Goal: Task Accomplishment & Management: Manage account settings

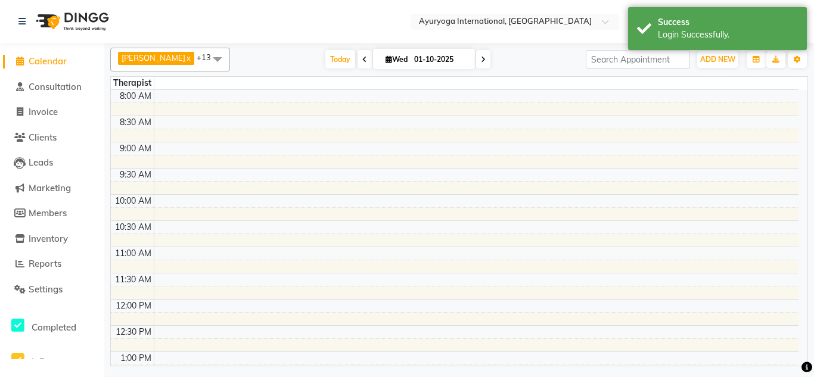
select select "en"
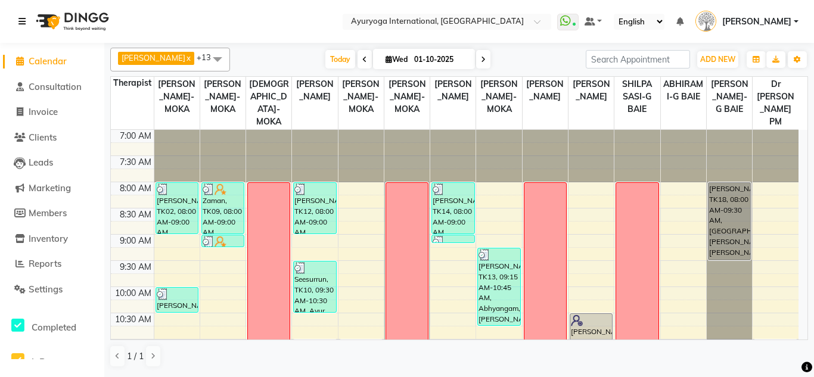
click at [23, 29] on link at bounding box center [24, 21] width 12 height 33
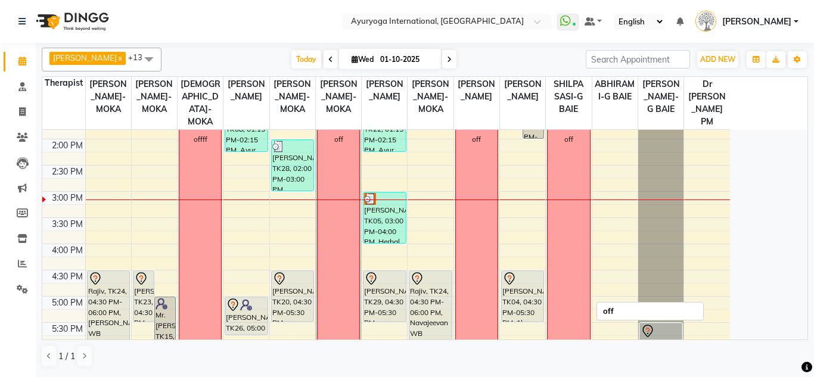
scroll to position [417, 0]
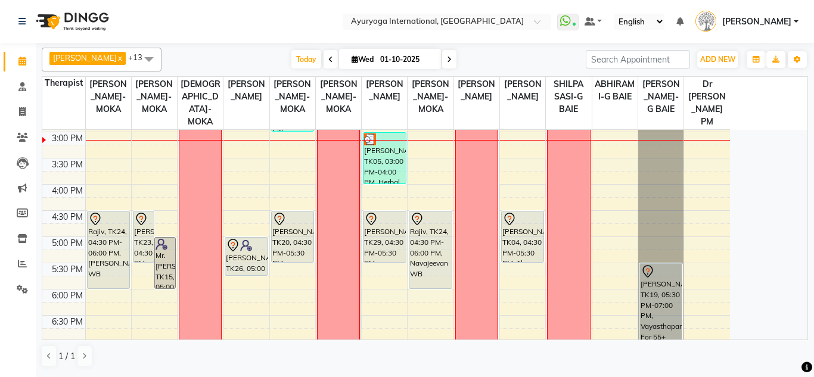
click at [349, 55] on span "Wed" at bounding box center [363, 59] width 28 height 9
select select "10"
select select "2025"
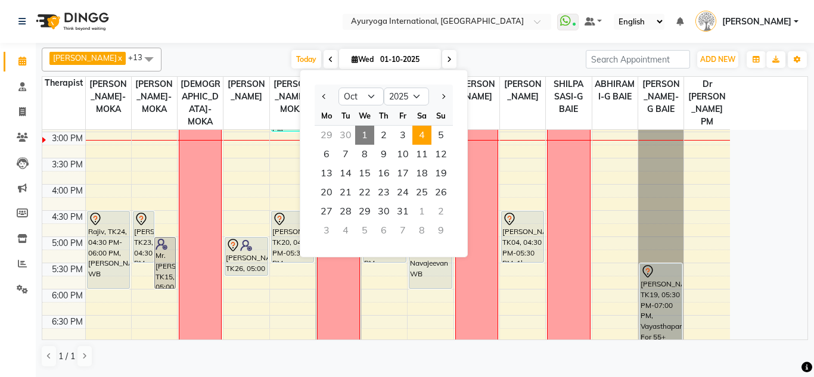
click at [424, 132] on span "4" at bounding box center [421, 135] width 19 height 19
type input "04-10-2025"
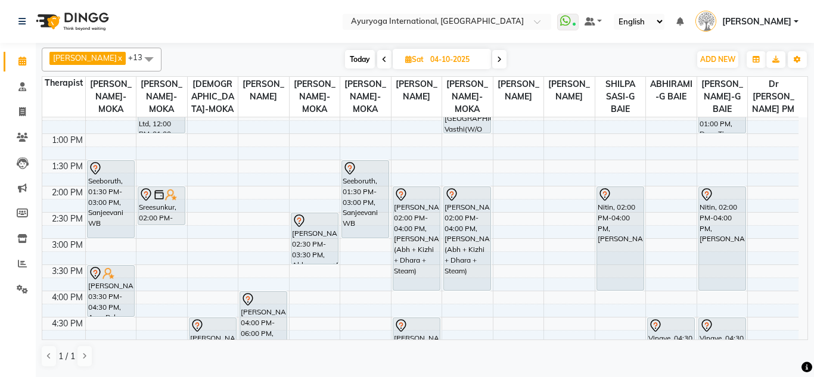
scroll to position [238, 0]
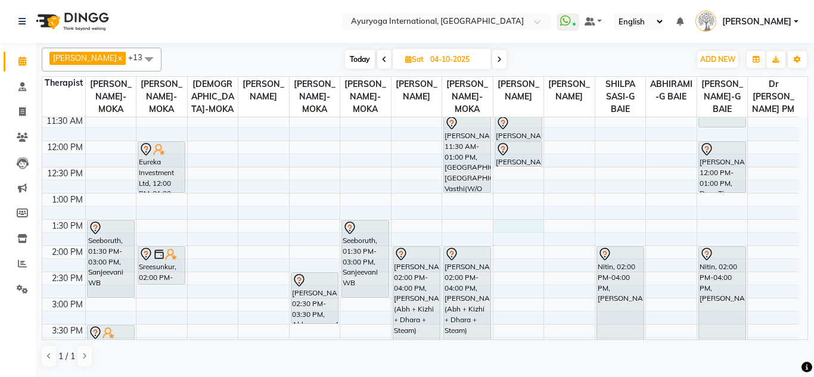
click at [516, 241] on div "7:00 AM 7:30 AM 8:00 AM 8:30 AM 9:00 AM 9:30 AM 10:00 AM 10:30 AM 11:00 AM 11:3…" at bounding box center [420, 245] width 756 height 733
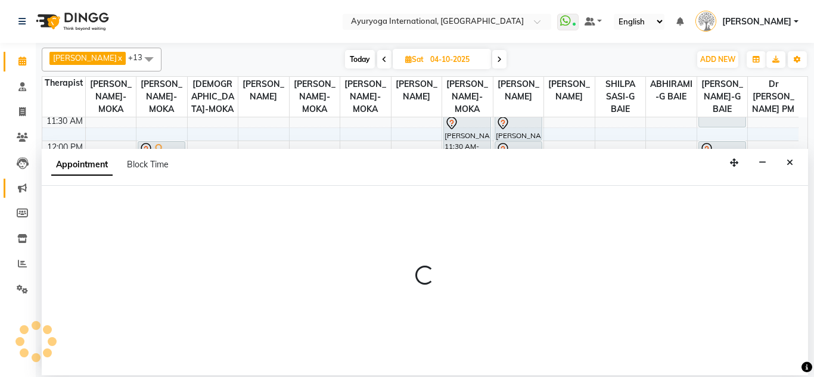
select select "19827"
select select "tentative"
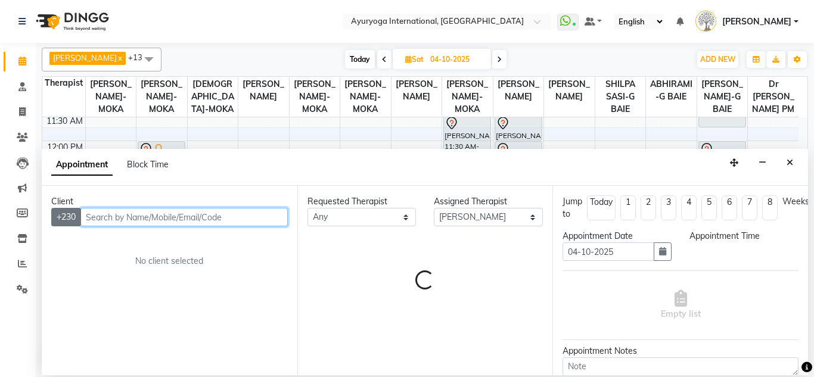
select select "810"
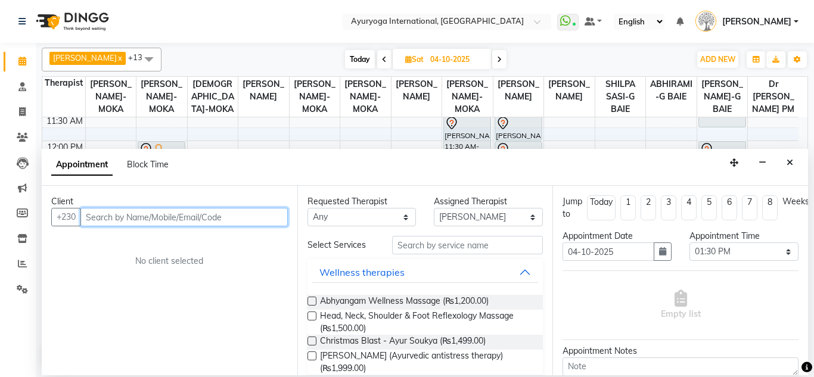
click at [105, 214] on input "text" at bounding box center [183, 217] width 207 height 18
type input "57942822"
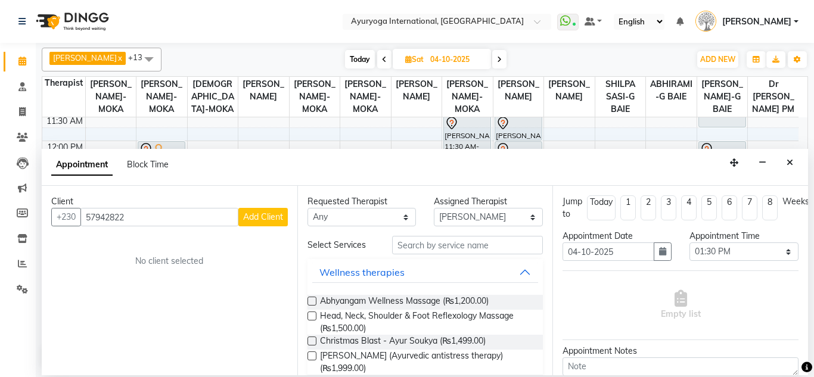
click at [261, 220] on span "Add Client" at bounding box center [263, 216] width 40 height 11
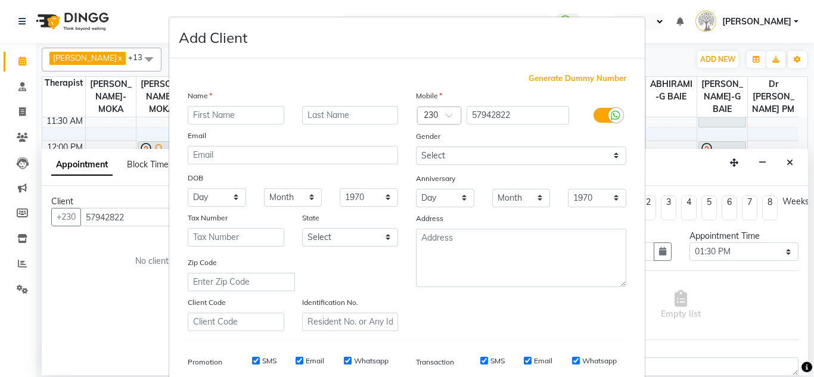
click at [245, 127] on div "Name Email DOB Day 01 02 03 04 05 06 07 08 09 10 11 12 13 14 15 16 17 18 19 20 …" at bounding box center [293, 210] width 228 height 242
click at [242, 110] on input "text" at bounding box center [236, 115] width 97 height 18
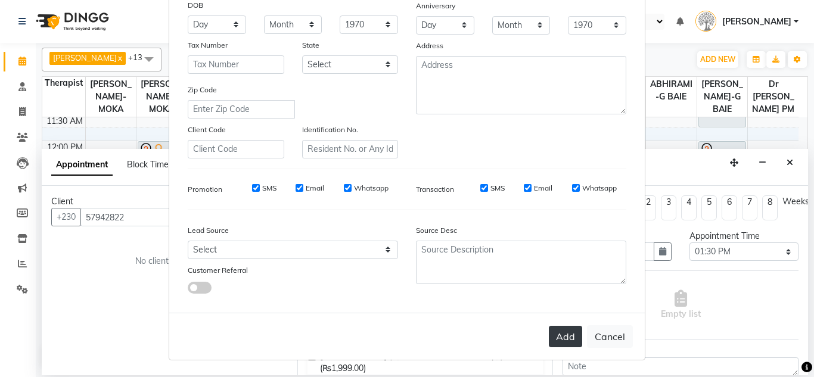
type input "aamirah"
click at [566, 335] on button "Add" at bounding box center [565, 336] width 33 height 21
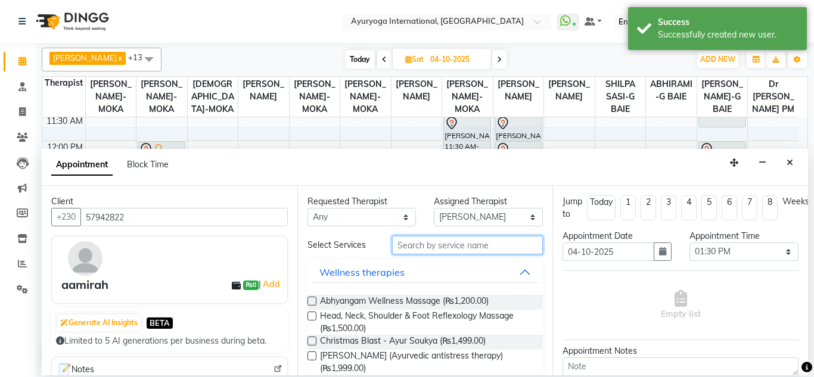
click at [436, 248] on input "text" at bounding box center [467, 245] width 151 height 18
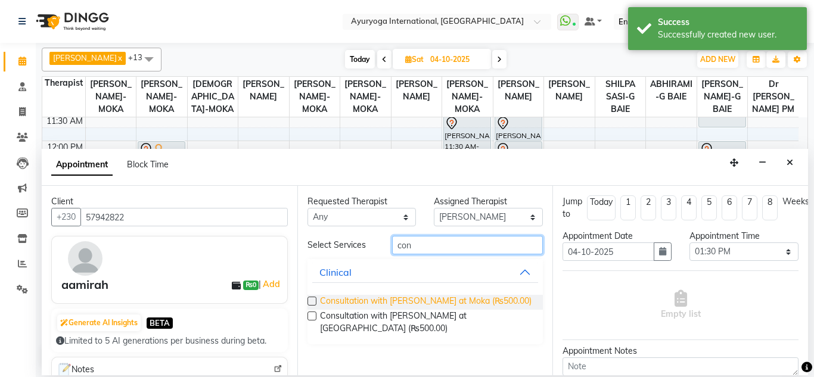
type input "con"
click at [433, 300] on span "Consultation with [PERSON_NAME] at Moka (₨500.00)" at bounding box center [425, 302] width 211 height 15
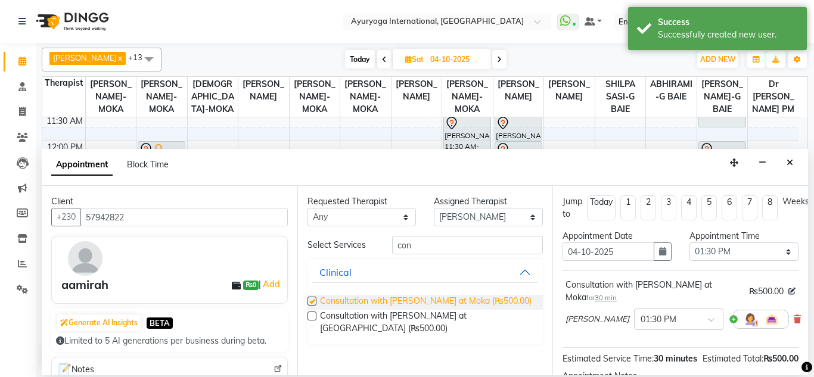
checkbox input "false"
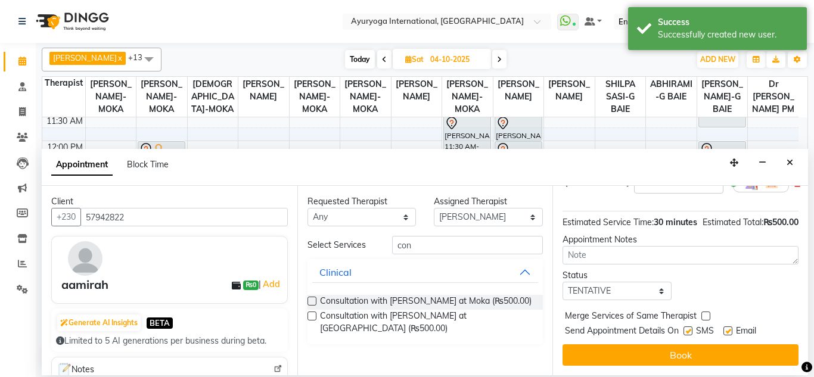
click at [687, 326] on label at bounding box center [687, 330] width 9 height 9
click at [687, 328] on input "checkbox" at bounding box center [687, 332] width 8 height 8
checkbox input "false"
click at [729, 326] on label at bounding box center [727, 330] width 9 height 9
click at [729, 328] on input "checkbox" at bounding box center [727, 332] width 8 height 8
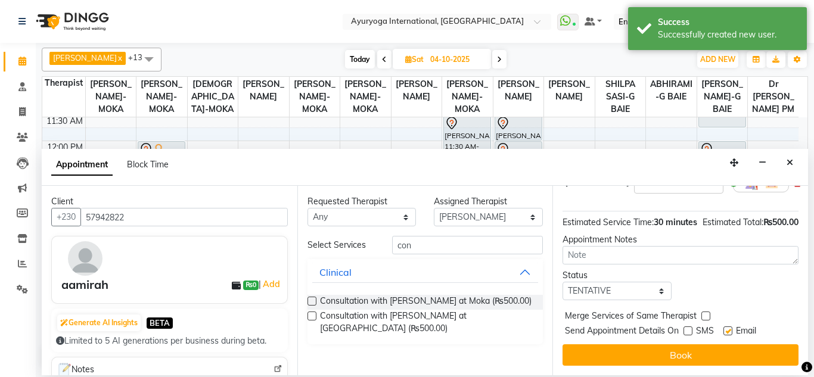
checkbox input "false"
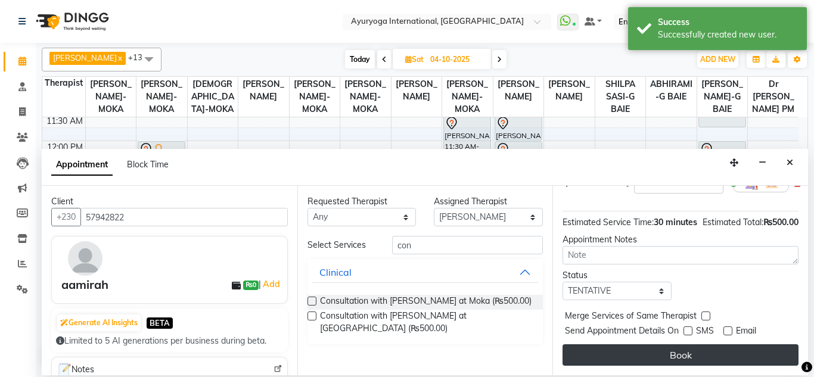
click at [721, 346] on button "Book" at bounding box center [680, 354] width 236 height 21
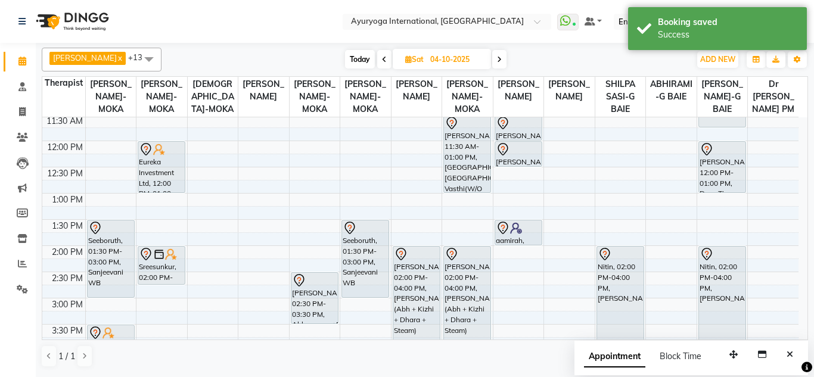
click at [360, 51] on span "Today" at bounding box center [360, 59] width 30 height 18
type input "01-10-2025"
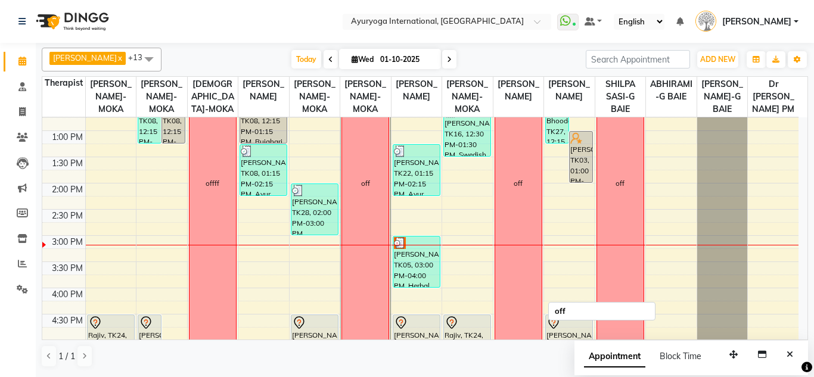
scroll to position [182, 0]
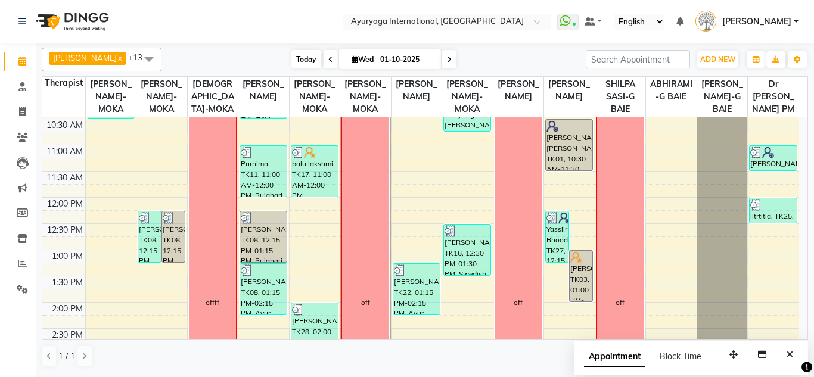
click at [295, 61] on span "Today" at bounding box center [306, 59] width 30 height 18
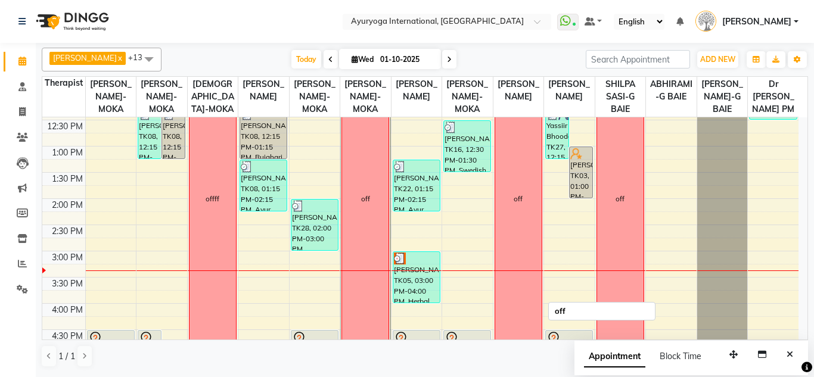
scroll to position [464, 0]
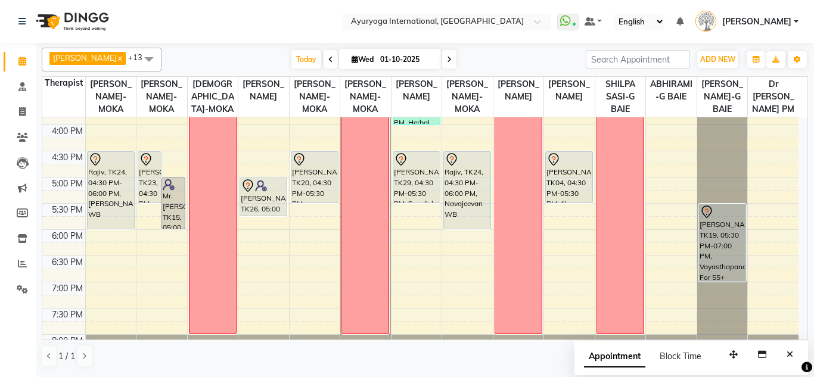
click at [385, 66] on input "01-10-2025" at bounding box center [407, 60] width 60 height 18
select select "10"
select select "2025"
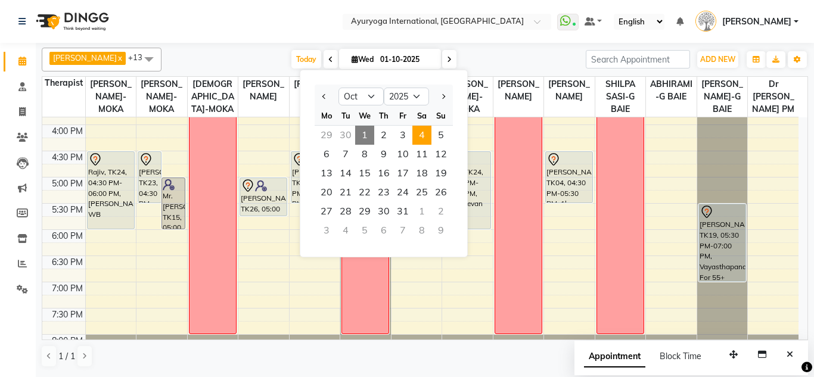
click at [420, 132] on span "4" at bounding box center [421, 135] width 19 height 19
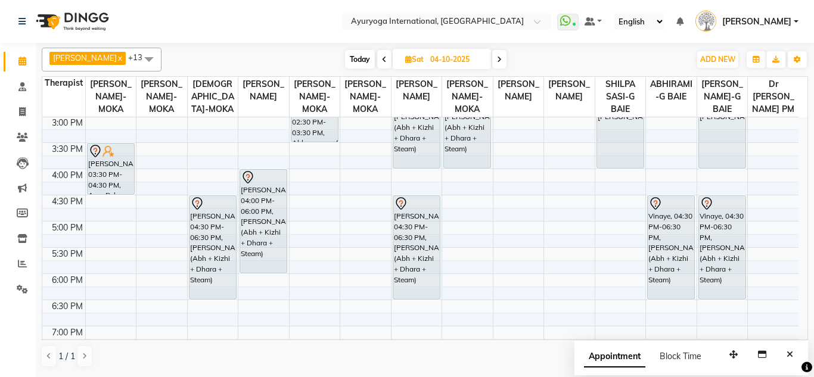
scroll to position [3, 0]
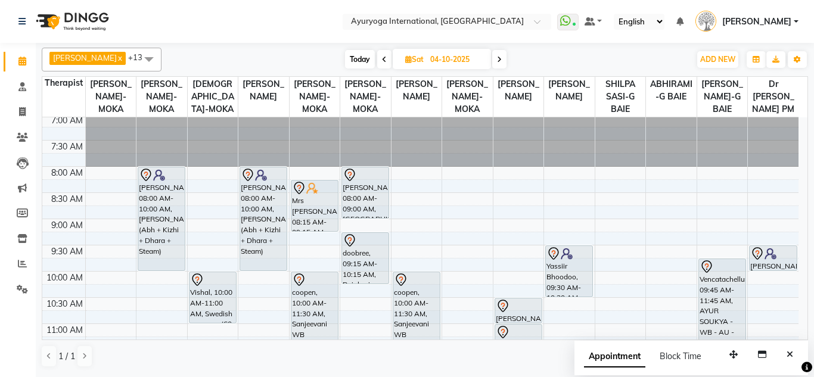
click at [369, 59] on span "Today" at bounding box center [360, 59] width 30 height 18
type input "01-10-2025"
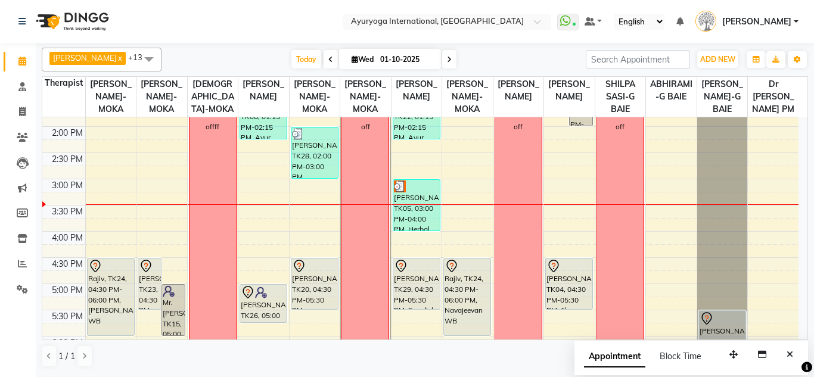
scroll to position [477, 0]
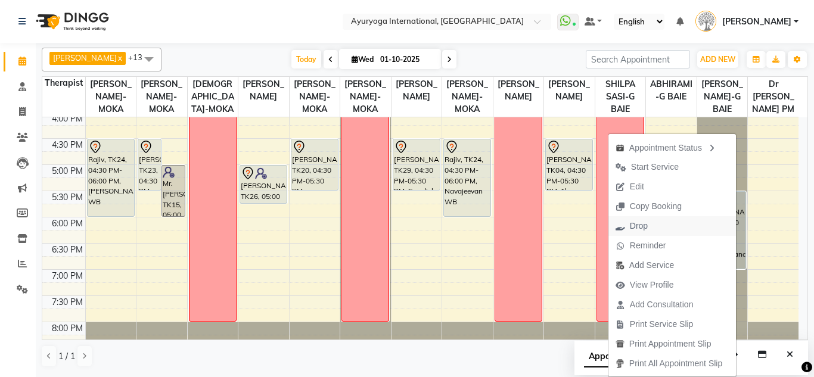
click at [681, 224] on button "Drop" at bounding box center [671, 226] width 127 height 20
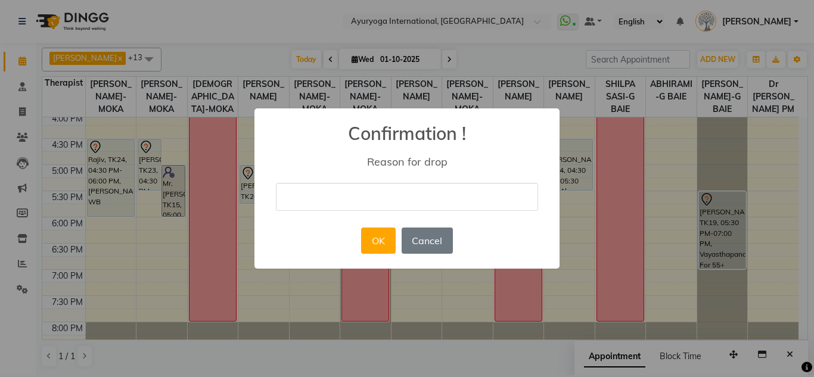
click at [298, 202] on input "text" at bounding box center [407, 197] width 262 height 28
type input "delete"
click at [382, 236] on button "OK" at bounding box center [378, 241] width 34 height 26
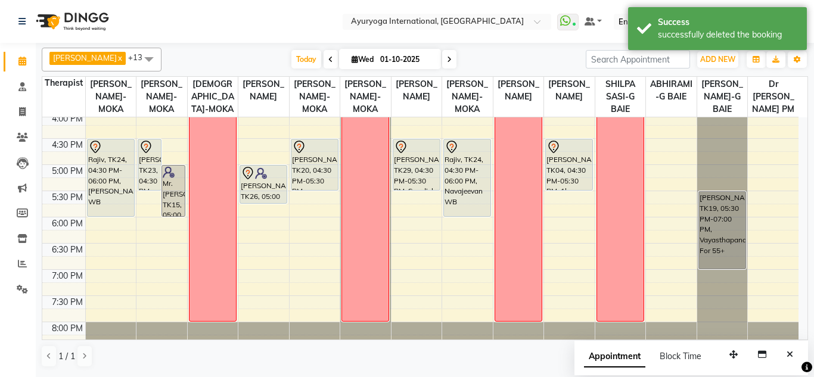
click at [447, 53] on span at bounding box center [449, 59] width 14 height 18
type input "02-10-2025"
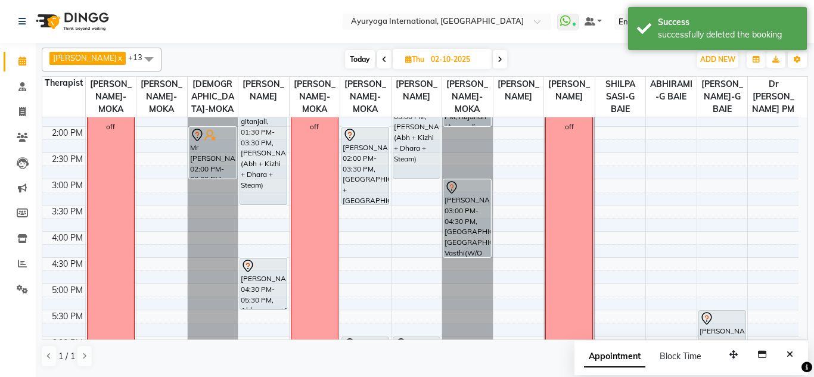
scroll to position [524, 0]
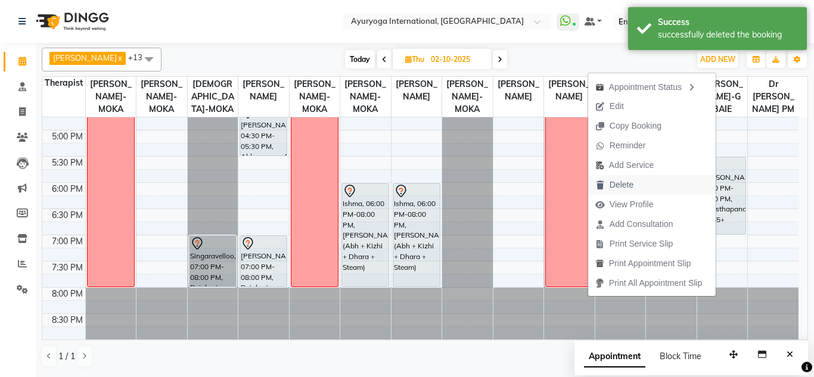
click at [647, 180] on button "Delete" at bounding box center [651, 185] width 127 height 20
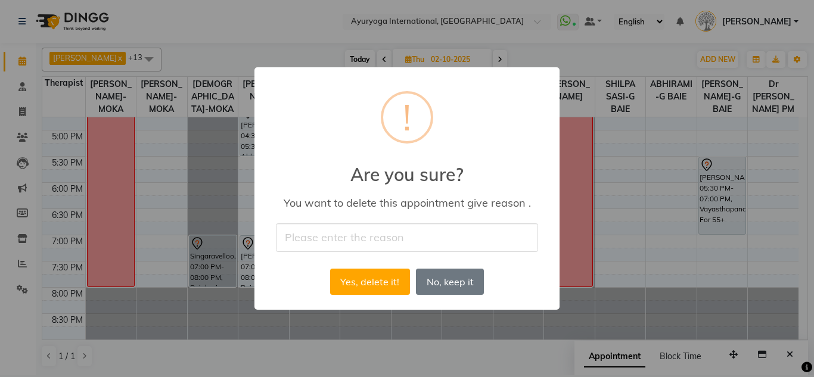
click at [466, 232] on input "text" at bounding box center [407, 237] width 262 height 28
type input "cancel by customer"
click at [341, 297] on div "Yes, delete it! No No, keep it" at bounding box center [407, 282] width 160 height 32
click at [357, 285] on button "Yes, delete it!" at bounding box center [370, 282] width 80 height 26
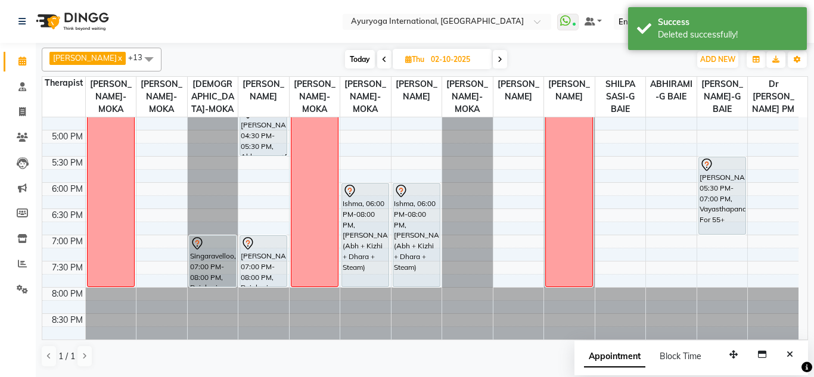
click at [497, 61] on span at bounding box center [500, 59] width 14 height 18
type input "03-10-2025"
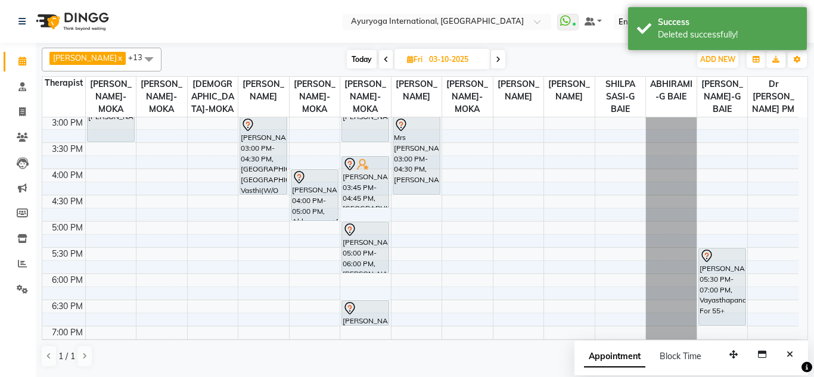
scroll to position [480, 0]
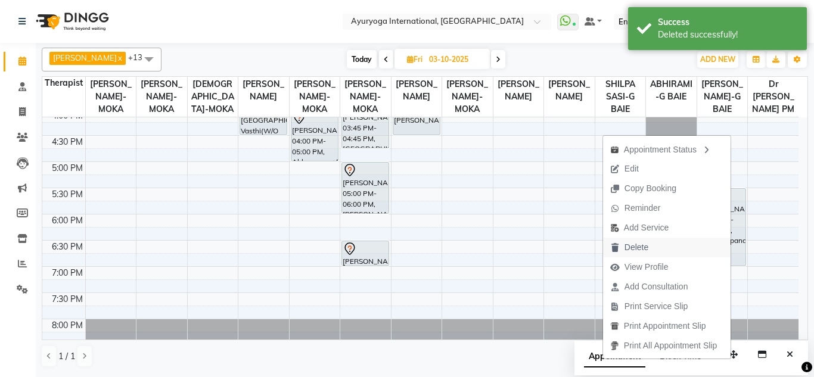
click at [635, 250] on span "Delete" at bounding box center [636, 247] width 24 height 13
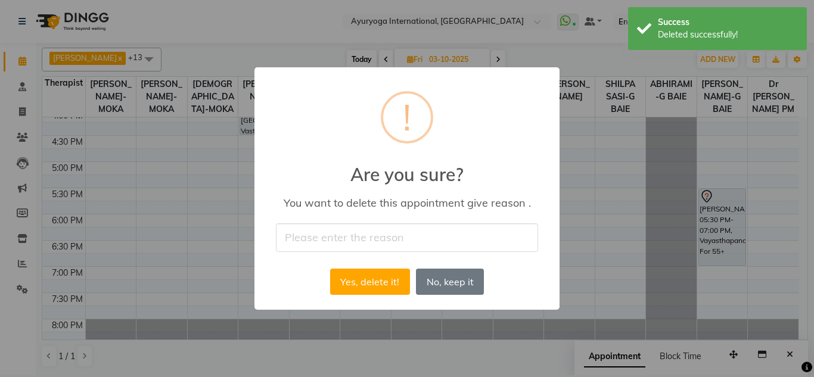
click at [409, 242] on input "text" at bounding box center [407, 237] width 262 height 28
type input "cancel by customer"
click at [388, 284] on button "Yes, delete it!" at bounding box center [370, 282] width 80 height 26
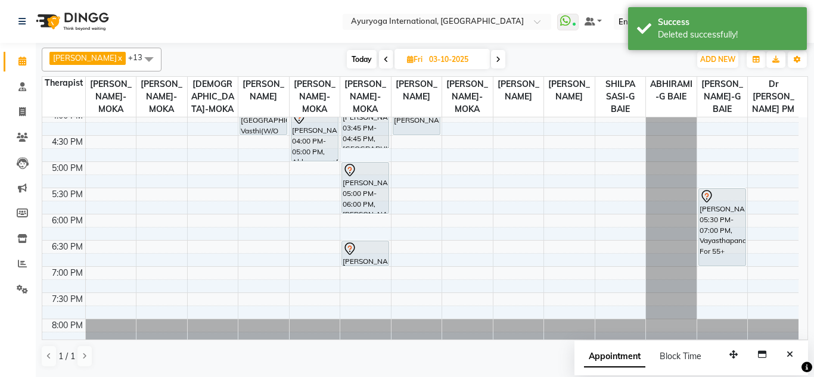
click at [500, 62] on icon at bounding box center [498, 59] width 5 height 7
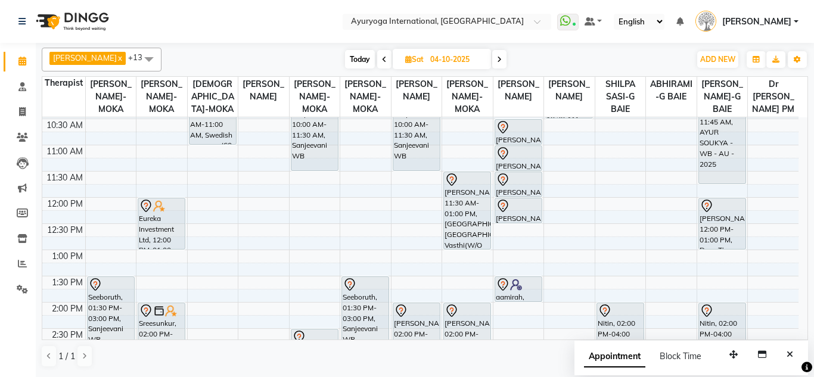
scroll to position [3, 0]
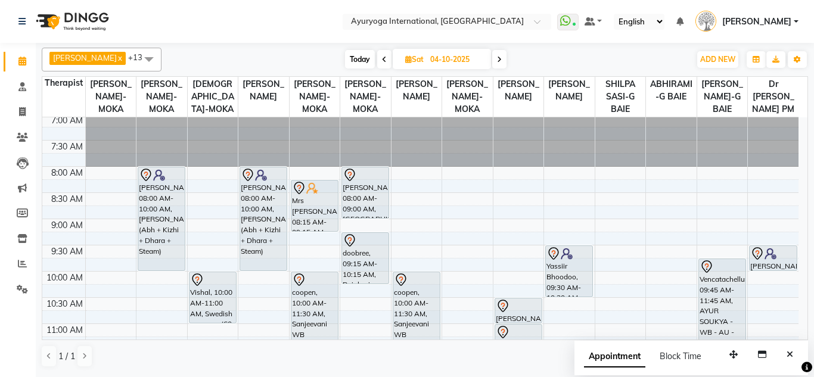
click at [360, 60] on span "Today" at bounding box center [360, 59] width 30 height 18
type input "01-10-2025"
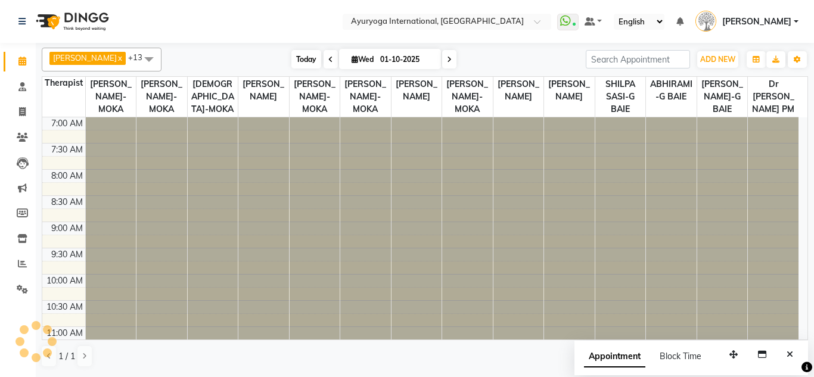
scroll to position [420, 0]
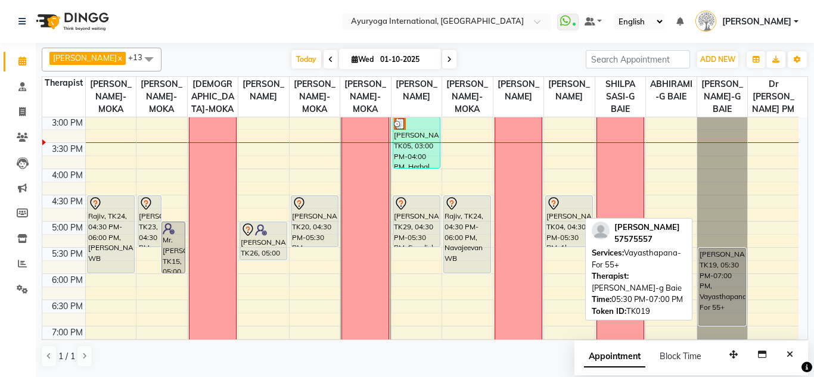
click at [707, 276] on div "[PERSON_NAME], TK19, 05:30 PM-07:00 PM, Vayasthapana-For 55+" at bounding box center [722, 286] width 46 height 77
select select "7"
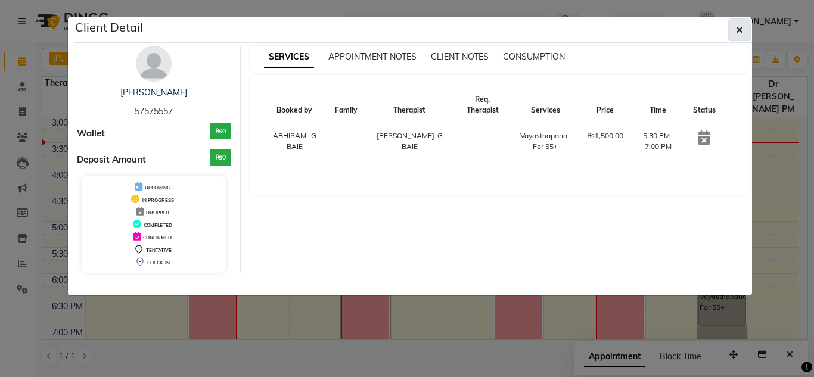
click at [732, 33] on button "button" at bounding box center [739, 29] width 23 height 23
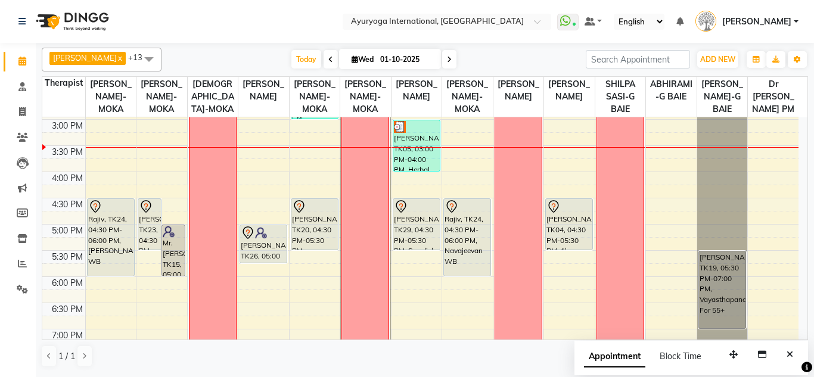
scroll to position [477, 0]
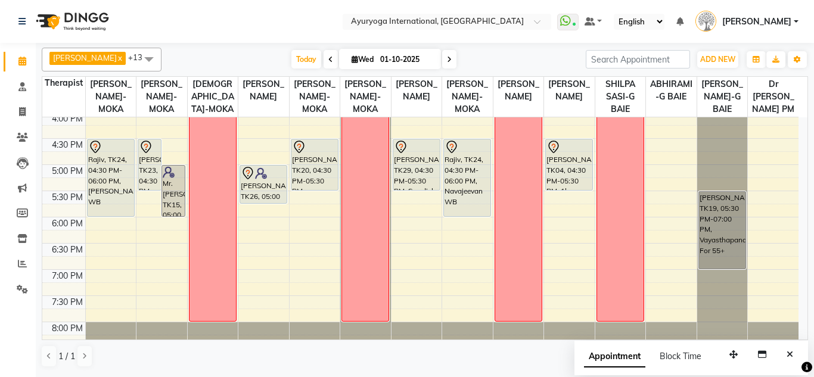
click at [152, 222] on div "7:00 AM 7:30 AM 8:00 AM 8:30 AM 9:00 AM 9:30 AM 10:00 AM 10:30 AM 11:00 AM 11:3…" at bounding box center [420, 7] width 756 height 733
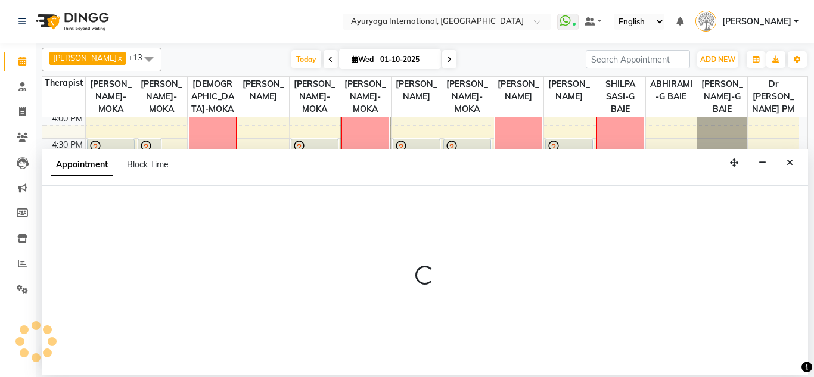
select select "60458"
select select "1065"
select select "tentative"
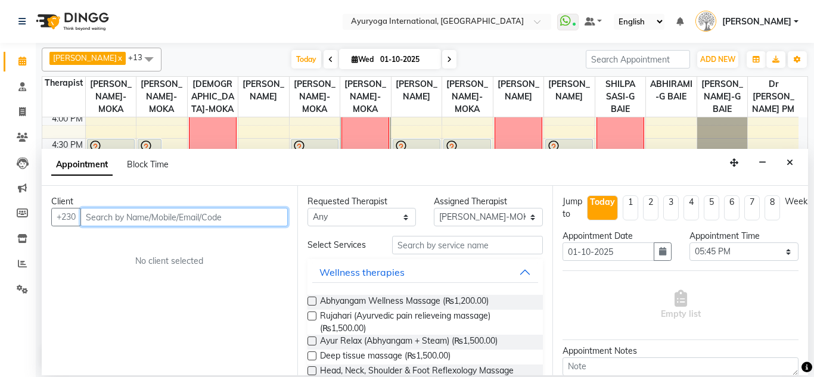
click at [155, 214] on input "text" at bounding box center [183, 217] width 207 height 18
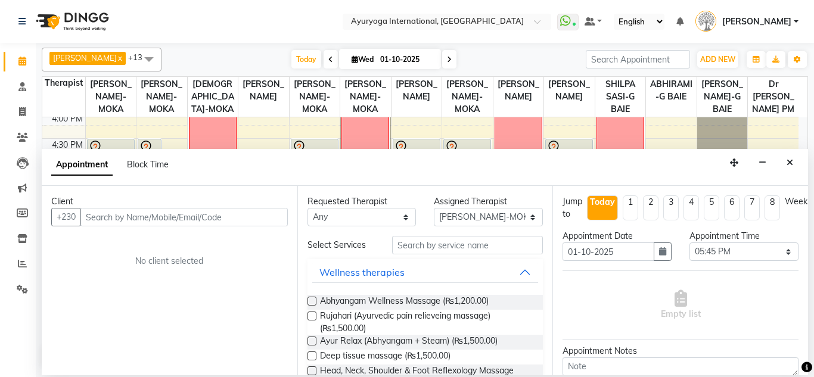
click at [409, 59] on input "01-10-2025" at bounding box center [407, 60] width 60 height 18
select select "10"
select select "2025"
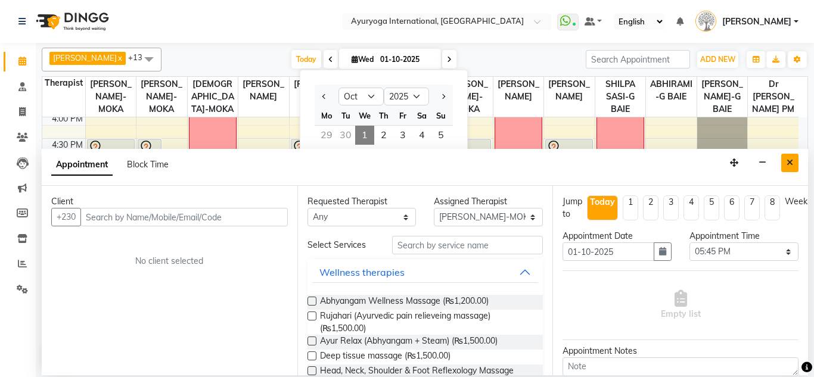
click at [789, 170] on button "Close" at bounding box center [789, 163] width 17 height 18
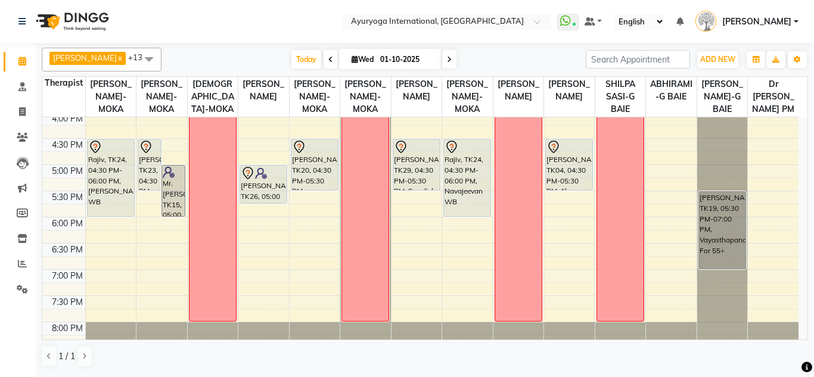
click at [390, 66] on input "01-10-2025" at bounding box center [407, 60] width 60 height 18
select select "10"
select select "2025"
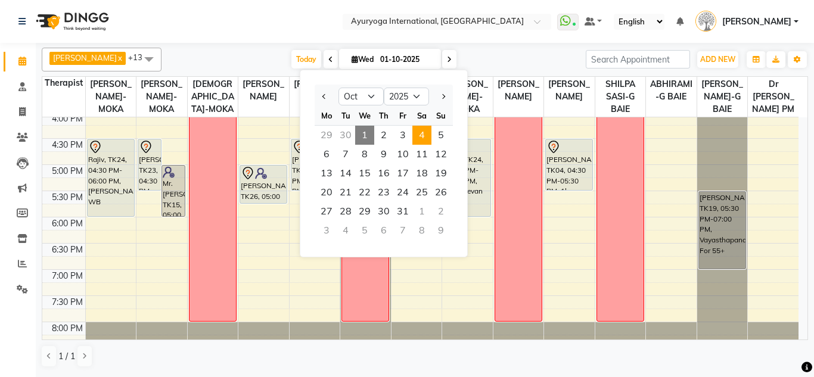
click at [429, 136] on span "4" at bounding box center [421, 135] width 19 height 19
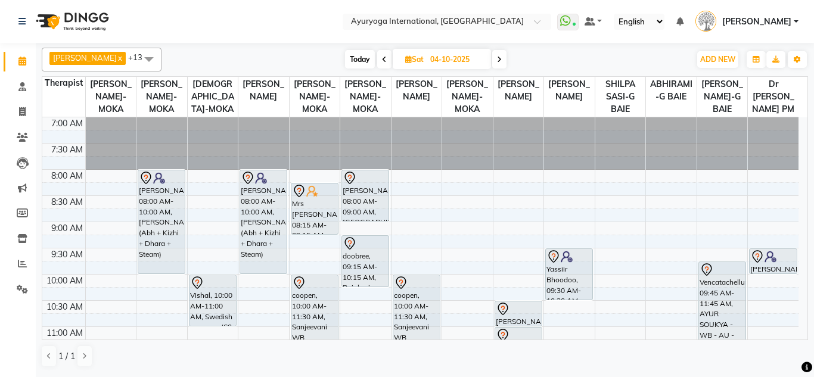
scroll to position [417, 0]
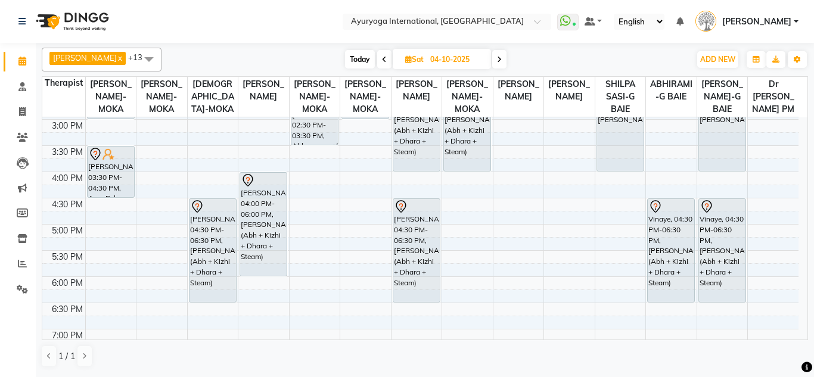
click at [506, 58] on span at bounding box center [499, 59] width 14 height 18
type input "05-10-2025"
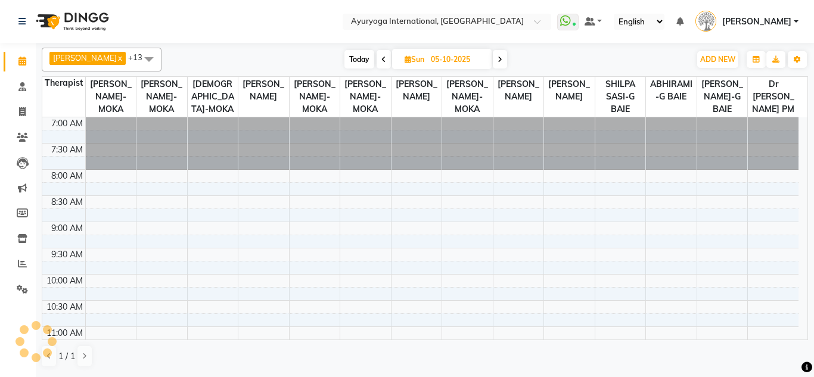
scroll to position [420, 0]
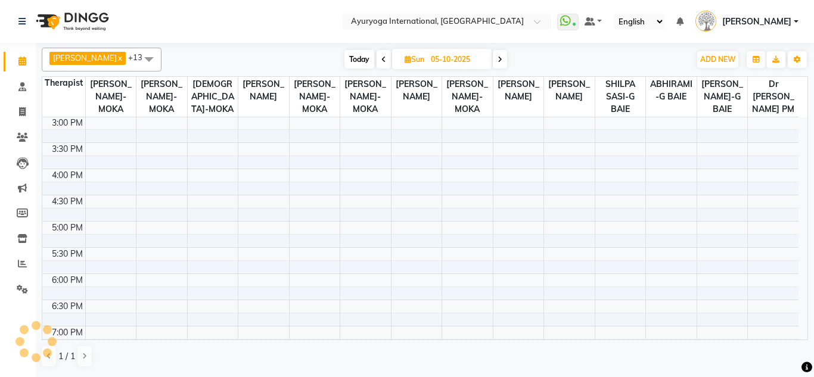
click at [438, 70] on div "[PERSON_NAME]-MOKA x [PERSON_NAME]-MOKA x [PERSON_NAME]-MOKA x VISHNU-MOKA x [P…" at bounding box center [425, 60] width 766 height 24
click at [449, 55] on input "05-10-2025" at bounding box center [457, 60] width 60 height 18
select select "10"
select select "2025"
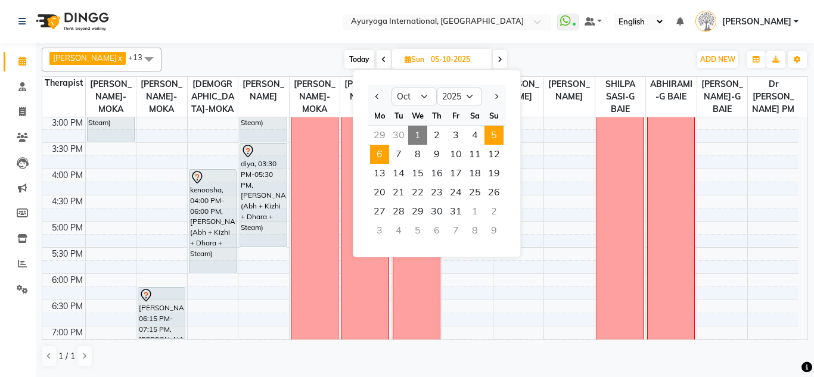
click at [374, 158] on span "6" at bounding box center [379, 154] width 19 height 19
type input "[DATE]"
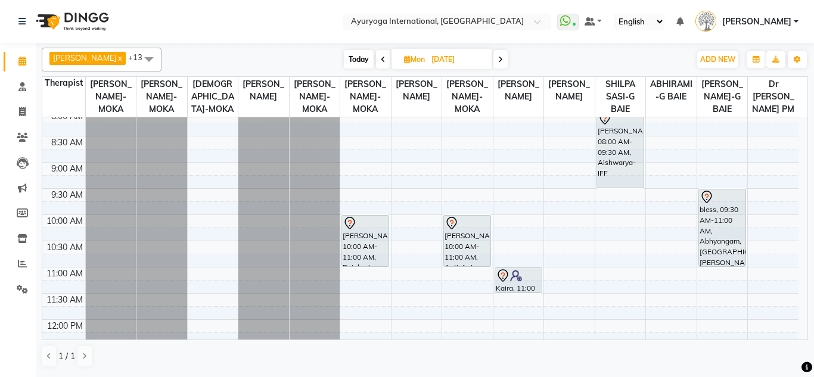
scroll to position [119, 0]
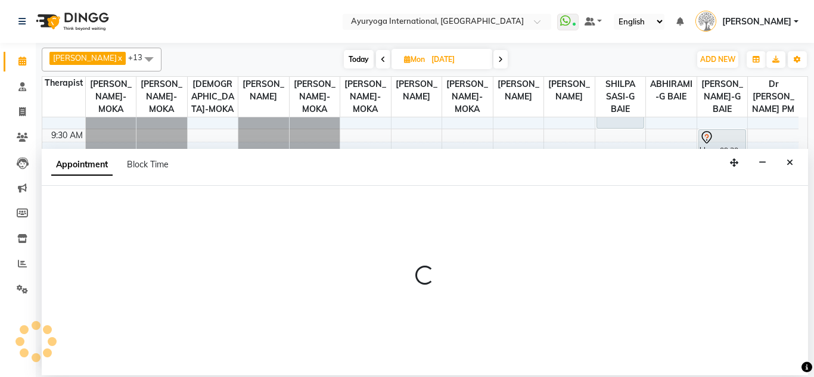
select select "77771"
select select "tentative"
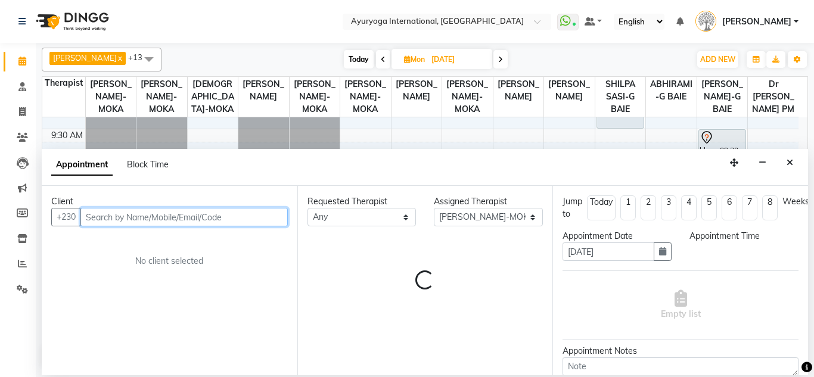
select select "660"
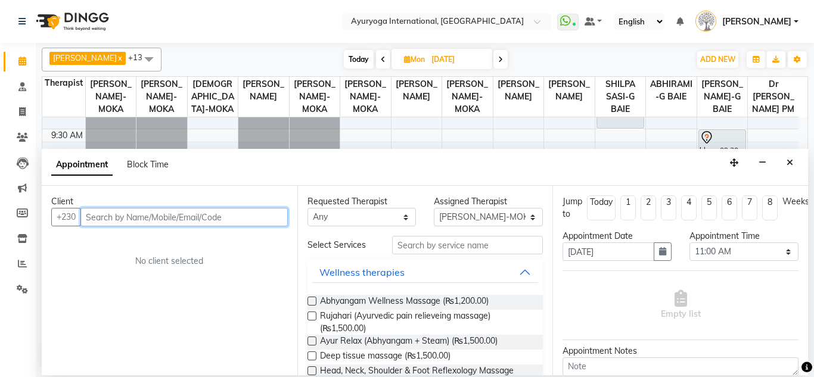
click at [147, 217] on input "text" at bounding box center [183, 217] width 207 height 18
type input "57800853"
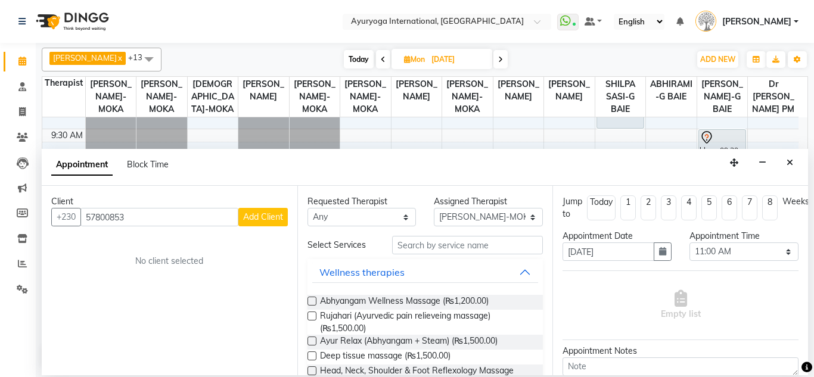
click at [278, 213] on span "Add Client" at bounding box center [263, 216] width 40 height 11
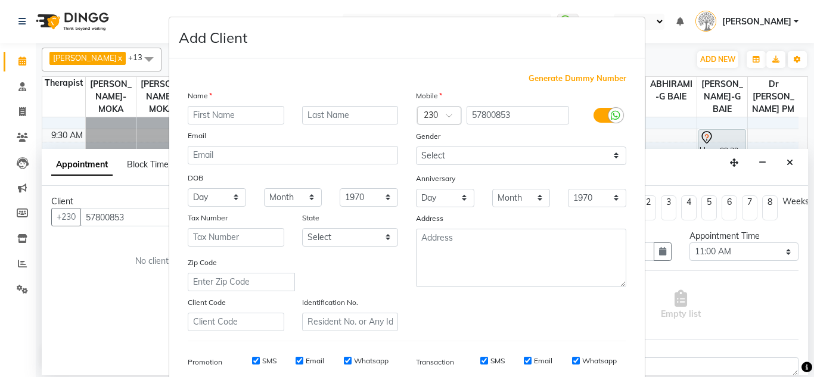
click at [241, 110] on input "text" at bounding box center [236, 115] width 97 height 18
type input "e"
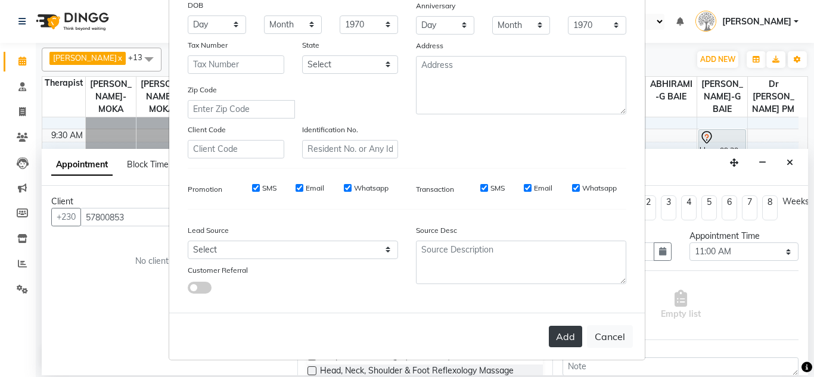
type input "mithi"
click at [565, 337] on button "Add" at bounding box center [565, 336] width 33 height 21
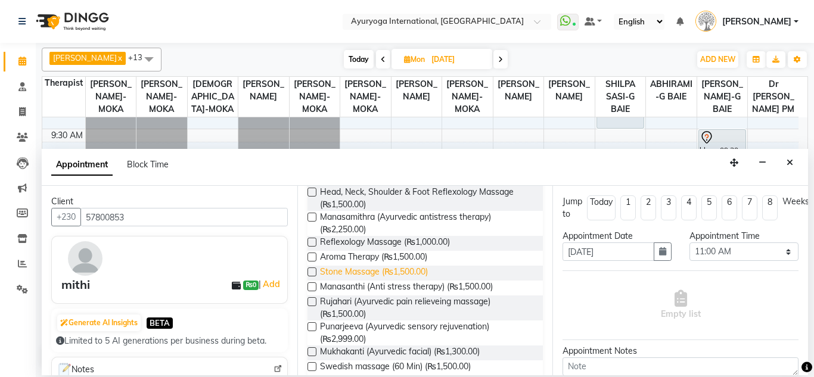
scroll to position [238, 0]
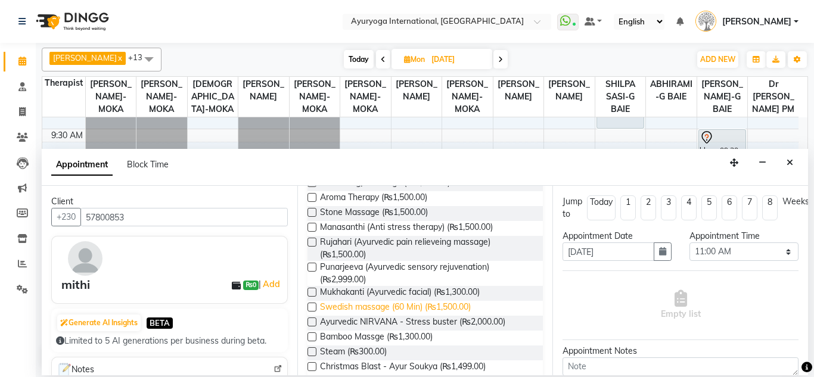
click at [381, 312] on span "Swedish massage (60 Min) (₨1,500.00)" at bounding box center [395, 308] width 151 height 15
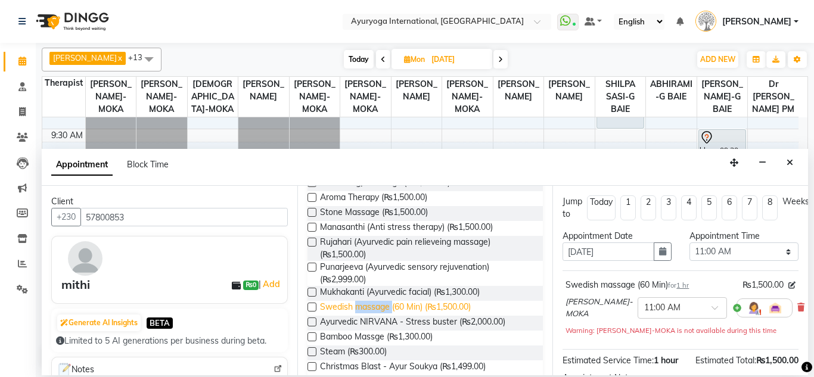
click at [381, 312] on span "Swedish massage (60 Min) (₨1,500.00)" at bounding box center [395, 308] width 151 height 15
checkbox input "false"
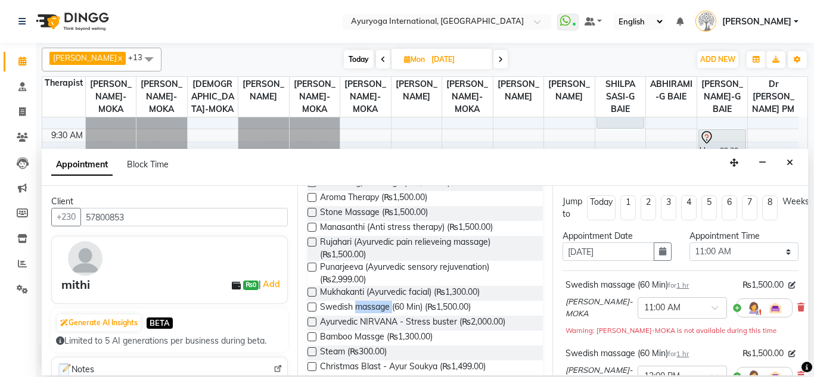
scroll to position [60, 0]
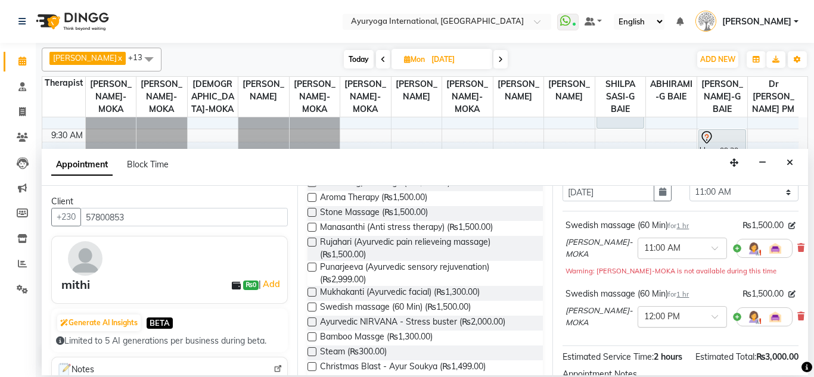
click at [662, 317] on input "text" at bounding box center [670, 316] width 52 height 13
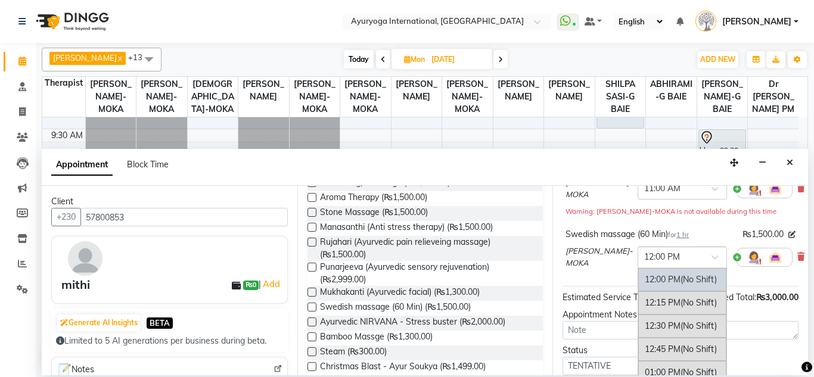
scroll to position [253, 0]
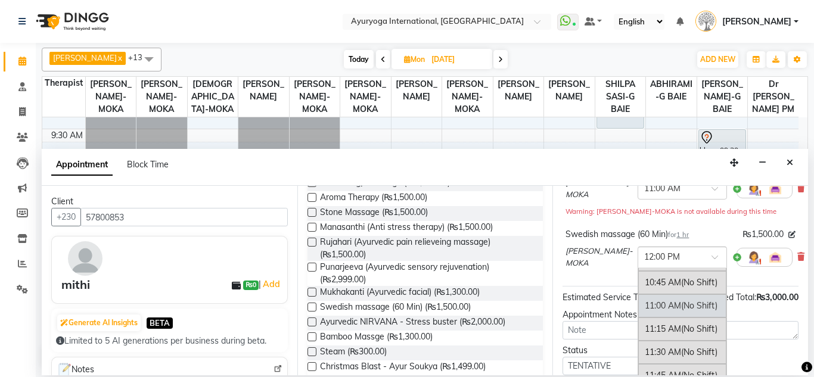
click at [654, 307] on div "11:00 AM (No Shift)" at bounding box center [682, 305] width 88 height 23
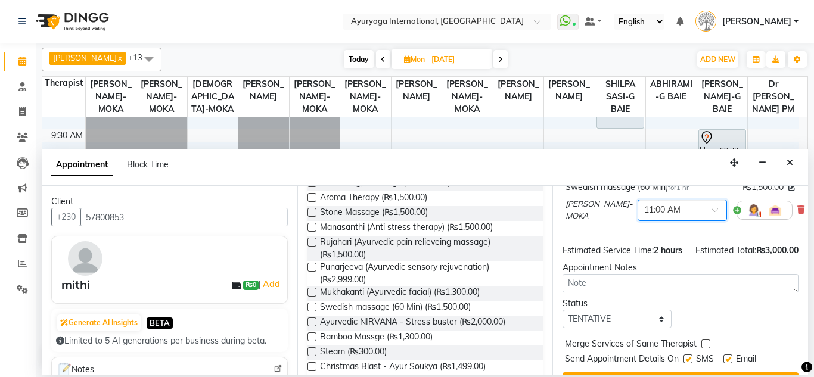
scroll to position [228, 0]
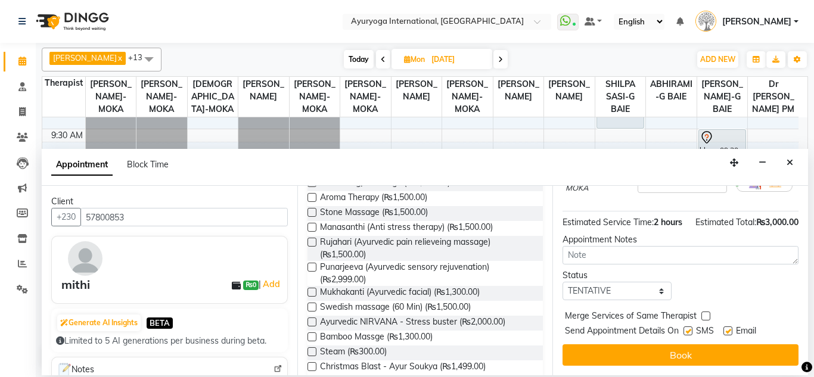
click at [701, 344] on button "Book" at bounding box center [680, 354] width 236 height 21
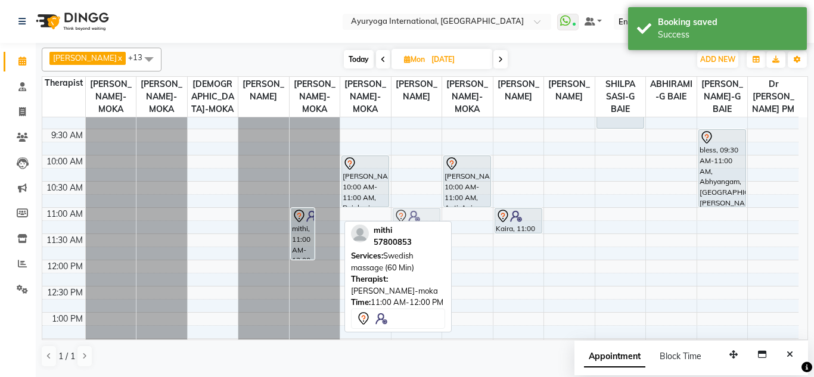
drag, startPoint x: 328, startPoint y: 244, endPoint x: 430, endPoint y: 241, distance: 102.5
click at [430, 241] on div "[PERSON_NAME]-MOKA x [PERSON_NAME]-MOKA x [PERSON_NAME]-MOKA x VISHNU-MOKA x [P…" at bounding box center [425, 207] width 766 height 329
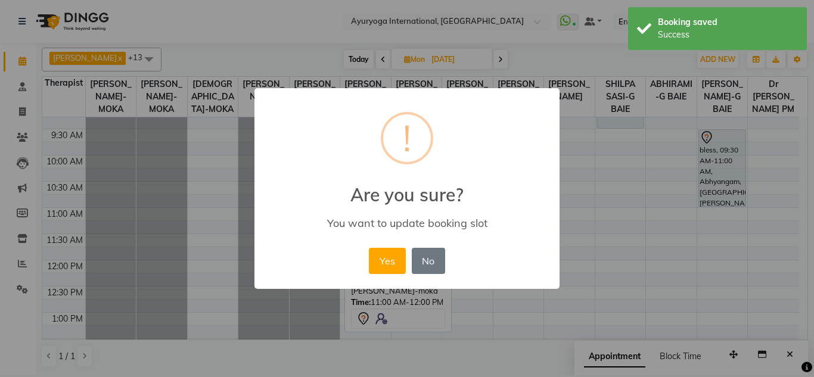
click at [369, 248] on button "Yes" at bounding box center [387, 261] width 36 height 26
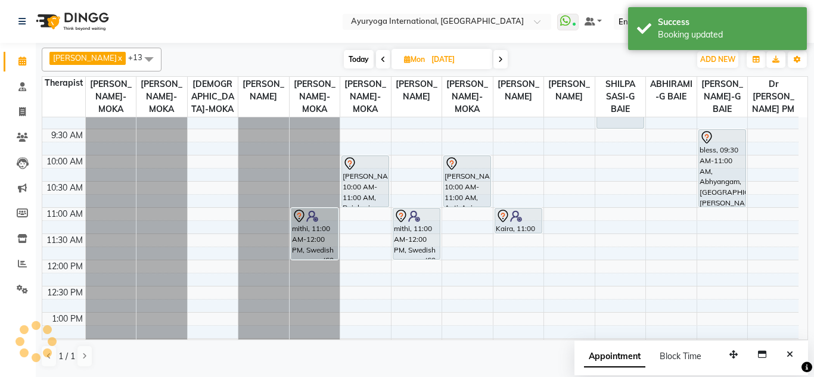
click at [357, 58] on span "Today" at bounding box center [359, 59] width 30 height 18
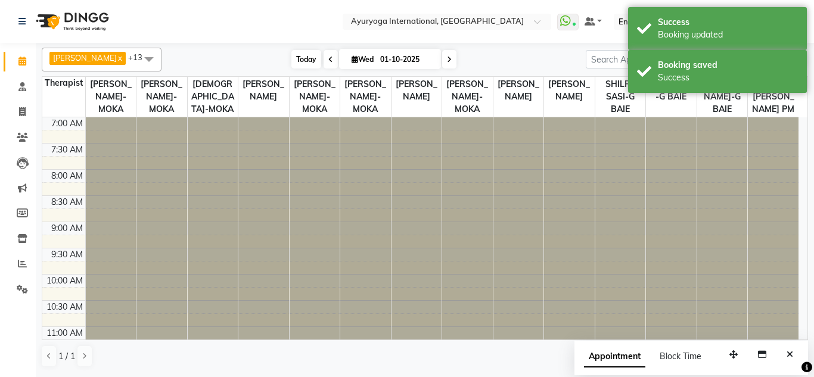
scroll to position [420, 0]
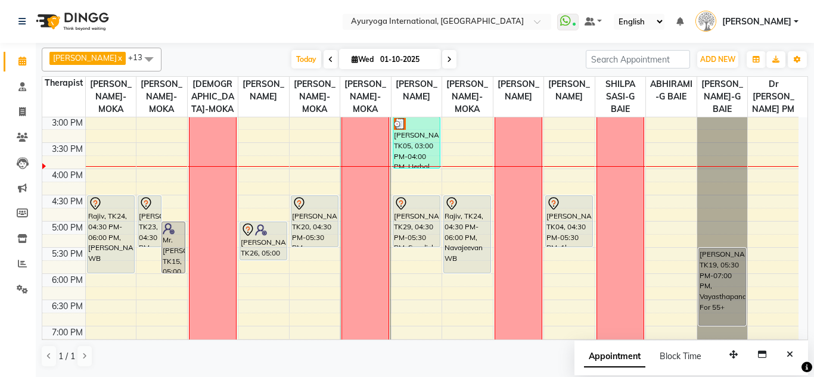
click at [459, 61] on div "[DATE] [DATE]" at bounding box center [373, 60] width 412 height 18
click at [452, 60] on icon at bounding box center [449, 59] width 5 height 7
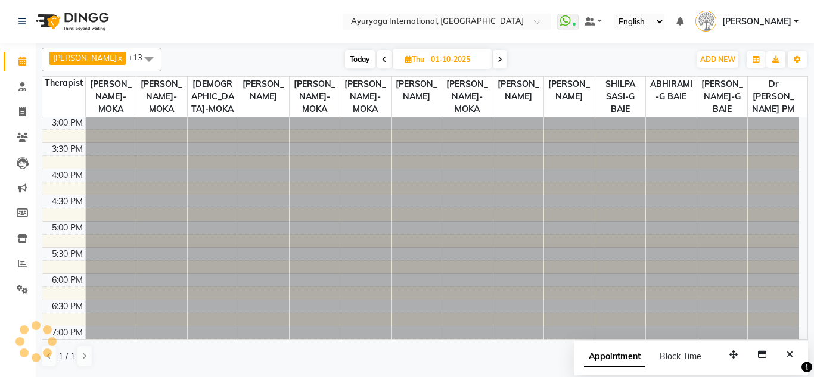
type input "02-10-2025"
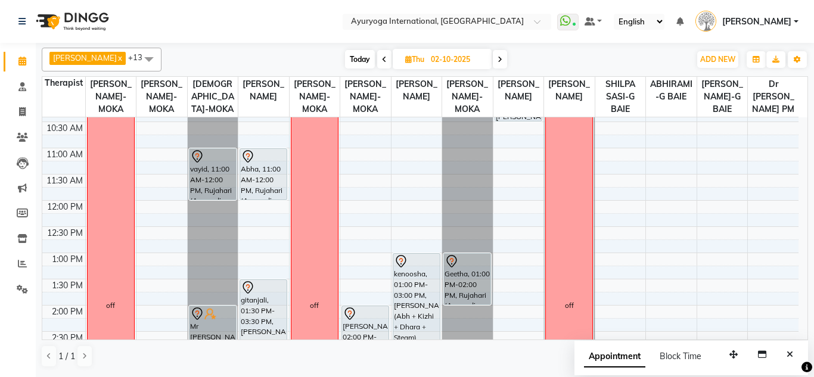
scroll to position [0, 0]
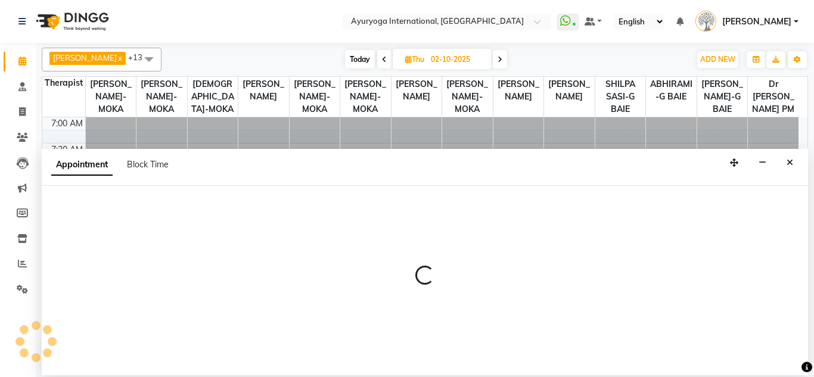
select select "60458"
select select "tentative"
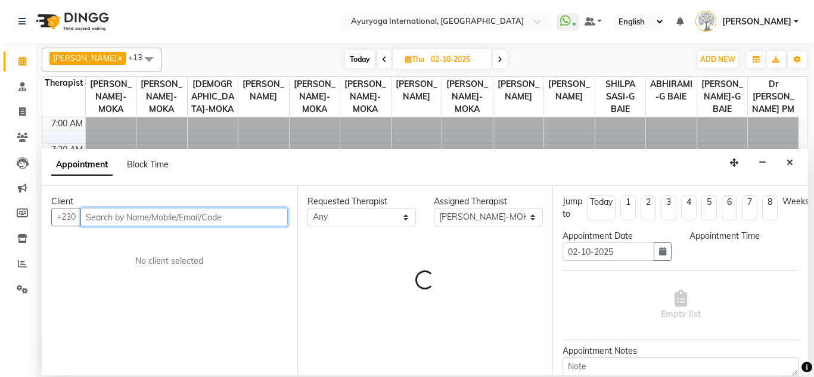
select select "540"
click at [152, 219] on input "text" at bounding box center [183, 217] width 207 height 18
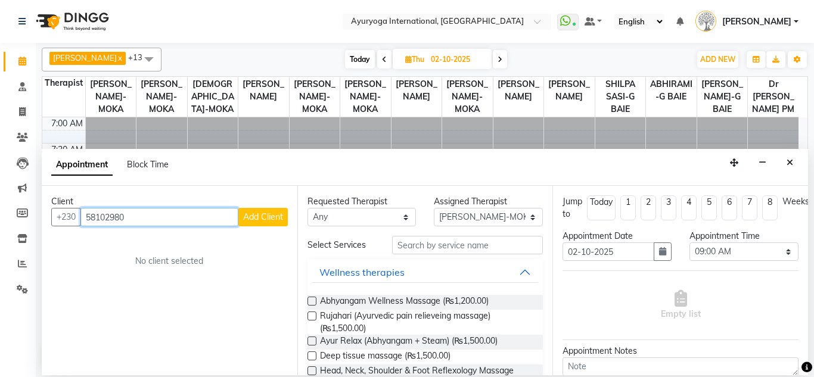
type input "58102980"
click at [263, 216] on span "Add Client" at bounding box center [263, 216] width 40 height 11
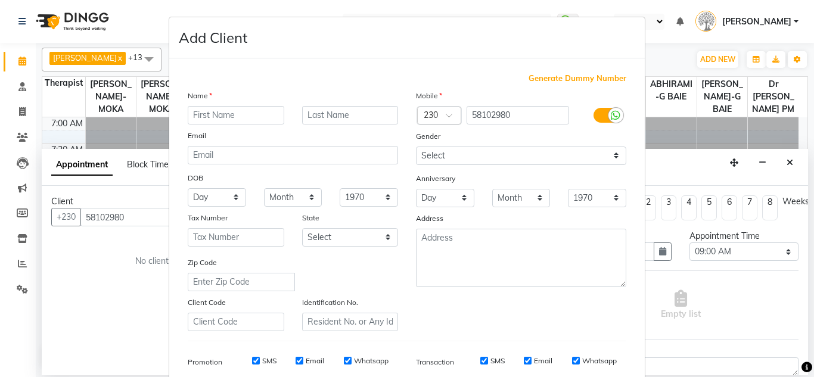
click at [238, 115] on input "text" at bounding box center [236, 115] width 97 height 18
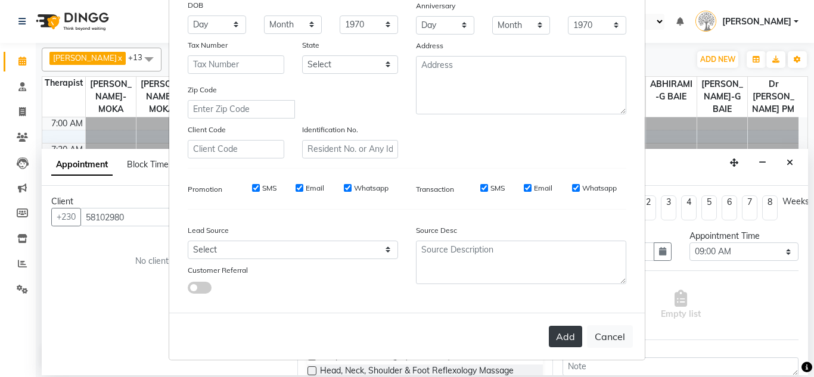
type input "[PERSON_NAME]"
click at [564, 338] on button "Add" at bounding box center [565, 336] width 33 height 21
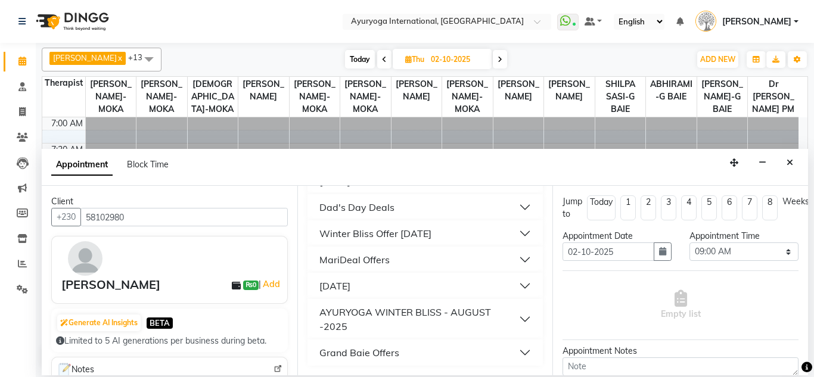
scroll to position [1152, 0]
click at [440, 309] on div "AYURYOGA WINTER BLISS - AUGUST -2025" at bounding box center [419, 319] width 200 height 29
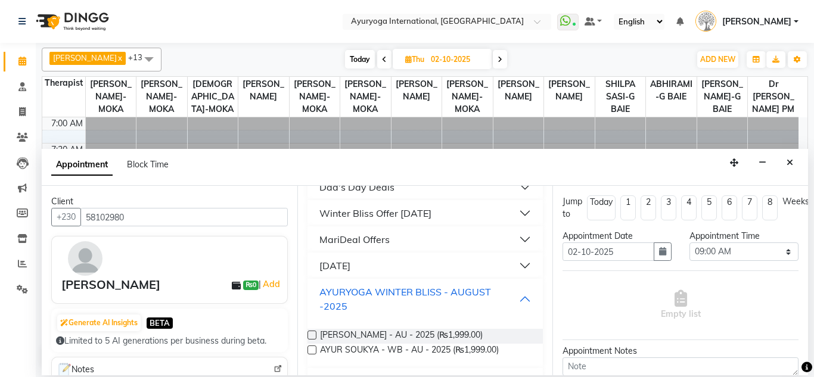
scroll to position [1201, 0]
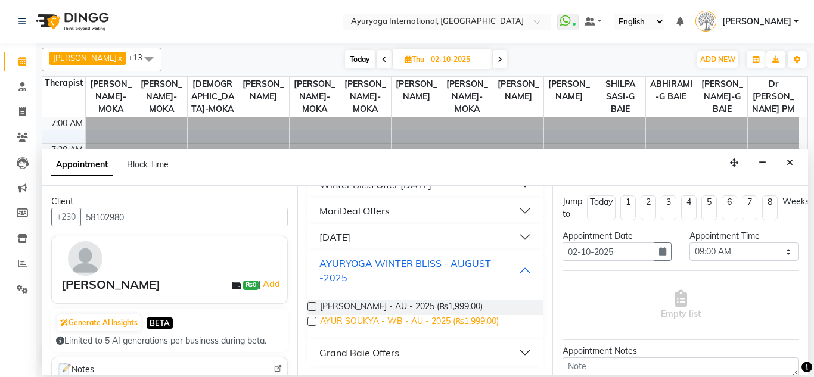
click at [423, 321] on span "AYUR SOUKYA - WB - AU - 2025 (₨1,999.00)" at bounding box center [409, 322] width 179 height 15
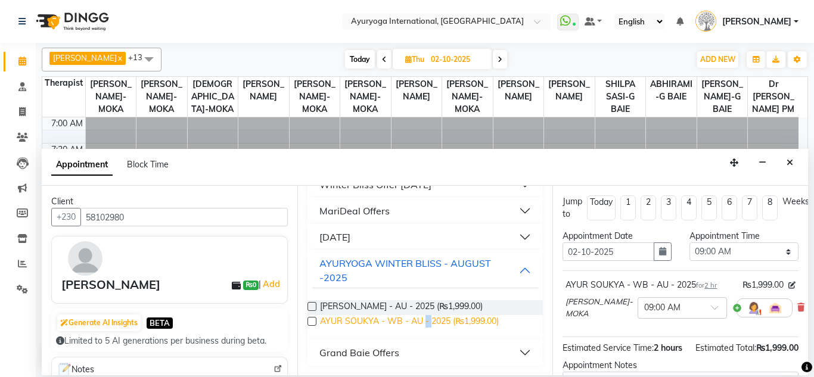
click at [423, 321] on span "AYUR SOUKYA - WB - AU - 2025 (₨1,999.00)" at bounding box center [409, 322] width 179 height 15
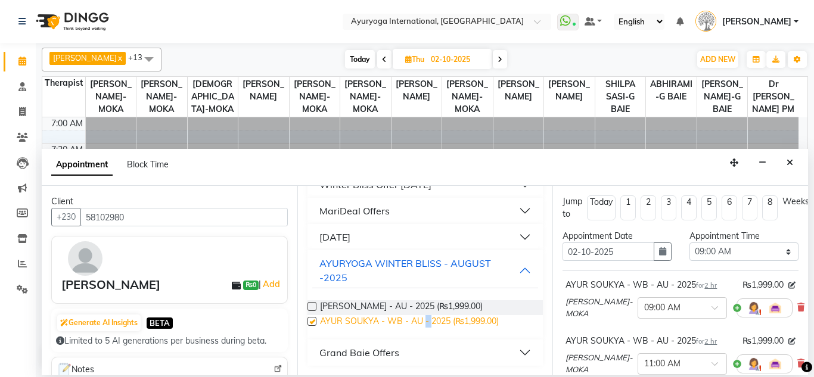
checkbox input "false"
click at [797, 303] on icon at bounding box center [800, 307] width 7 height 8
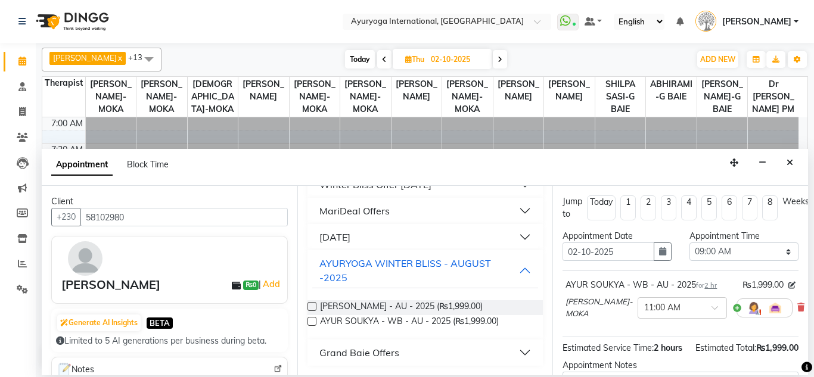
click at [797, 303] on icon at bounding box center [800, 307] width 7 height 8
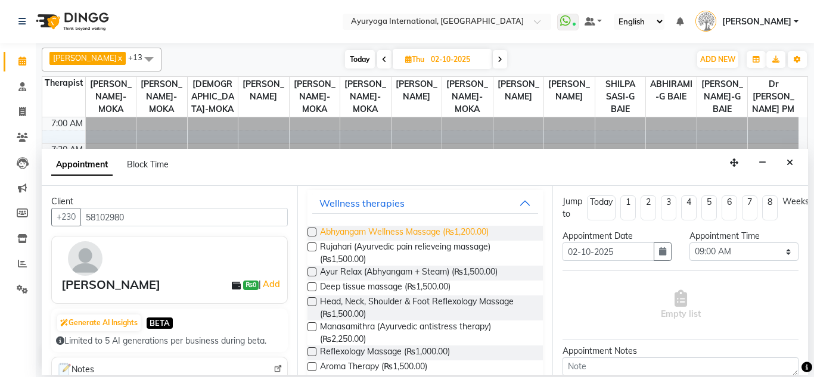
scroll to position [0, 0]
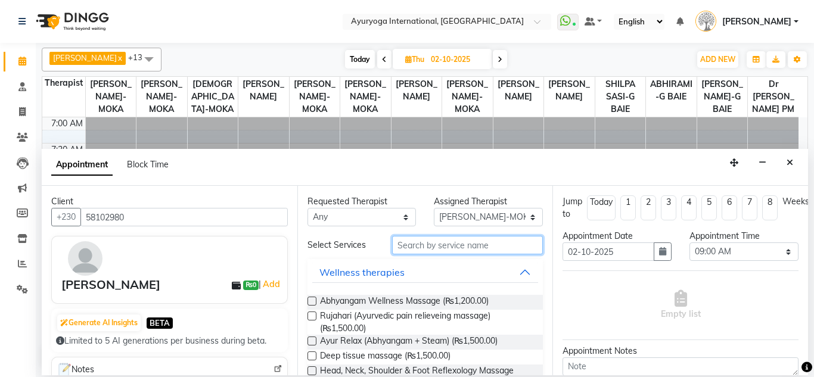
click at [408, 244] on input "text" at bounding box center [467, 245] width 151 height 18
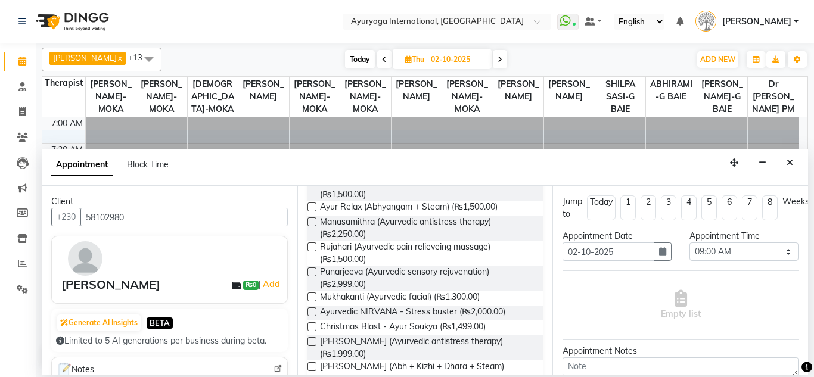
scroll to position [179, 0]
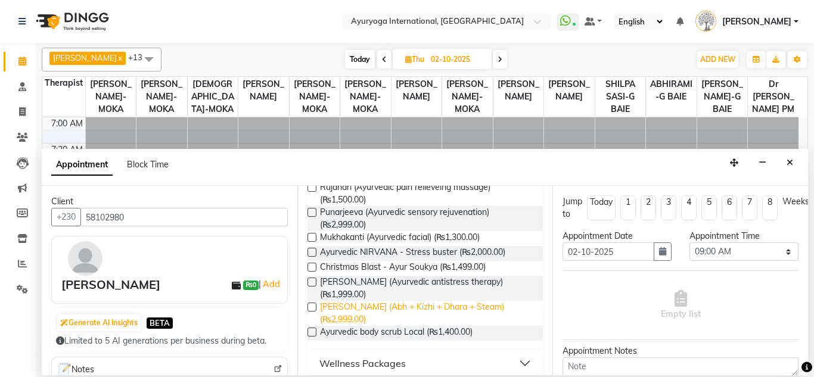
type input "ayur"
click at [355, 313] on span "[PERSON_NAME] (Abh + Kizhi + Dhara + Steam) (₨2,999.00)" at bounding box center [427, 313] width 214 height 25
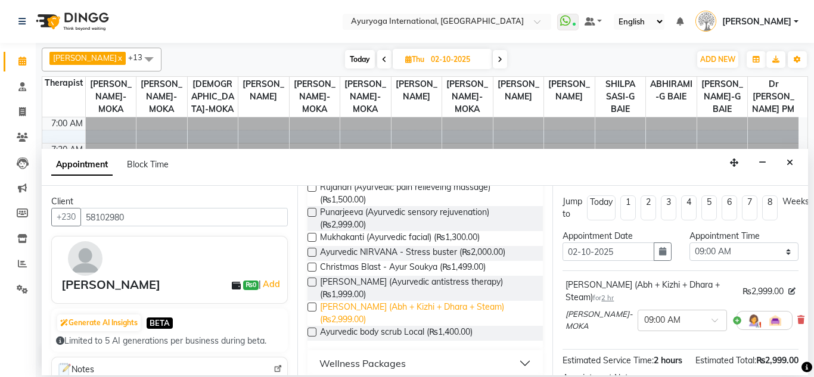
click at [356, 320] on span "[PERSON_NAME] (Abh + Kizhi + Dhara + Steam) (₨2,999.00)" at bounding box center [427, 313] width 214 height 25
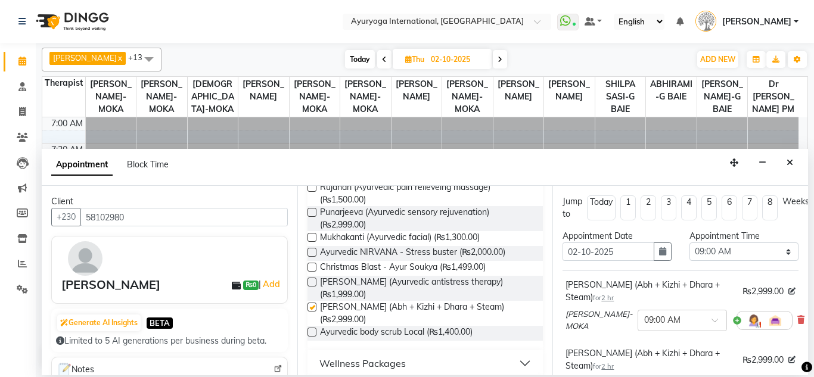
checkbox input "false"
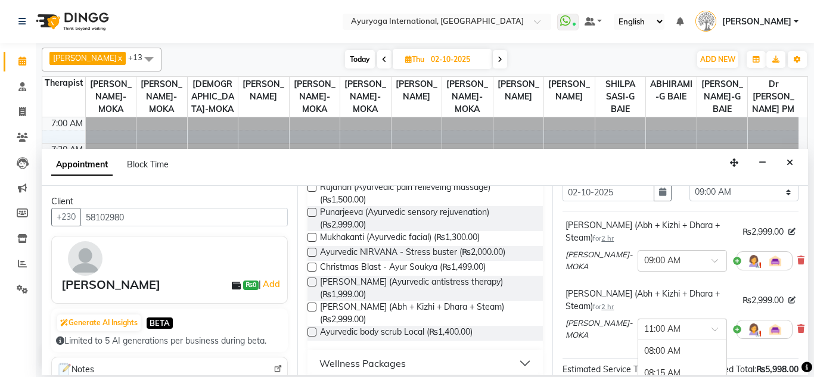
click at [687, 332] on div at bounding box center [682, 328] width 88 height 13
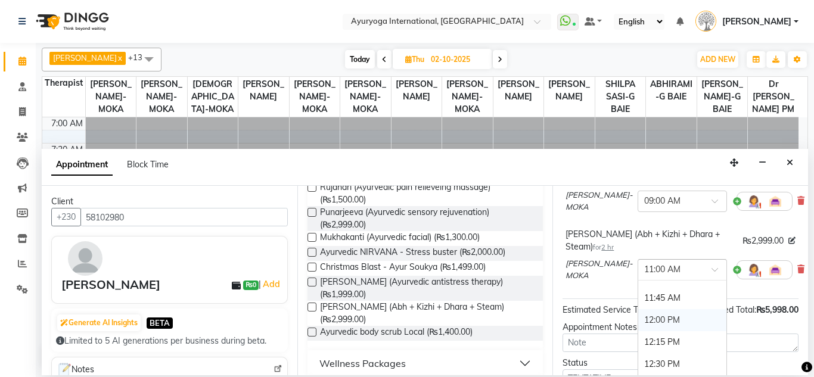
scroll to position [86, 0]
click at [658, 298] on div "09:00 AM" at bounding box center [682, 294] width 88 height 22
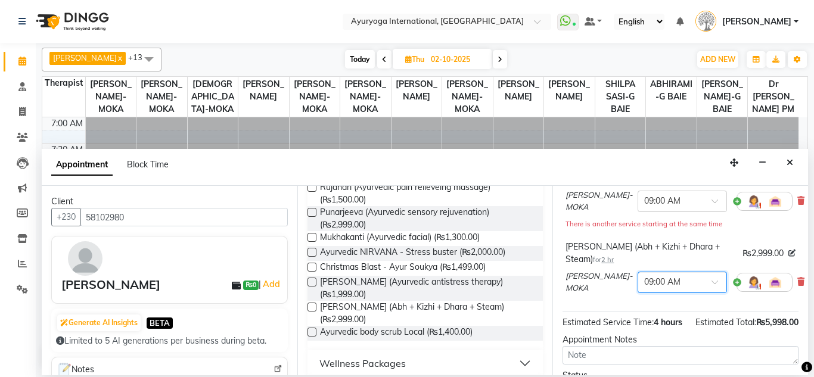
scroll to position [238, 0]
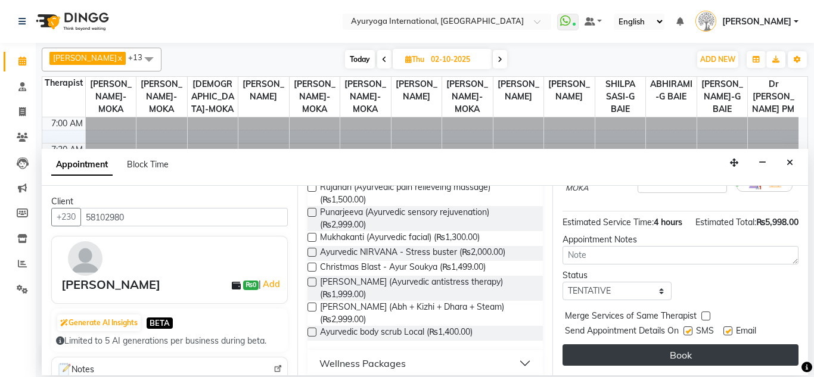
click at [670, 347] on button "Book" at bounding box center [680, 354] width 236 height 21
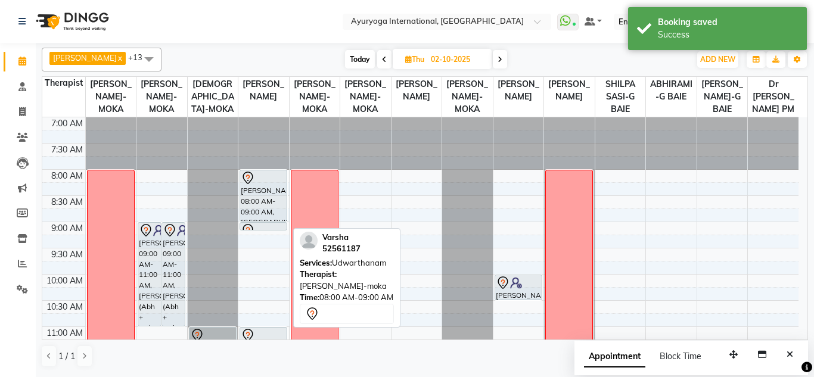
scroll to position [60, 0]
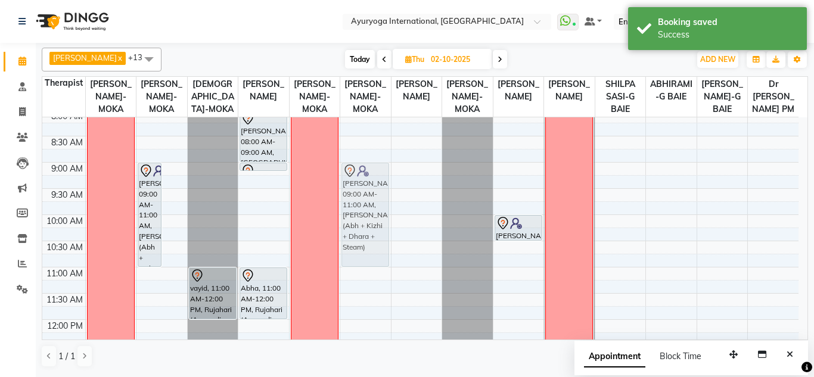
drag, startPoint x: 180, startPoint y: 210, endPoint x: 347, endPoint y: 213, distance: 166.8
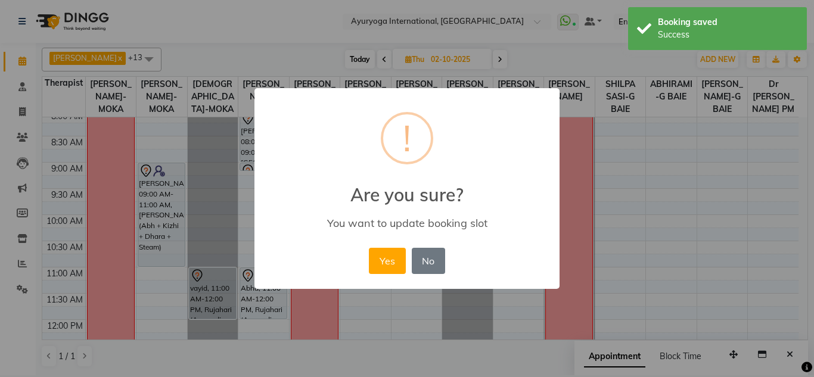
click at [369, 248] on button "Yes" at bounding box center [387, 261] width 36 height 26
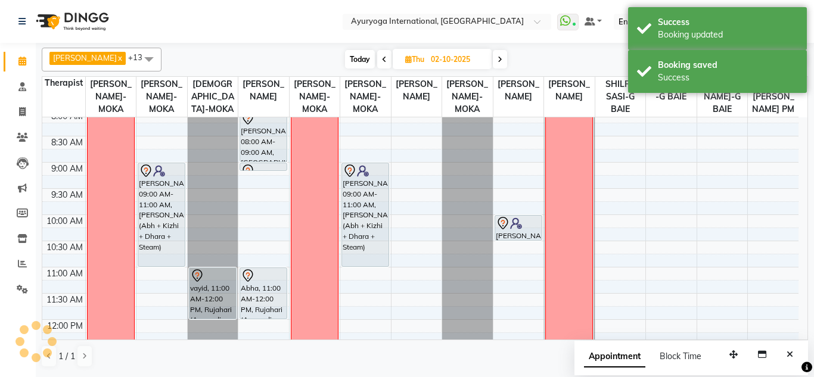
click at [359, 60] on span "Today" at bounding box center [360, 59] width 30 height 18
type input "01-10-2025"
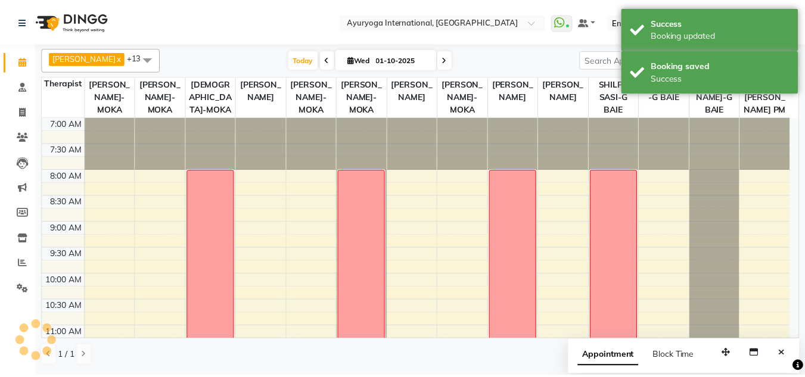
scroll to position [420, 0]
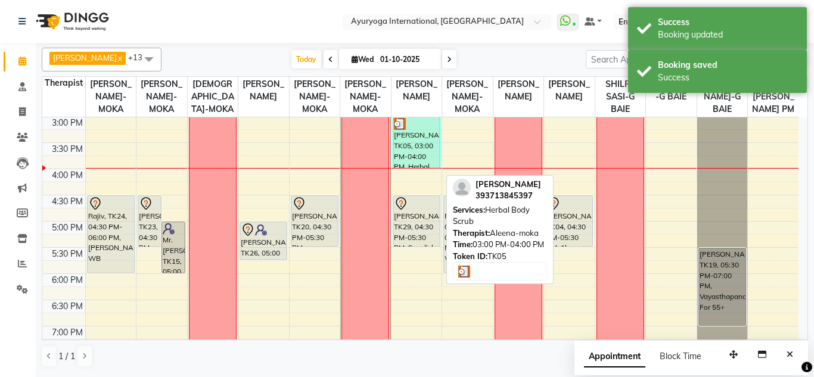
click at [413, 149] on div "[PERSON_NAME], TK05, 03:00 PM-04:00 PM, Herbal Body Scrub" at bounding box center [416, 142] width 46 height 51
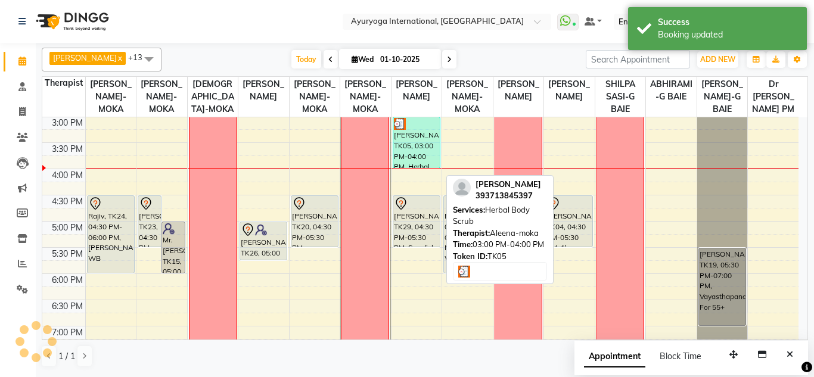
click at [413, 149] on div "[PERSON_NAME], TK05, 03:00 PM-04:00 PM, Herbal Body Scrub" at bounding box center [416, 142] width 46 height 51
select select "3"
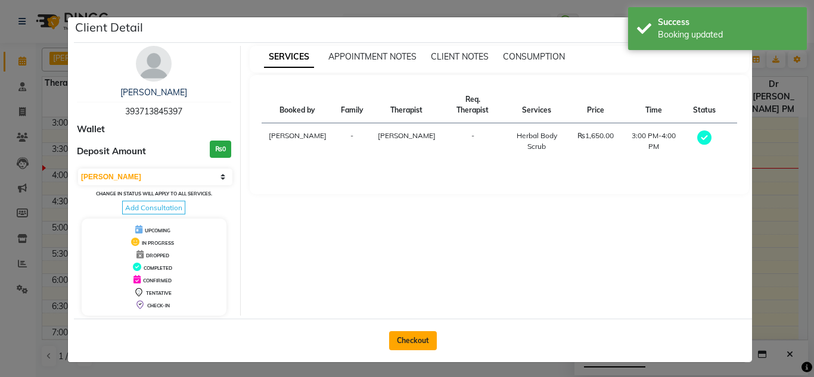
click at [415, 331] on button "Checkout" at bounding box center [413, 340] width 48 height 19
select select "service"
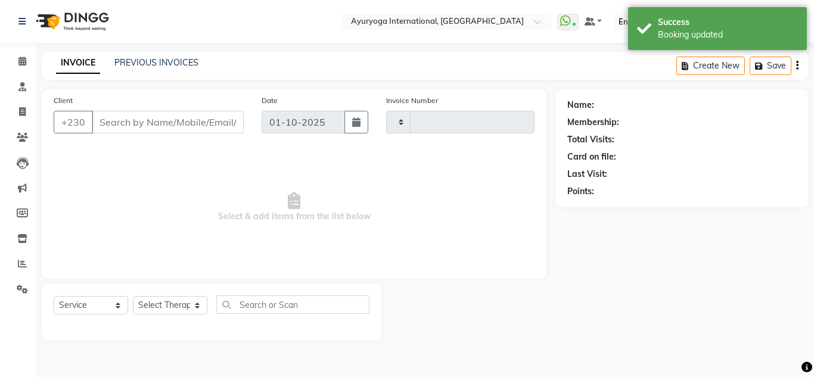
type input "5966"
select select "730"
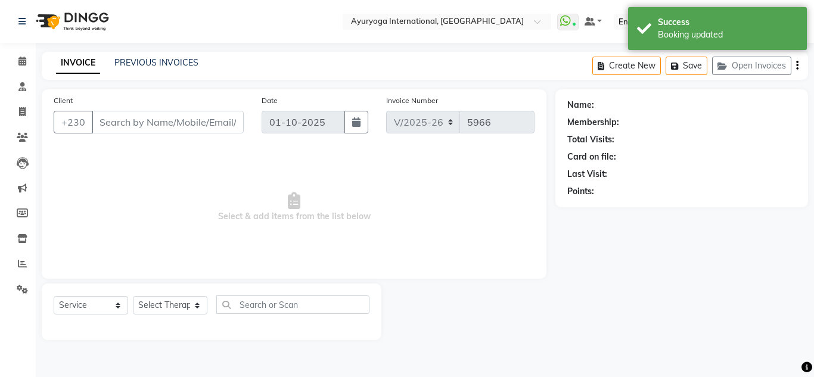
type input "393713845397"
select select "80876"
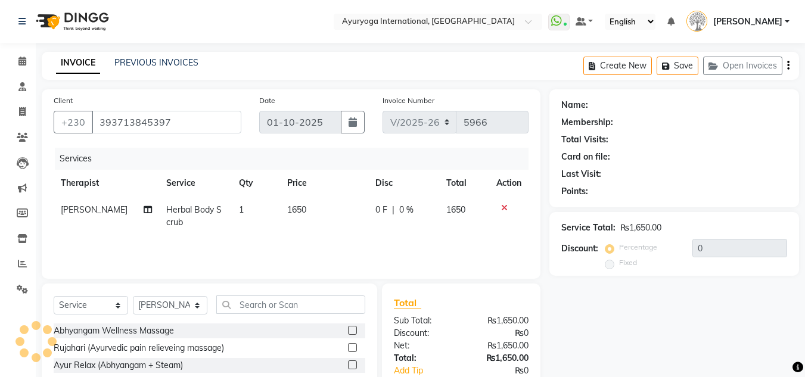
scroll to position [100, 0]
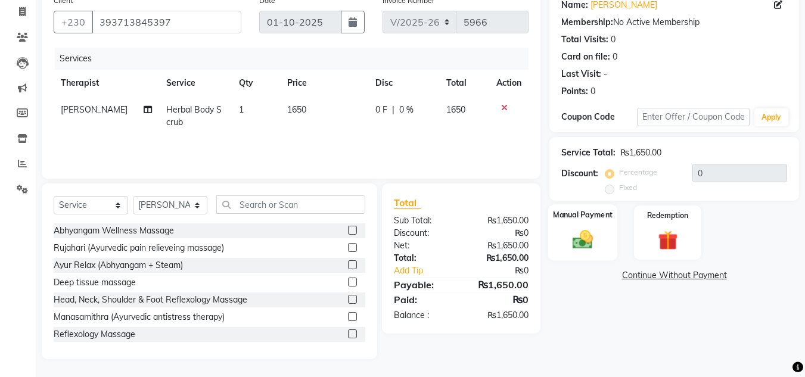
click at [557, 231] on div "Manual Payment" at bounding box center [583, 232] width 70 height 57
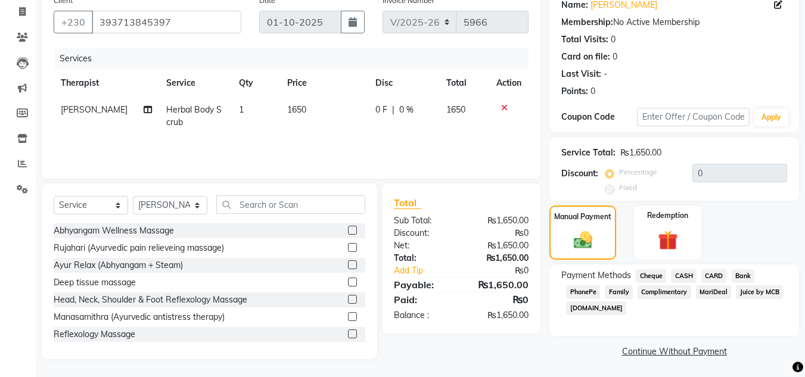
click at [722, 278] on span "CARD" at bounding box center [714, 276] width 26 height 14
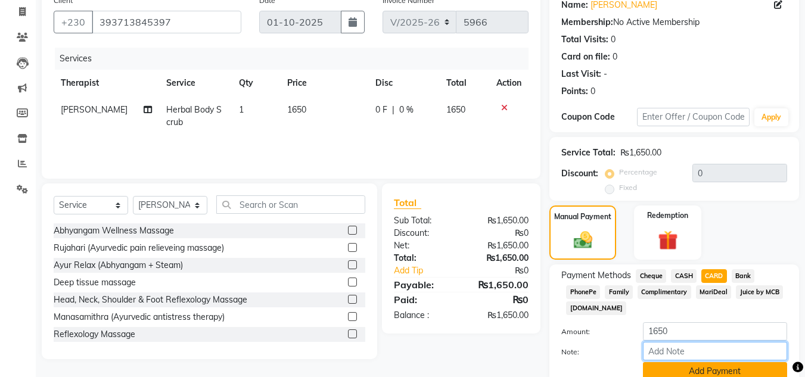
click at [739, 360] on input "Note:" at bounding box center [715, 351] width 144 height 18
click at [738, 362] on button "Add Payment" at bounding box center [715, 371] width 144 height 18
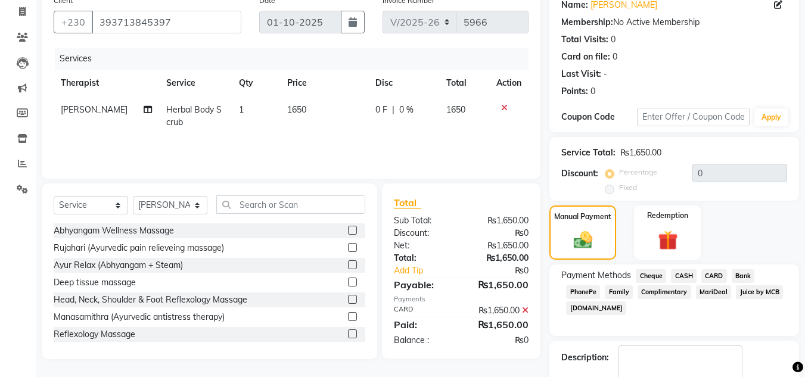
scroll to position [169, 0]
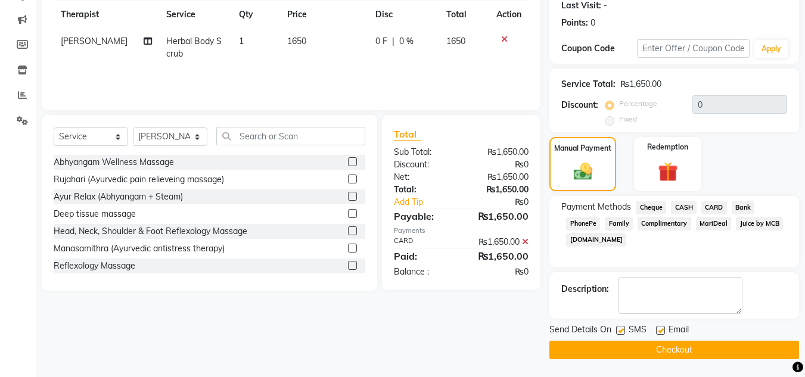
click at [698, 347] on button "Checkout" at bounding box center [674, 350] width 250 height 18
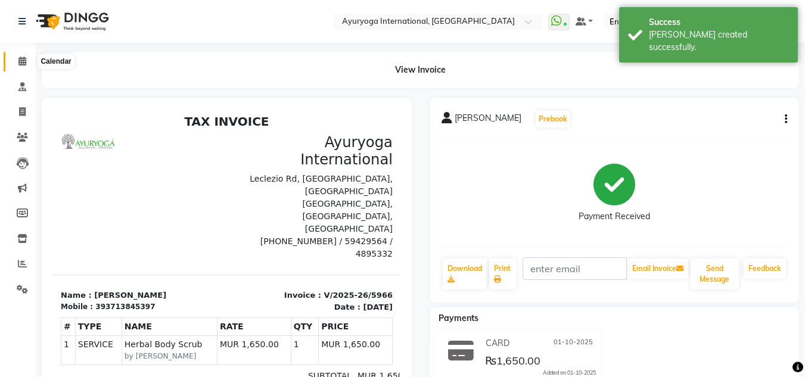
click at [20, 59] on icon at bounding box center [22, 61] width 8 height 9
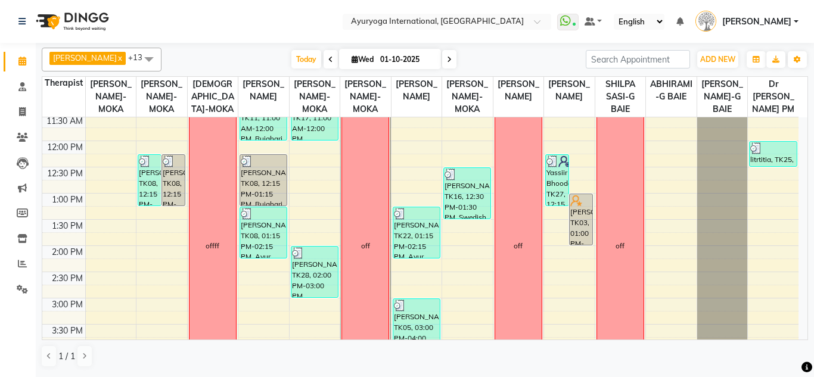
scroll to position [417, 0]
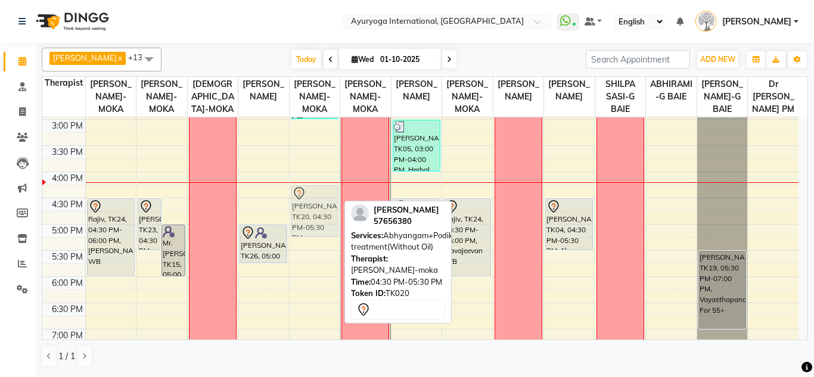
drag, startPoint x: 306, startPoint y: 228, endPoint x: 307, endPoint y: 216, distance: 12.0
click at [307, 216] on div "balu lakshmi, TK17, 11:00 AM-12:00 PM, Manasanthi (Head Massage + [PERSON_NAME]…" at bounding box center [315, 66] width 51 height 733
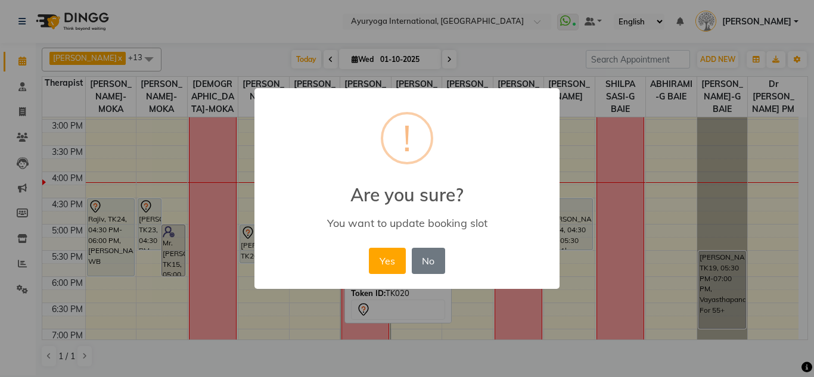
click at [369, 248] on button "Yes" at bounding box center [387, 261] width 36 height 26
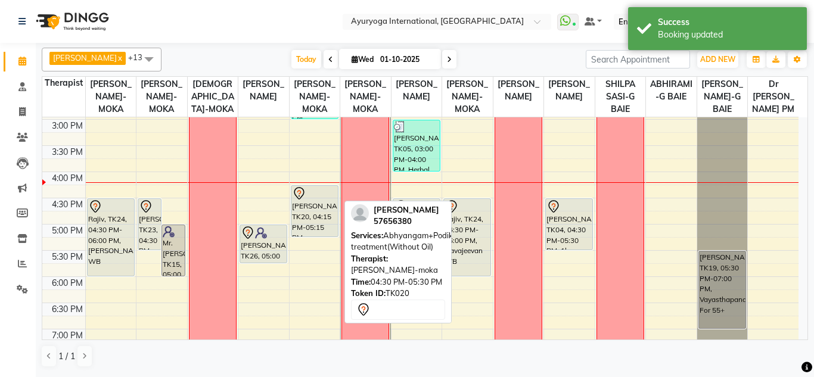
click at [307, 216] on div "[PERSON_NAME], TK20, 04:15 PM-05:15 PM, Abhyangam+Podikizhi treatment(Without O…" at bounding box center [314, 211] width 46 height 51
select select "7"
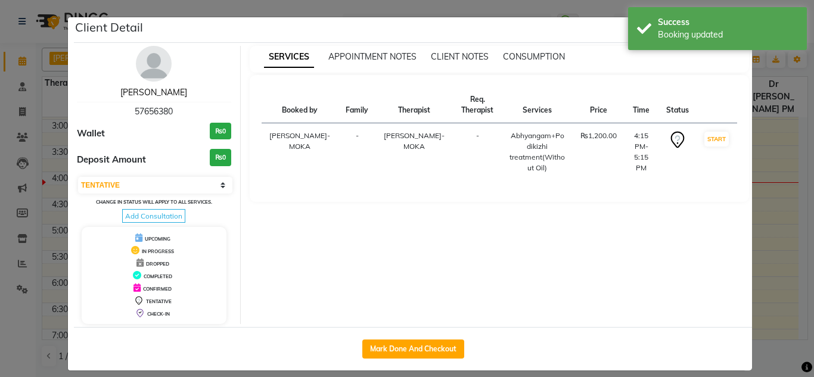
click at [149, 91] on link "[PERSON_NAME]" at bounding box center [153, 92] width 67 height 11
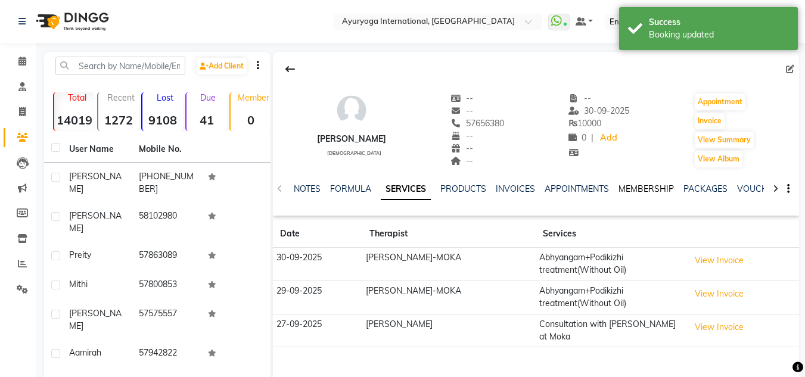
click at [671, 190] on link "MEMBERSHIP" at bounding box center [645, 188] width 55 height 11
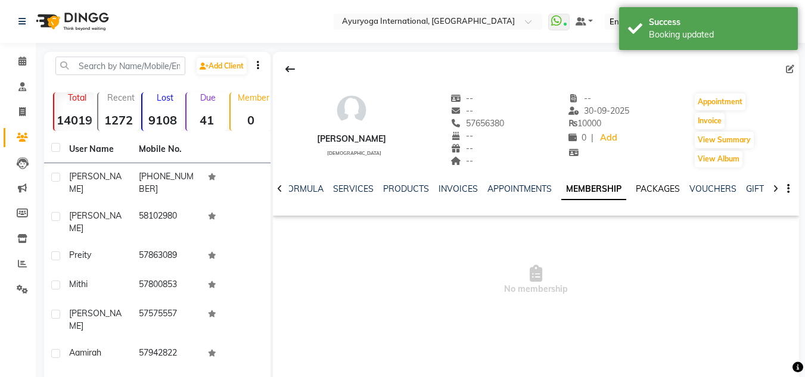
click at [674, 189] on link "PACKAGES" at bounding box center [658, 188] width 44 height 11
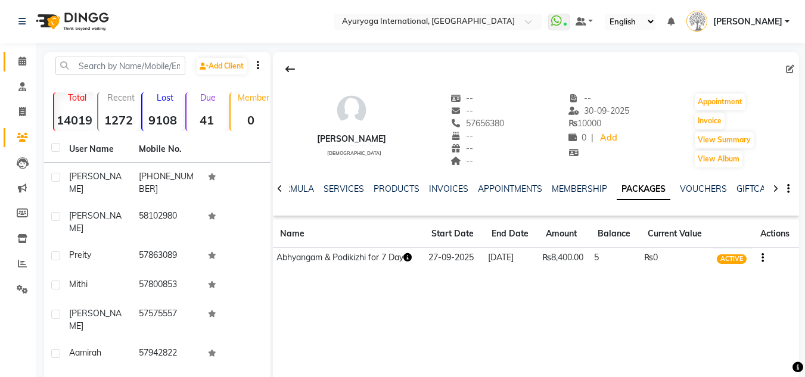
click at [29, 54] on link "Calendar" at bounding box center [18, 62] width 29 height 20
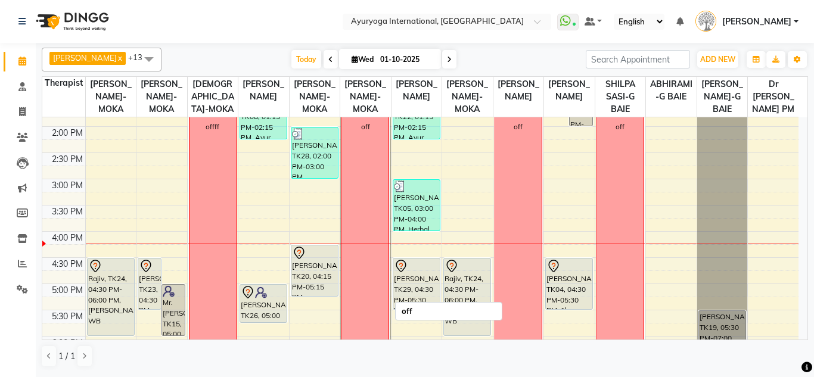
scroll to position [417, 0]
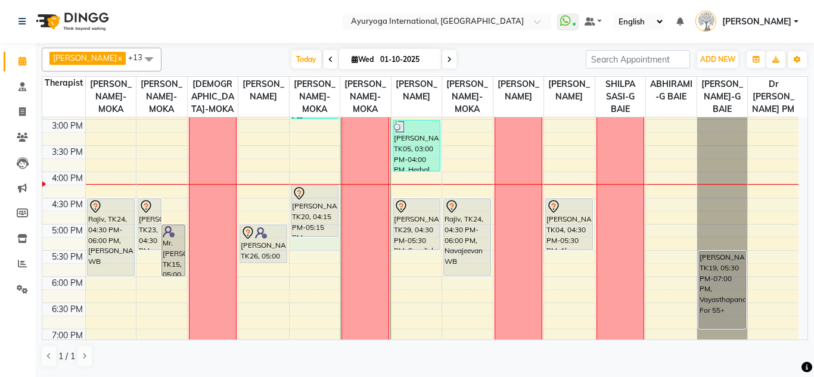
click at [309, 253] on div "7:00 AM 7:30 AM 8:00 AM 8:30 AM 9:00 AM 9:30 AM 10:00 AM 10:30 AM 11:00 AM 11:3…" at bounding box center [420, 66] width 756 height 733
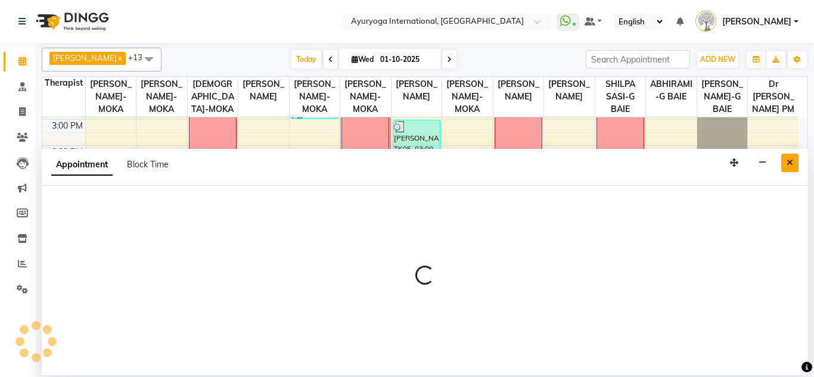
select select "77771"
select select "1035"
select select "tentative"
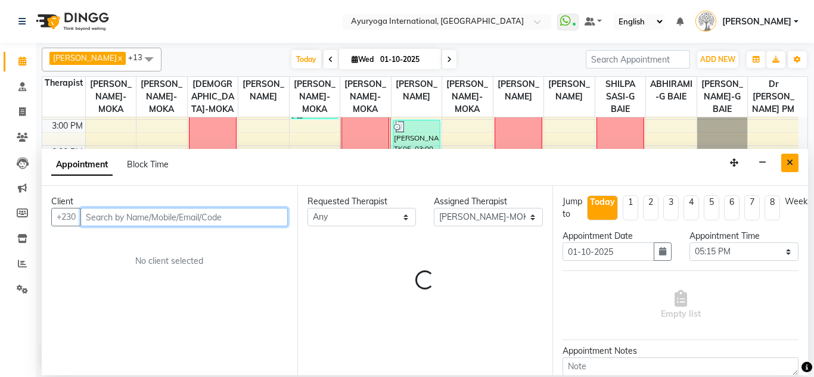
click at [793, 167] on button "Close" at bounding box center [789, 163] width 17 height 18
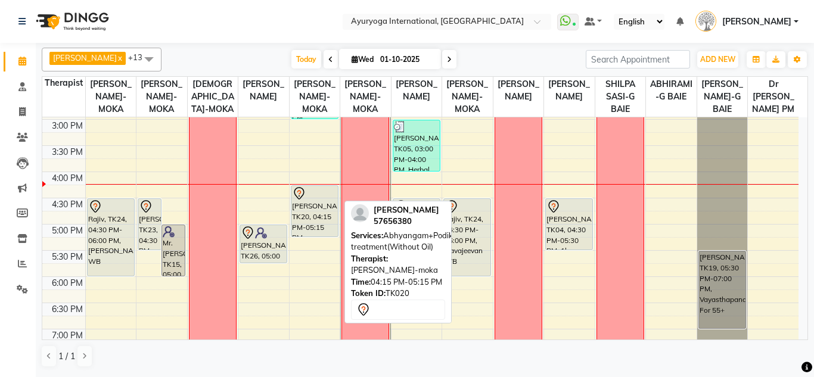
click at [332, 222] on div "[PERSON_NAME], TK20, 04:15 PM-05:15 PM, Abhyangam+Podikizhi treatment(Without O…" at bounding box center [314, 211] width 46 height 51
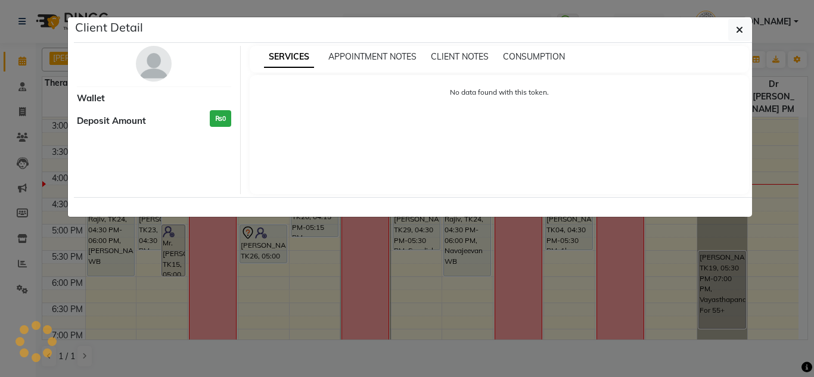
select select "7"
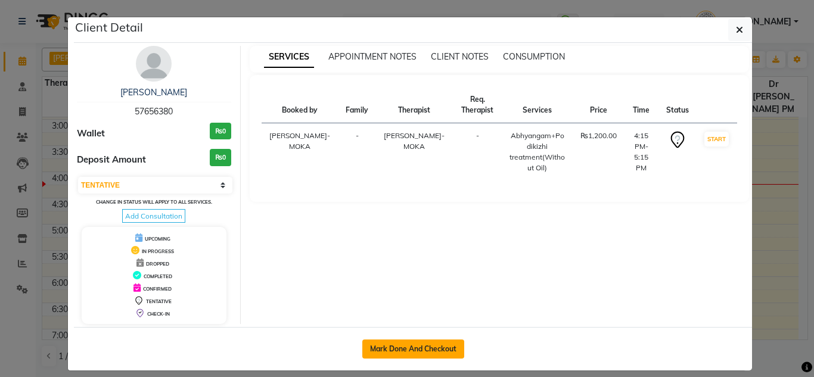
click at [400, 344] on button "Mark Done And Checkout" at bounding box center [413, 349] width 102 height 19
select select "service"
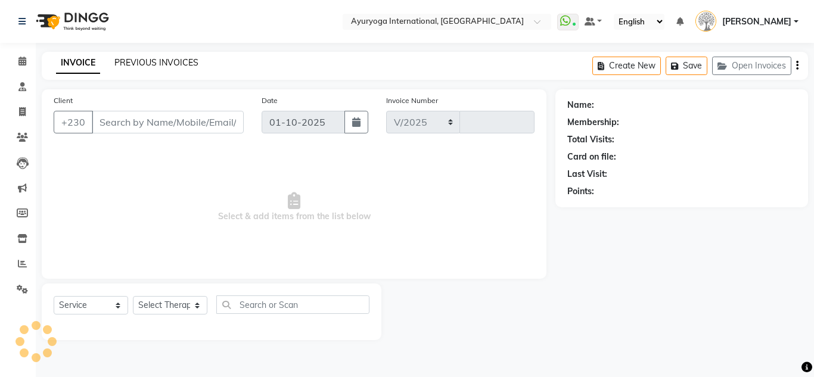
select select "730"
type input "5967"
click at [28, 61] on span at bounding box center [22, 62] width 21 height 14
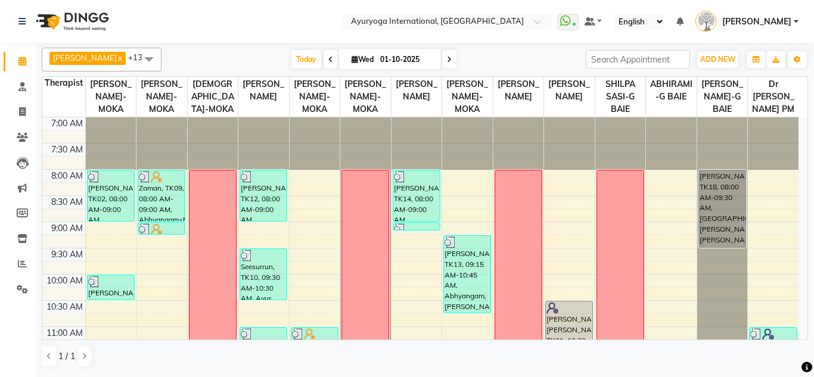
click at [399, 58] on input "01-10-2025" at bounding box center [407, 60] width 60 height 18
select select "10"
select select "2025"
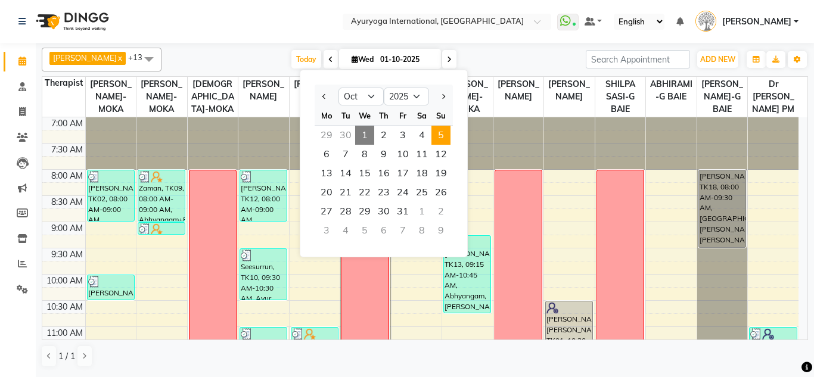
click at [437, 133] on span "5" at bounding box center [440, 135] width 19 height 19
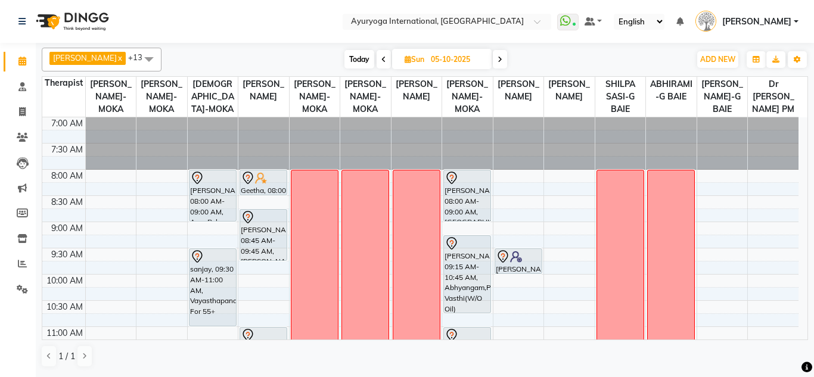
click at [371, 57] on span "Today" at bounding box center [359, 59] width 30 height 18
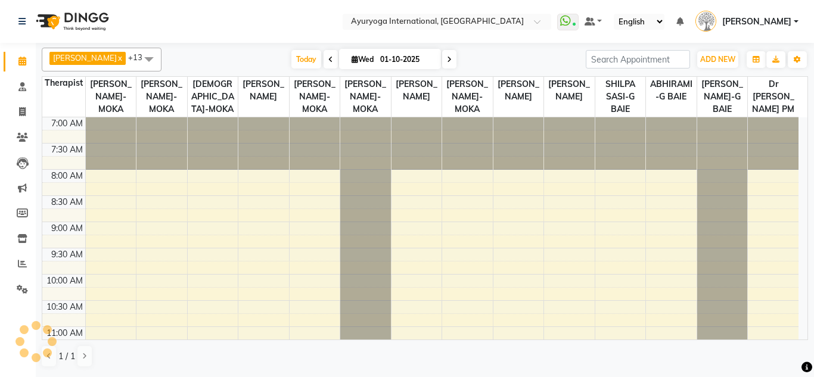
scroll to position [472, 0]
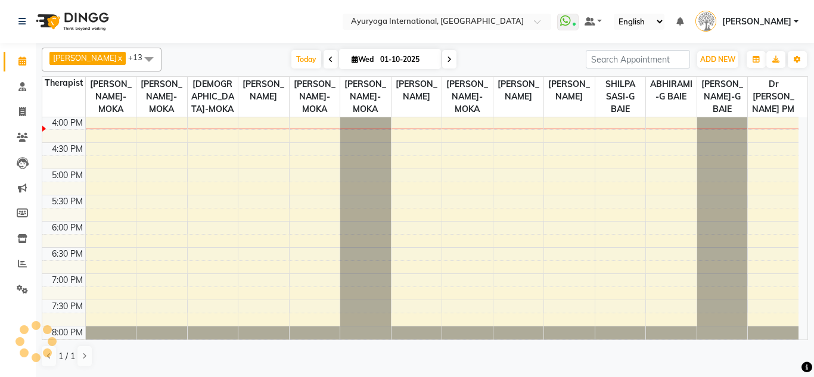
click at [447, 65] on span at bounding box center [449, 59] width 14 height 18
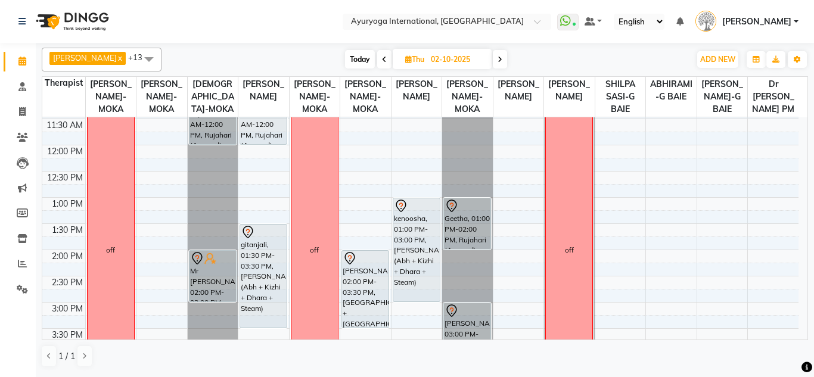
scroll to position [0, 0]
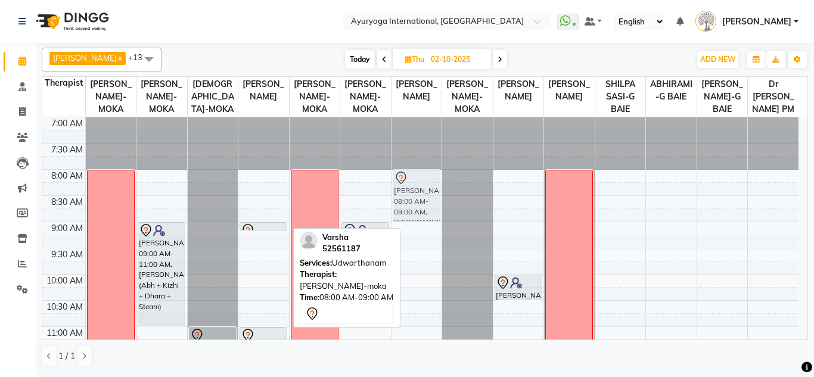
drag, startPoint x: 258, startPoint y: 201, endPoint x: 404, endPoint y: 200, distance: 146.0
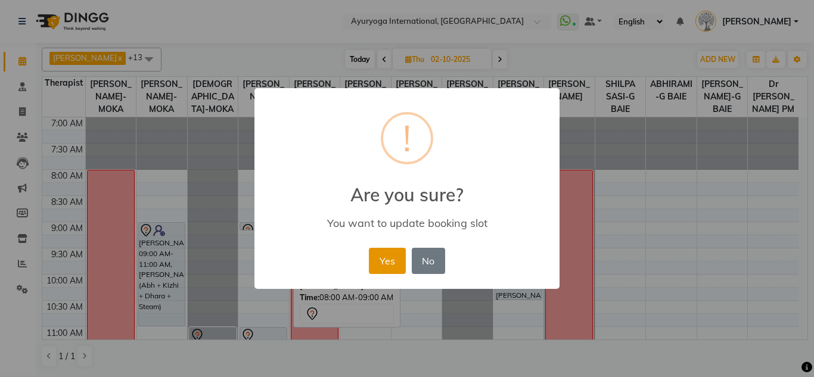
click at [376, 263] on button "Yes" at bounding box center [387, 261] width 36 height 26
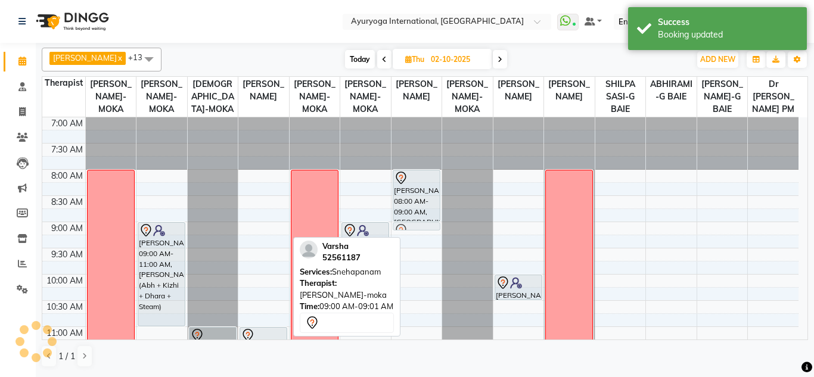
drag, startPoint x: 268, startPoint y: 237, endPoint x: 402, endPoint y: 238, distance: 133.5
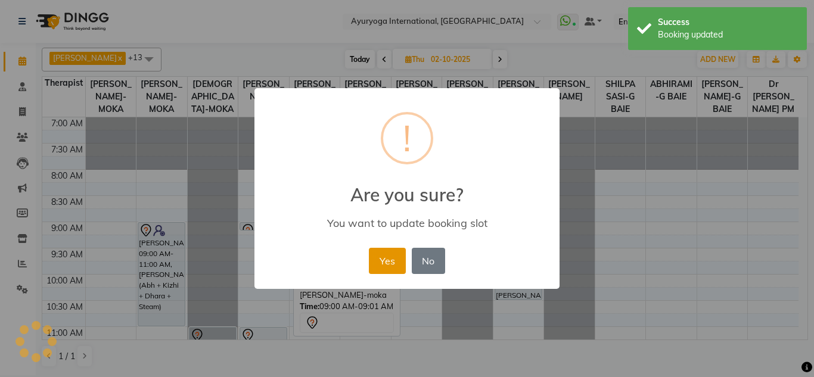
click at [370, 256] on button "Yes" at bounding box center [387, 261] width 36 height 26
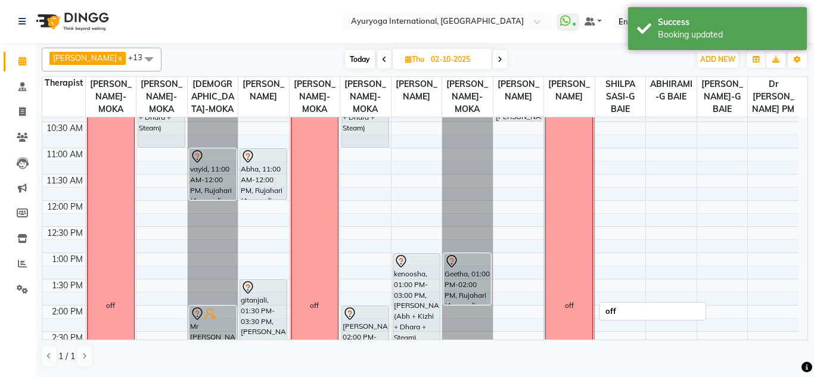
scroll to position [477, 0]
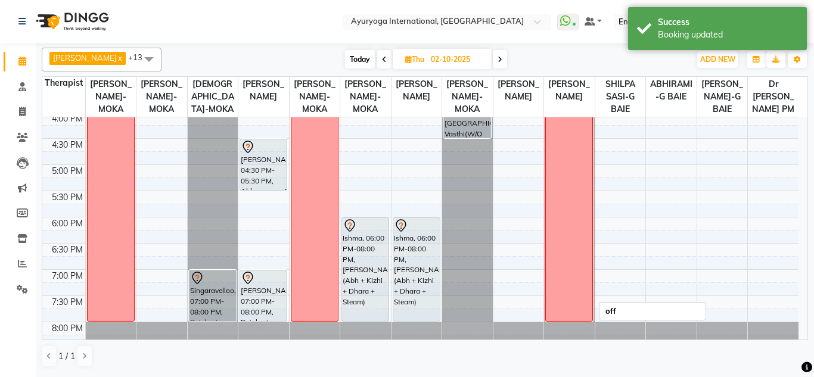
click at [501, 67] on span at bounding box center [500, 59] width 14 height 18
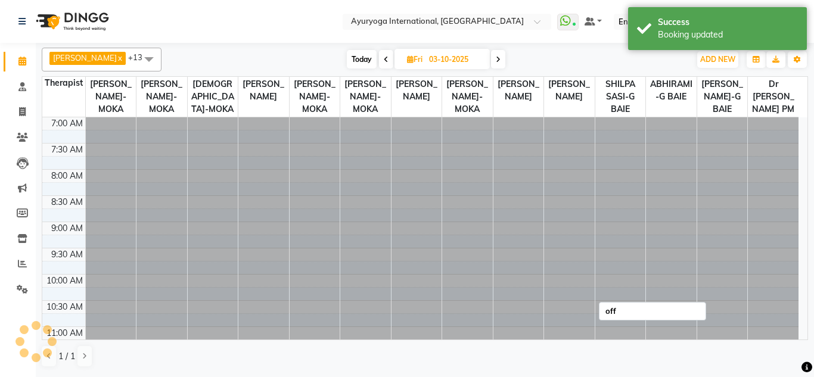
click at [512, 63] on div "[DATE] [DATE]" at bounding box center [425, 60] width 517 height 18
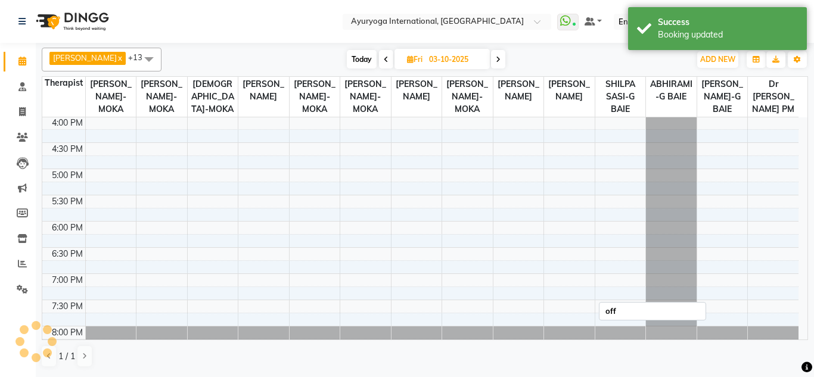
click at [500, 63] on icon at bounding box center [498, 59] width 5 height 7
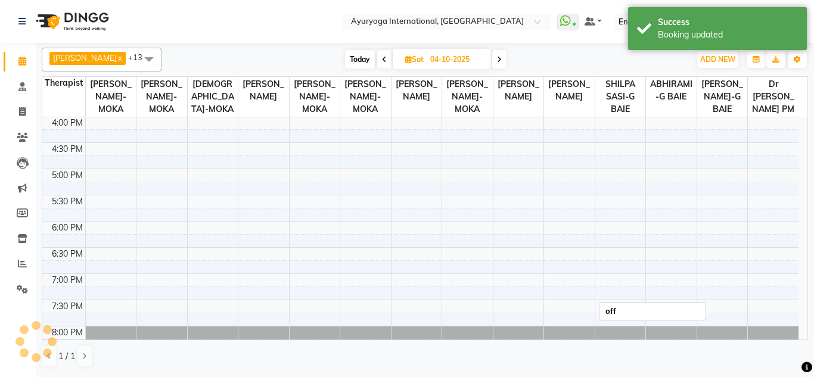
click at [502, 63] on icon at bounding box center [499, 59] width 5 height 7
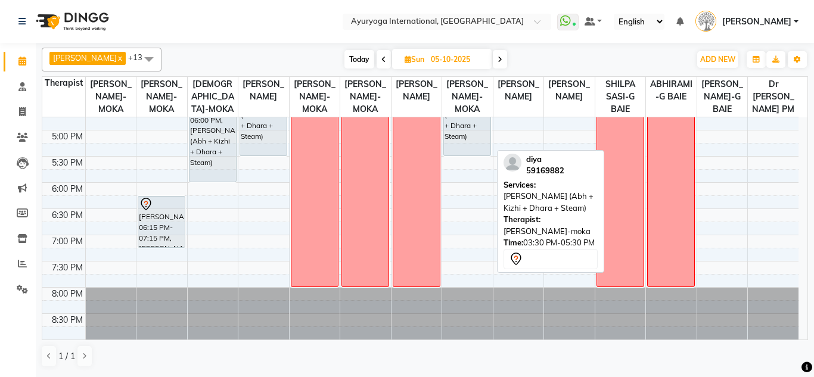
scroll to position [405, 0]
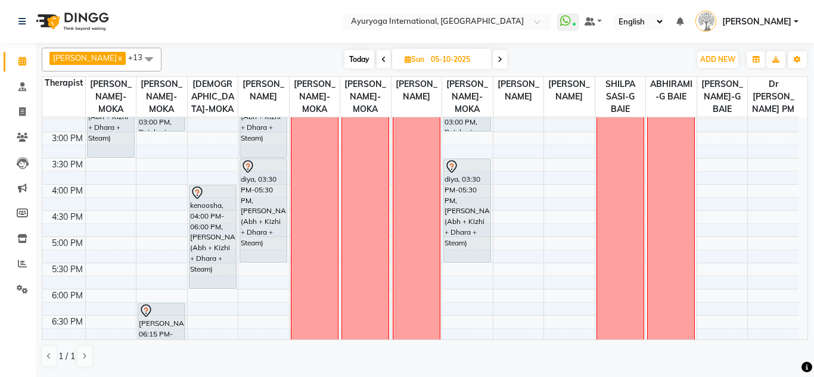
click at [365, 57] on span "Today" at bounding box center [359, 59] width 30 height 18
type input "01-10-2025"
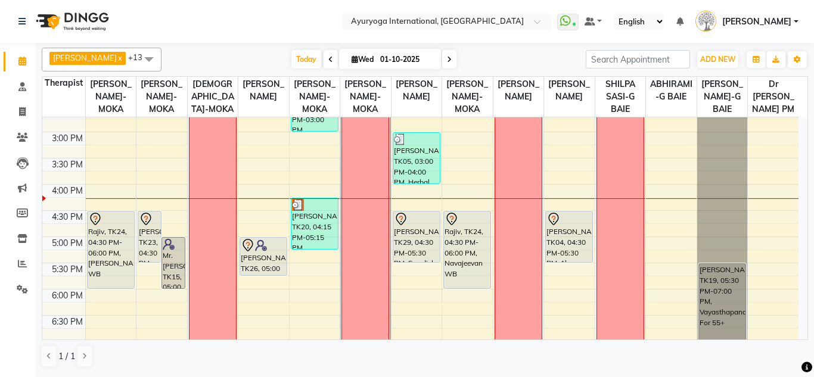
click at [419, 52] on input "01-10-2025" at bounding box center [407, 60] width 60 height 18
select select "10"
select select "2025"
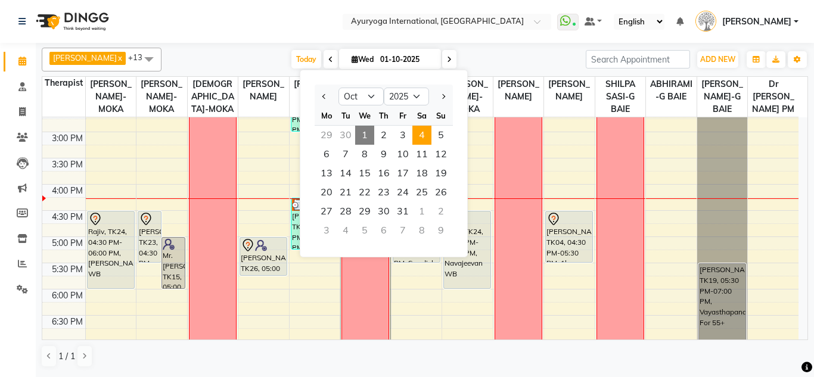
click at [424, 134] on span "4" at bounding box center [421, 135] width 19 height 19
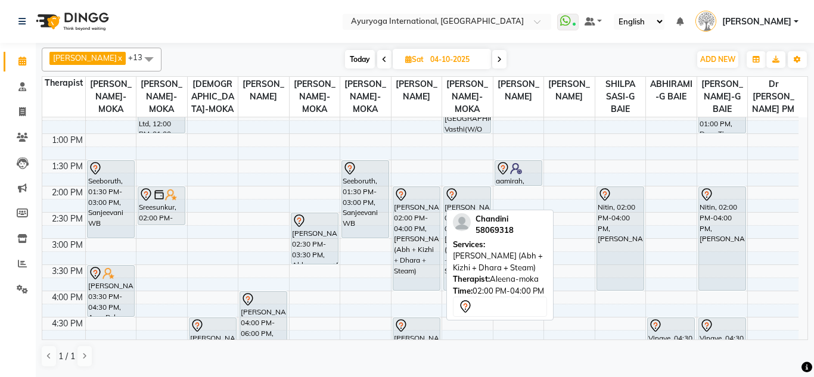
scroll to position [417, 0]
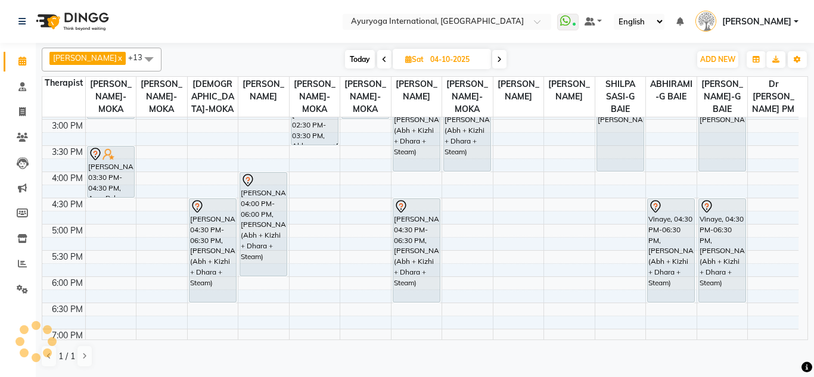
click at [352, 61] on span "Today" at bounding box center [360, 59] width 30 height 18
type input "01-10-2025"
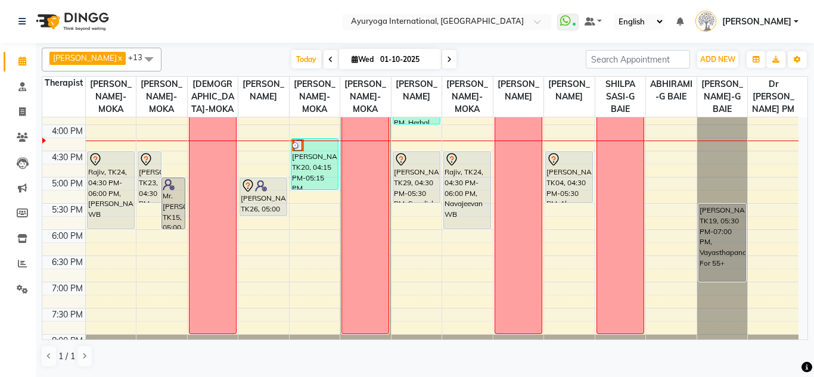
scroll to position [405, 0]
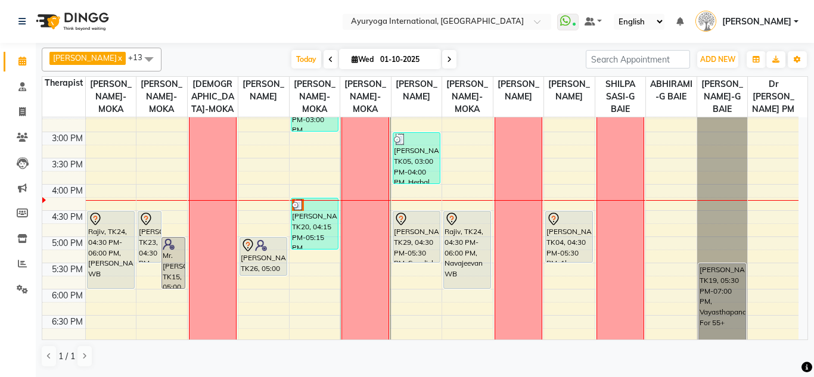
click at [379, 63] on input "01-10-2025" at bounding box center [407, 60] width 60 height 18
select select "10"
select select "2025"
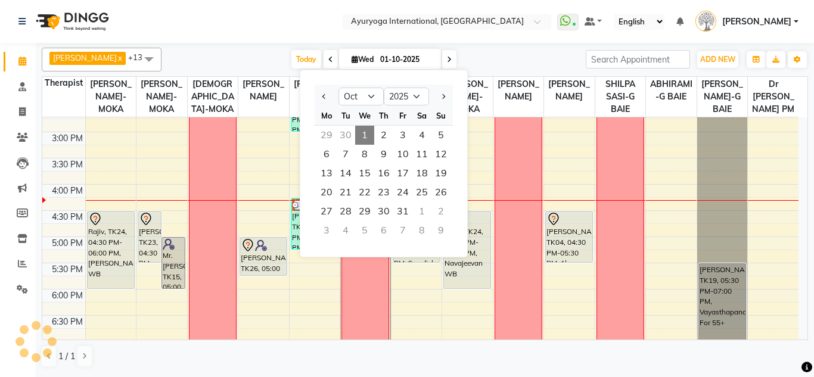
click at [379, 63] on input "01-10-2025" at bounding box center [407, 60] width 60 height 18
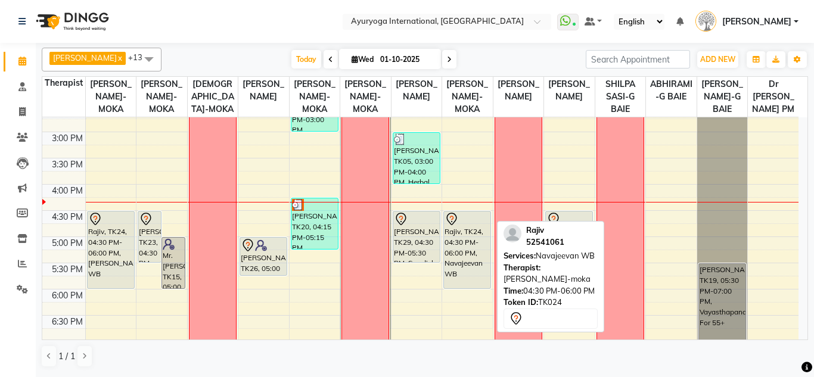
scroll to position [464, 0]
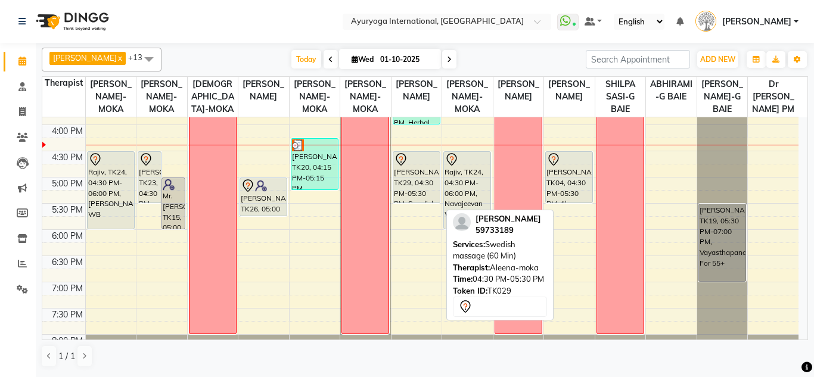
click at [421, 167] on div at bounding box center [416, 160] width 45 height 14
select select "7"
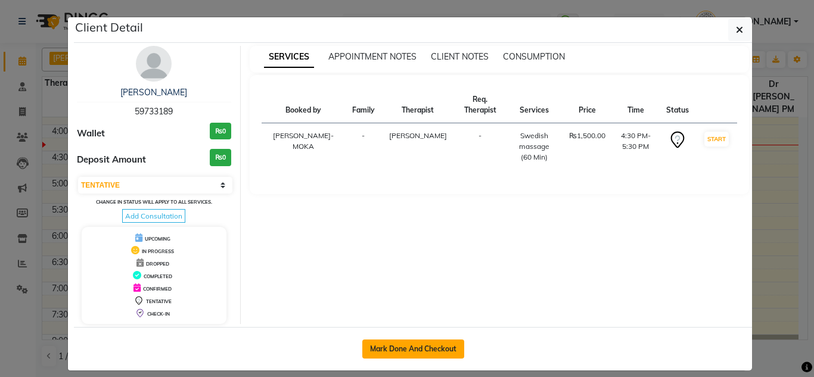
click at [371, 354] on button "Mark Done And Checkout" at bounding box center [413, 349] width 102 height 19
select select "service"
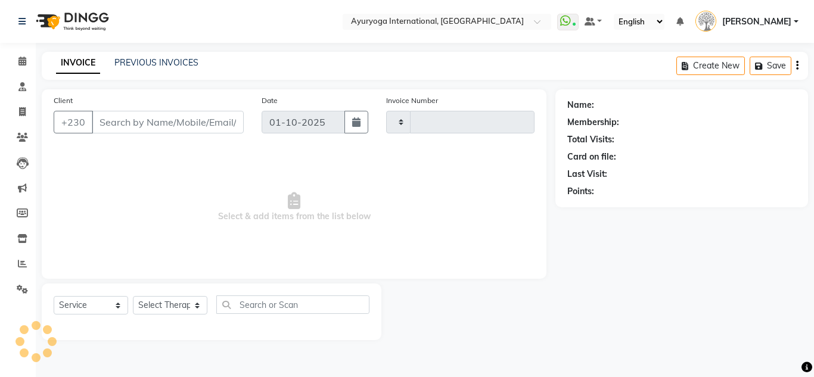
type input "5967"
select select "730"
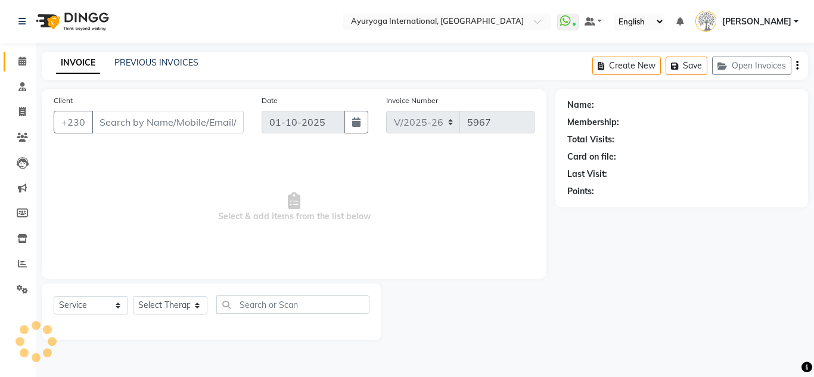
click at [9, 69] on link "Calendar" at bounding box center [18, 62] width 29 height 20
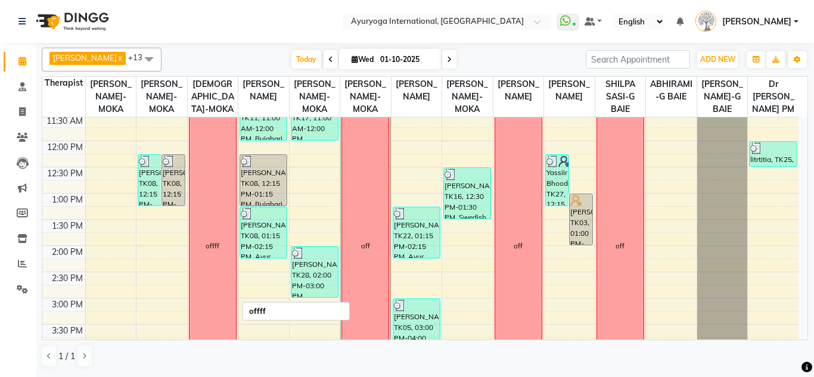
scroll to position [417, 0]
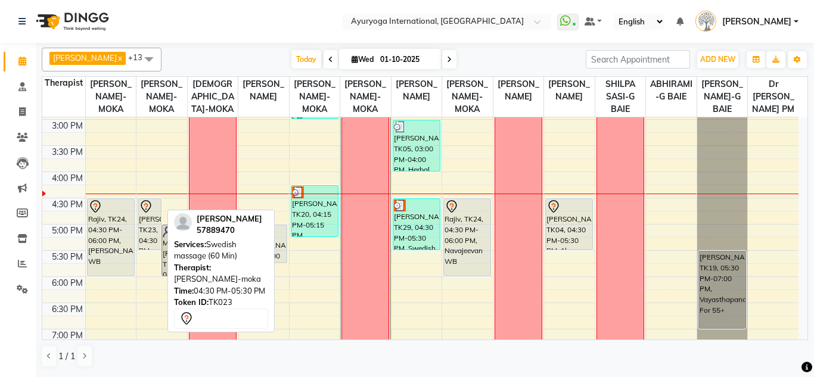
click at [154, 232] on div "[PERSON_NAME], TK23, 04:30 PM-05:30 PM, Swedish massage (60 Min)" at bounding box center [149, 224] width 23 height 51
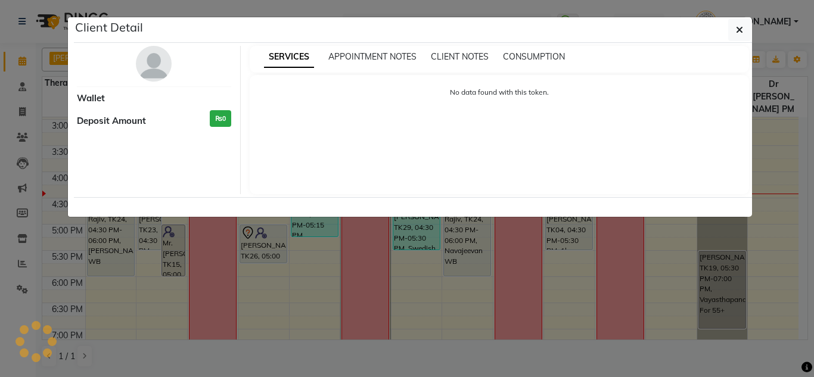
select select "7"
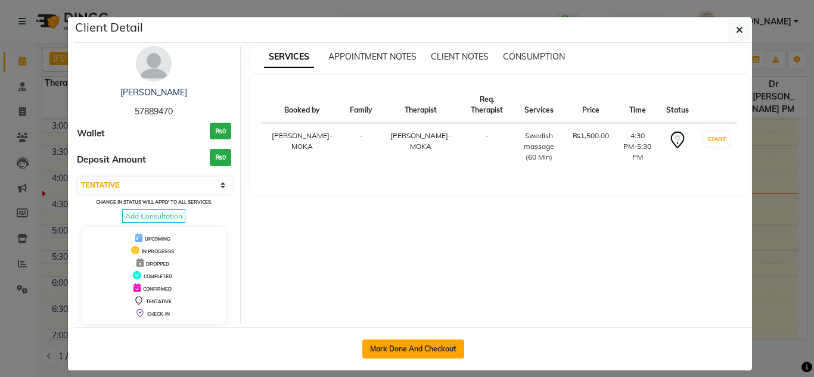
click at [388, 351] on button "Mark Done And Checkout" at bounding box center [413, 349] width 102 height 19
select select "service"
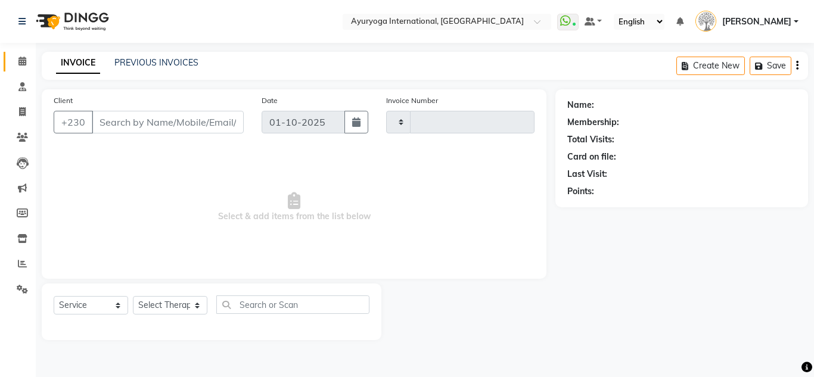
type input "5967"
select select "730"
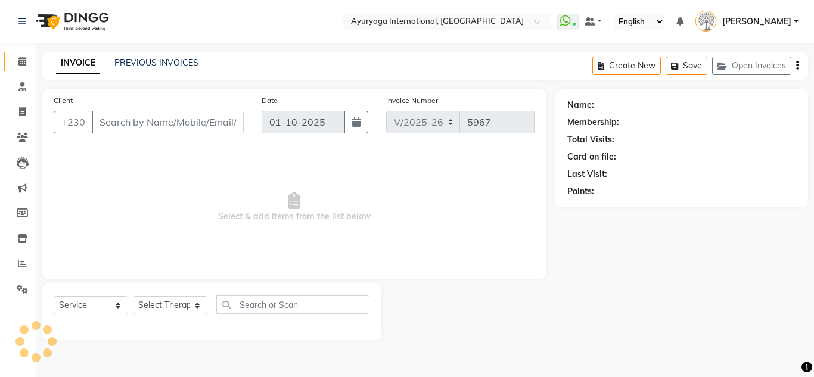
click at [4, 61] on link "Calendar" at bounding box center [18, 62] width 29 height 20
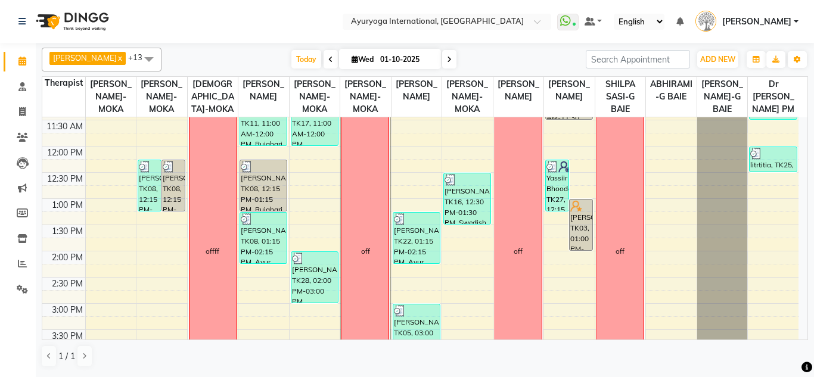
scroll to position [259, 0]
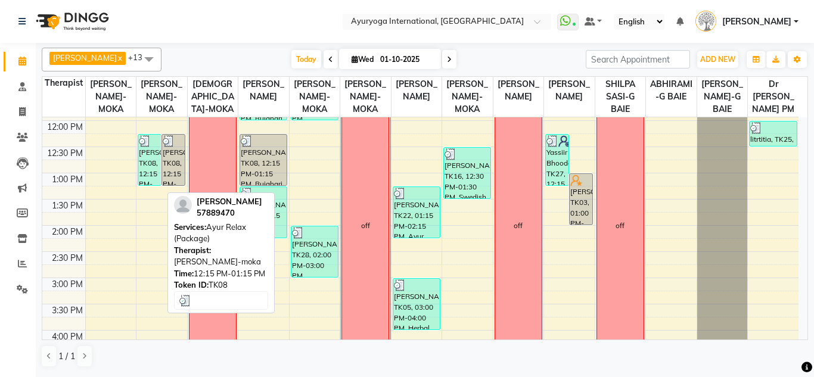
click at [150, 181] on div "[PERSON_NAME], TK08, 12:15 PM-01:15 PM, Ayur Relax (Package)" at bounding box center [149, 160] width 23 height 51
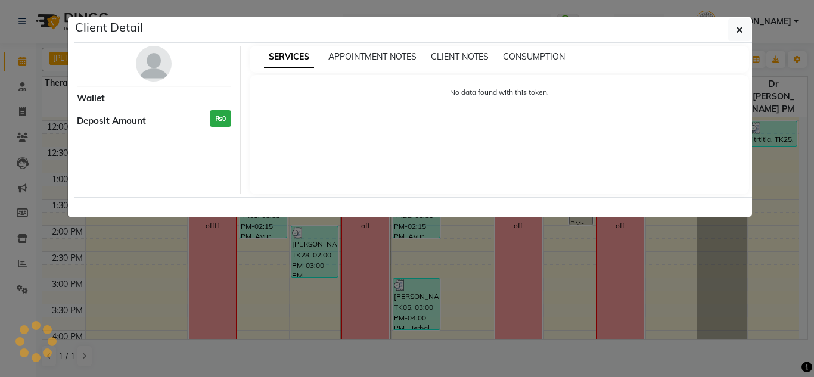
select select "3"
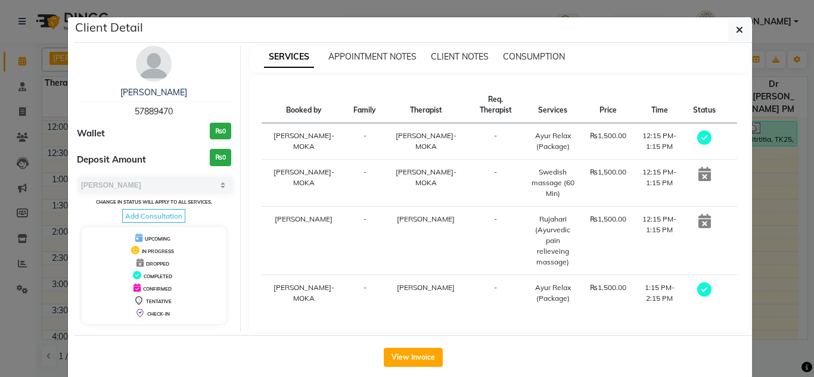
drag, startPoint x: 770, startPoint y: 36, endPoint x: 528, endPoint y: 30, distance: 242.0
click at [667, 33] on ngb-modal-window "Client Detail [PERSON_NAME] 57889470 Wallet ₨0 Deposit Amount ₨0 Select MARK DO…" at bounding box center [407, 188] width 814 height 377
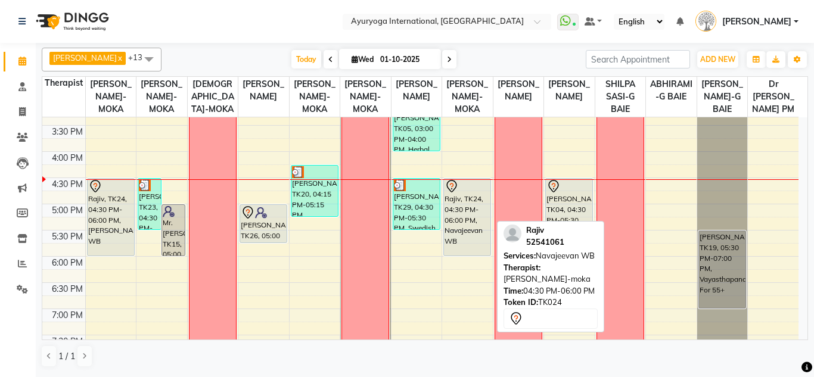
scroll to position [378, 0]
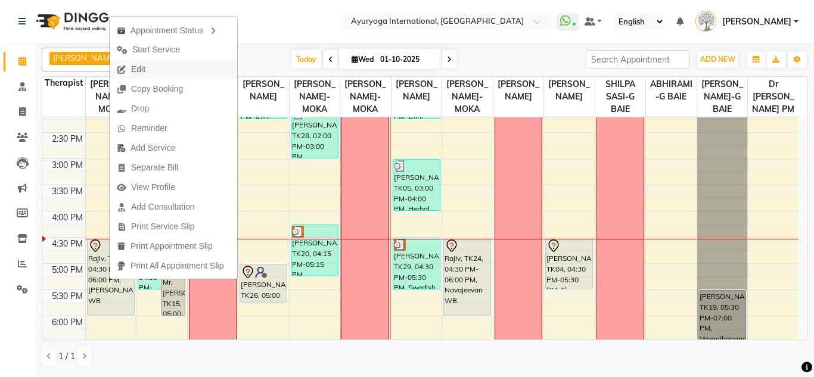
click at [150, 77] on span "Edit" at bounding box center [131, 70] width 43 height 20
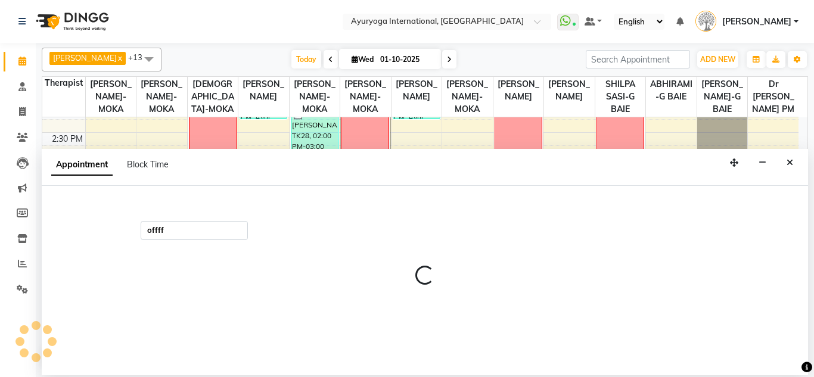
select select "tentative"
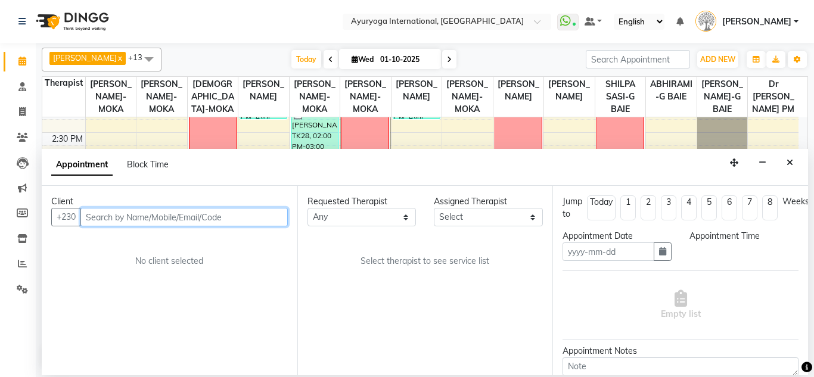
type input "01-10-2025"
select select "990"
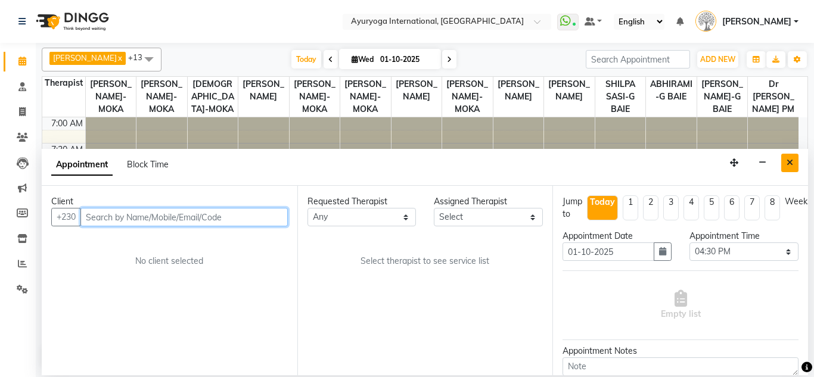
select select "50739"
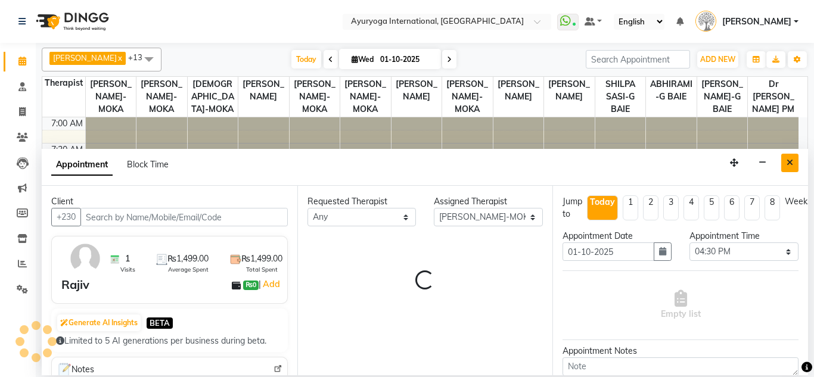
scroll to position [472, 0]
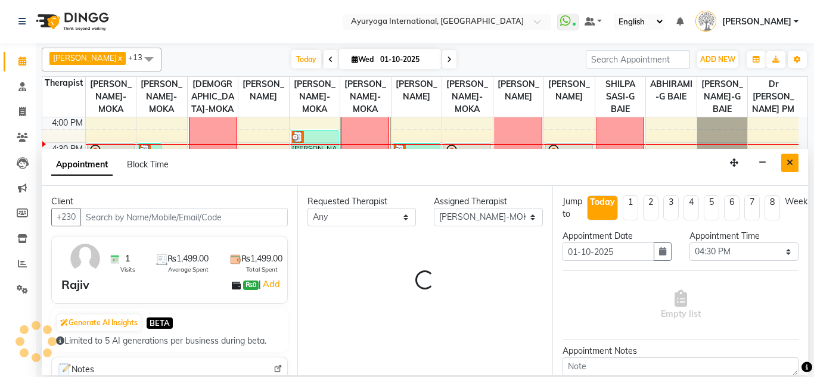
click at [796, 163] on button "Close" at bounding box center [789, 163] width 17 height 18
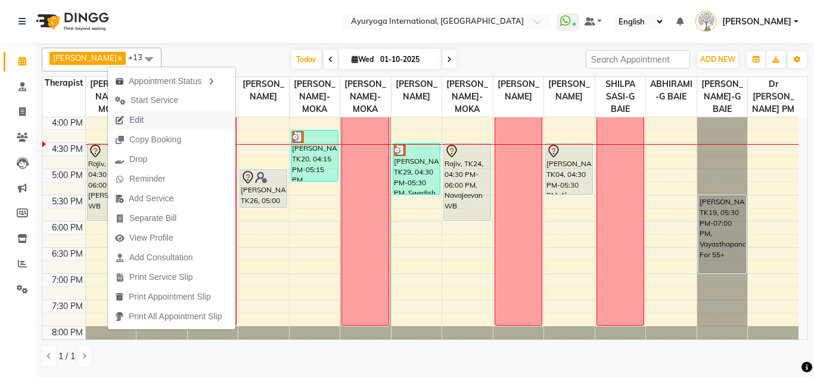
click at [155, 114] on button "Edit" at bounding box center [171, 120] width 127 height 20
select select "tentative"
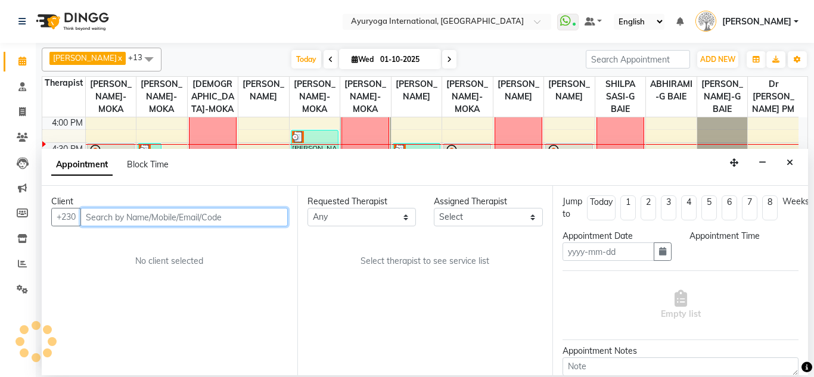
type input "01-10-2025"
select select "990"
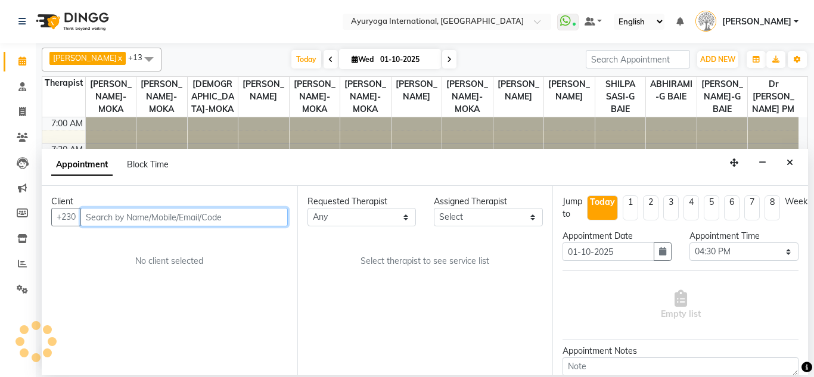
select select "50739"
select select "1141"
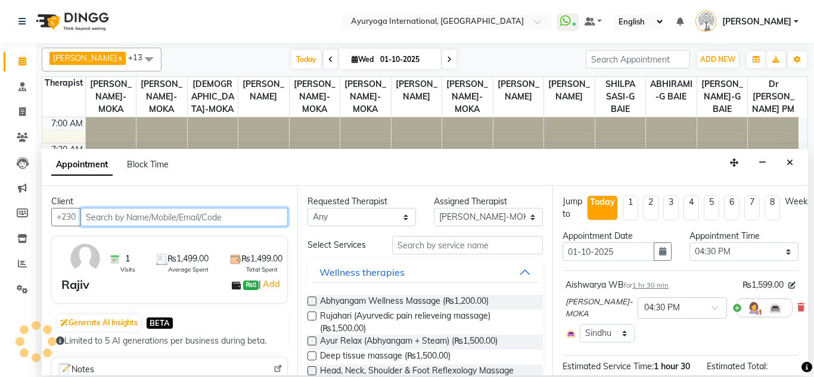
select select "1143"
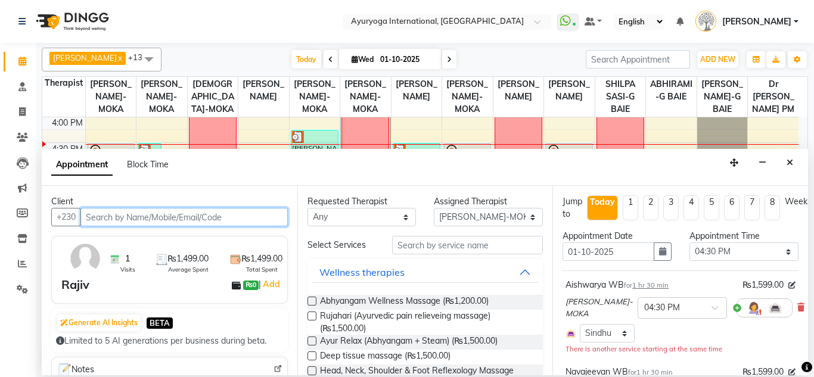
scroll to position [60, 0]
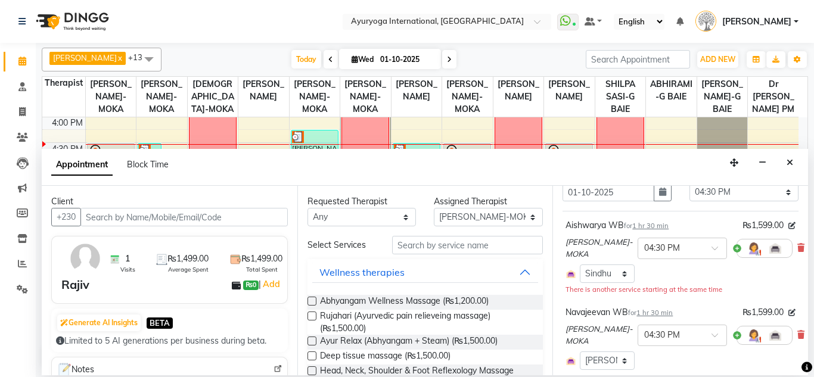
click at [788, 338] on div "Navajeevan WB for 1 hr 30 min ₨1,599.00 [PERSON_NAME]-MOKA × 04:30 PM Select Ro…" at bounding box center [680, 338] width 236 height 70
click at [783, 327] on div "[PERSON_NAME]-MOKA × 04:30 PM" at bounding box center [680, 335] width 230 height 33
click at [797, 335] on icon at bounding box center [800, 335] width 7 height 8
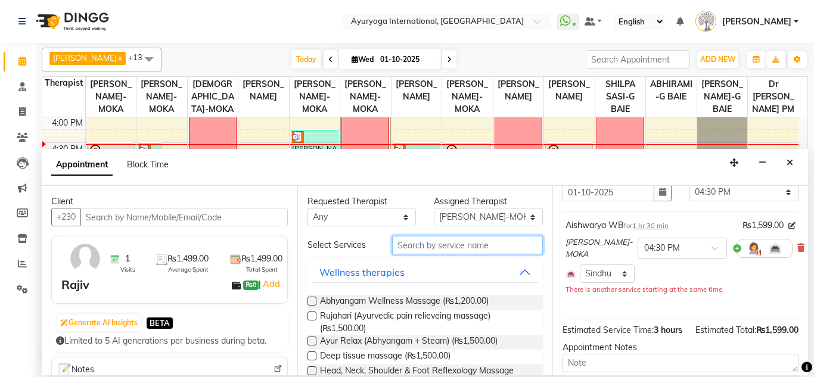
click at [449, 248] on input "text" at bounding box center [467, 245] width 151 height 18
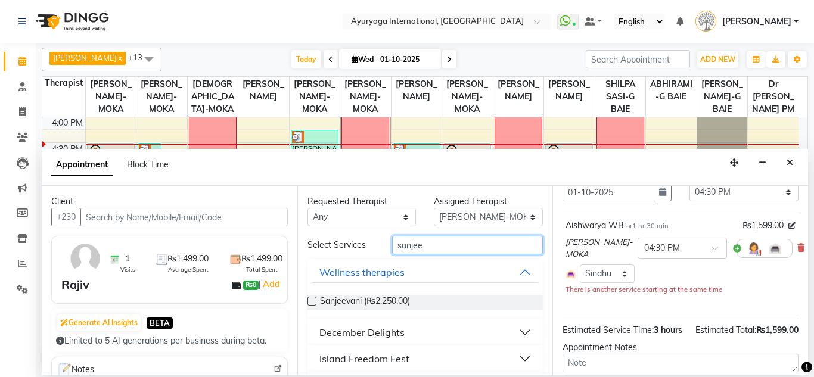
scroll to position [58, 0]
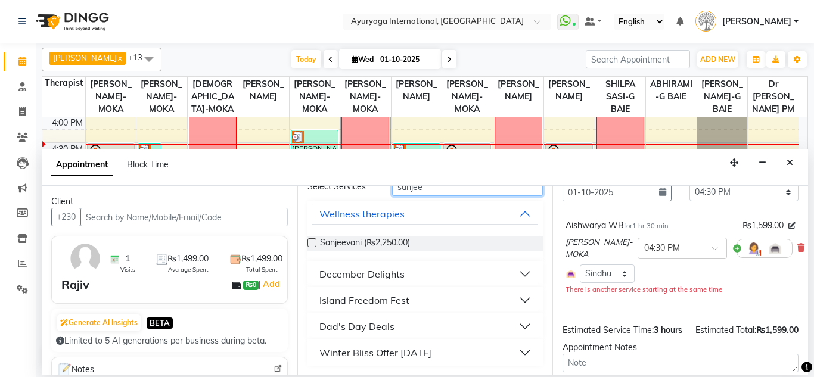
type input "sanjee"
click at [420, 343] on button "Winter Bliss Offer [DATE]" at bounding box center [425, 352] width 226 height 21
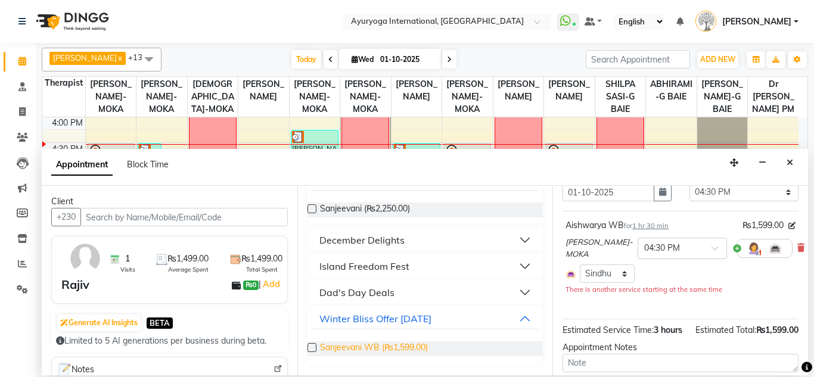
click at [408, 344] on span "Sanjeevani WB (₨1,599.00)" at bounding box center [374, 348] width 108 height 15
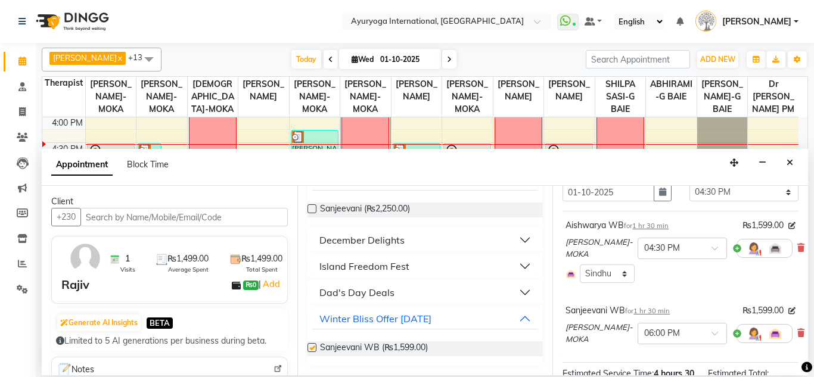
checkbox input "false"
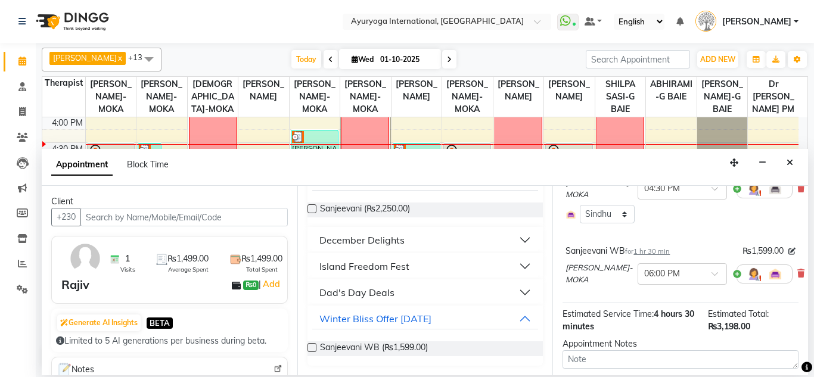
click at [670, 288] on div "[PERSON_NAME]-MOKA × 06:00 PM" at bounding box center [678, 273] width 227 height 33
click at [671, 281] on div "× 06:00 PM" at bounding box center [681, 273] width 89 height 21
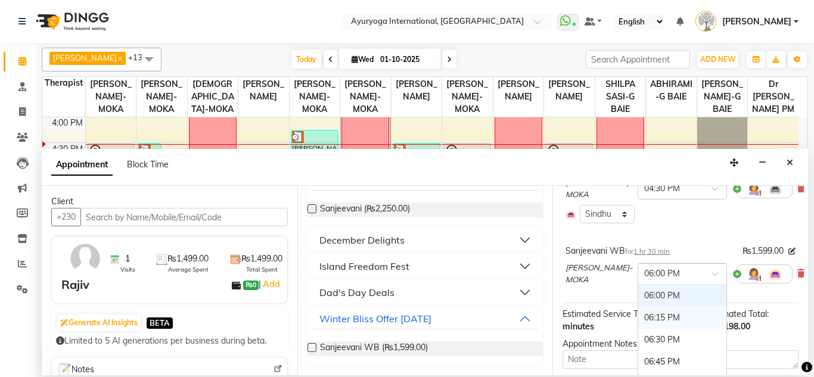
scroll to position [715, 0]
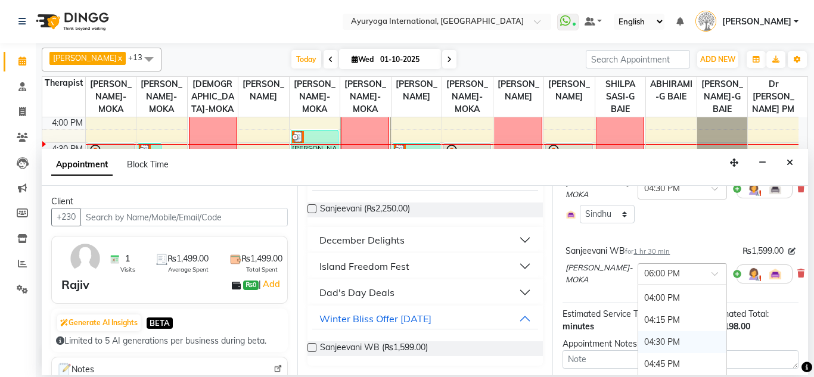
click at [659, 335] on div "04:30 PM" at bounding box center [682, 342] width 88 height 22
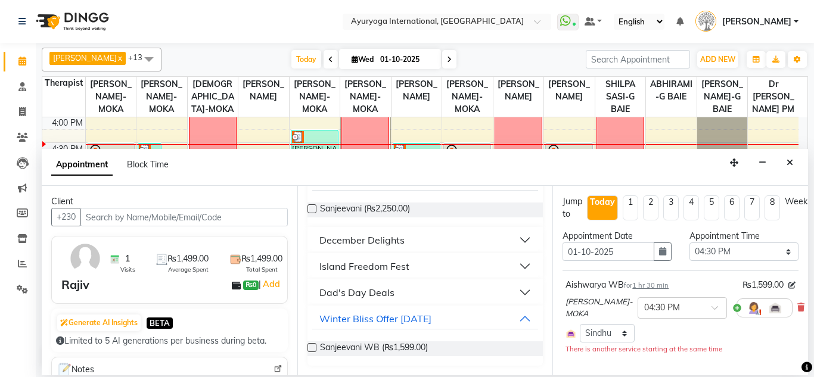
scroll to position [210, 0]
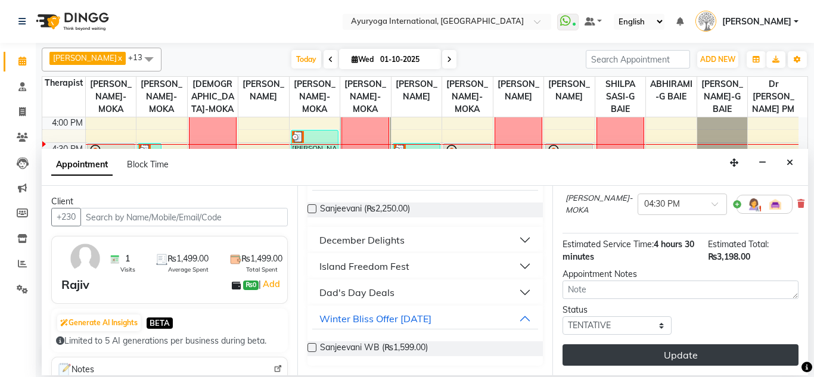
click at [669, 344] on button "Update" at bounding box center [680, 354] width 236 height 21
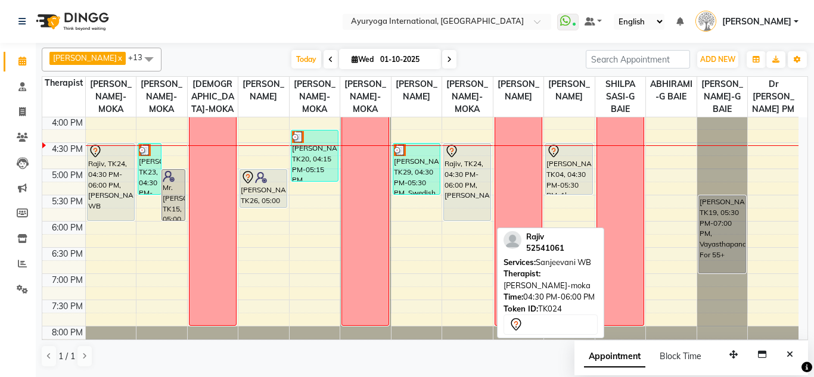
click at [472, 191] on div "Rajiv, TK24, 04:30 PM-06:00 PM, [PERSON_NAME]" at bounding box center [467, 182] width 46 height 77
select select "7"
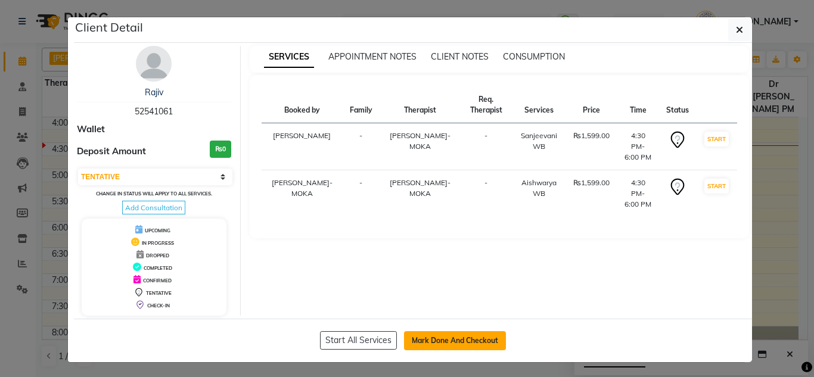
click at [444, 346] on button "Mark Done And Checkout" at bounding box center [455, 340] width 102 height 19
select select "service"
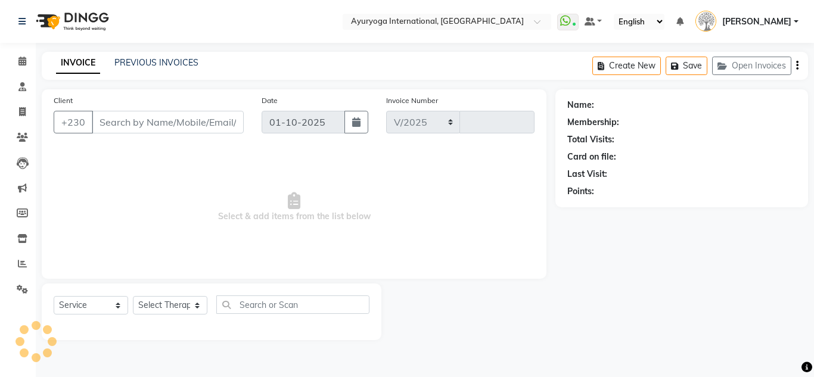
select select "730"
type input "5967"
click at [11, 55] on link "Calendar" at bounding box center [18, 62] width 29 height 20
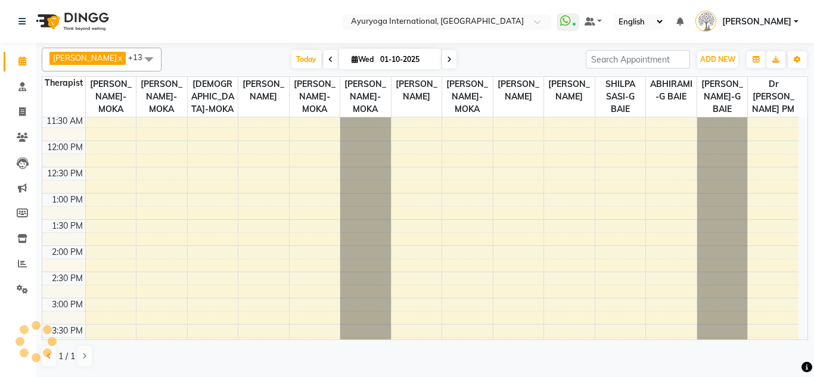
scroll to position [477, 0]
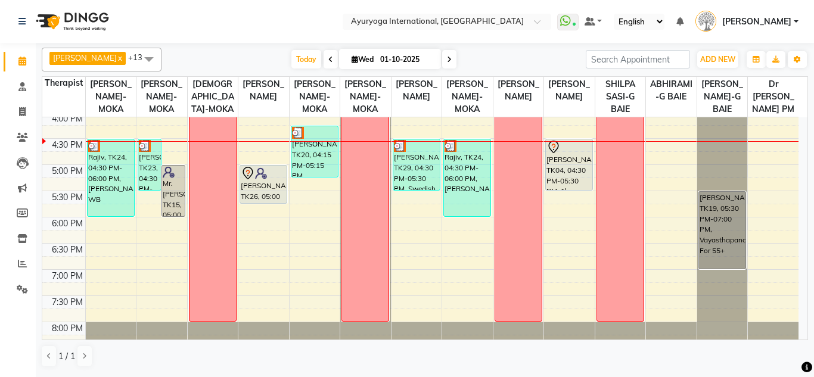
click at [414, 57] on input "01-10-2025" at bounding box center [407, 60] width 60 height 18
select select "10"
select select "2025"
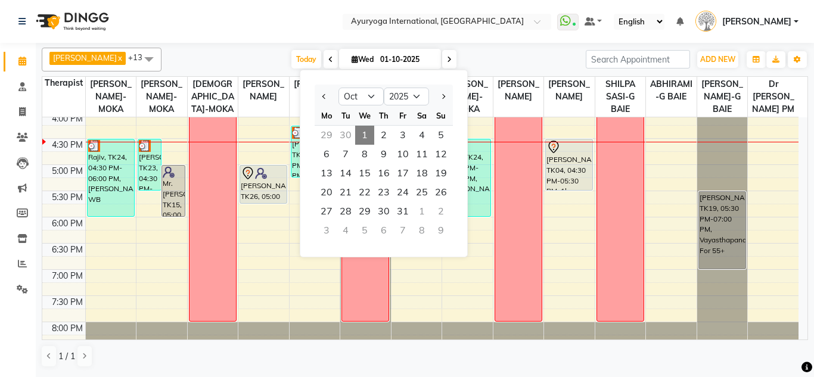
click at [543, 66] on div "[DATE] [DATE] Jan Feb Mar Apr May Jun [DATE] Aug Sep Oct Nov [DATE] 2016 2017 2…" at bounding box center [373, 60] width 412 height 18
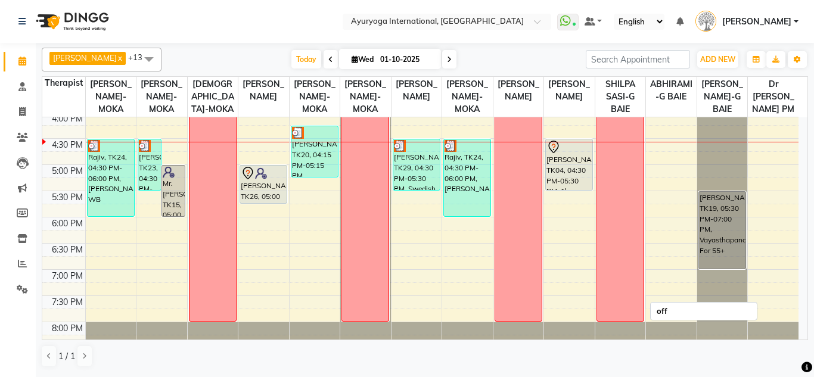
scroll to position [417, 0]
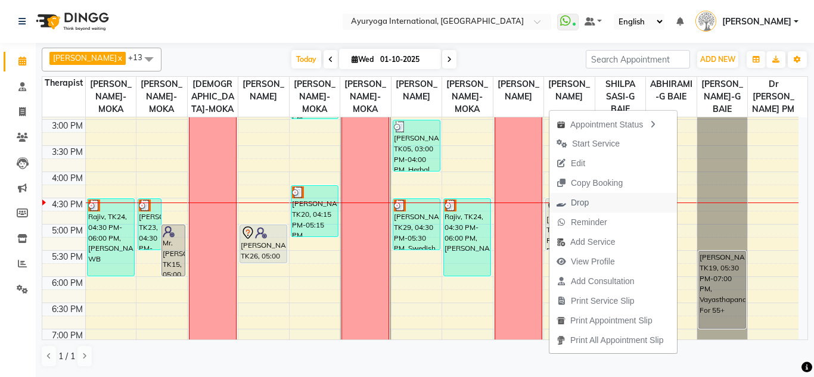
click at [580, 198] on span "Drop" at bounding box center [580, 203] width 18 height 13
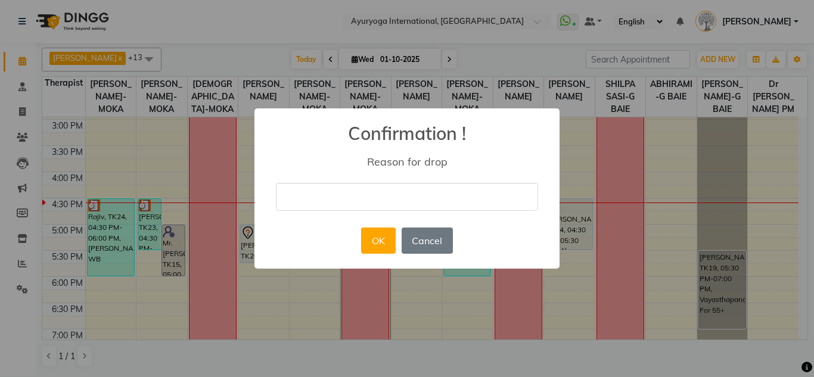
click at [456, 195] on input "text" at bounding box center [407, 197] width 262 height 28
type input "delete"
click at [380, 234] on button "OK" at bounding box center [378, 241] width 34 height 26
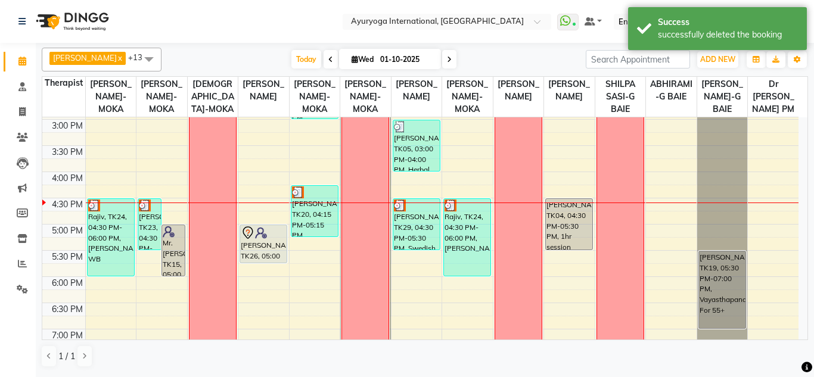
click at [452, 51] on span at bounding box center [449, 59] width 14 height 18
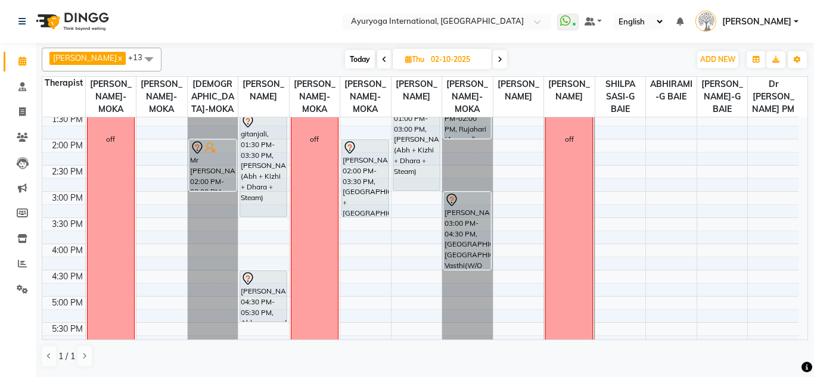
scroll to position [0, 0]
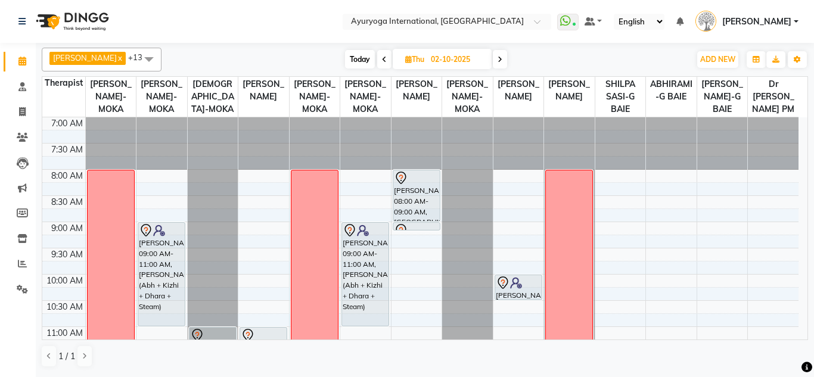
click at [359, 57] on span "Today" at bounding box center [360, 59] width 30 height 18
type input "01-10-2025"
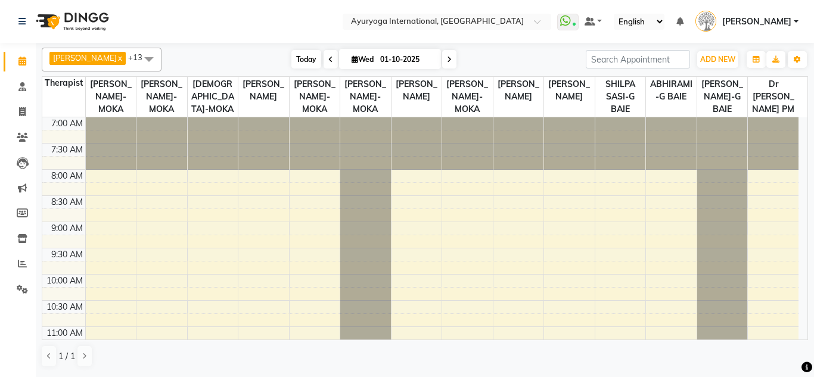
scroll to position [472, 0]
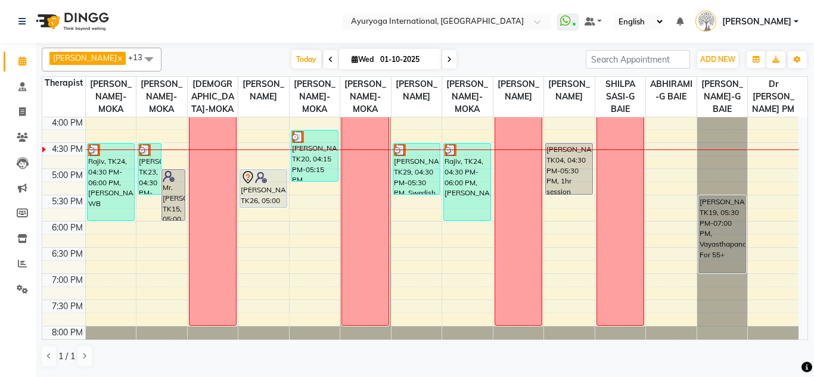
click at [397, 57] on input "01-10-2025" at bounding box center [407, 60] width 60 height 18
select select "10"
select select "2025"
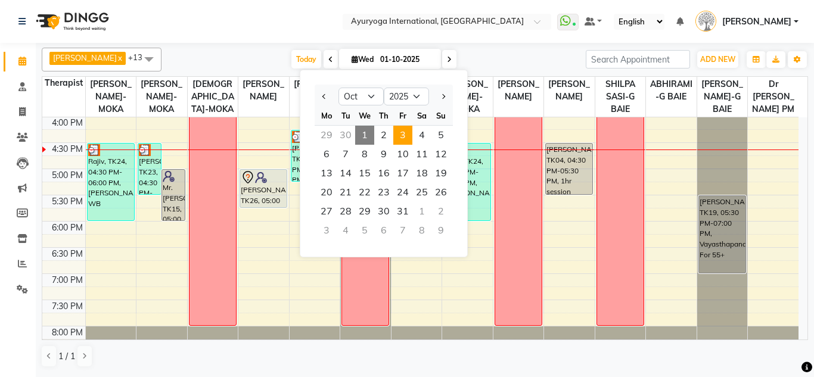
click at [407, 133] on span "3" at bounding box center [402, 135] width 19 height 19
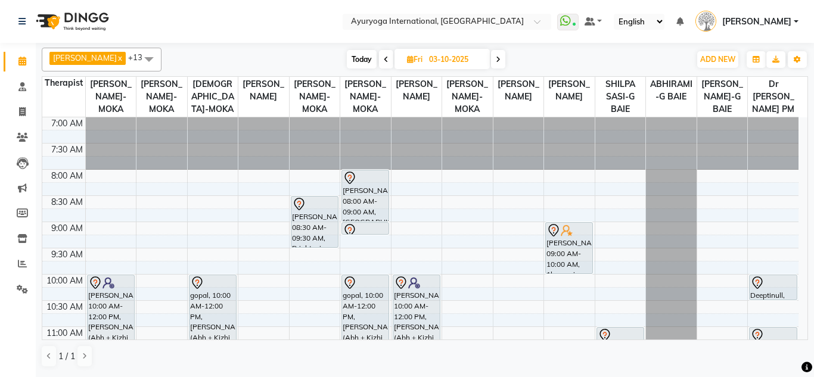
scroll to position [298, 0]
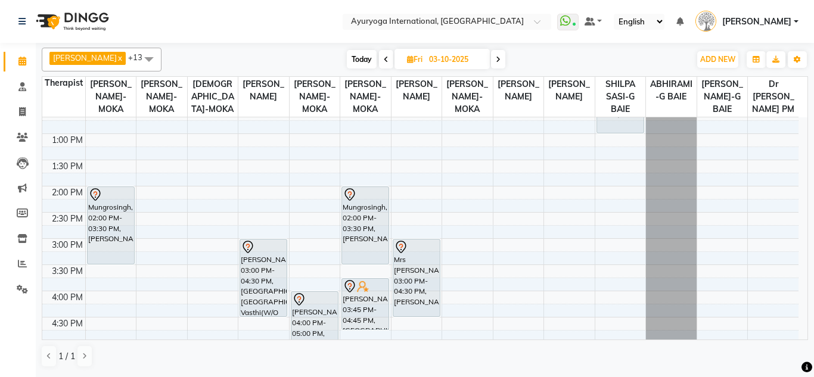
click at [503, 54] on span at bounding box center [498, 59] width 14 height 18
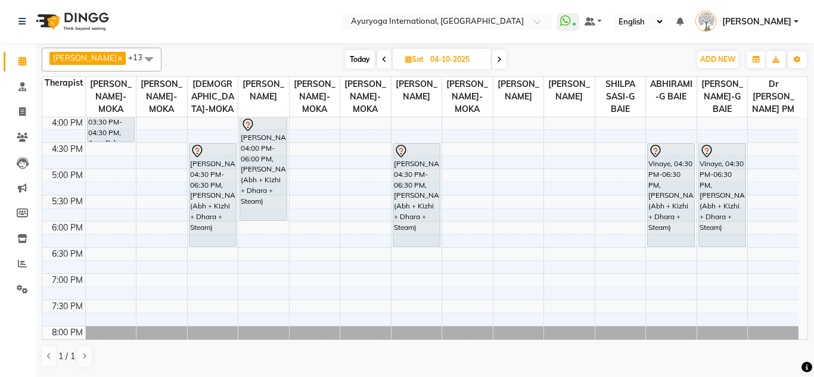
scroll to position [294, 0]
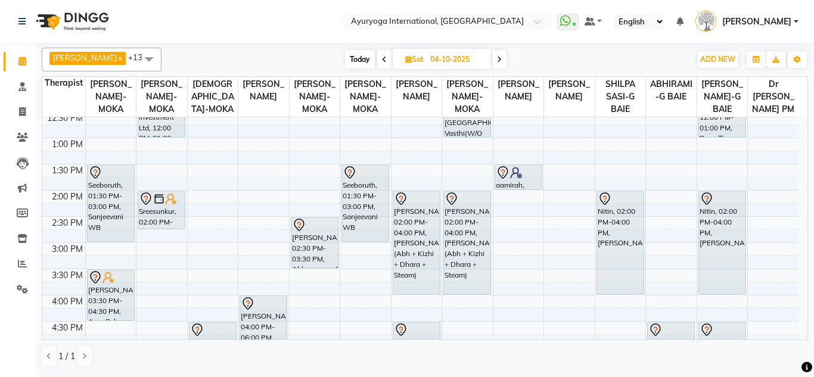
click at [504, 63] on span at bounding box center [499, 59] width 14 height 18
type input "05-10-2025"
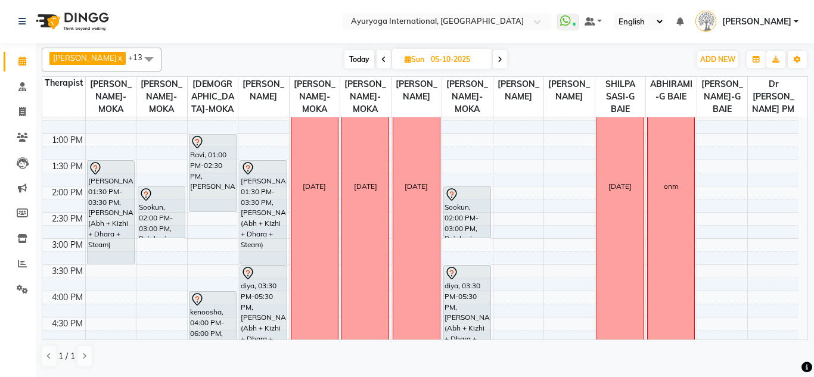
scroll to position [179, 0]
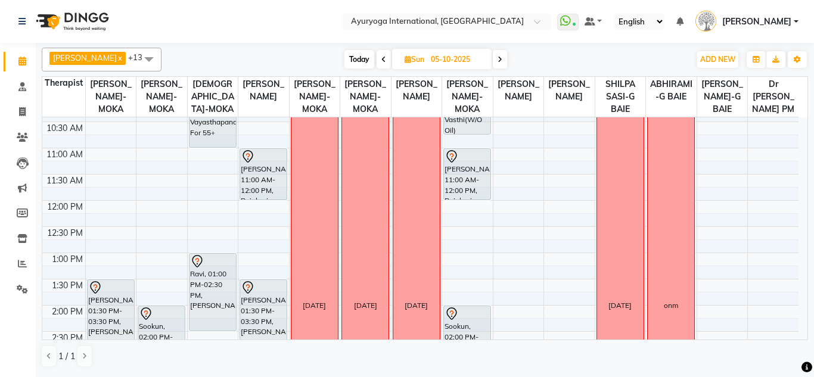
click at [447, 54] on input "05-10-2025" at bounding box center [457, 60] width 60 height 18
select select "10"
select select "2025"
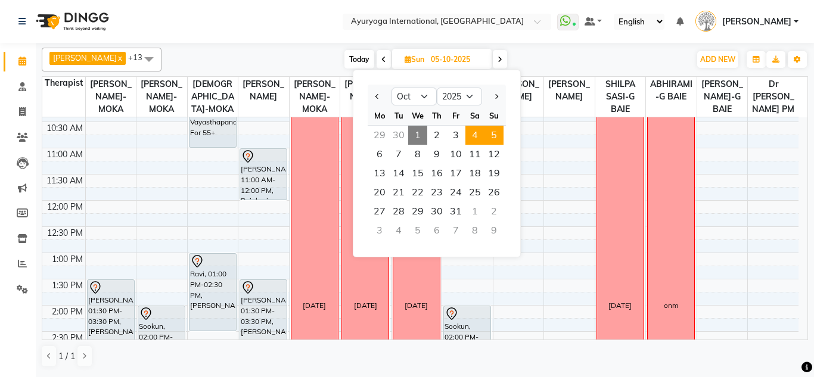
click at [478, 133] on span "4" at bounding box center [474, 135] width 19 height 19
type input "04-10-2025"
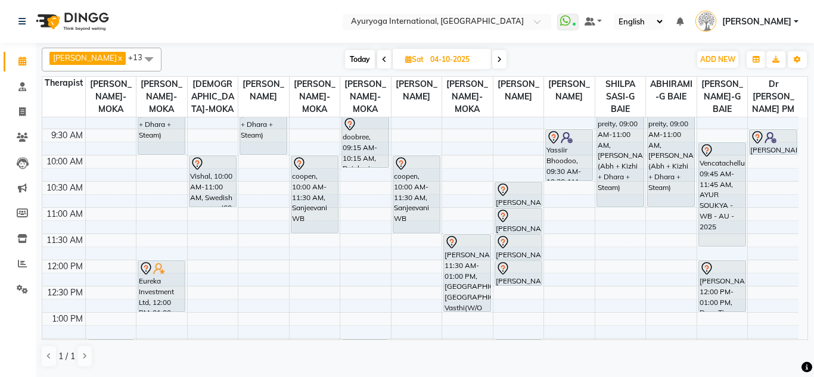
scroll to position [238, 0]
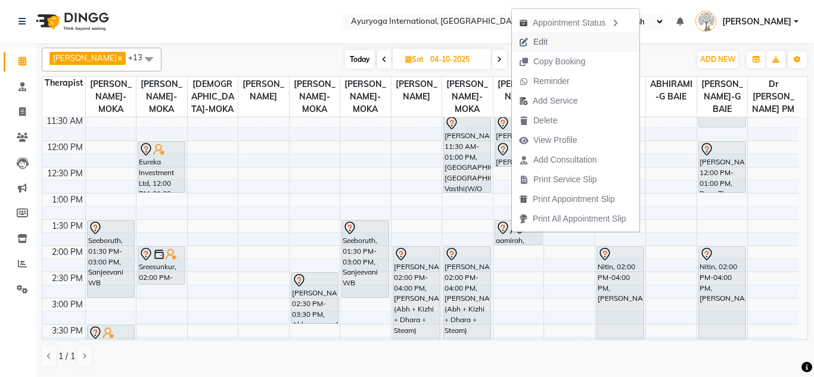
click at [558, 36] on button "Edit" at bounding box center [575, 42] width 127 height 20
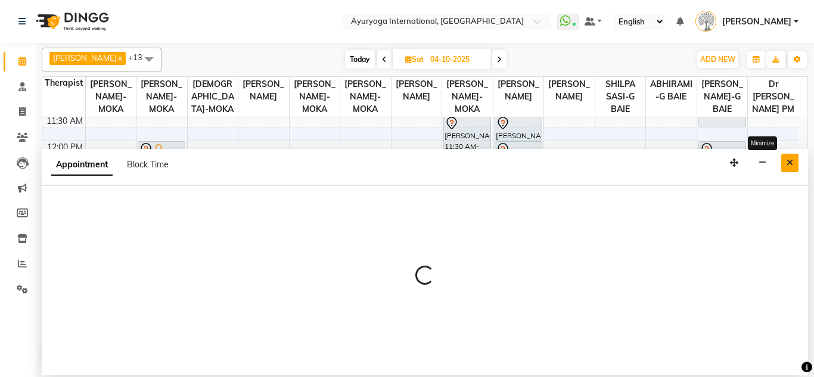
select select "tentative"
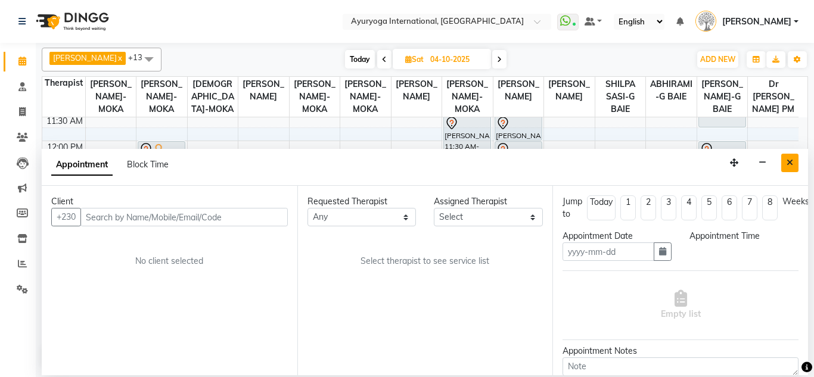
click at [781, 157] on button "Close" at bounding box center [789, 163] width 17 height 18
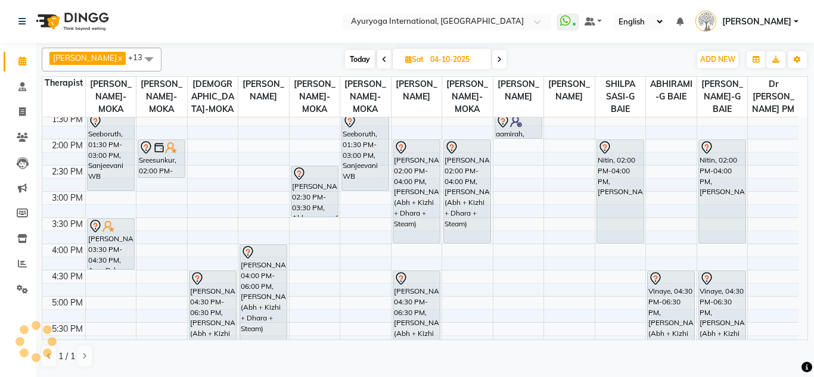
scroll to position [226, 0]
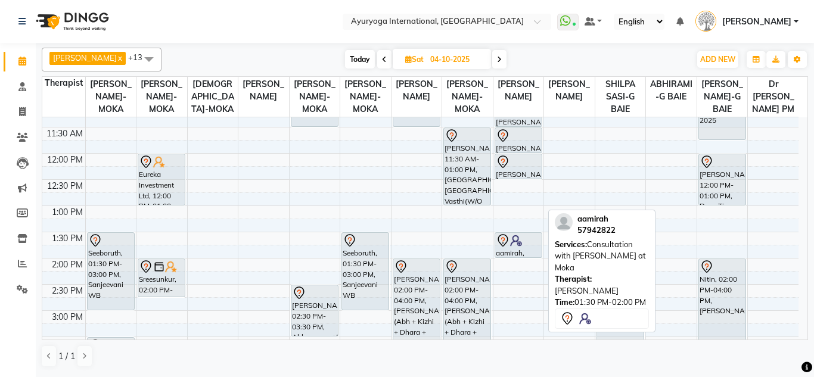
click at [525, 248] on div at bounding box center [518, 241] width 45 height 14
select select "7"
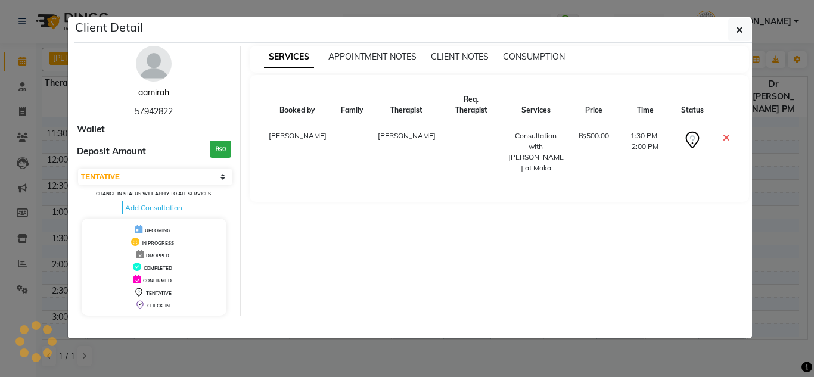
click at [161, 92] on link "aamirah" at bounding box center [153, 92] width 31 height 11
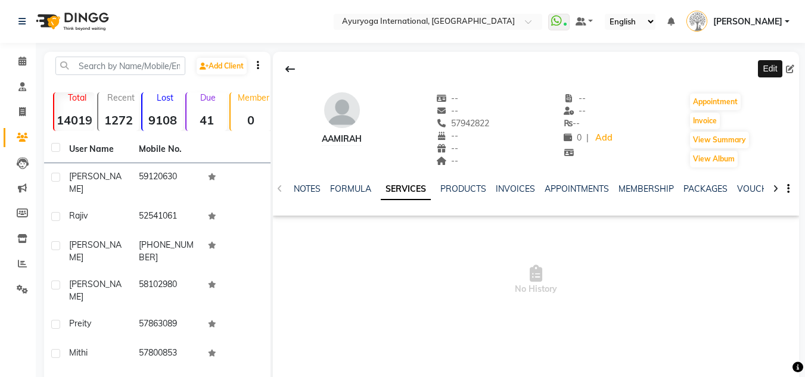
click at [791, 75] on span at bounding box center [792, 69] width 13 height 13
click at [797, 69] on span at bounding box center [792, 69] width 13 height 13
click at [792, 66] on icon at bounding box center [790, 69] width 8 height 8
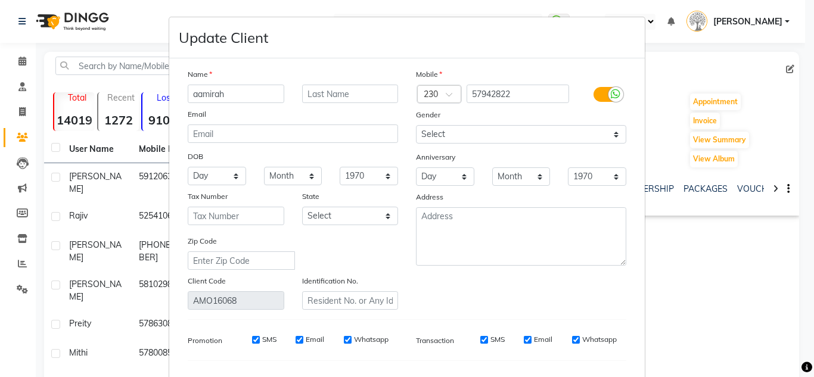
click at [232, 94] on input "aamirah" at bounding box center [236, 94] width 97 height 18
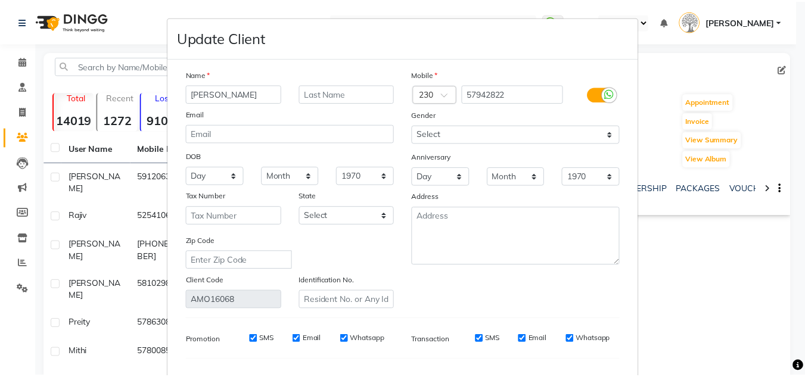
scroll to position [151, 0]
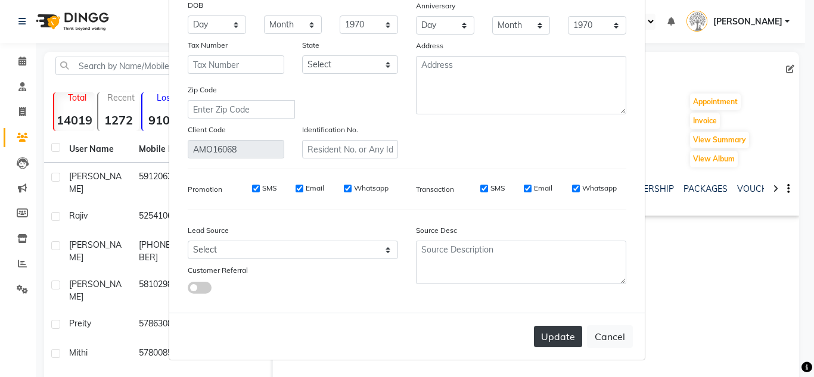
type input "[PERSON_NAME]"
click at [536, 332] on button "Update" at bounding box center [558, 336] width 48 height 21
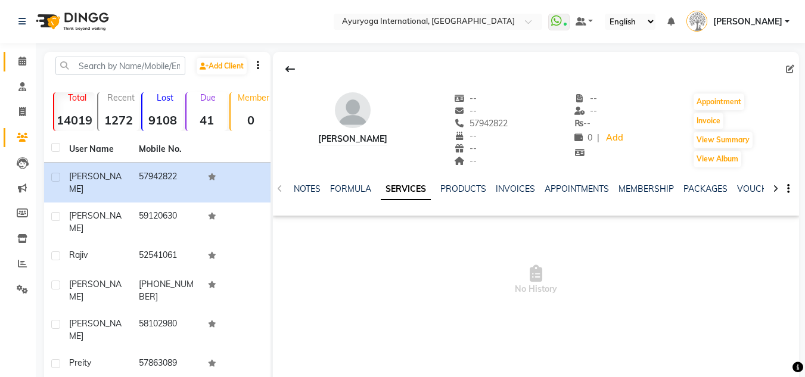
click at [26, 70] on link "Calendar" at bounding box center [18, 62] width 29 height 20
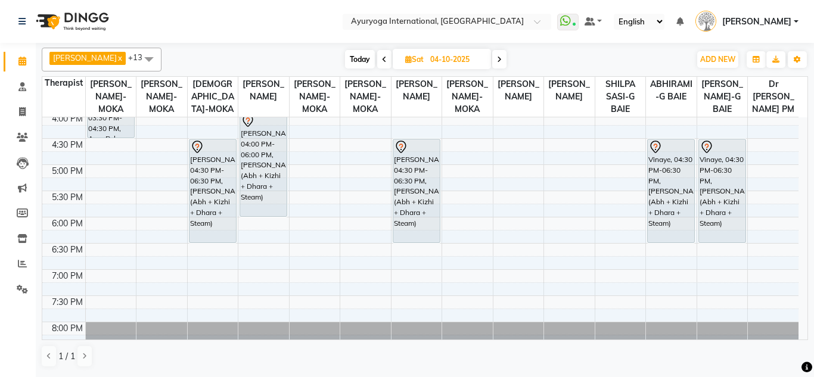
scroll to position [357, 0]
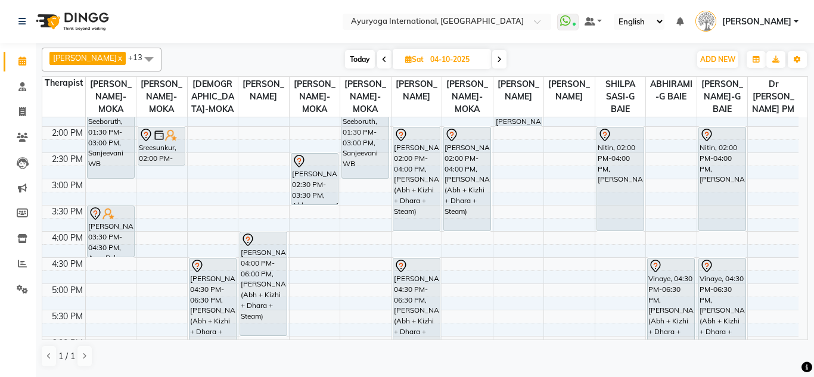
click at [368, 54] on span "Today" at bounding box center [360, 59] width 30 height 18
type input "01-10-2025"
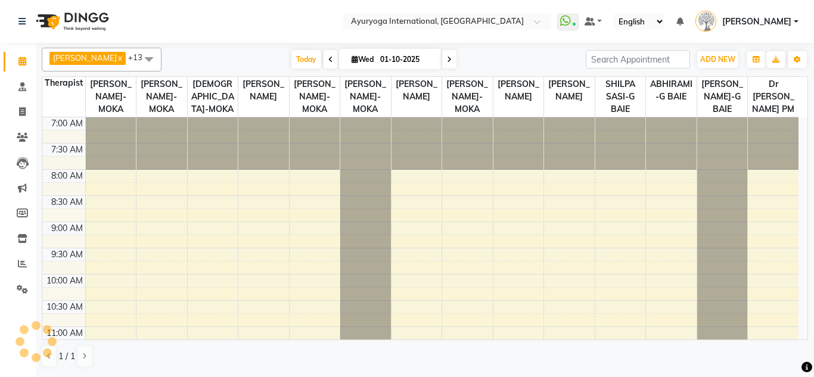
scroll to position [472, 0]
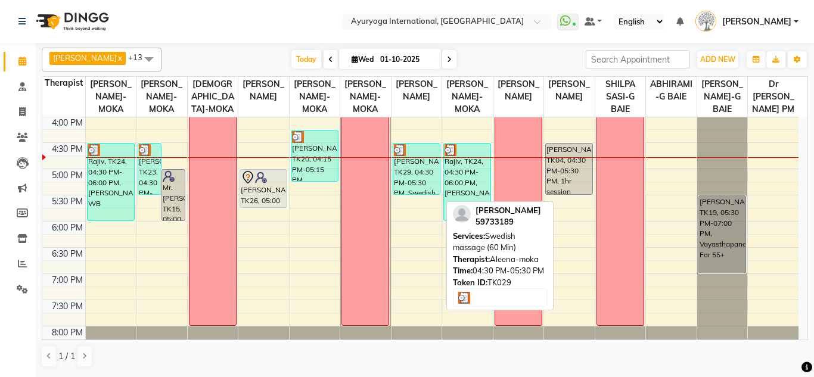
click at [423, 178] on div "[PERSON_NAME], TK29, 04:30 PM-05:30 PM, Swedish massage (60 Min)" at bounding box center [416, 169] width 46 height 51
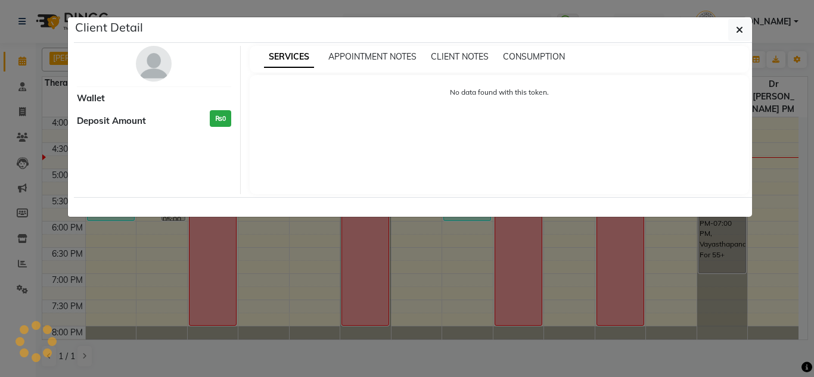
select select "3"
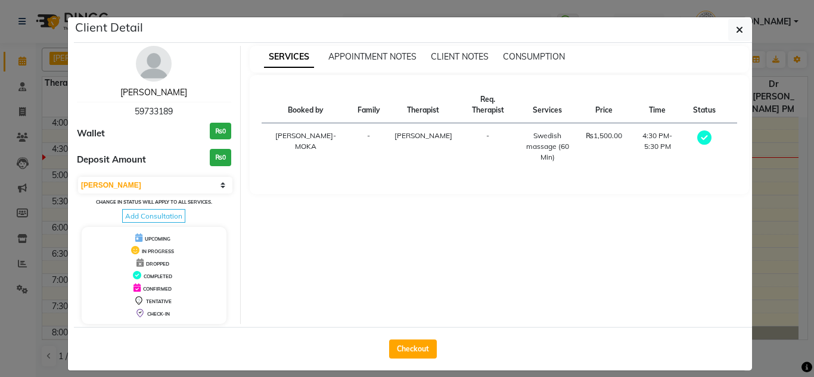
click at [169, 93] on link "[PERSON_NAME]" at bounding box center [153, 92] width 67 height 11
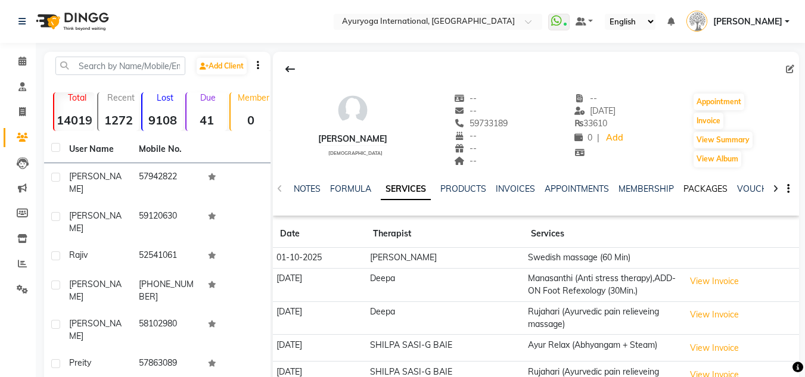
click at [685, 188] on link "PACKAGES" at bounding box center [705, 188] width 44 height 11
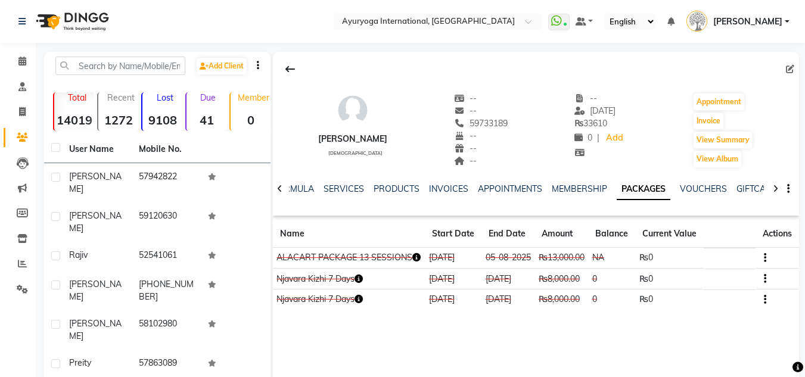
drag, startPoint x: 697, startPoint y: 179, endPoint x: 686, endPoint y: 195, distance: 19.2
click at [696, 179] on div "NOTES FORMULA SERVICES PRODUCTS INVOICES APPOINTMENTS MEMBERSHIP PACKAGES VOUCH…" at bounding box center [536, 189] width 526 height 41
click at [412, 262] on icon "button" at bounding box center [416, 257] width 8 height 8
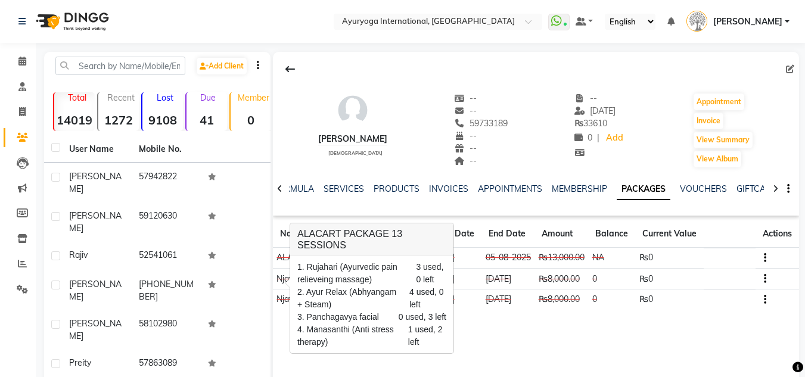
click at [500, 269] on td "05-08-2025" at bounding box center [507, 258] width 53 height 21
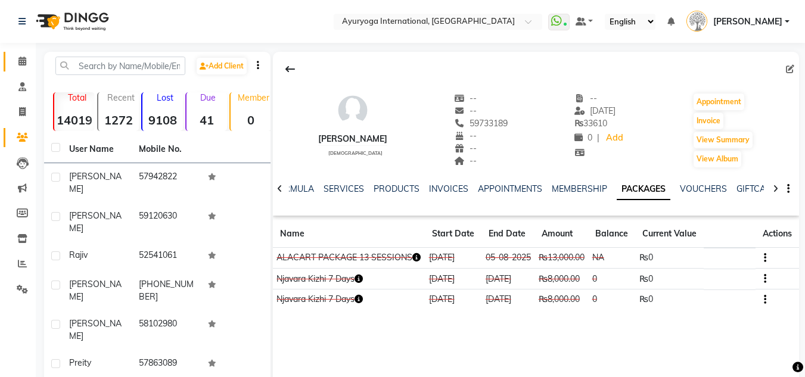
click at [20, 54] on link "Calendar" at bounding box center [18, 62] width 29 height 20
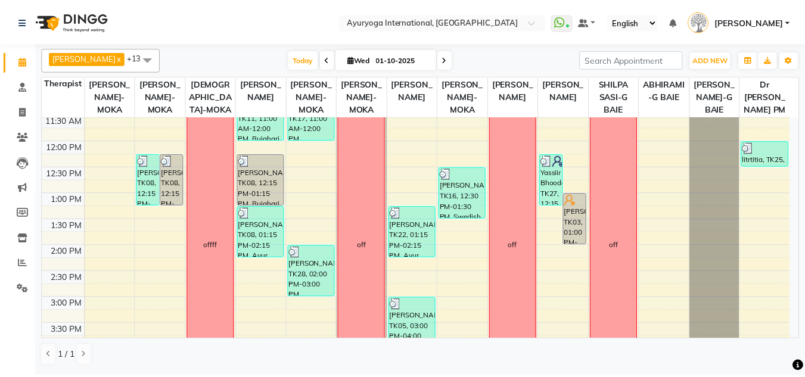
scroll to position [477, 0]
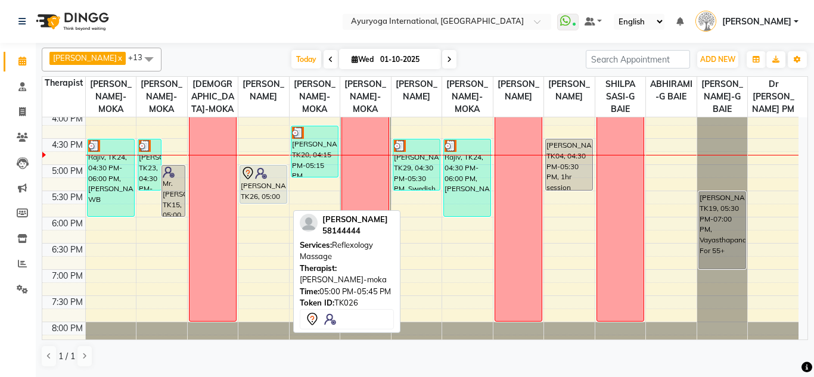
click at [265, 179] on img at bounding box center [261, 173] width 12 height 12
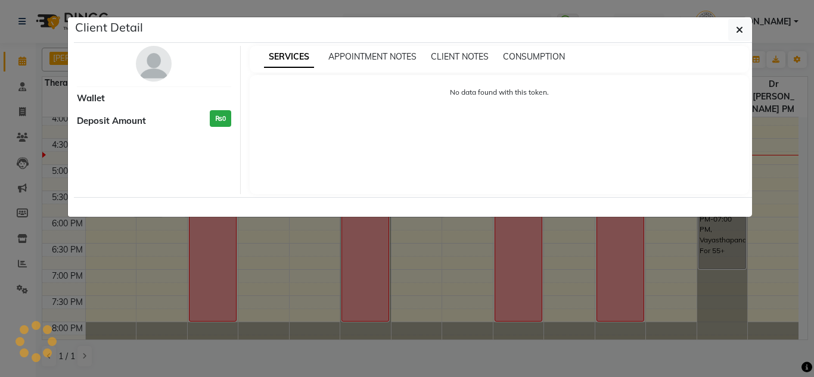
select select "7"
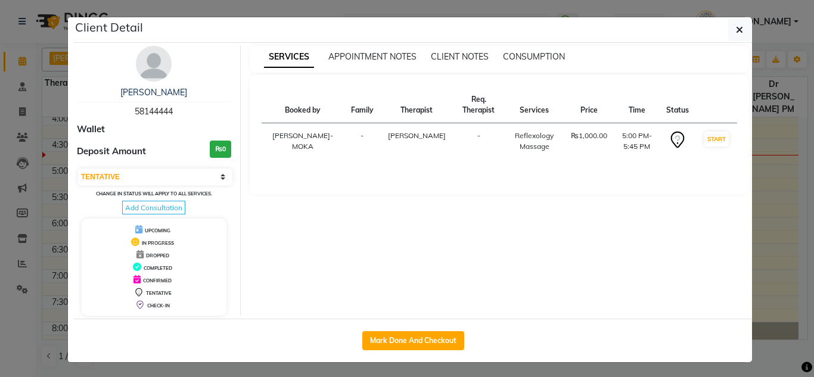
click at [157, 86] on div "[PERSON_NAME]" at bounding box center [154, 92] width 154 height 13
click at [156, 87] on link "[PERSON_NAME]" at bounding box center [153, 92] width 67 height 11
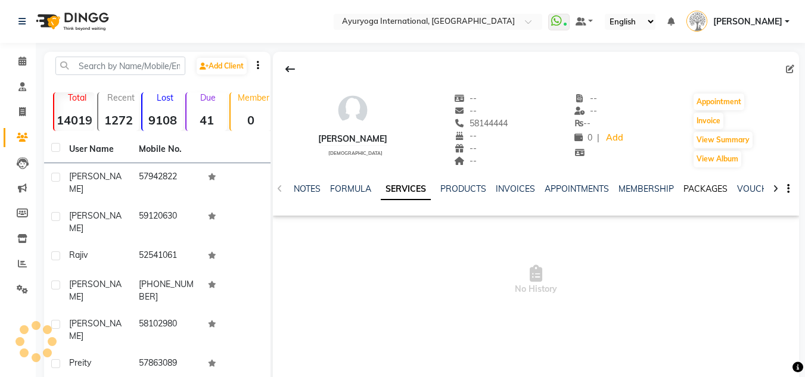
click at [700, 186] on link "PACKAGES" at bounding box center [705, 188] width 44 height 11
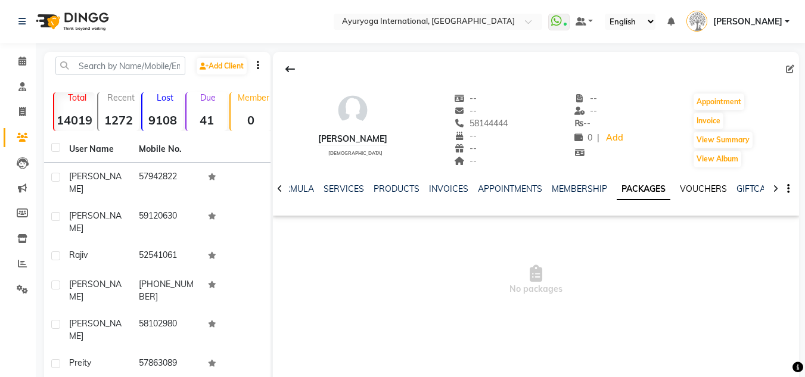
click at [700, 186] on link "VOUCHERS" at bounding box center [703, 188] width 47 height 11
click at [13, 66] on span at bounding box center [22, 62] width 21 height 14
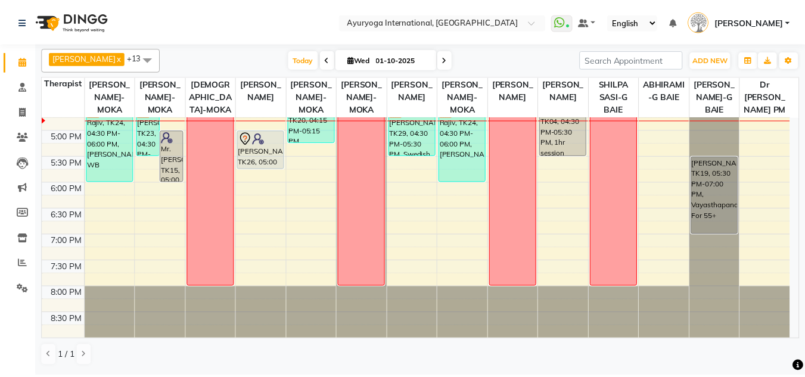
scroll to position [464, 0]
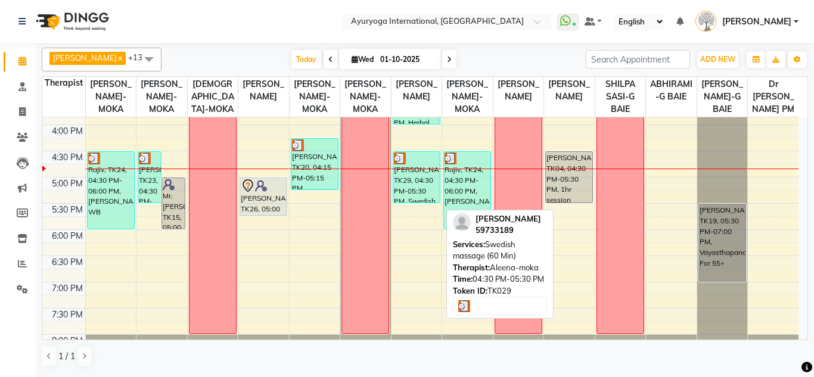
click at [412, 195] on div "[PERSON_NAME], TK29, 04:30 PM-05:30 PM, Swedish massage (60 Min)" at bounding box center [416, 177] width 46 height 51
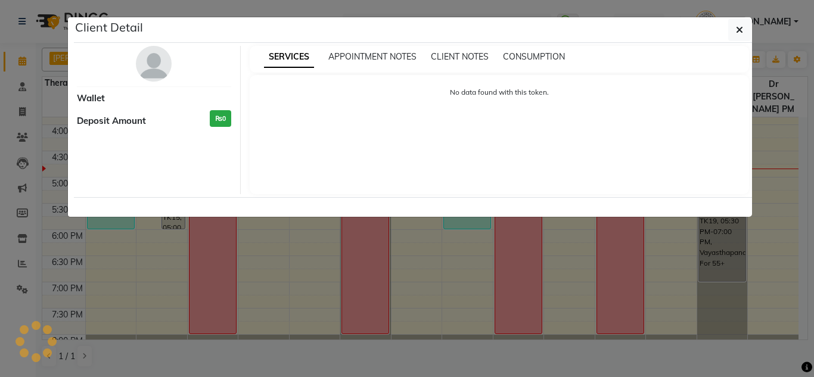
select select "3"
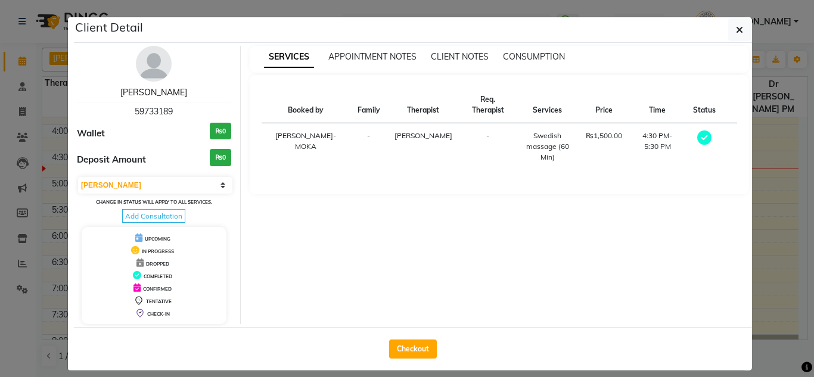
click at [133, 91] on link "[PERSON_NAME]" at bounding box center [153, 92] width 67 height 11
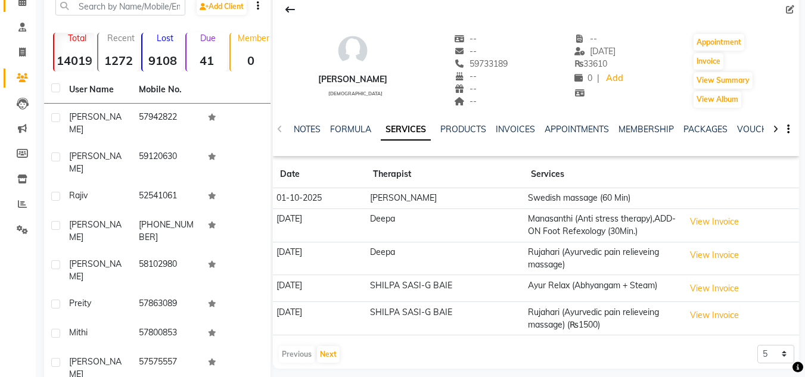
scroll to position [119, 0]
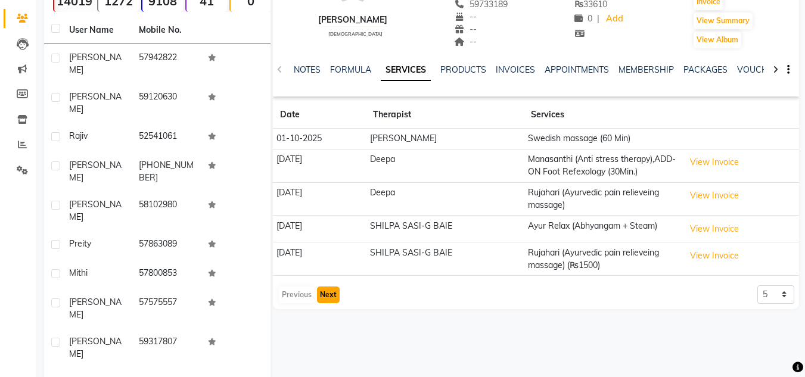
click at [326, 303] on button "Next" at bounding box center [328, 295] width 23 height 17
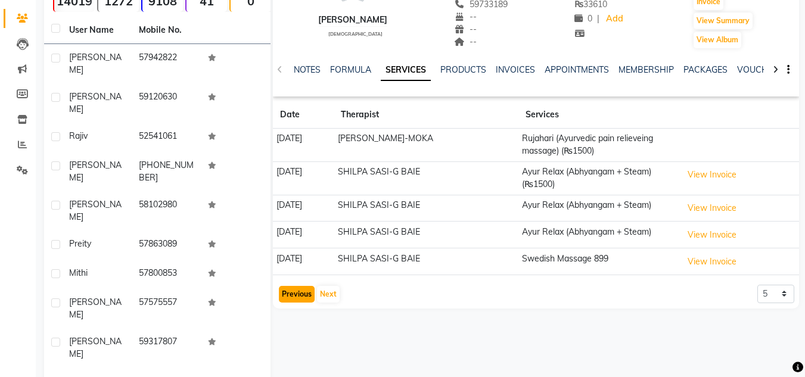
click at [303, 298] on button "Previous" at bounding box center [297, 294] width 36 height 17
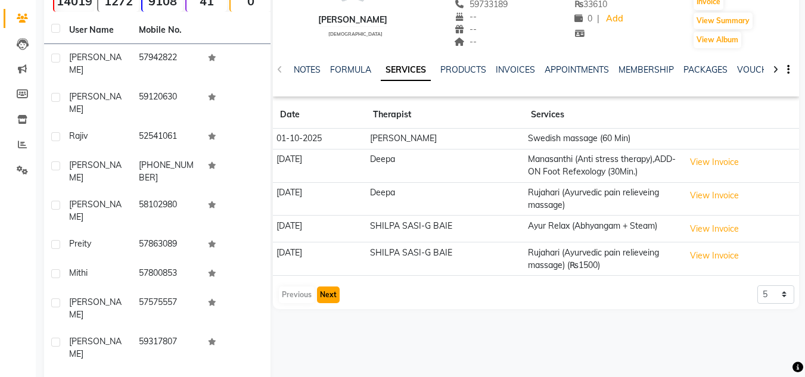
click at [334, 303] on button "Next" at bounding box center [328, 295] width 23 height 17
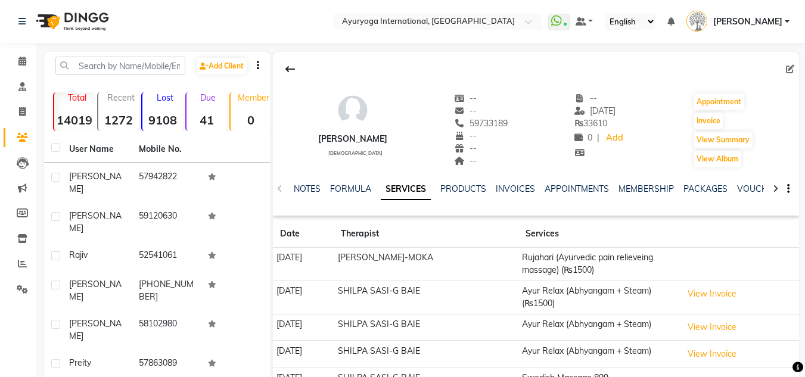
scroll to position [150, 0]
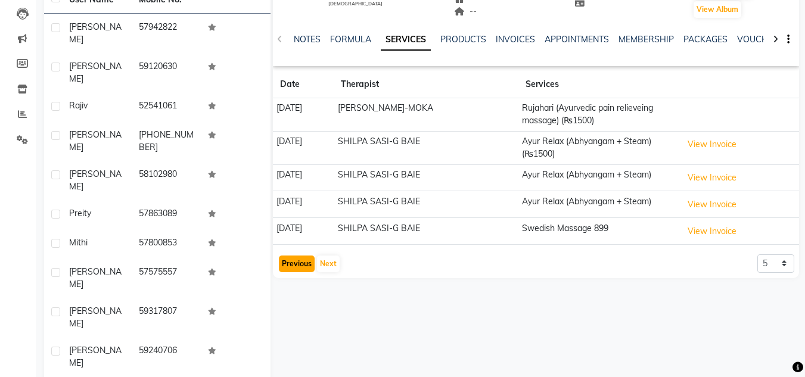
click at [313, 257] on button "Previous" at bounding box center [297, 264] width 36 height 17
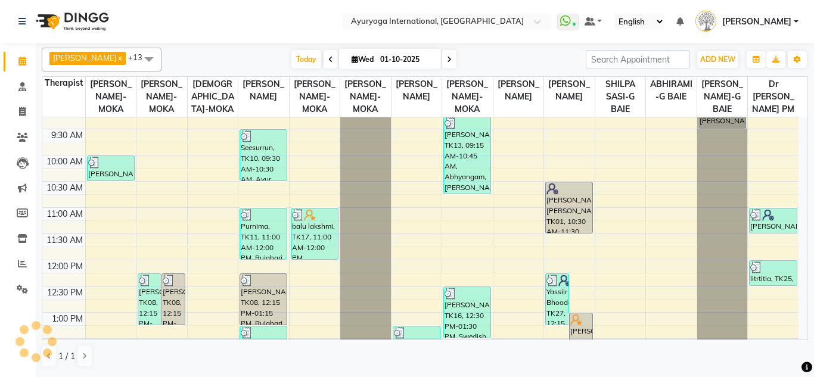
scroll to position [417, 0]
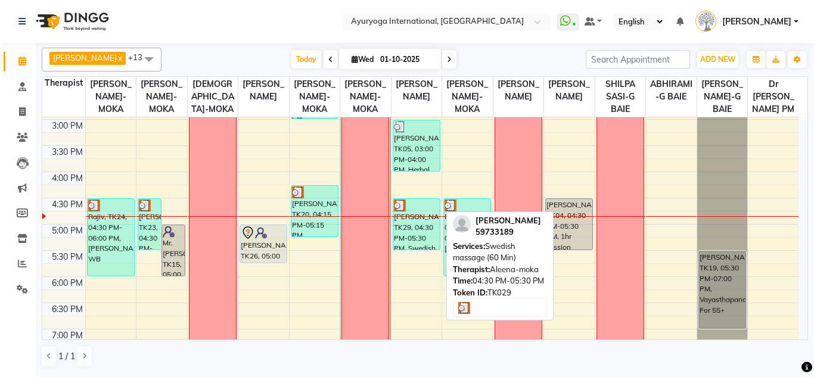
click at [433, 231] on div "[PERSON_NAME], TK29, 04:30 PM-05:30 PM, Swedish massage (60 Min)" at bounding box center [416, 224] width 46 height 51
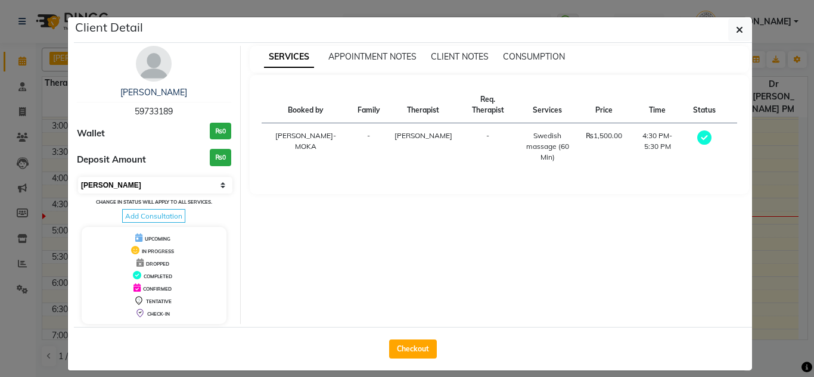
click at [107, 180] on select "Select MARK DONE UPCOMING" at bounding box center [155, 185] width 154 height 17
select select "5"
click at [78, 177] on select "Select MARK DONE UPCOMING" at bounding box center [155, 185] width 154 height 17
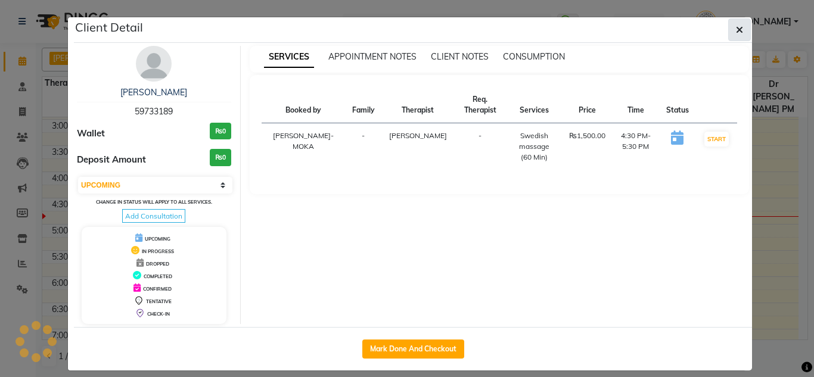
click at [736, 27] on icon "button" at bounding box center [739, 30] width 7 height 10
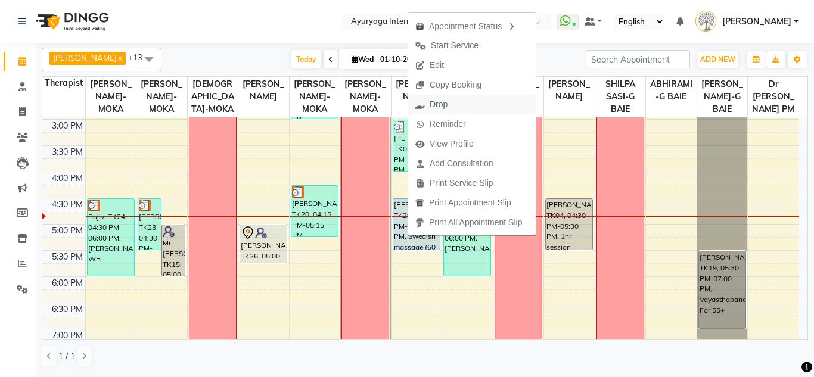
click at [453, 106] on span "Drop" at bounding box center [431, 105] width 46 height 20
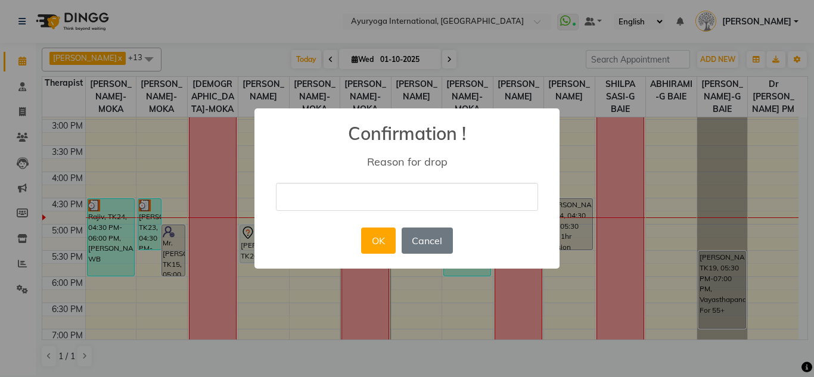
click at [387, 203] on input "text" at bounding box center [407, 197] width 262 height 28
type input "delete"
click at [377, 230] on button "OK" at bounding box center [378, 241] width 34 height 26
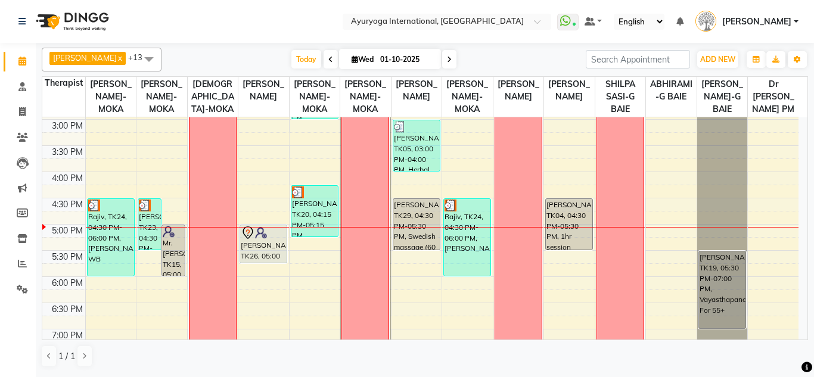
click at [448, 56] on icon at bounding box center [449, 59] width 5 height 7
type input "02-10-2025"
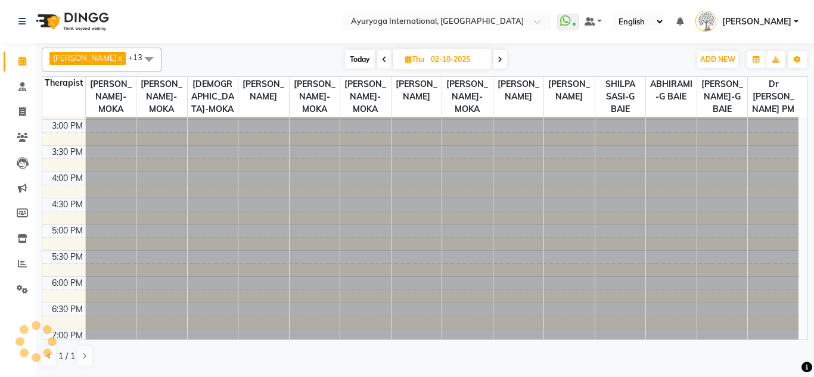
scroll to position [0, 0]
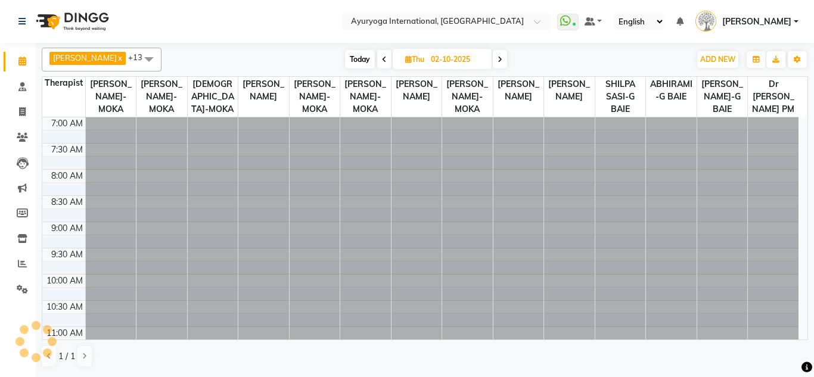
click at [448, 56] on input "02-10-2025" at bounding box center [457, 60] width 60 height 18
select select "10"
select select "2025"
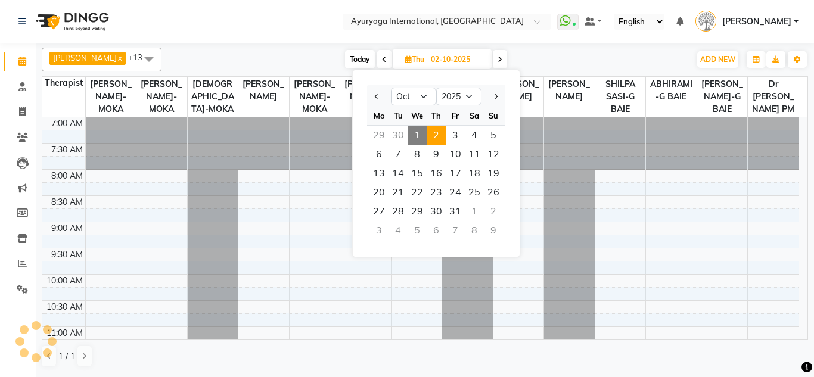
scroll to position [524, 0]
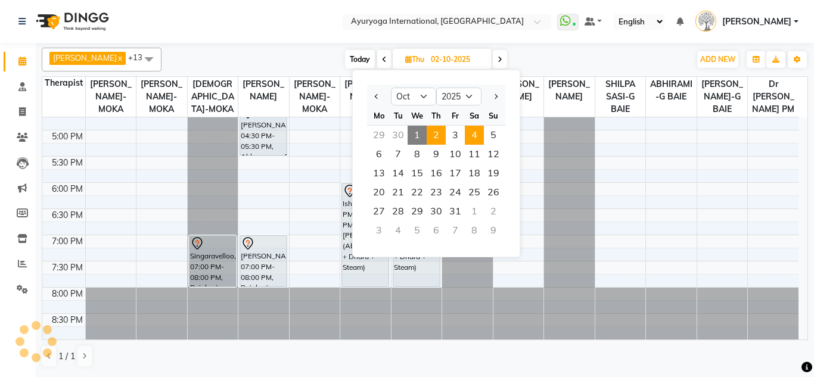
click at [477, 127] on span "4" at bounding box center [474, 135] width 19 height 19
type input "04-10-2025"
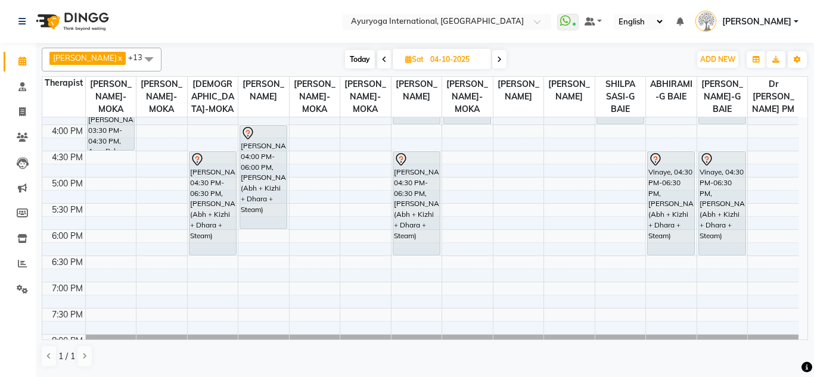
scroll to position [405, 0]
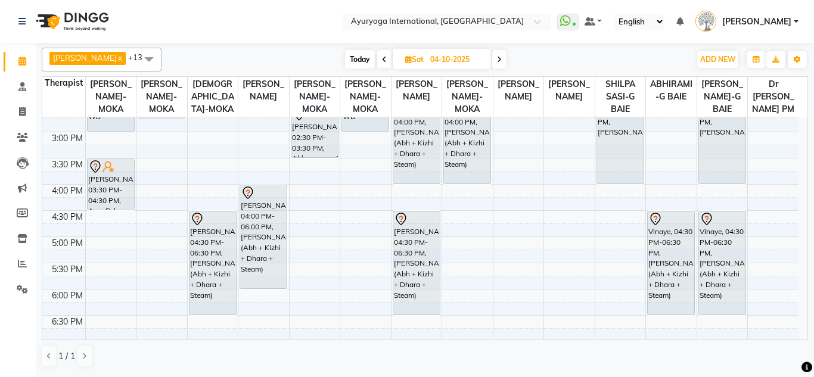
click at [319, 233] on div "7:00 AM 7:30 AM 8:00 AM 8:30 AM 9:00 AM 9:30 AM 10:00 AM 10:30 AM 11:00 AM 11:3…" at bounding box center [420, 79] width 756 height 733
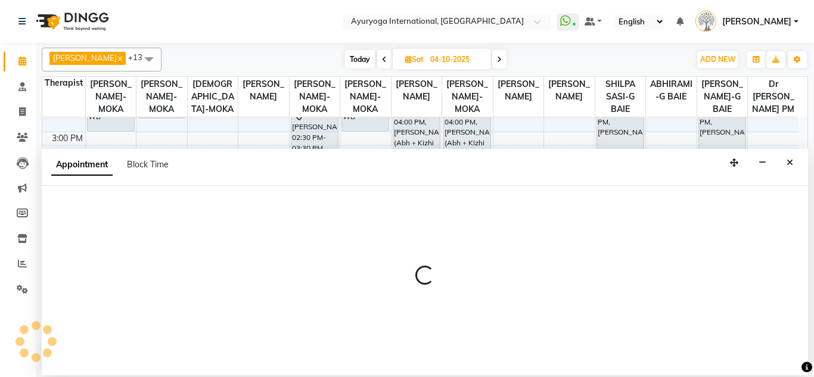
select select "77771"
select select "990"
select select "tentative"
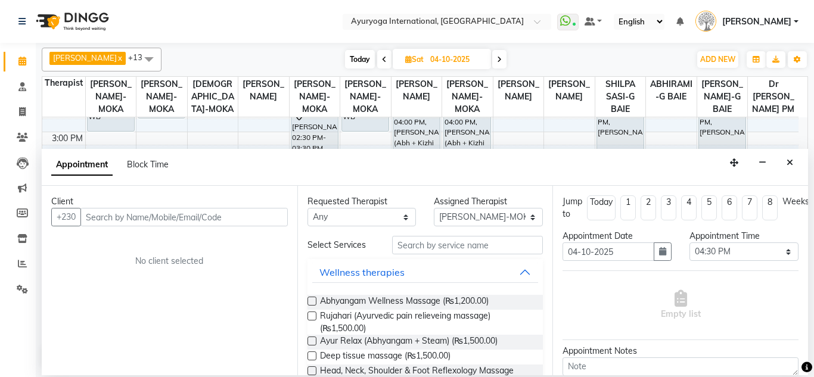
click at [229, 212] on input "text" at bounding box center [183, 217] width 207 height 18
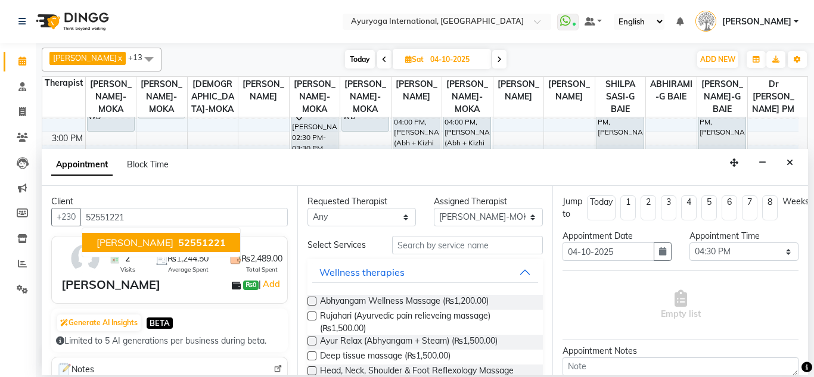
click at [183, 245] on button "[PERSON_NAME] 52551221" at bounding box center [161, 242] width 158 height 19
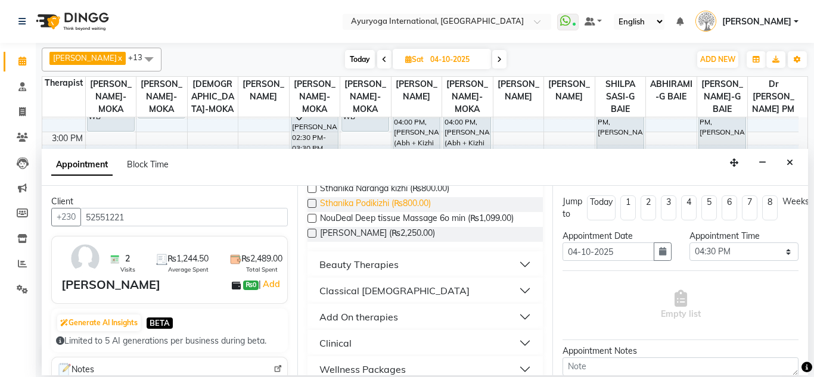
scroll to position [536, 0]
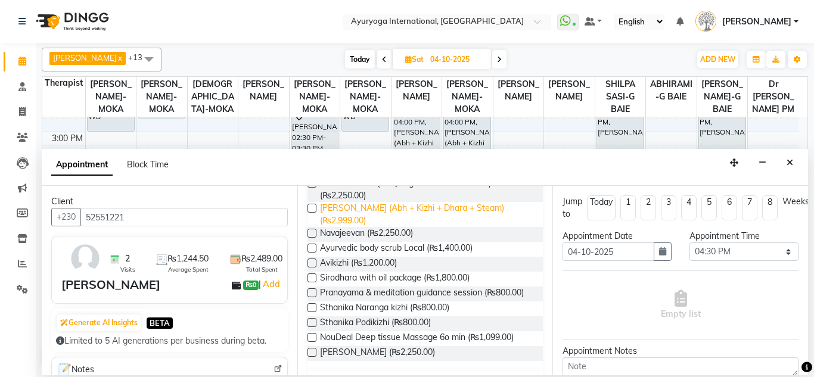
type input "52551221"
click at [387, 227] on span "[PERSON_NAME] (Abh + Kizhi + Dhara + Steam) (₨2,999.00)" at bounding box center [427, 214] width 214 height 25
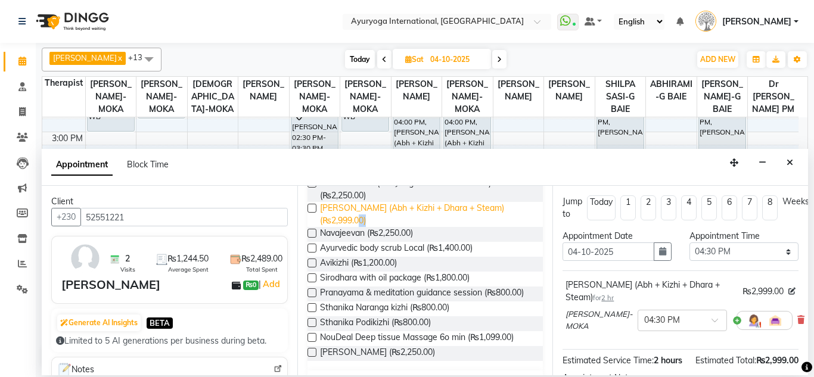
click at [387, 227] on span "[PERSON_NAME] (Abh + Kizhi + Dhara + Steam) (₨2,999.00)" at bounding box center [427, 214] width 214 height 25
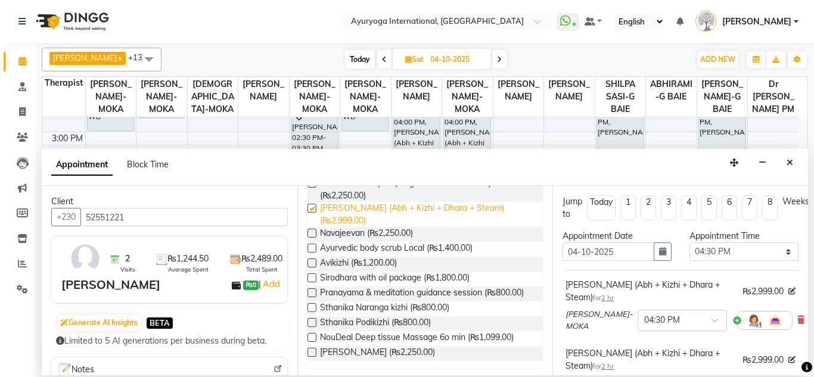
checkbox input "false"
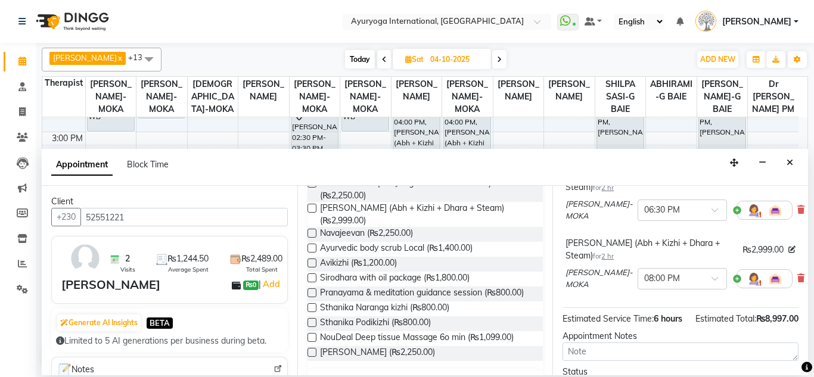
scroll to position [119, 0]
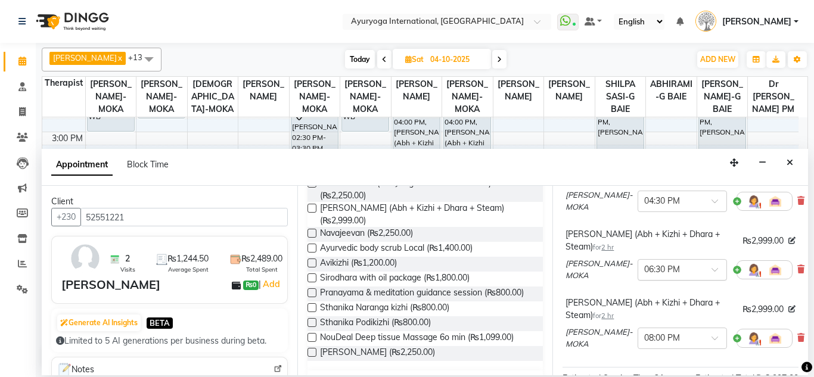
click at [648, 279] on ng-select "× 06:30 PM" at bounding box center [681, 269] width 89 height 21
click at [659, 350] on div "04:30 PM" at bounding box center [682, 354] width 88 height 22
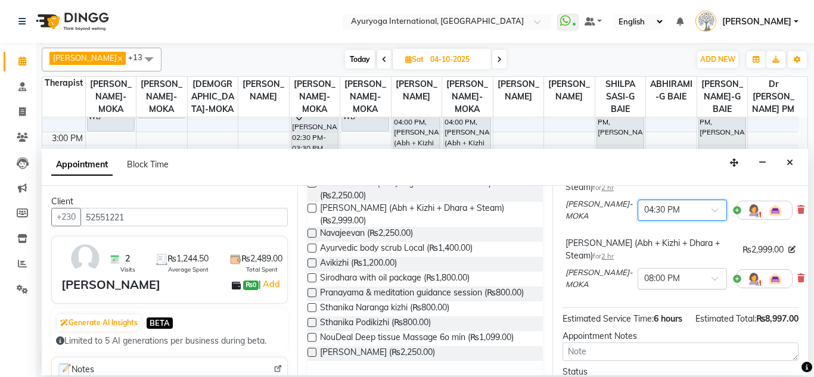
click at [659, 277] on input "text" at bounding box center [670, 278] width 52 height 13
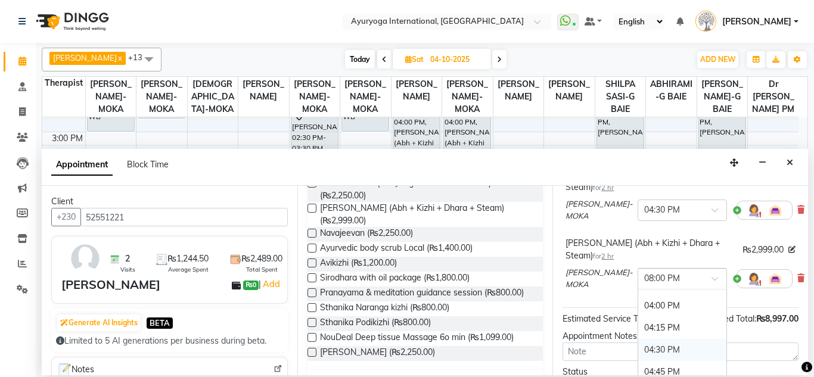
click at [658, 343] on div "04:30 PM" at bounding box center [682, 350] width 88 height 22
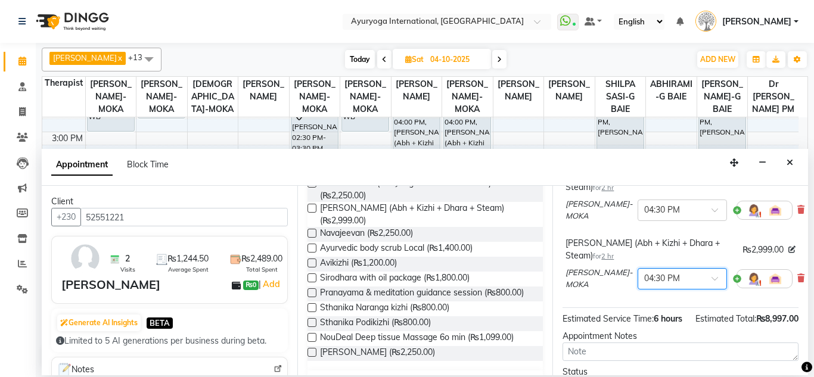
scroll to position [309, 0]
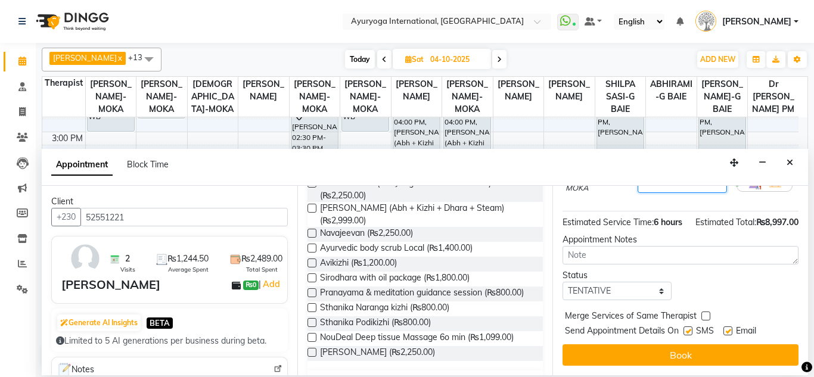
click at [692, 326] on label at bounding box center [687, 330] width 9 height 9
click at [691, 328] on input "checkbox" at bounding box center [687, 332] width 8 height 8
checkbox input "false"
click at [733, 325] on div "Email" at bounding box center [744, 332] width 42 height 15
click at [732, 326] on label at bounding box center [727, 330] width 9 height 9
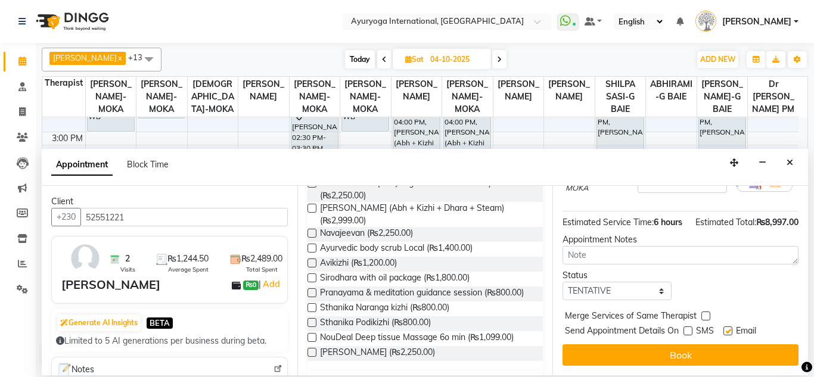
click at [731, 328] on input "checkbox" at bounding box center [727, 332] width 8 height 8
click at [732, 326] on label at bounding box center [727, 330] width 9 height 9
click at [731, 328] on input "checkbox" at bounding box center [727, 332] width 8 height 8
click at [727, 326] on label at bounding box center [727, 330] width 9 height 9
click at [727, 328] on input "checkbox" at bounding box center [727, 332] width 8 height 8
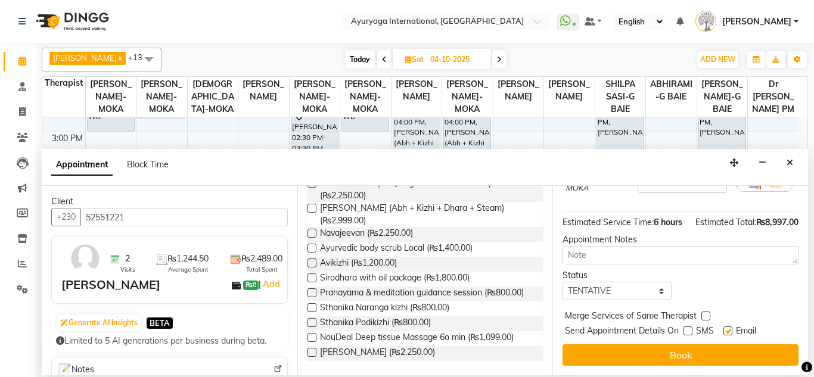
checkbox input "false"
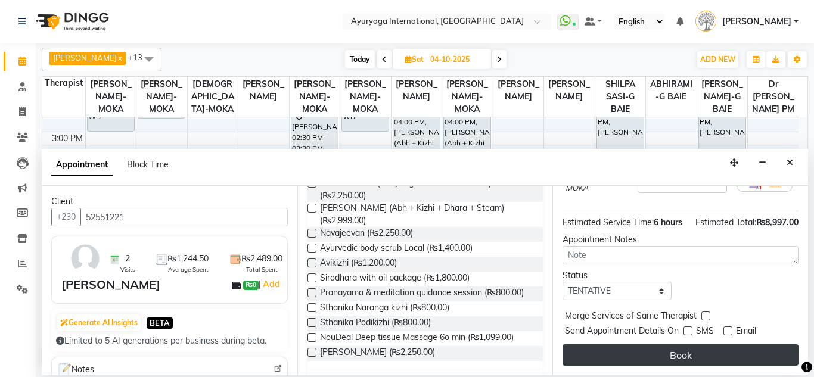
click at [727, 344] on button "Book" at bounding box center [680, 354] width 236 height 21
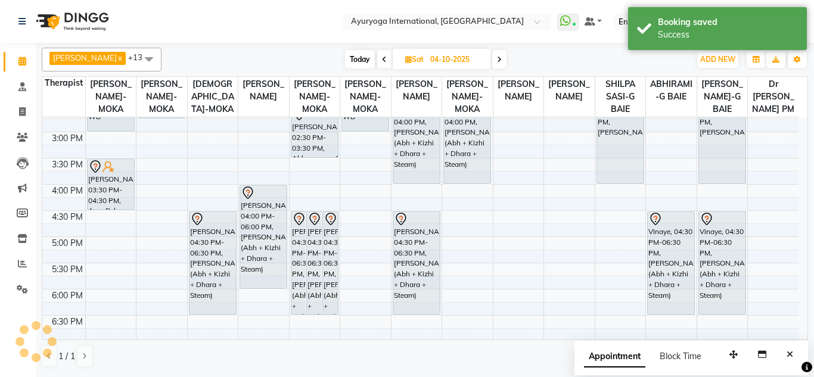
scroll to position [464, 0]
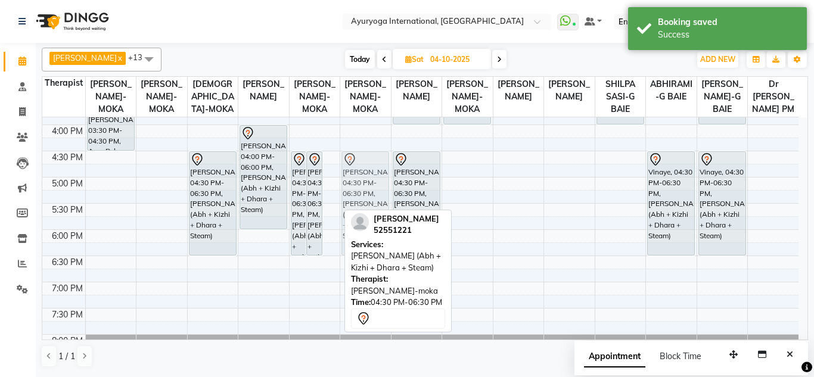
drag, startPoint x: 323, startPoint y: 197, endPoint x: 337, endPoint y: 194, distance: 13.9
click at [347, 193] on tr "Seeboruth, 01:30 PM-03:00 PM, [PERSON_NAME] [PERSON_NAME], 03:30 PM-04:30 PM, A…" at bounding box center [420, 19] width 756 height 733
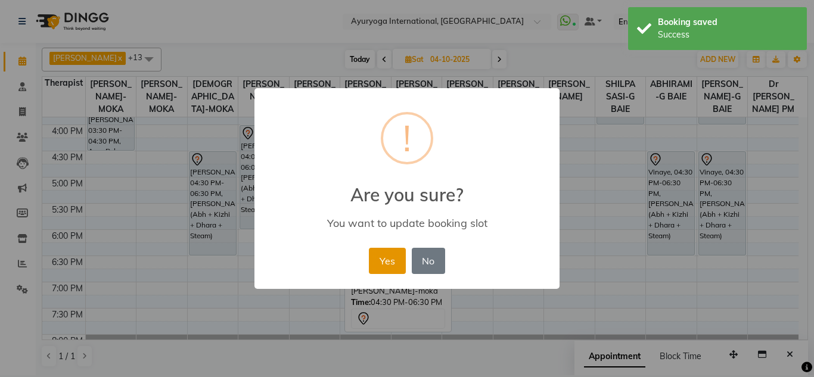
click at [385, 254] on button "Yes" at bounding box center [387, 261] width 36 height 26
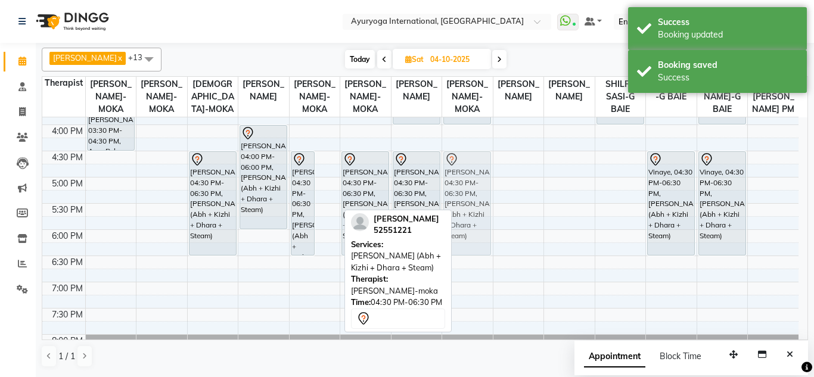
drag, startPoint x: 330, startPoint y: 211, endPoint x: 452, endPoint y: 211, distance: 121.5
click at [462, 213] on tr "Seeboruth, 01:30 PM-03:00 PM, [PERSON_NAME] [PERSON_NAME], 03:30 PM-04:30 PM, A…" at bounding box center [420, 19] width 756 height 733
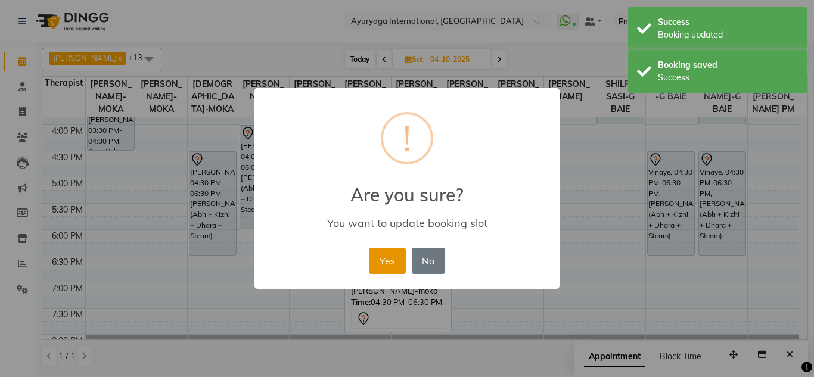
click at [381, 265] on button "Yes" at bounding box center [387, 261] width 36 height 26
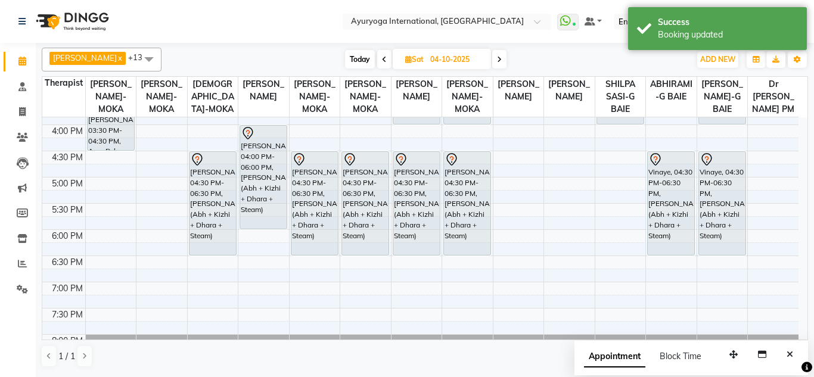
click at [369, 55] on span "Today" at bounding box center [360, 59] width 30 height 18
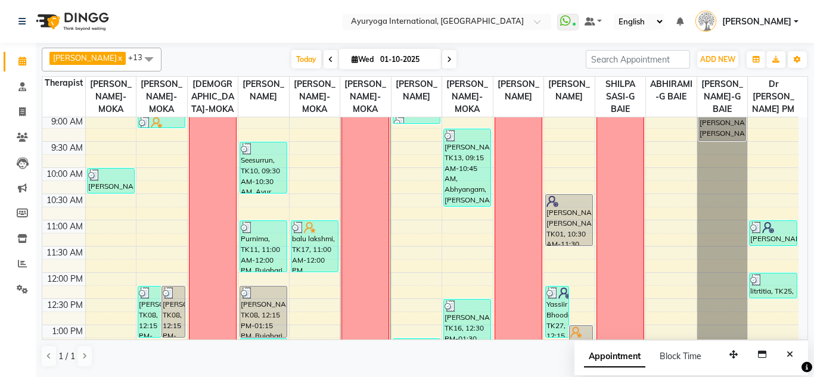
scroll to position [0, 0]
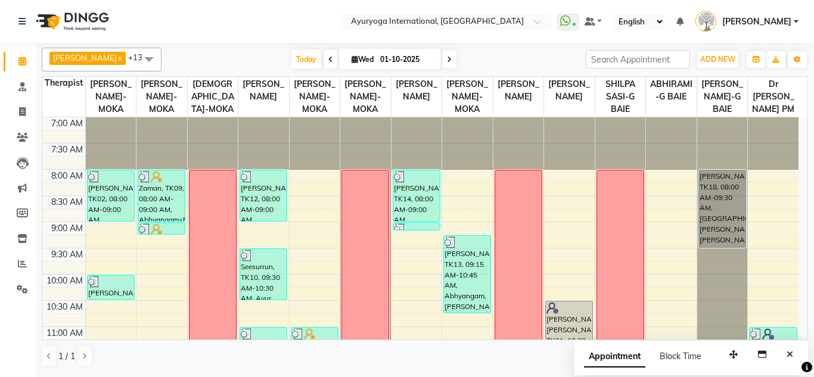
click at [453, 59] on span at bounding box center [449, 59] width 14 height 18
type input "02-10-2025"
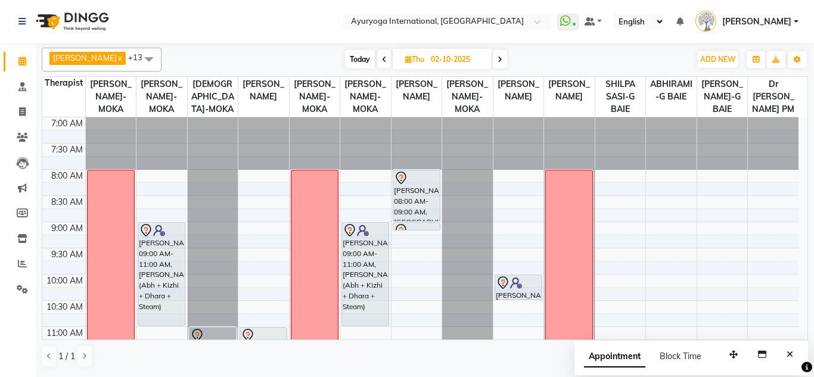
click at [494, 58] on div "Today Thu 02-10-2025" at bounding box center [426, 60] width 164 height 18
click at [491, 60] on span "[DATE]" at bounding box center [442, 59] width 99 height 20
click at [456, 60] on input "02-10-2025" at bounding box center [457, 60] width 60 height 18
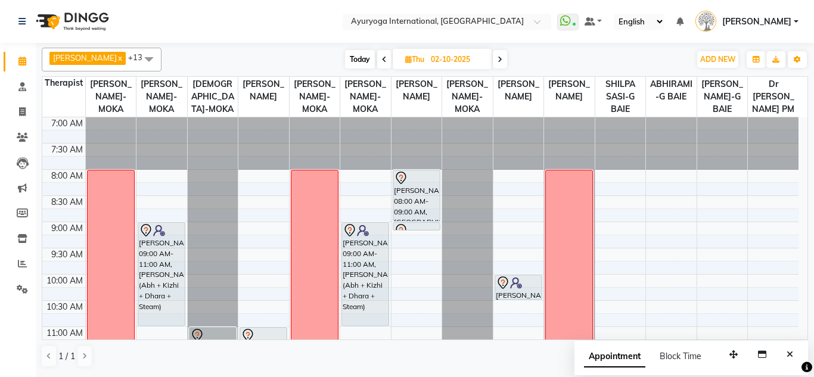
click at [456, 60] on input "02-10-2025" at bounding box center [457, 60] width 60 height 18
click at [449, 58] on input "02-10-2025" at bounding box center [457, 60] width 60 height 18
select select "10"
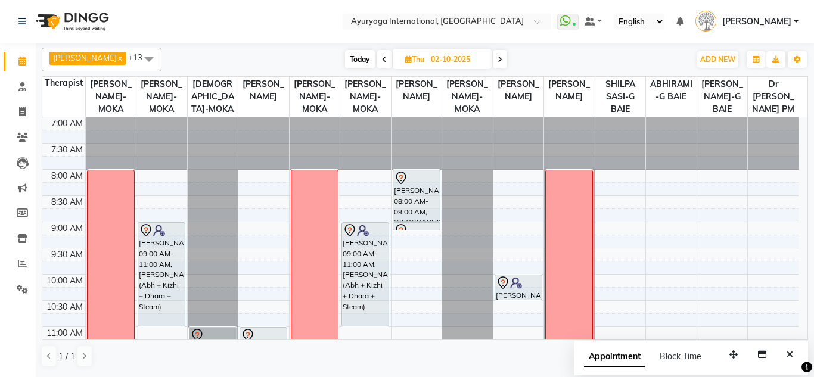
select select "2025"
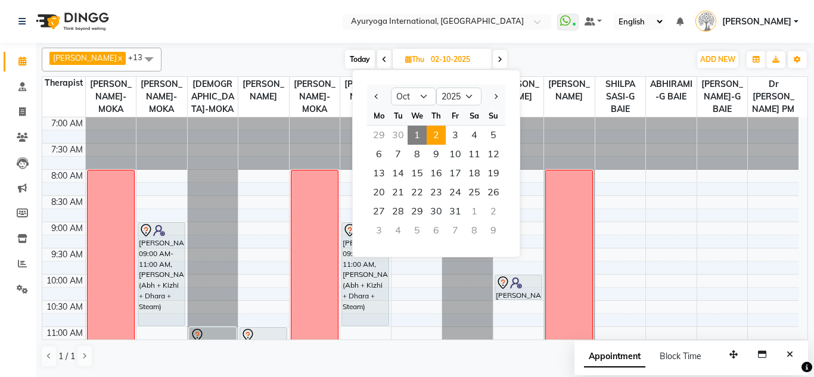
click at [491, 60] on span "[DATE] Jan Feb Mar Apr May Jun [DATE] Aug Sep Oct Nov [DATE] 2016 2017 2018 201…" at bounding box center [442, 59] width 99 height 20
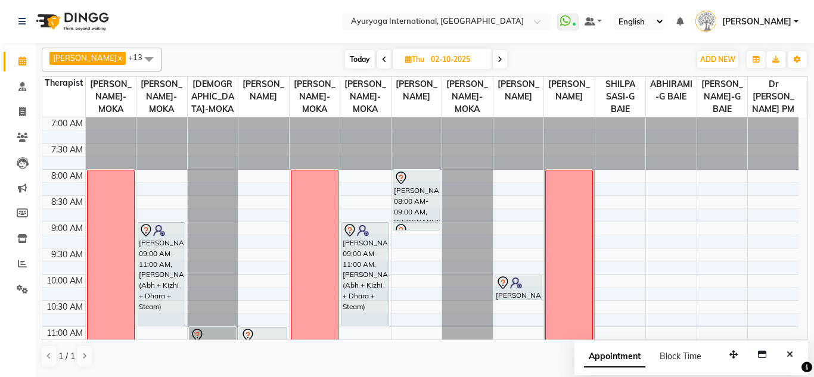
click at [369, 58] on span "Today" at bounding box center [360, 59] width 30 height 18
click at [402, 58] on span "Thu" at bounding box center [414, 59] width 25 height 9
type input "01-10-2025"
select select "10"
select select "2025"
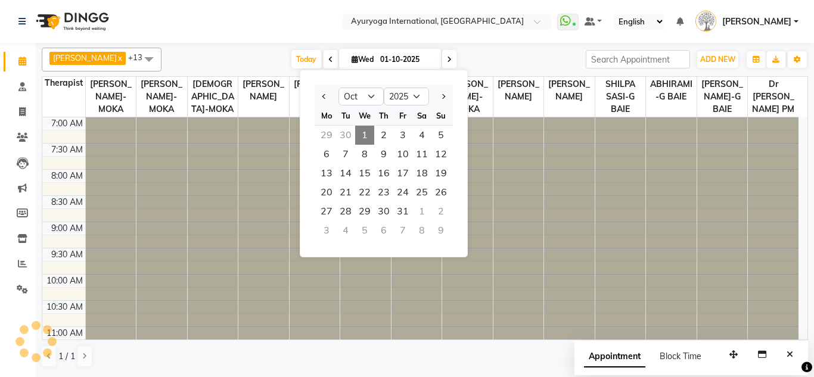
scroll to position [524, 0]
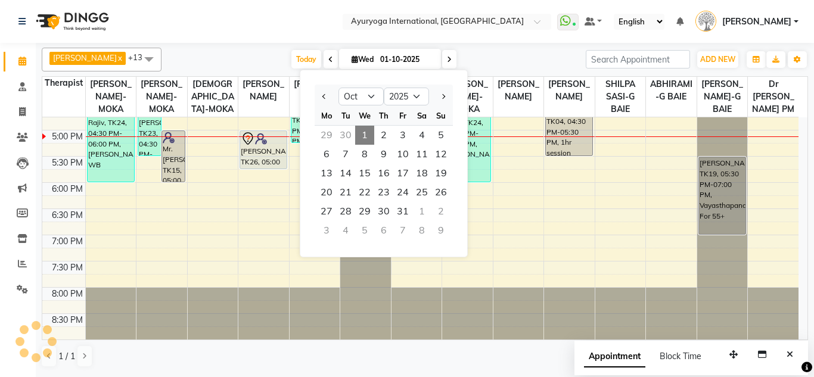
click at [514, 60] on div "[DATE] [DATE] Jan Feb Mar Apr May Jun [DATE] Aug Sep Oct Nov [DATE] 2016 2017 2…" at bounding box center [373, 60] width 412 height 18
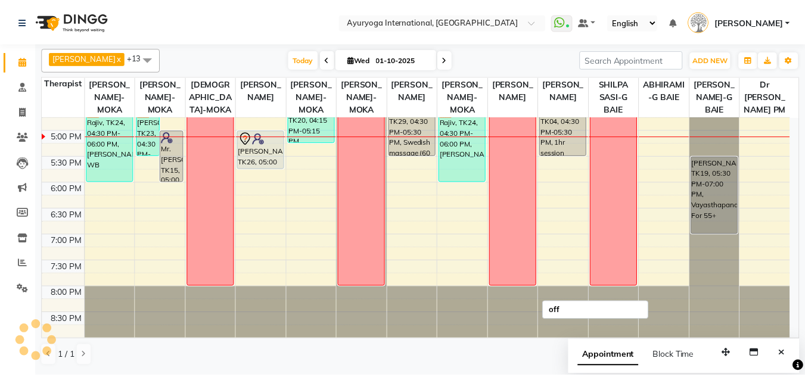
scroll to position [464, 0]
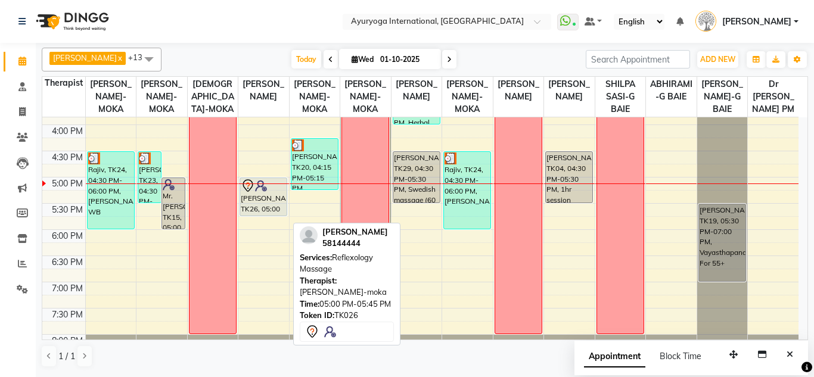
click at [253, 192] on icon at bounding box center [247, 185] width 10 height 13
select select "7"
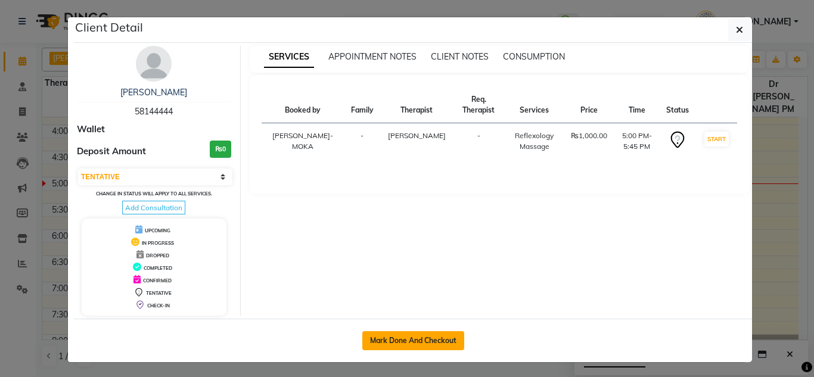
click at [374, 334] on button "Mark Done And Checkout" at bounding box center [413, 340] width 102 height 19
select select "service"
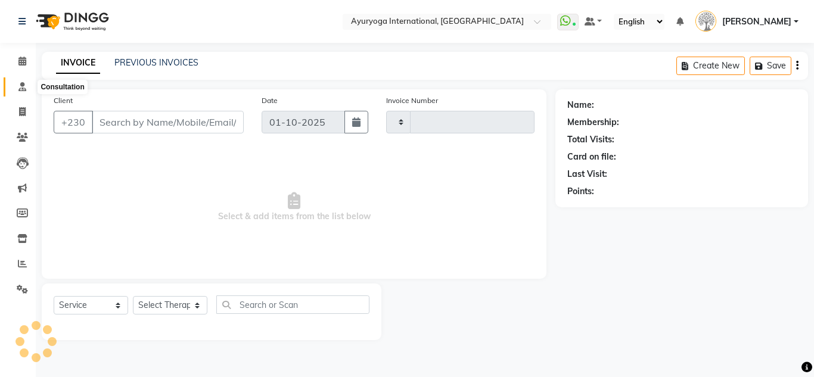
type input "5967"
select select "730"
click at [18, 52] on link "Calendar" at bounding box center [18, 62] width 29 height 20
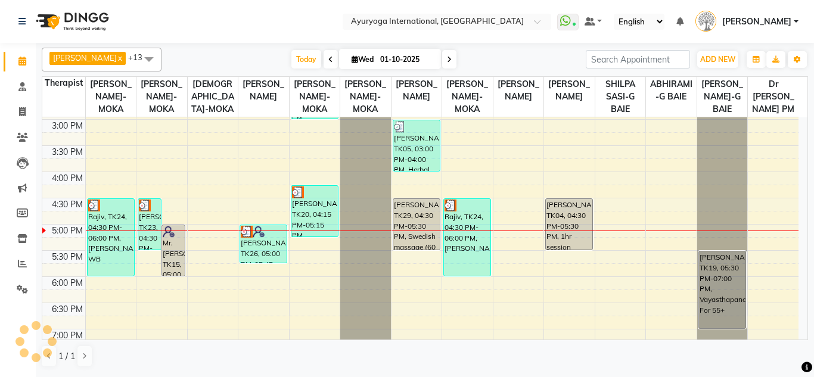
scroll to position [477, 0]
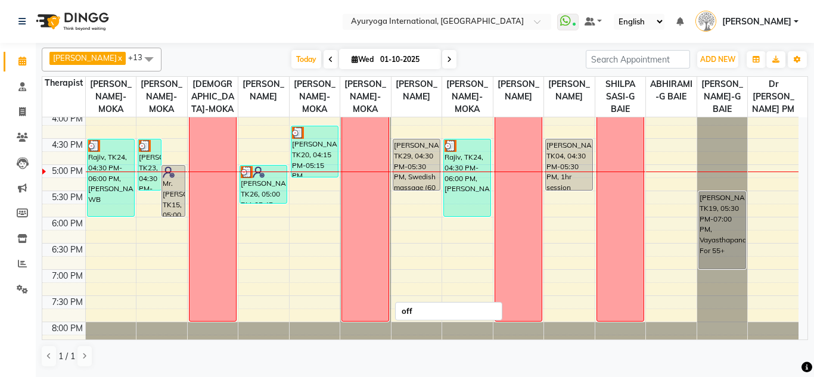
click at [242, 178] on img at bounding box center [247, 172] width 12 height 12
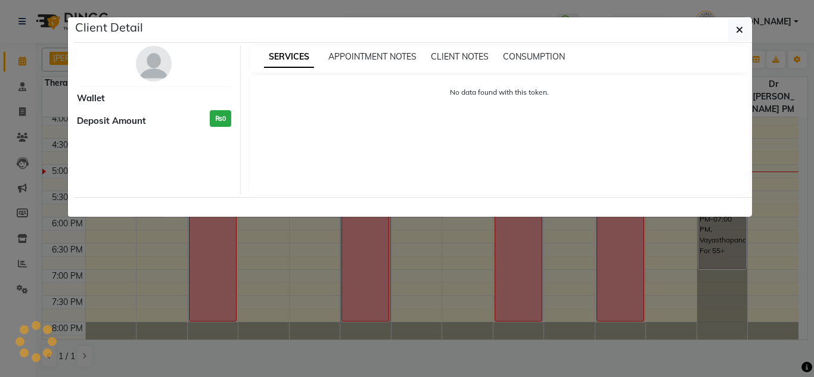
select select "3"
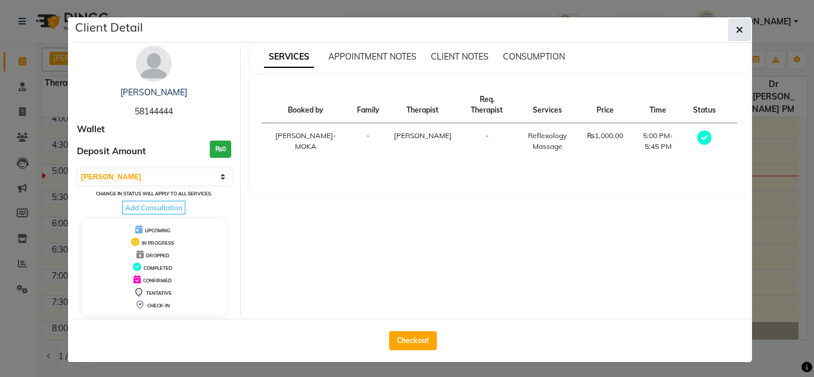
click at [736, 30] on icon "button" at bounding box center [739, 30] width 7 height 10
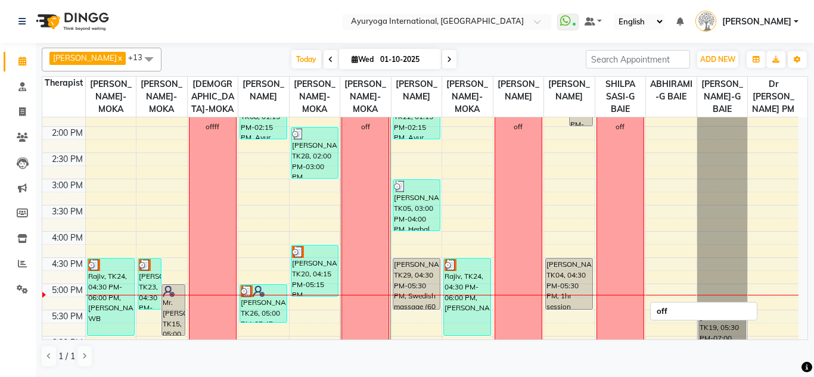
scroll to position [417, 0]
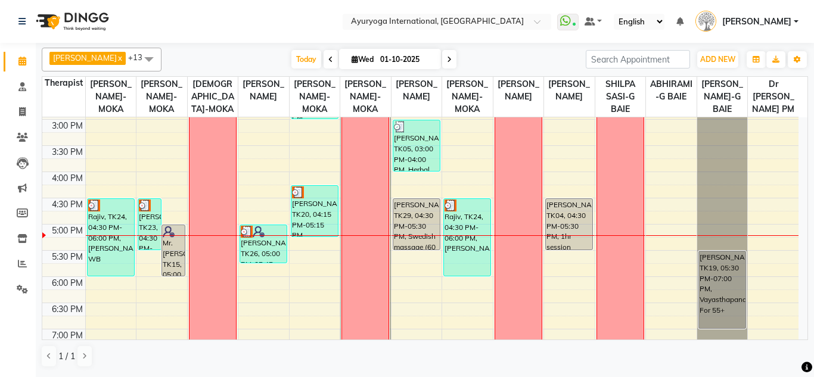
click at [447, 57] on icon at bounding box center [449, 59] width 5 height 7
type input "02-10-2025"
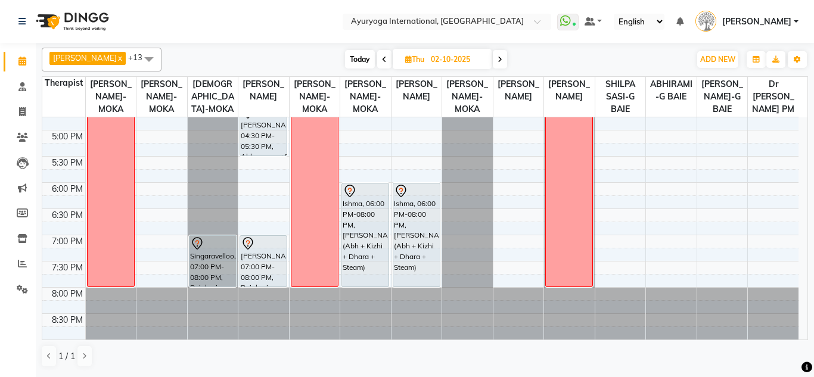
scroll to position [464, 0]
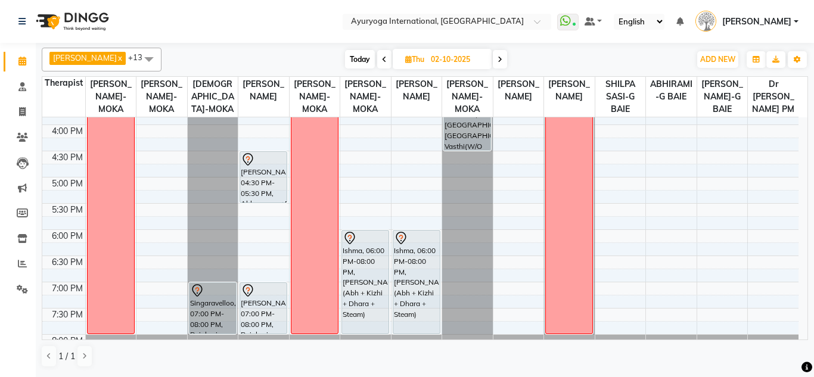
click at [497, 223] on div "7:00 AM 7:30 AM 8:00 AM 8:30 AM 9:00 AM 9:30 AM 10:00 AM 10:30 AM 11:00 AM 11:3…" at bounding box center [420, 19] width 756 height 733
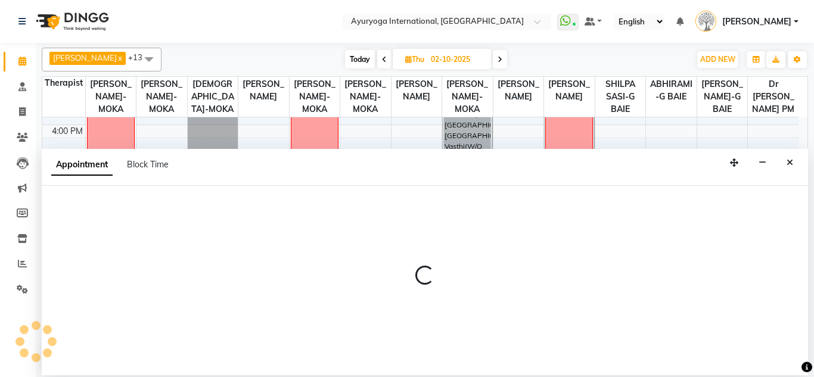
select select "19827"
select select "tentative"
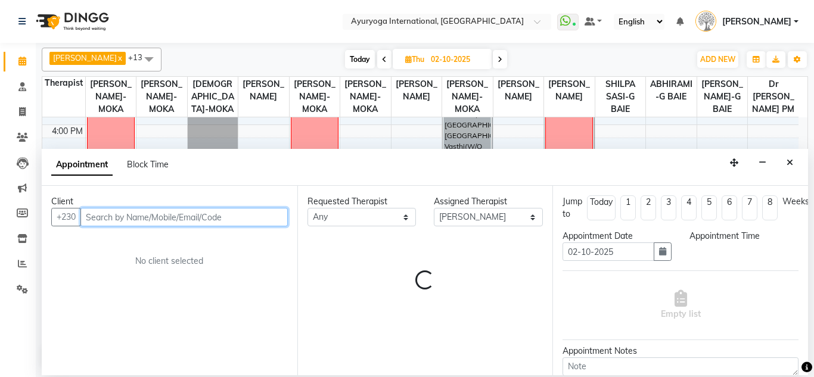
select select "1050"
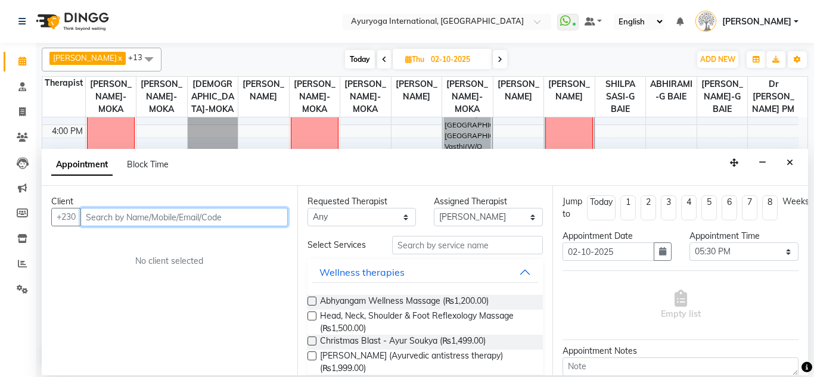
click at [266, 215] on input "text" at bounding box center [183, 217] width 207 height 18
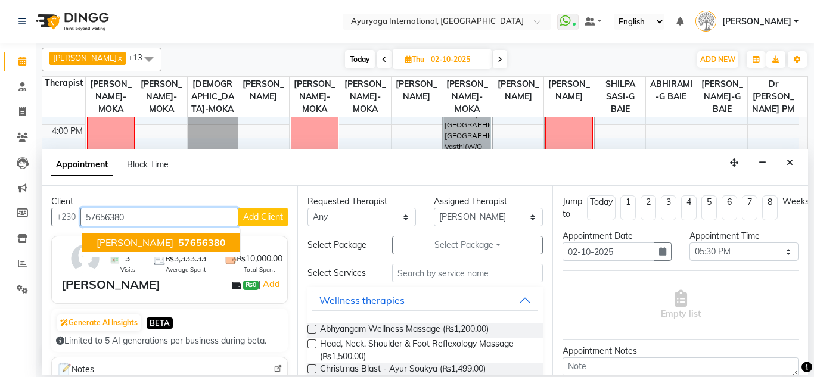
click at [178, 244] on span "57656380" at bounding box center [202, 243] width 48 height 12
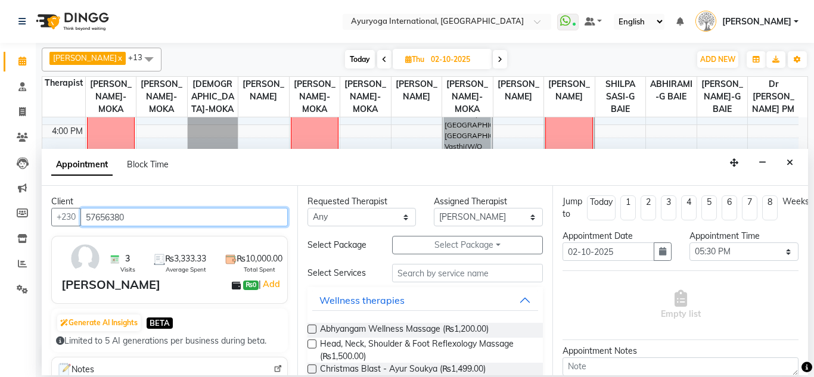
type input "57656380"
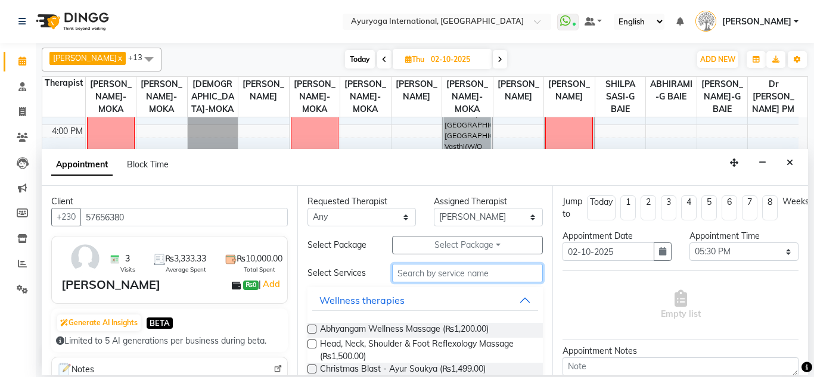
click at [423, 278] on input "text" at bounding box center [467, 273] width 151 height 18
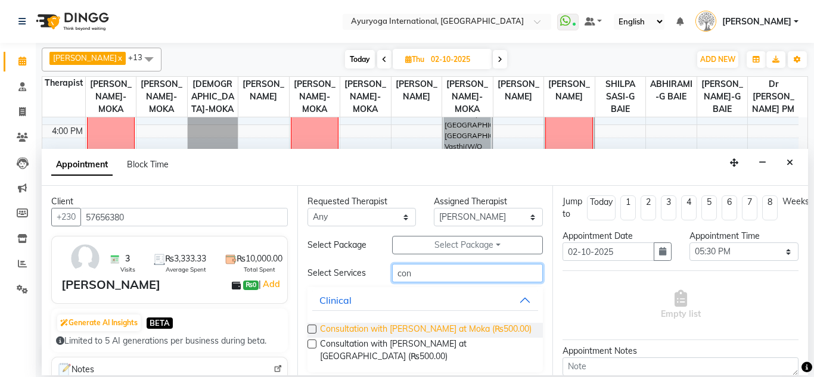
type input "con"
click at [422, 324] on span "Consultation with [PERSON_NAME] at Moka (₨500.00)" at bounding box center [425, 330] width 211 height 15
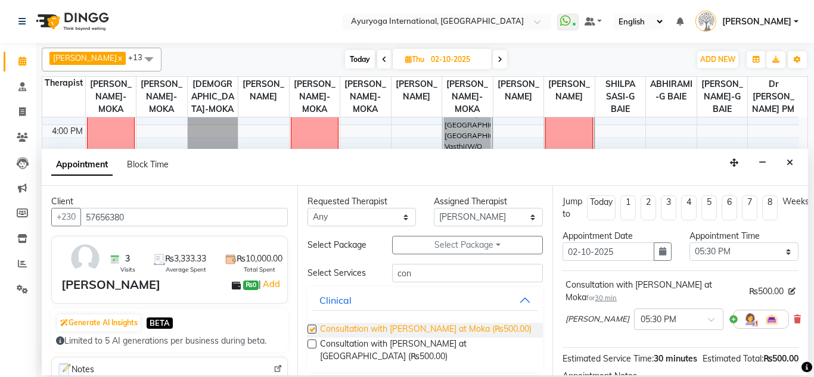
checkbox input "false"
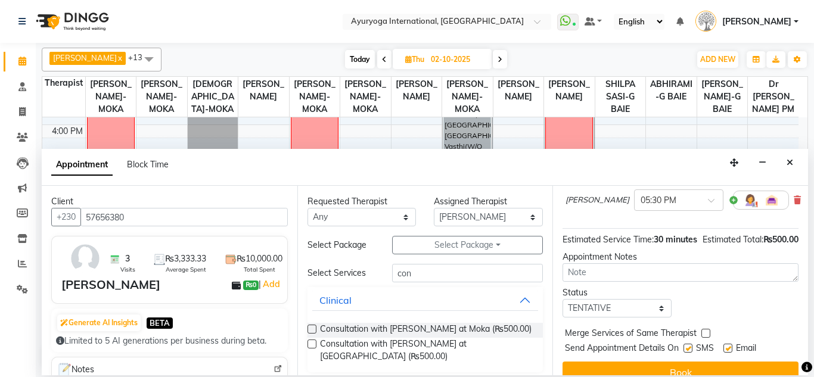
scroll to position [160, 0]
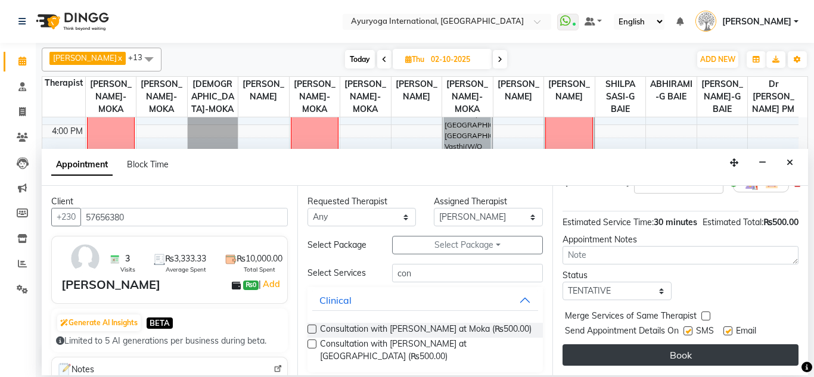
click at [689, 344] on button "Book" at bounding box center [680, 354] width 236 height 21
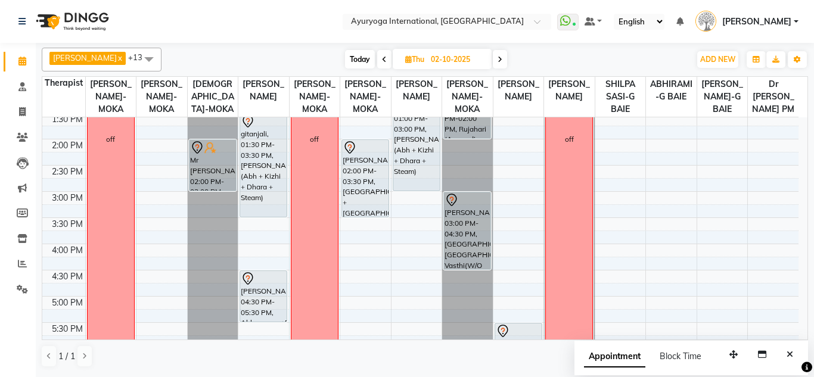
scroll to position [405, 0]
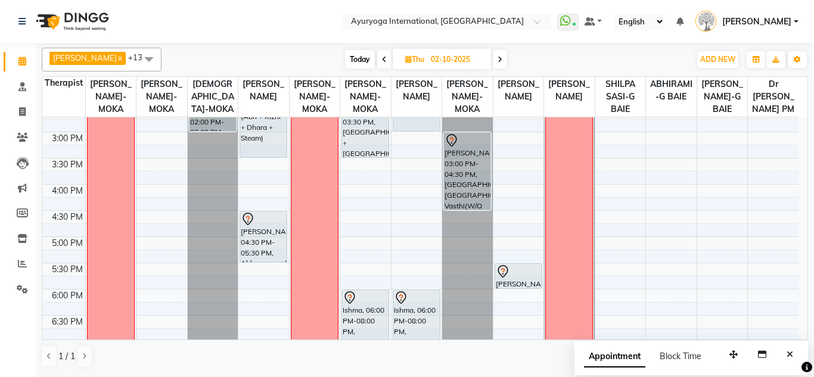
click at [364, 55] on span "Today" at bounding box center [360, 59] width 30 height 18
click at [402, 55] on span "Thu" at bounding box center [414, 59] width 25 height 9
type input "01-10-2025"
select select "10"
select select "2025"
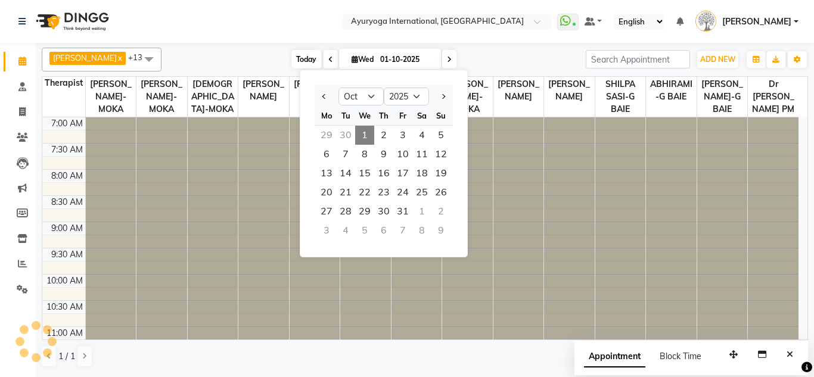
scroll to position [524, 0]
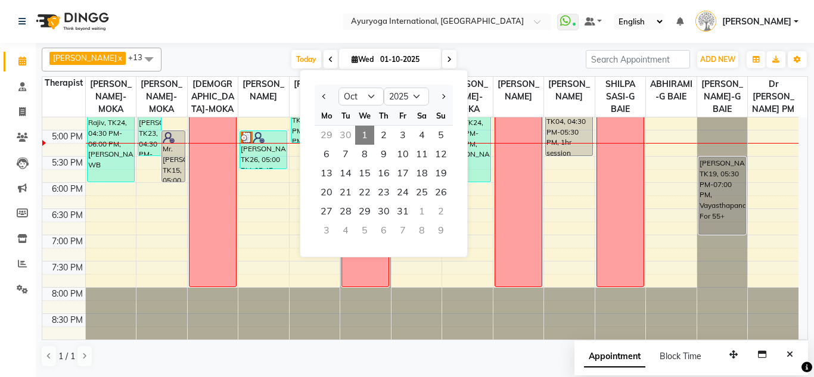
click at [363, 129] on span "1" at bounding box center [364, 135] width 19 height 19
click at [363, 117] on th "[PERSON_NAME]-MOKA" at bounding box center [365, 97] width 51 height 41
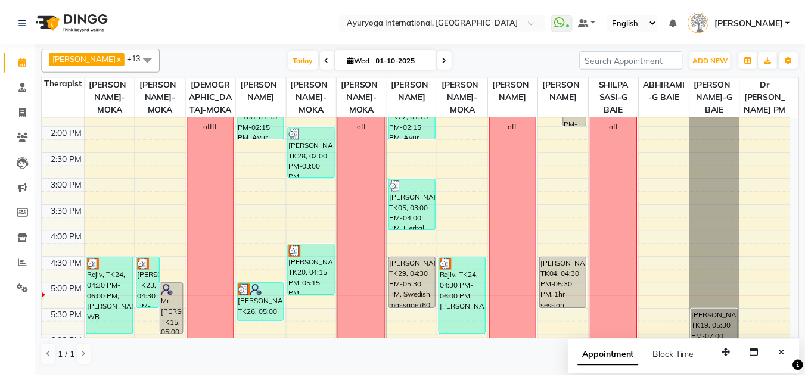
scroll to position [417, 0]
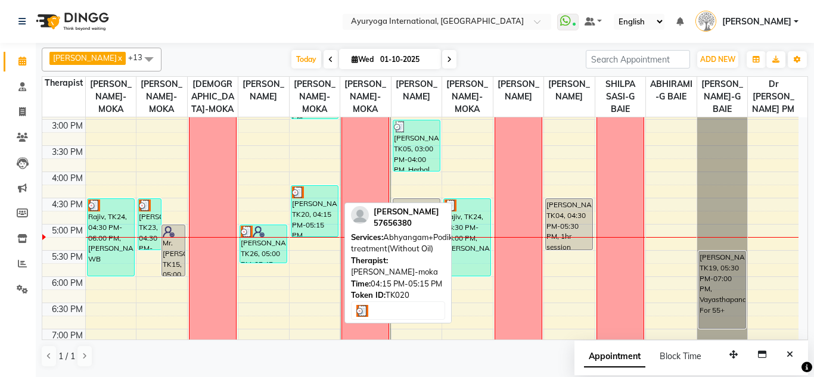
click at [325, 211] on div "[PERSON_NAME], TK20, 04:15 PM-05:15 PM, Abhyangam+Podikizhi treatment(Without O…" at bounding box center [314, 211] width 46 height 51
select select "3"
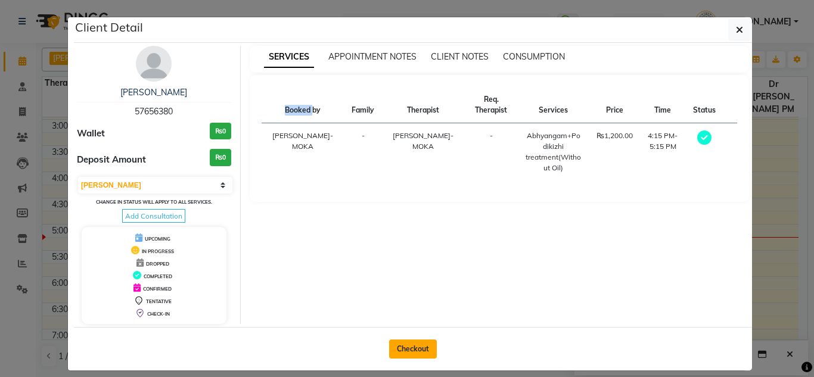
click at [413, 353] on button "Checkout" at bounding box center [413, 349] width 48 height 19
select select "service"
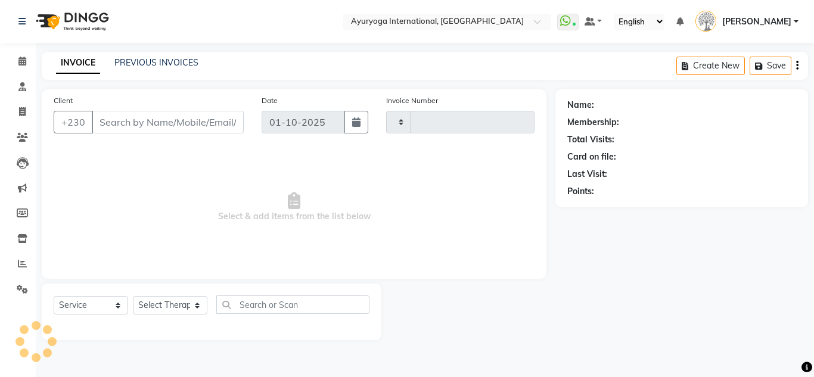
type input "5967"
select select "730"
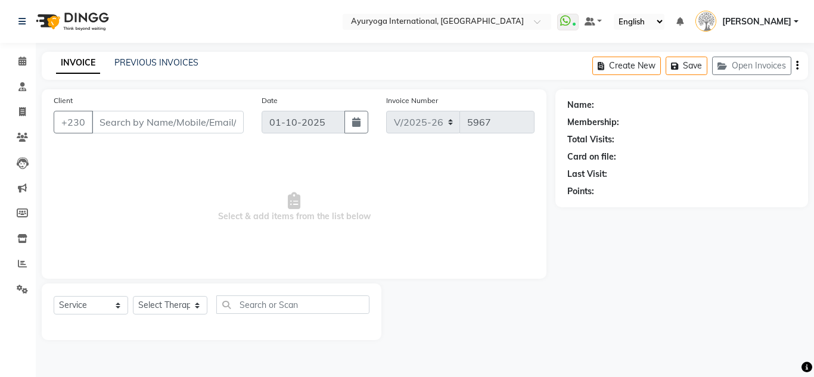
type input "57656380"
select select "77771"
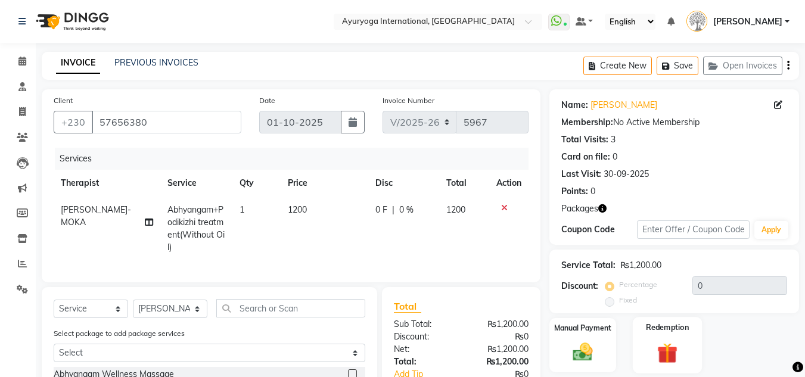
scroll to position [119, 0]
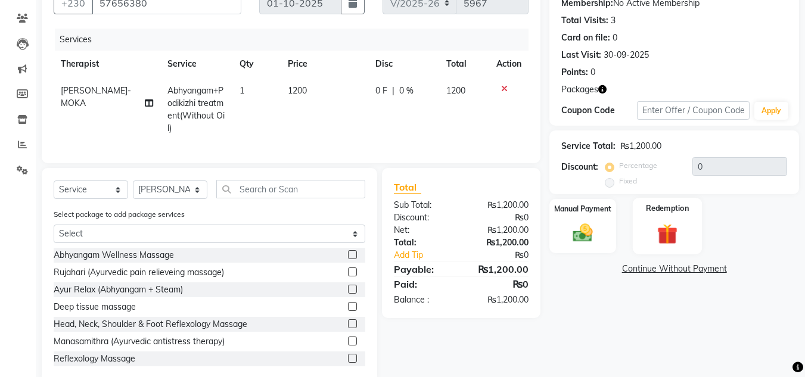
click at [679, 229] on img at bounding box center [667, 234] width 33 height 26
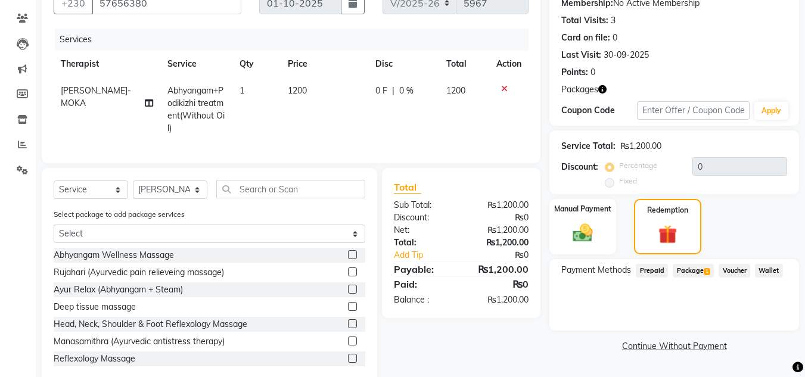
click at [692, 267] on span "Package 1" at bounding box center [693, 271] width 41 height 14
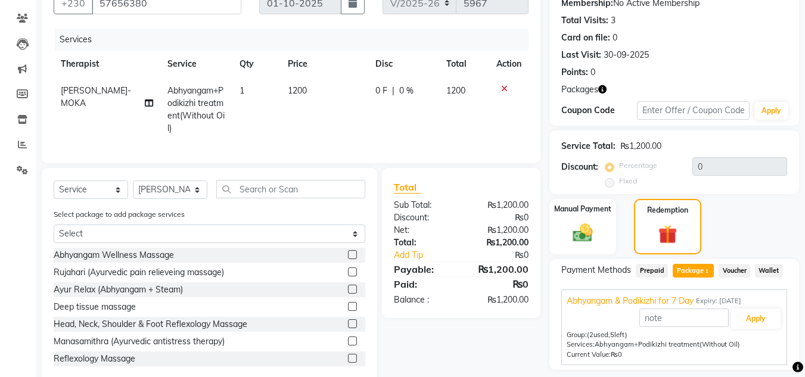
scroll to position [154, 0]
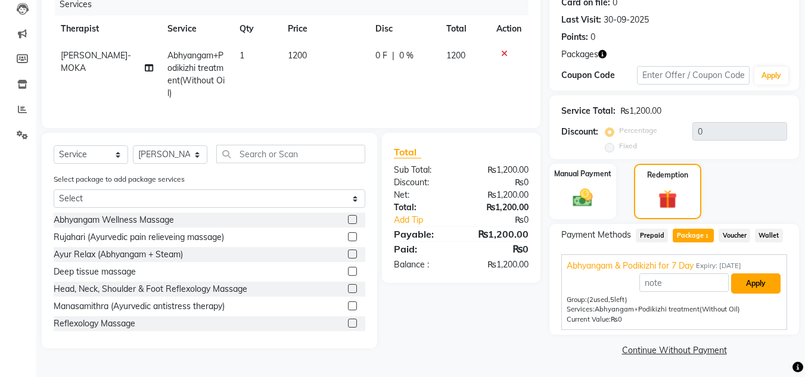
click at [747, 290] on button "Apply" at bounding box center [755, 283] width 49 height 20
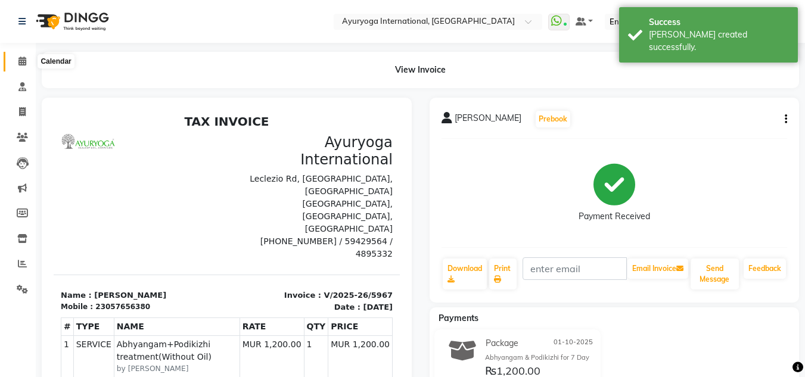
click at [21, 59] on icon at bounding box center [22, 61] width 8 height 9
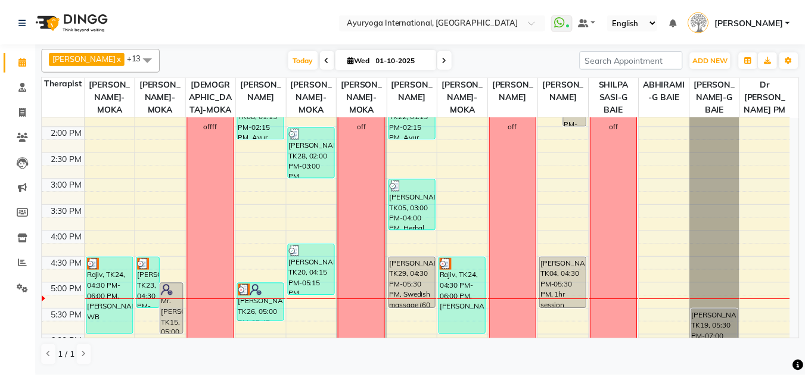
scroll to position [477, 0]
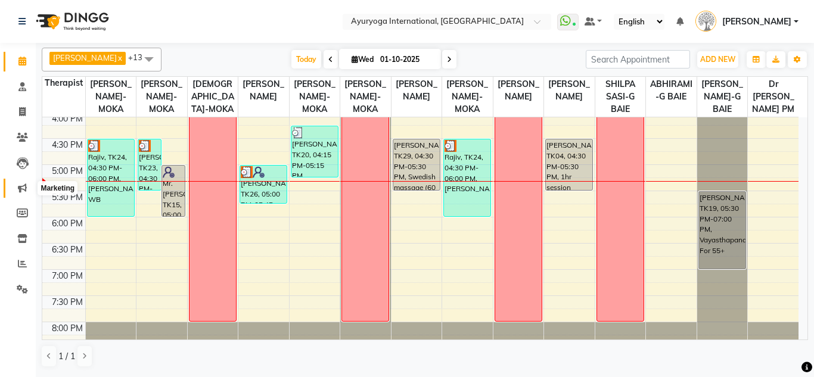
click at [25, 189] on icon at bounding box center [22, 187] width 9 height 9
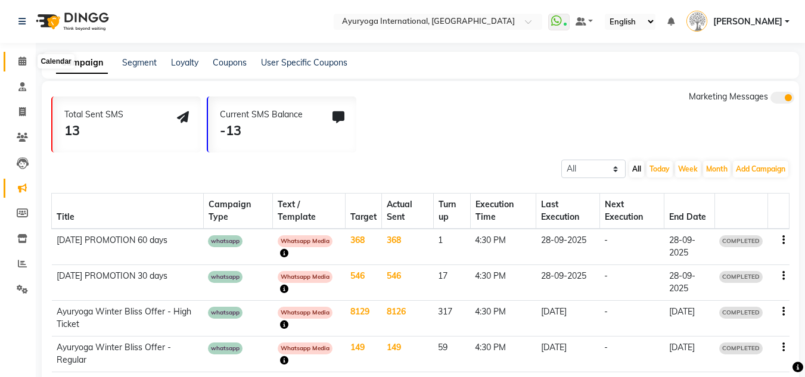
click at [27, 56] on span at bounding box center [22, 62] width 21 height 14
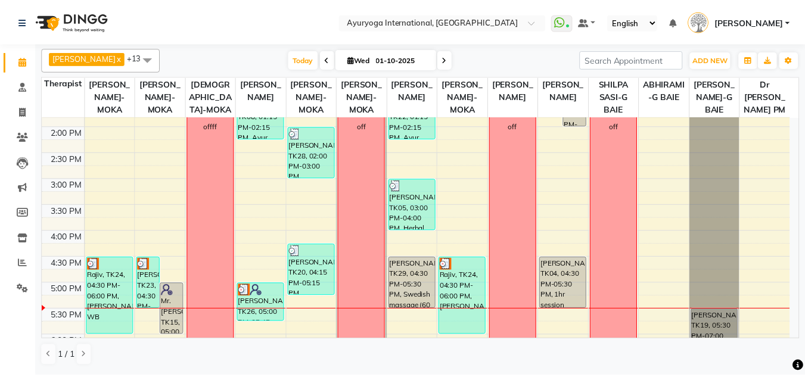
scroll to position [417, 0]
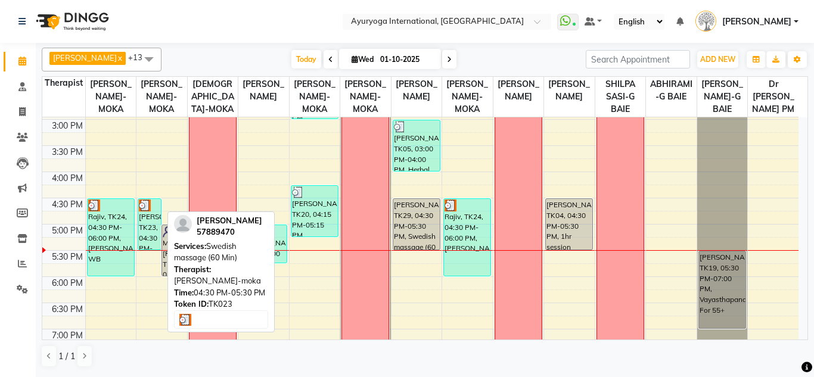
click at [151, 235] on div "[PERSON_NAME], TK23, 04:30 PM-05:30 PM, Swedish massage (60 Min)" at bounding box center [149, 224] width 23 height 51
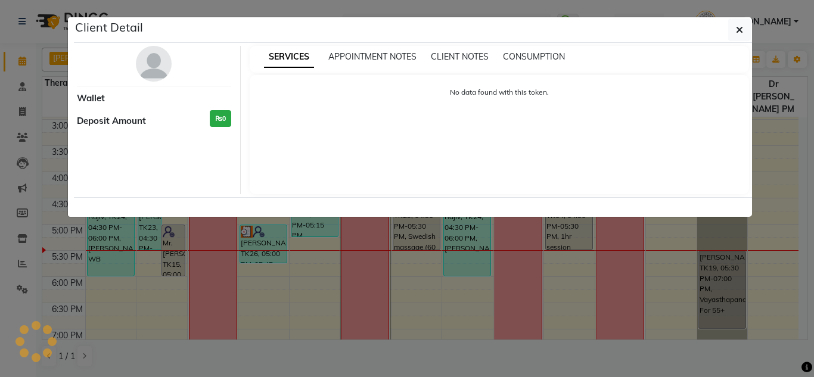
select select "3"
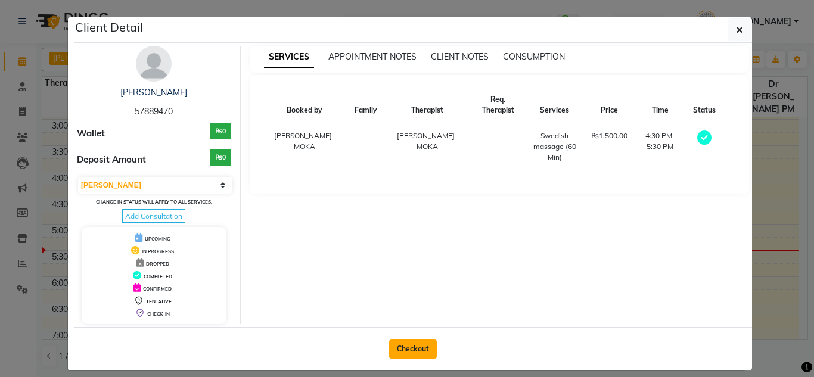
click at [411, 355] on button "Checkout" at bounding box center [413, 349] width 48 height 19
select select "service"
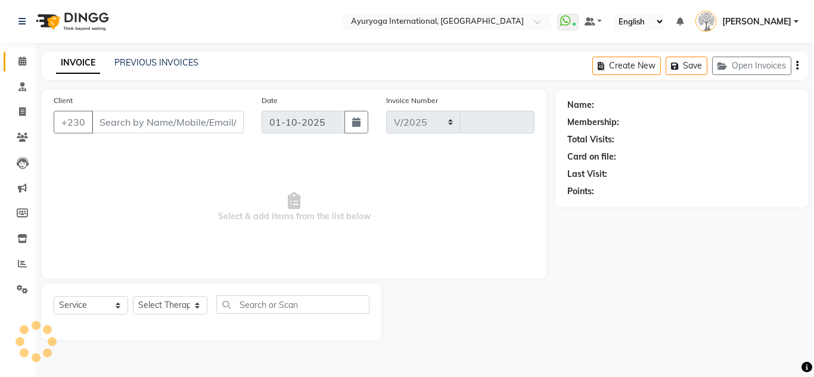
select select "730"
type input "5968"
type input "57889470"
select select "60458"
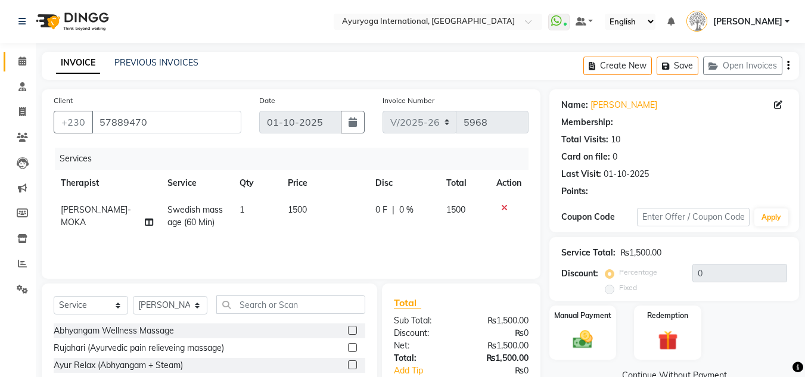
select select "1: Object"
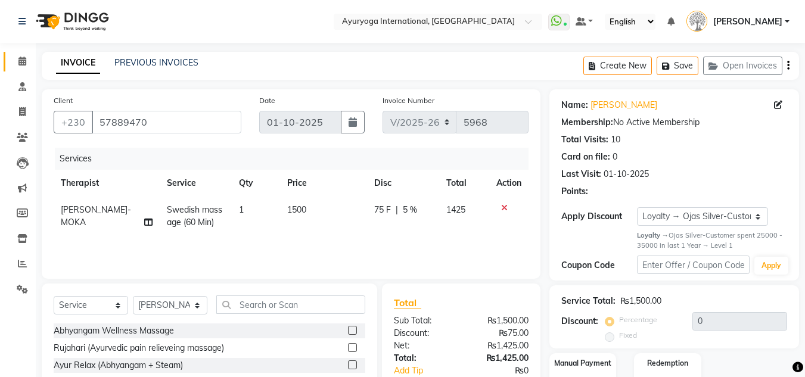
type input "5"
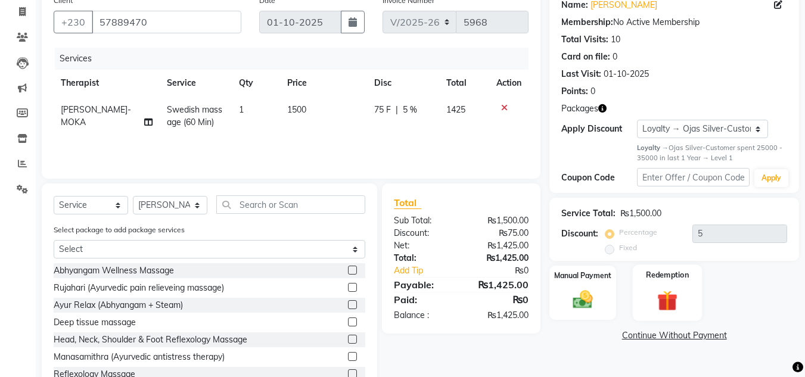
click at [670, 292] on img at bounding box center [667, 301] width 33 height 26
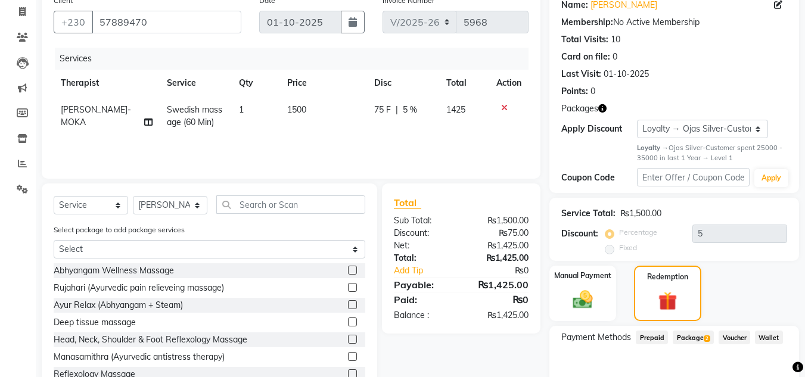
click at [685, 331] on span "Package 2" at bounding box center [693, 338] width 41 height 14
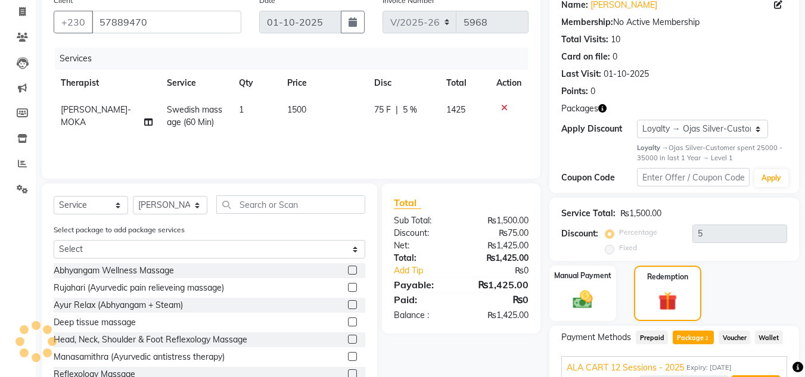
type input "ALA CART 12 Sessions - 2025"
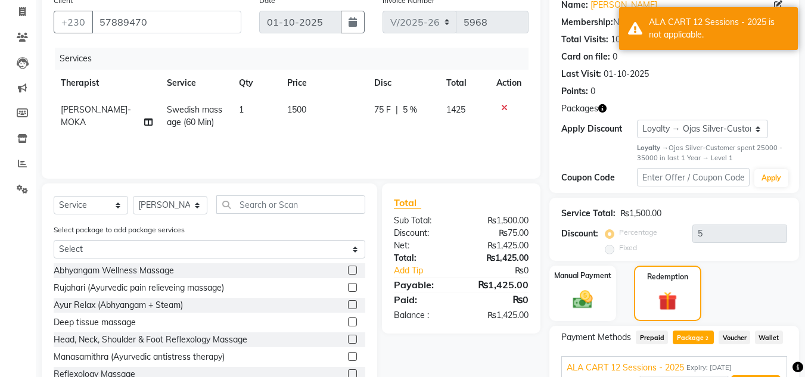
scroll to position [259, 0]
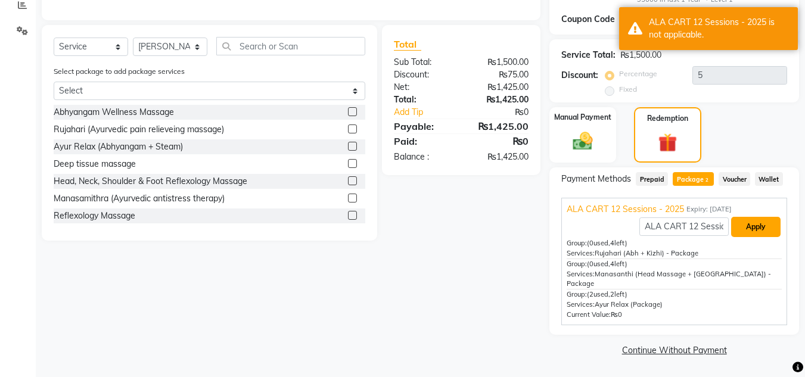
click at [744, 228] on button "Apply" at bounding box center [755, 227] width 49 height 20
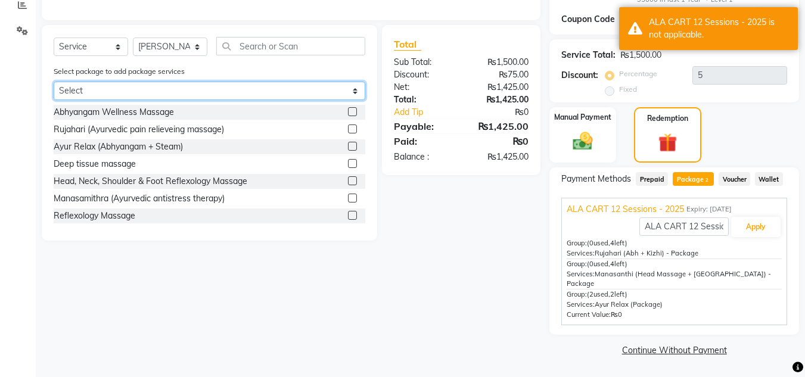
click at [137, 92] on select "Select ALA CART 12 Sessions - 2025 ALA CART 12 Sessions - 2025" at bounding box center [210, 91] width 312 height 18
select select "1: Object"
click at [54, 82] on select "Select ALA CART 12 Sessions - 2025 ALA CART 12 Sessions - 2025" at bounding box center [210, 91] width 312 height 18
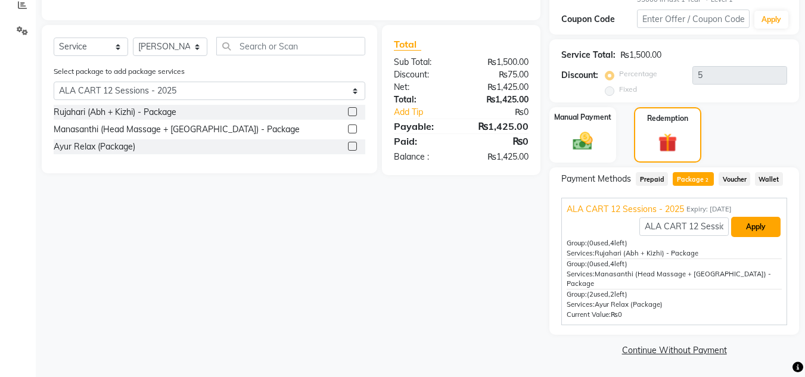
click at [741, 223] on button "Apply" at bounding box center [755, 227] width 49 height 20
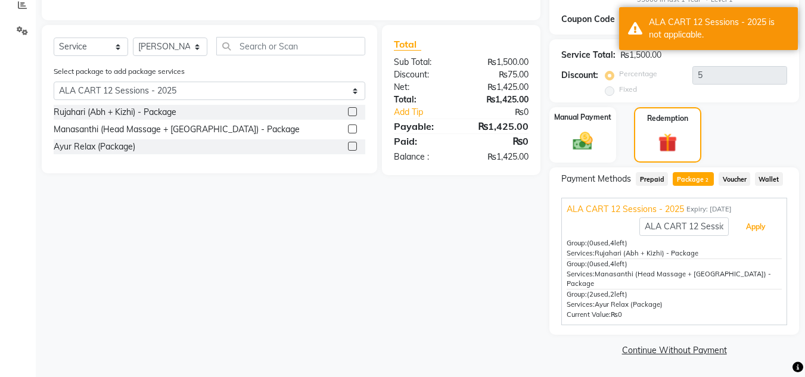
scroll to position [80, 0]
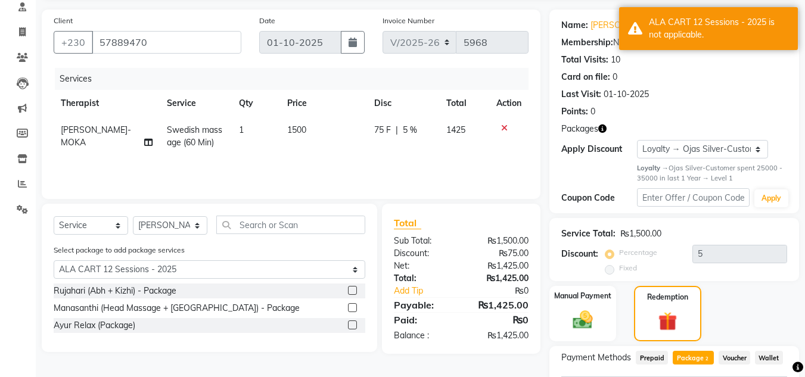
click at [352, 291] on label at bounding box center [352, 290] width 9 height 9
click at [352, 291] on input "checkbox" at bounding box center [352, 291] width 8 height 8
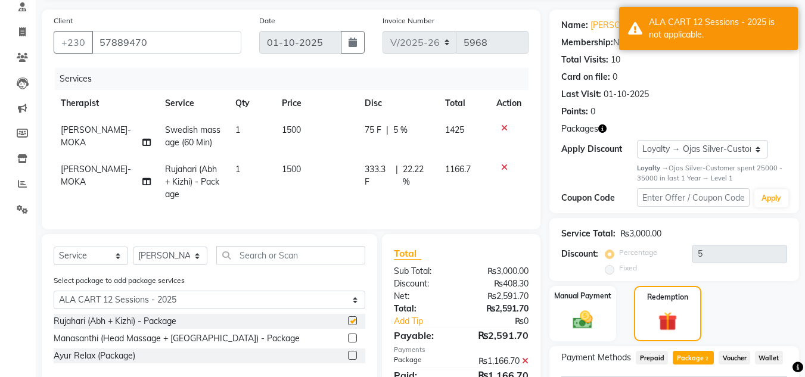
checkbox input "false"
click at [504, 127] on icon at bounding box center [504, 128] width 7 height 8
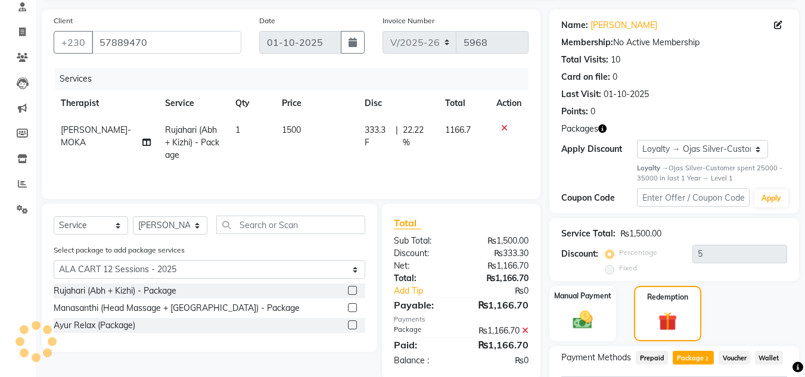
scroll to position [3, 0]
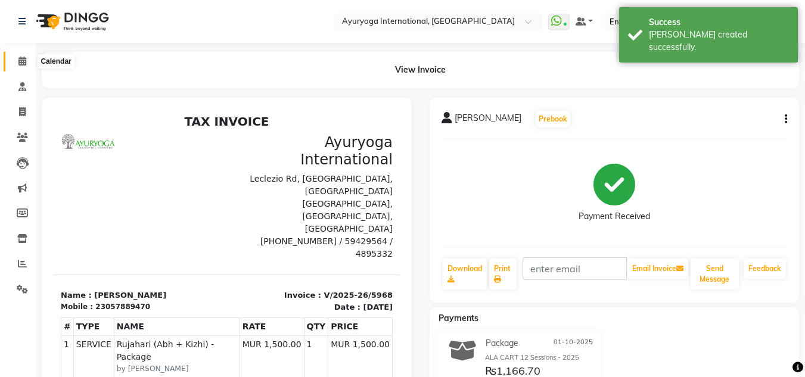
click at [23, 62] on icon at bounding box center [22, 61] width 8 height 9
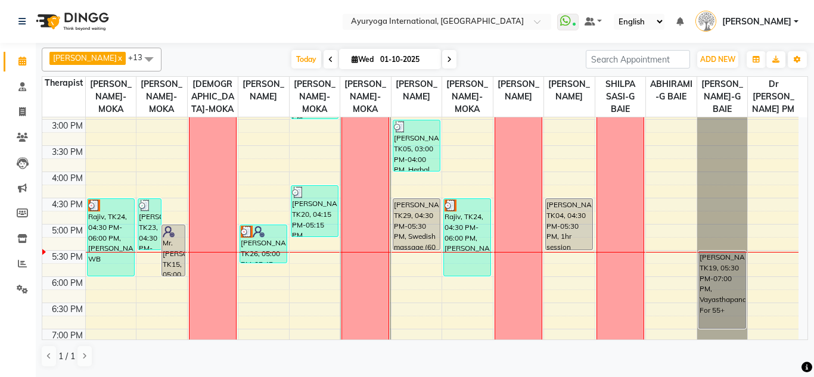
scroll to position [477, 0]
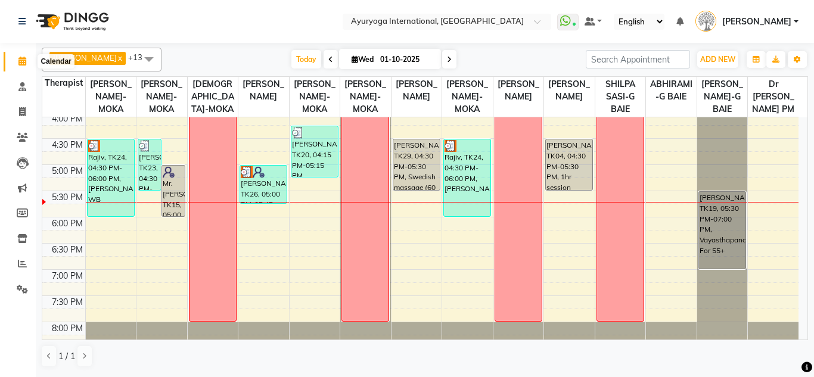
click at [21, 60] on icon at bounding box center [22, 61] width 8 height 9
click at [24, 93] on span at bounding box center [22, 87] width 21 height 14
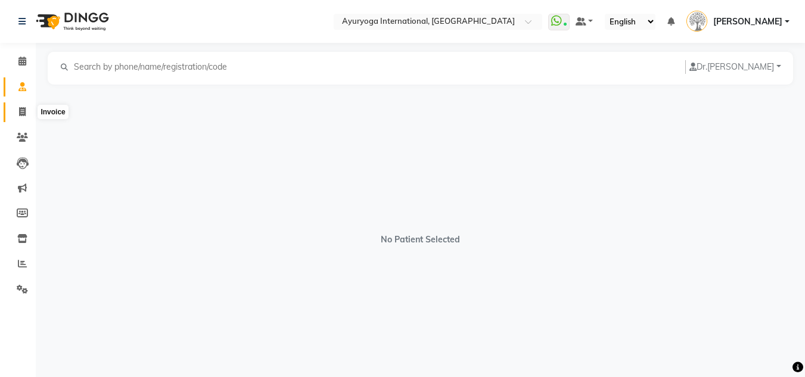
click at [24, 111] on icon at bounding box center [22, 111] width 7 height 9
select select "730"
select select "service"
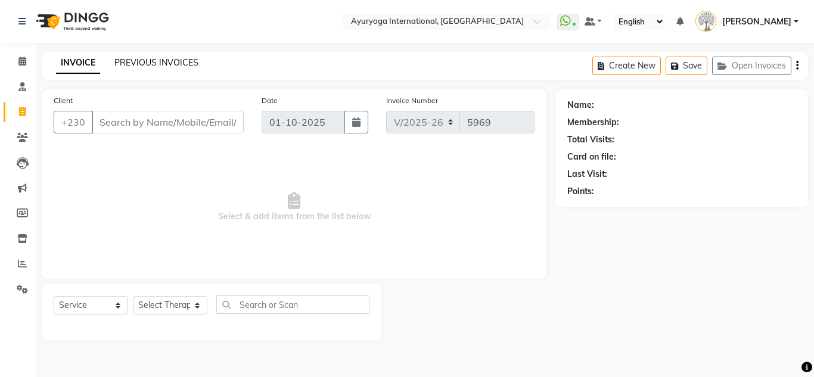
click at [176, 59] on link "PREVIOUS INVOICES" at bounding box center [156, 62] width 84 height 11
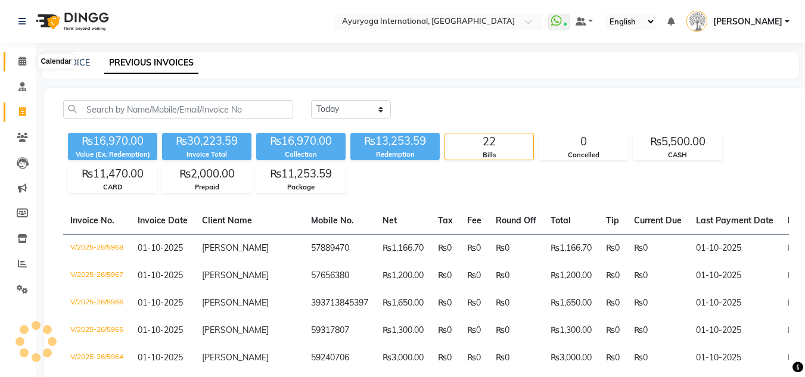
click at [21, 64] on icon at bounding box center [22, 61] width 8 height 9
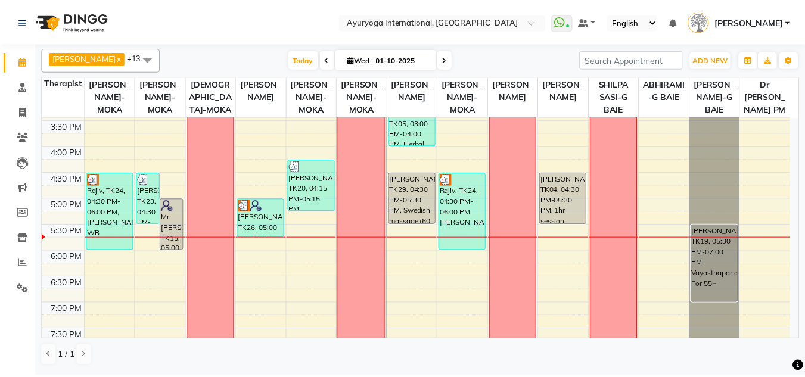
scroll to position [440, 0]
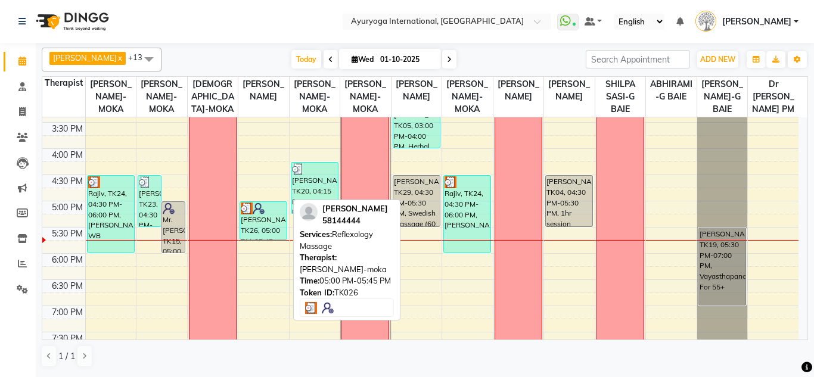
click at [270, 238] on div "[PERSON_NAME], TK26, 05:00 PM-05:45 PM, Reflexology Massage" at bounding box center [263, 221] width 46 height 38
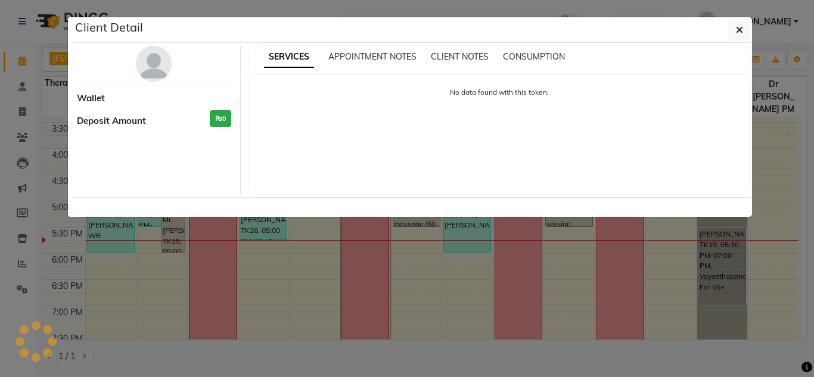
select select "3"
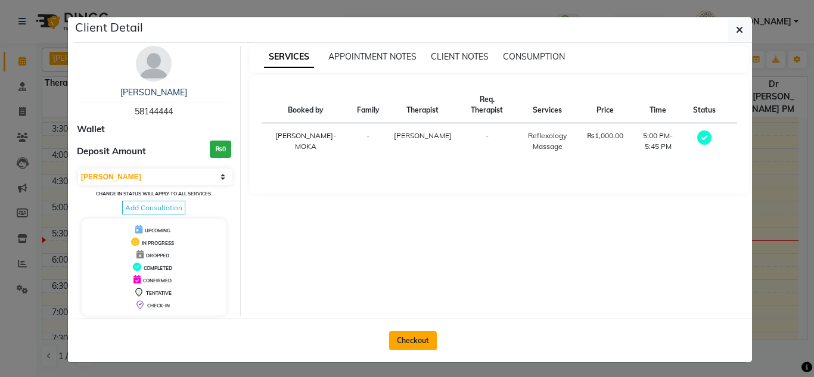
click at [408, 342] on button "Checkout" at bounding box center [413, 340] width 48 height 19
select select "service"
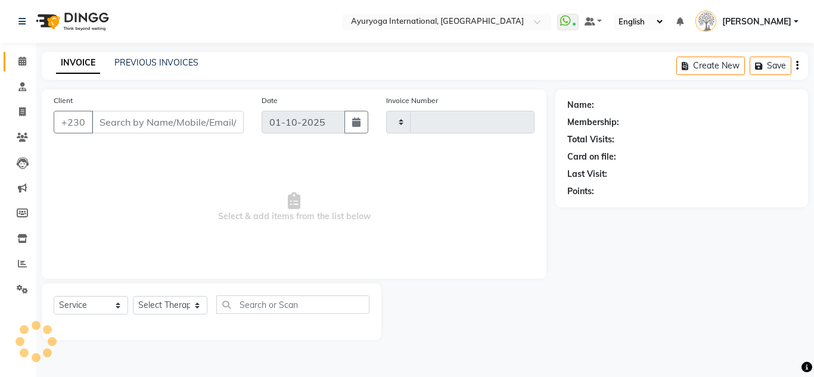
type input "5969"
select select "730"
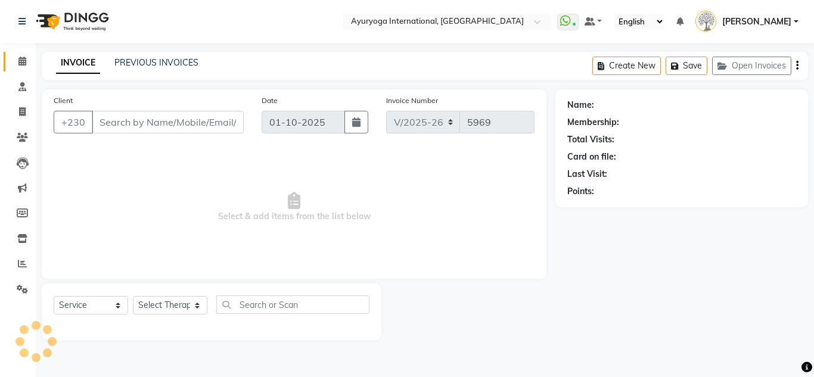
type input "58144444"
select select "60459"
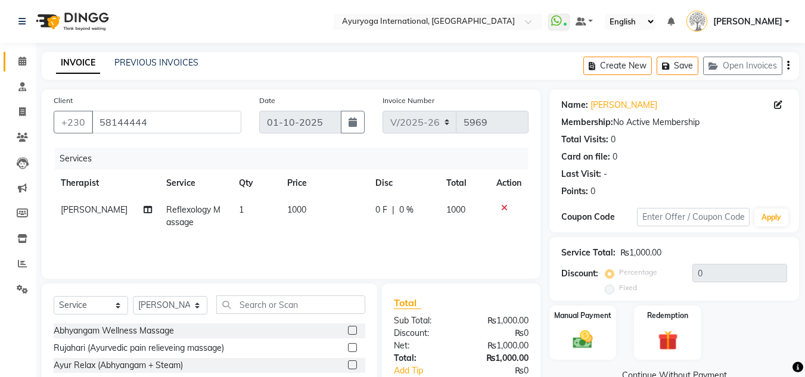
scroll to position [80, 0]
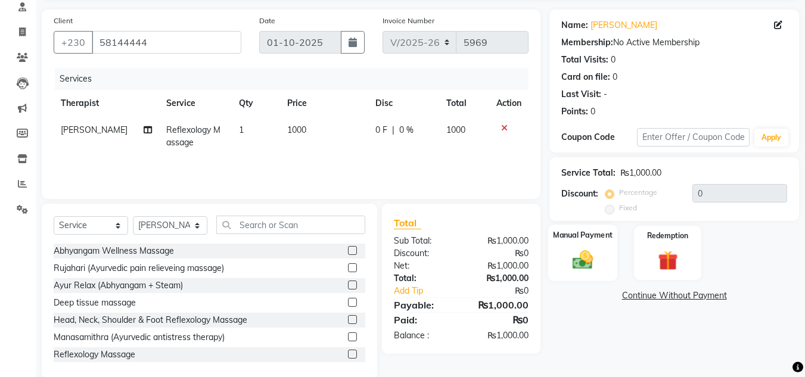
click at [589, 266] on img at bounding box center [582, 260] width 33 height 24
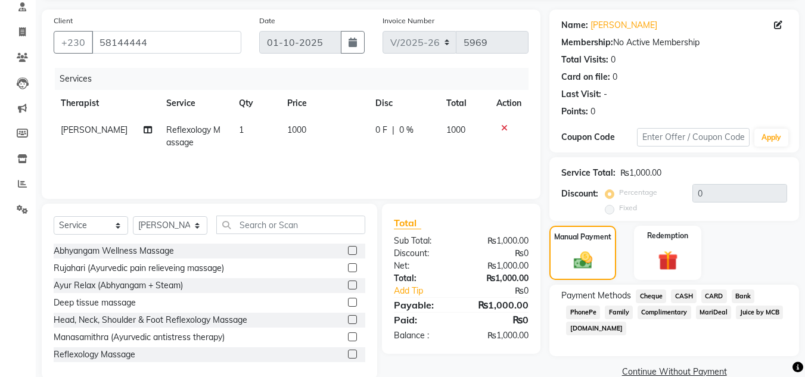
click at [709, 300] on span "CARD" at bounding box center [714, 297] width 26 height 14
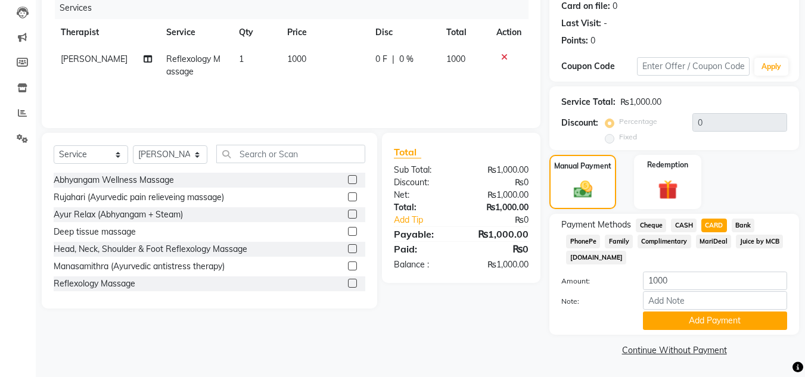
click at [693, 320] on button "Add Payment" at bounding box center [715, 321] width 144 height 18
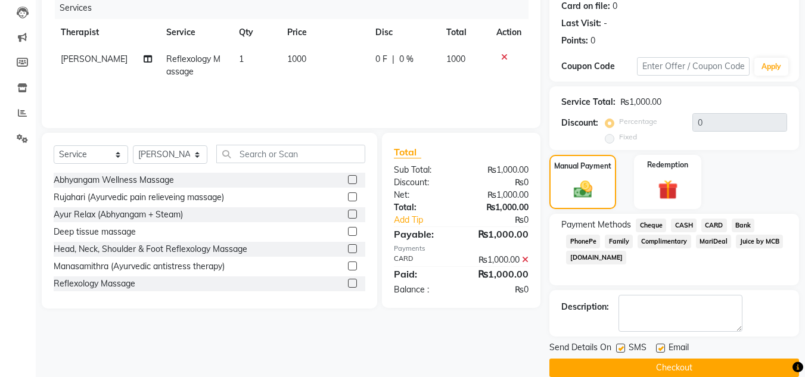
click at [712, 369] on button "Checkout" at bounding box center [674, 368] width 250 height 18
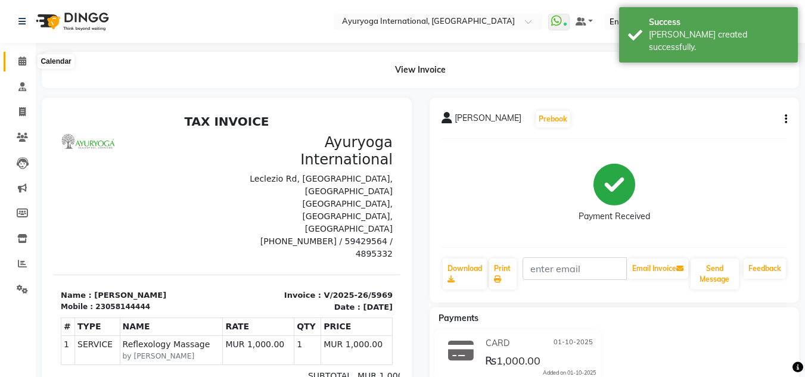
click at [28, 65] on span at bounding box center [22, 62] width 21 height 14
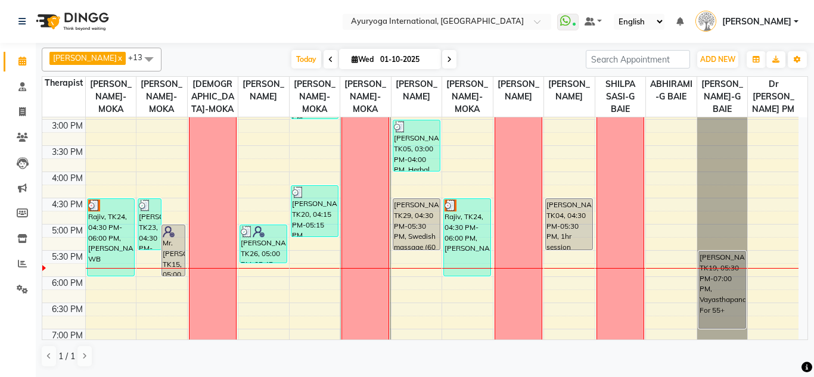
scroll to position [477, 0]
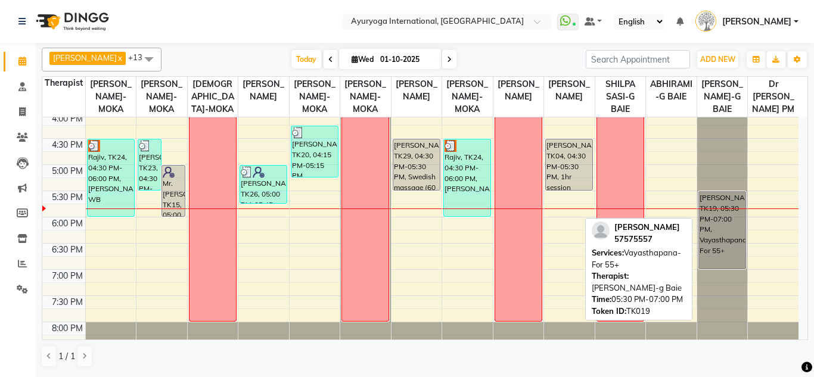
click at [727, 250] on div "[PERSON_NAME], TK19, 05:30 PM-07:00 PM, Vayasthapana-For 55+" at bounding box center [722, 230] width 46 height 77
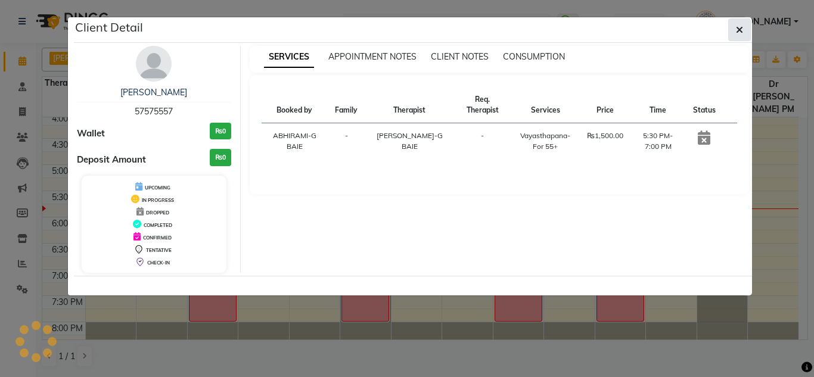
click at [740, 29] on icon "button" at bounding box center [739, 30] width 7 height 10
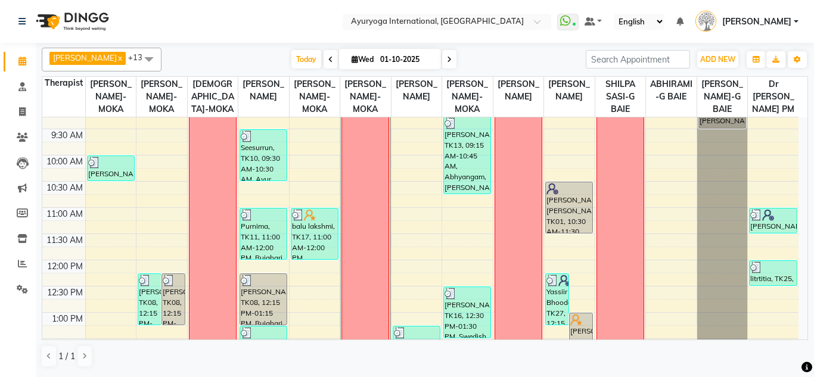
scroll to position [0, 0]
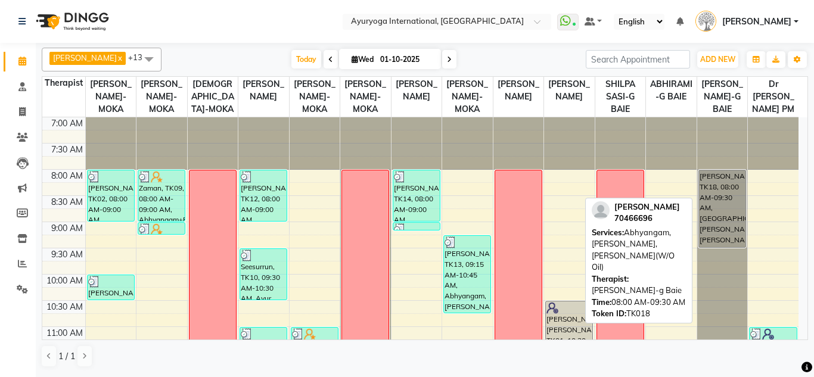
click at [727, 243] on div "[PERSON_NAME], TK18, 08:00 AM-09:30 AM, [GEOGRAPHIC_DATA],[PERSON_NAME],[PERSON…" at bounding box center [722, 208] width 46 height 77
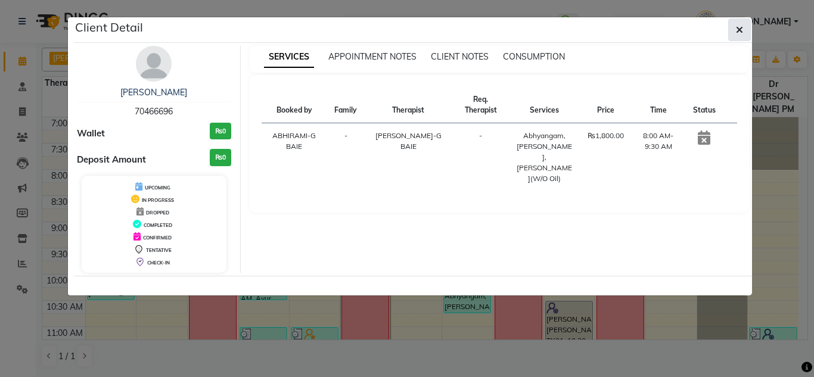
click at [738, 30] on icon "button" at bounding box center [739, 30] width 7 height 10
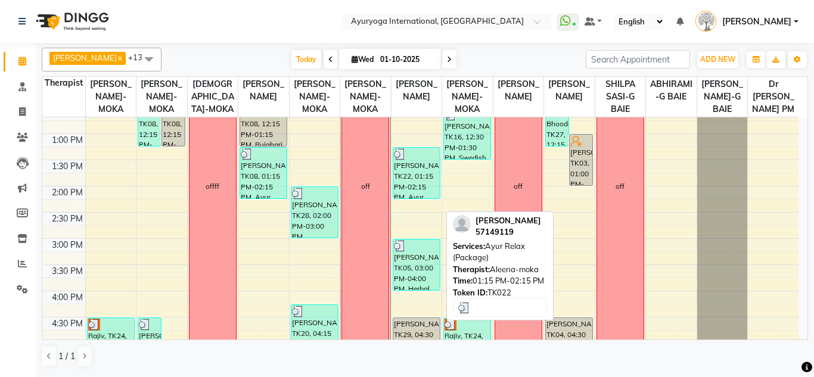
scroll to position [477, 0]
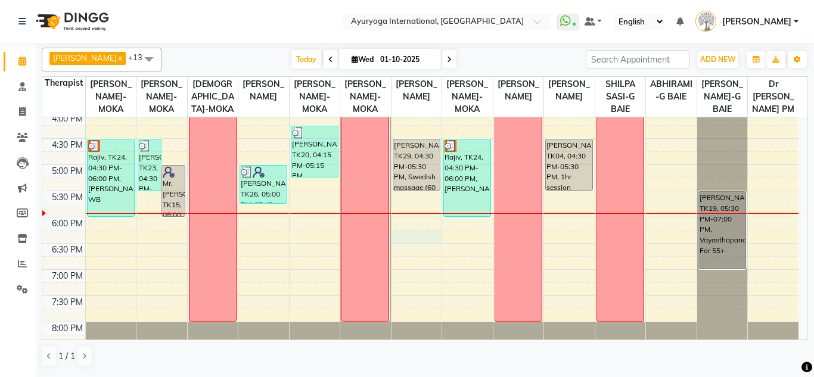
click at [410, 247] on div "7:00 AM 7:30 AM 8:00 AM 8:30 AM 9:00 AM 9:30 AM 10:00 AM 10:30 AM 11:00 AM 11:3…" at bounding box center [420, 7] width 756 height 733
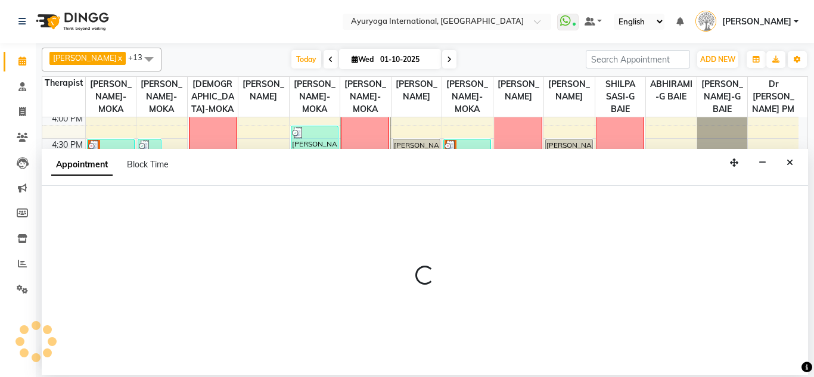
select select "80876"
select select "1095"
select select "tentative"
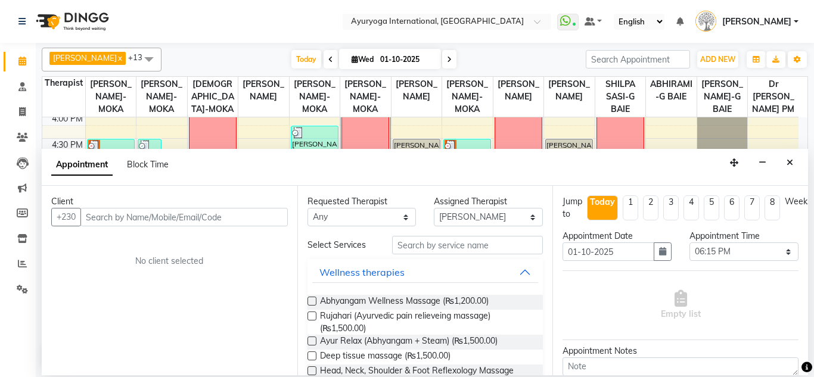
click at [131, 219] on input "text" at bounding box center [183, 217] width 207 height 18
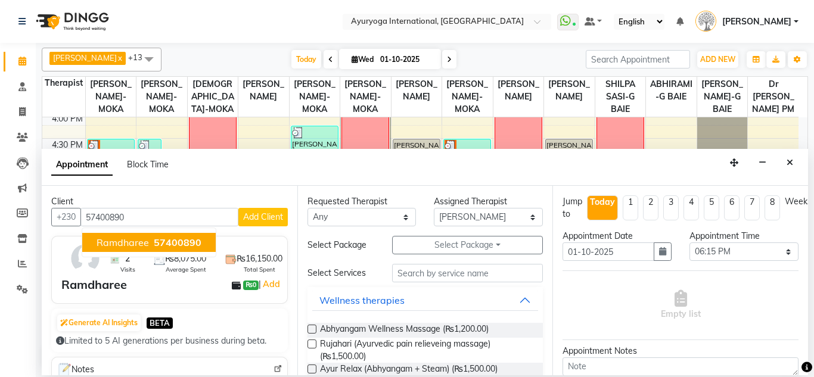
click at [145, 247] on span "Ramdharee" at bounding box center [123, 243] width 52 height 12
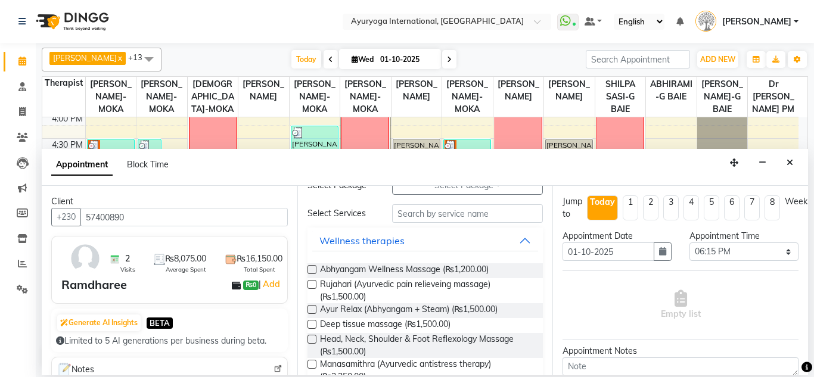
scroll to position [0, 0]
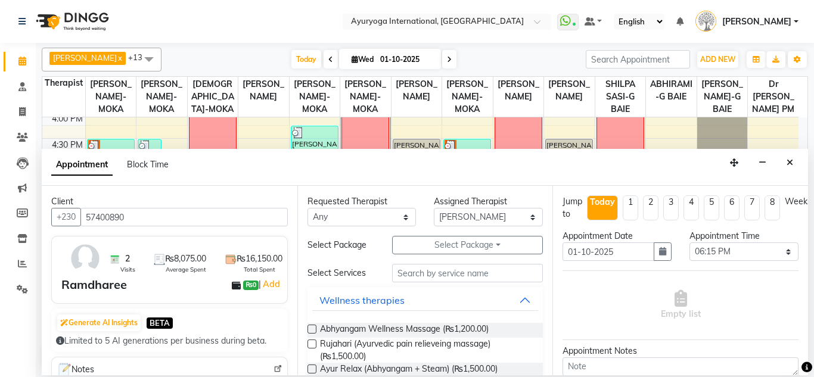
type input "57400890"
click at [422, 267] on input "text" at bounding box center [467, 273] width 151 height 18
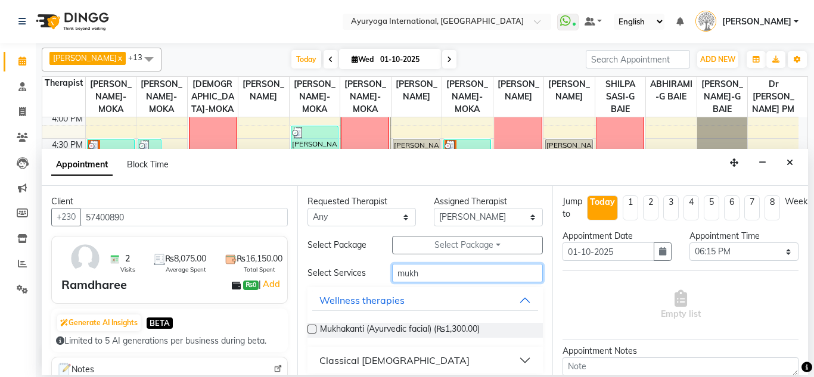
type input "mukh"
click at [316, 329] on label at bounding box center [311, 329] width 9 height 9
click at [315, 329] on input "checkbox" at bounding box center [311, 330] width 8 height 8
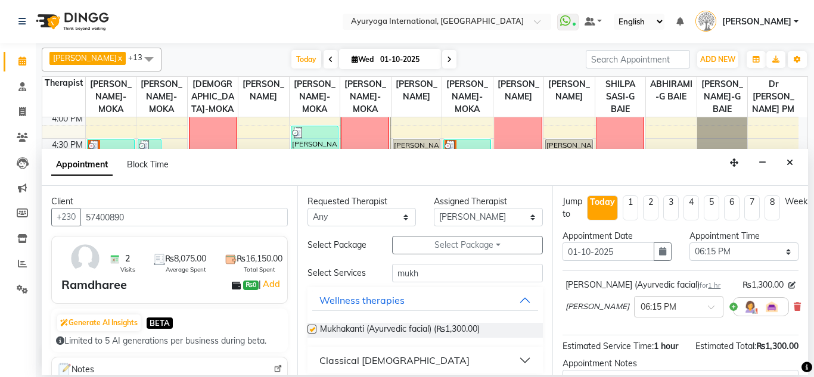
checkbox input "false"
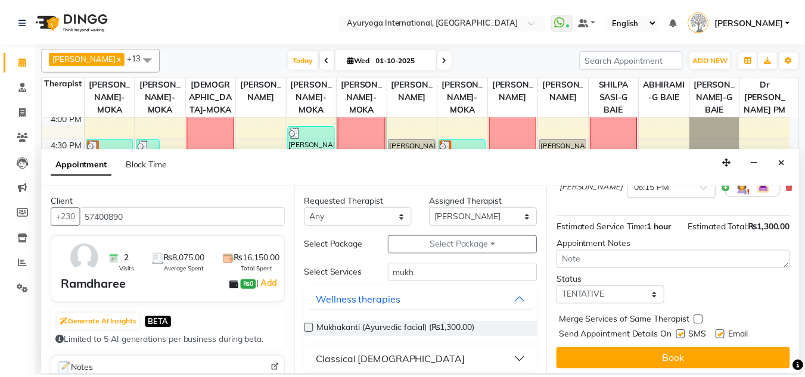
scroll to position [147, 0]
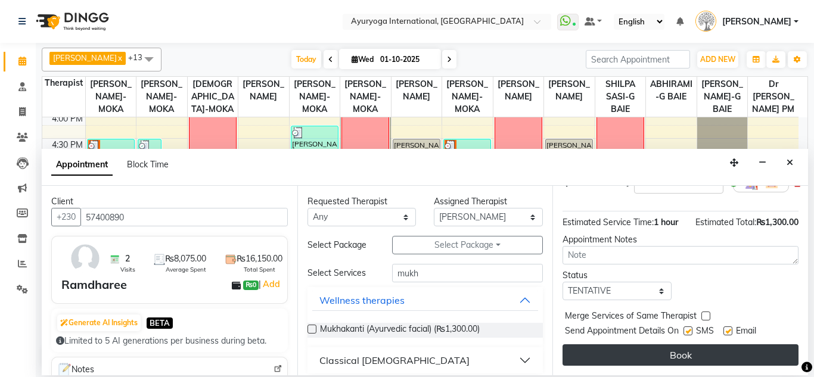
click at [682, 351] on button "Book" at bounding box center [680, 354] width 236 height 21
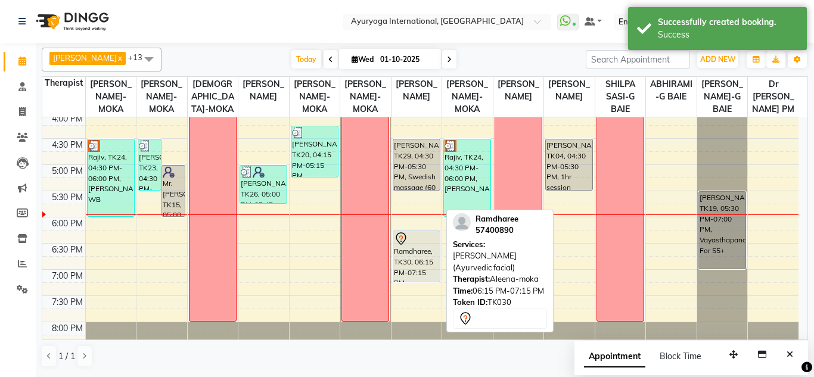
click at [413, 279] on div "Ramdharee, TK30, 06:15 PM-07:15 PM, [PERSON_NAME] (Ayurvedic facial)" at bounding box center [416, 256] width 46 height 51
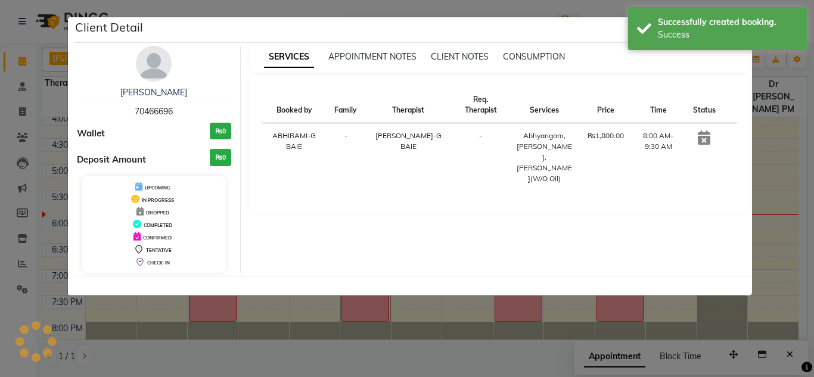
select select "7"
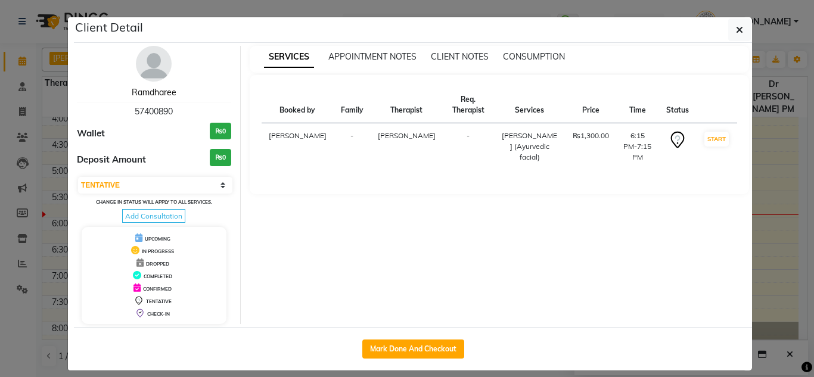
click at [160, 94] on link "Ramdharee" at bounding box center [154, 92] width 45 height 11
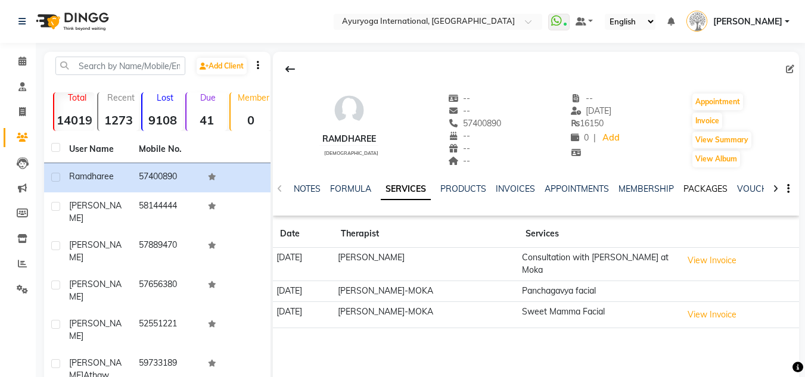
click at [697, 193] on link "PACKAGES" at bounding box center [705, 188] width 44 height 11
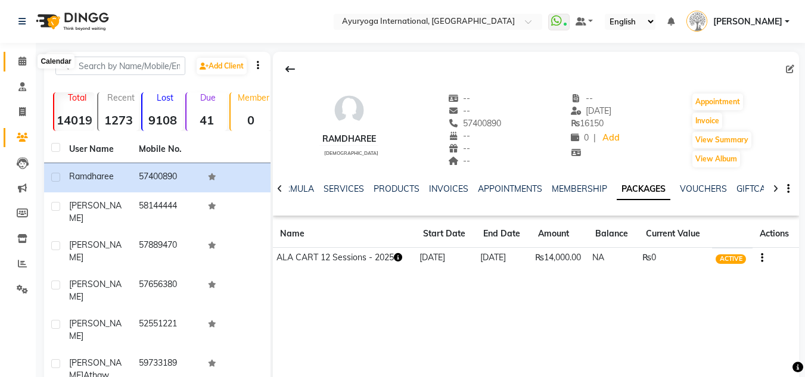
click at [23, 64] on icon at bounding box center [22, 61] width 8 height 9
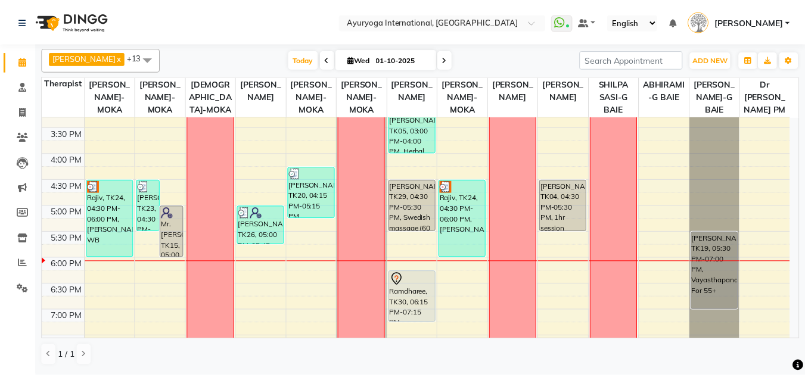
scroll to position [440, 0]
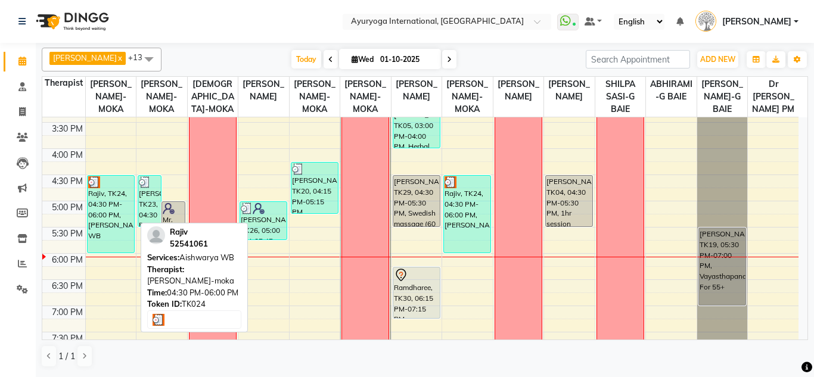
click at [117, 215] on div "Rajiv, TK24, 04:30 PM-06:00 PM, [PERSON_NAME] WB" at bounding box center [111, 214] width 46 height 77
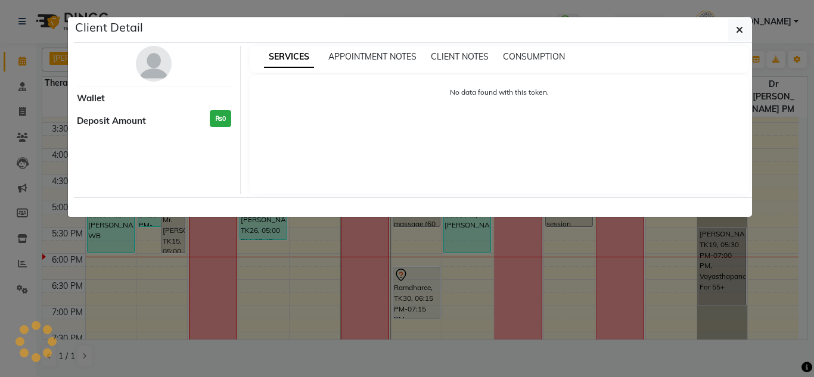
select select "3"
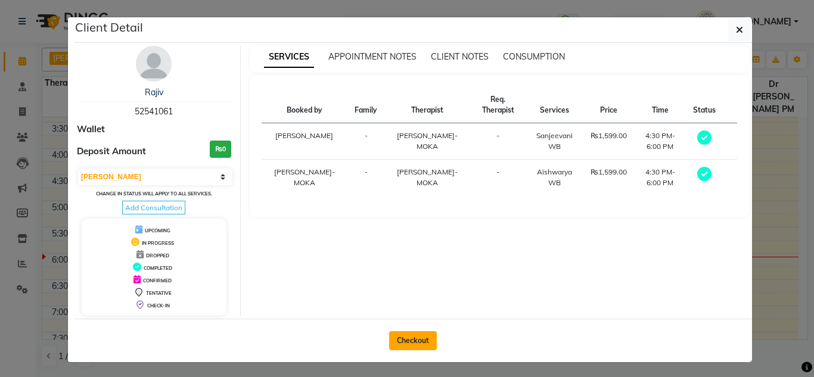
click at [421, 340] on button "Checkout" at bounding box center [413, 340] width 48 height 19
select select "service"
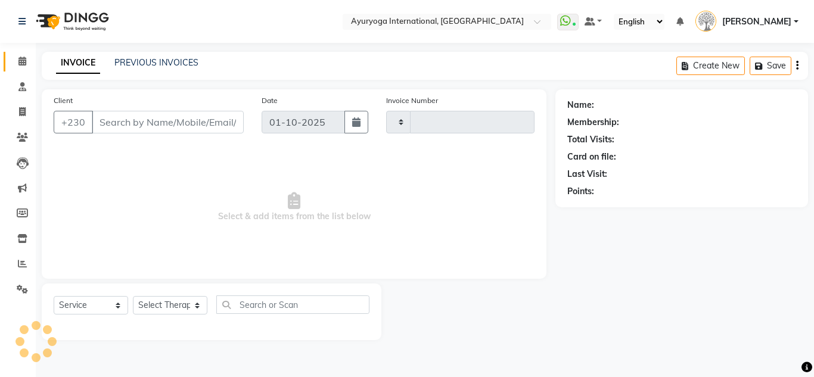
type input "5970"
select select "730"
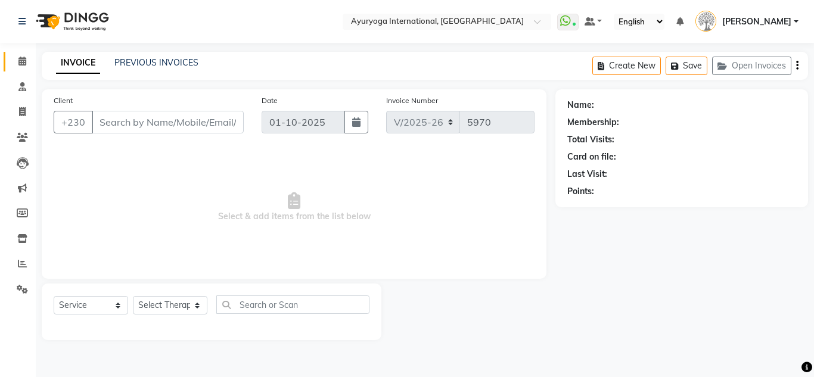
type input "52541061"
select select "50739"
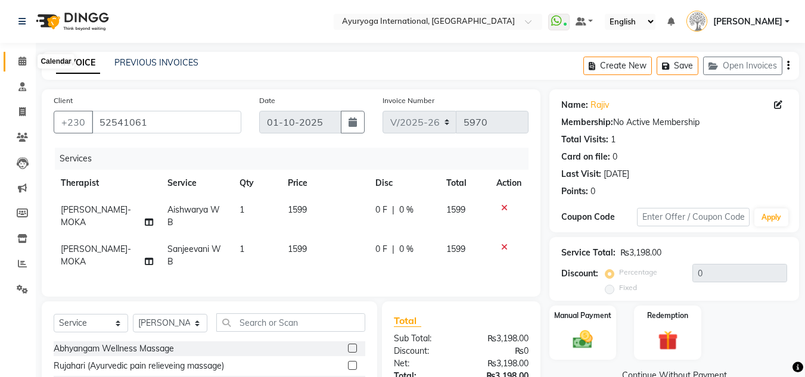
click at [24, 64] on icon at bounding box center [22, 61] width 8 height 9
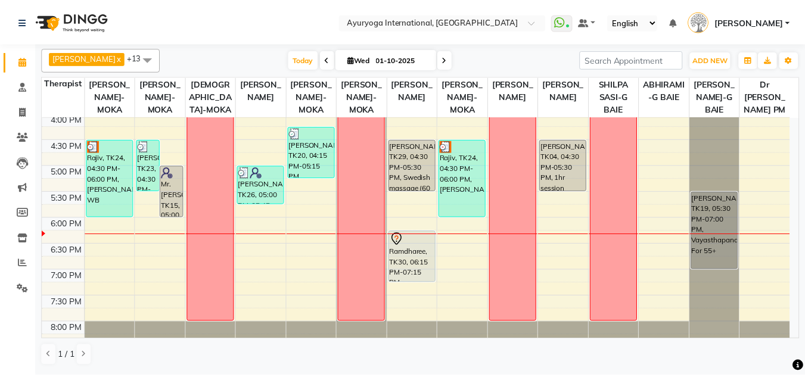
scroll to position [524, 0]
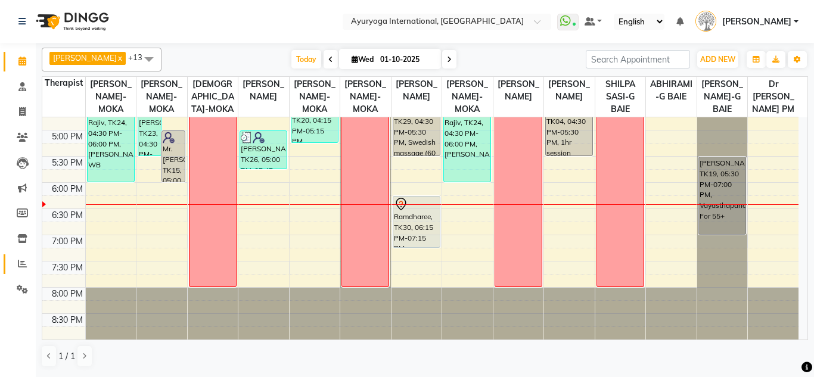
drag, startPoint x: 382, startPoint y: 2, endPoint x: 17, endPoint y: 268, distance: 452.0
click at [17, 268] on span at bounding box center [22, 264] width 21 height 14
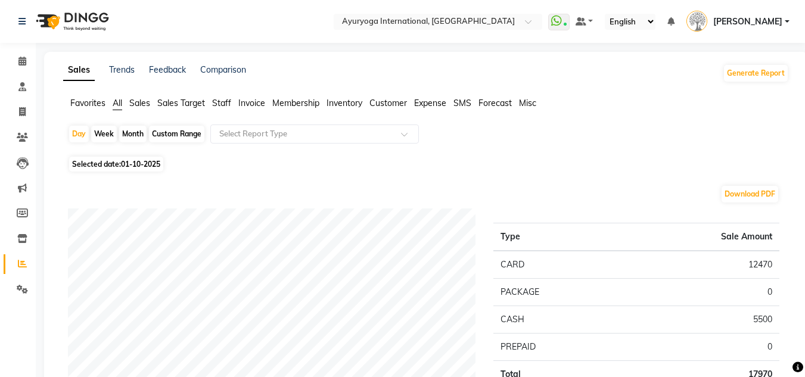
click at [144, 100] on span "Sales" at bounding box center [139, 103] width 21 height 11
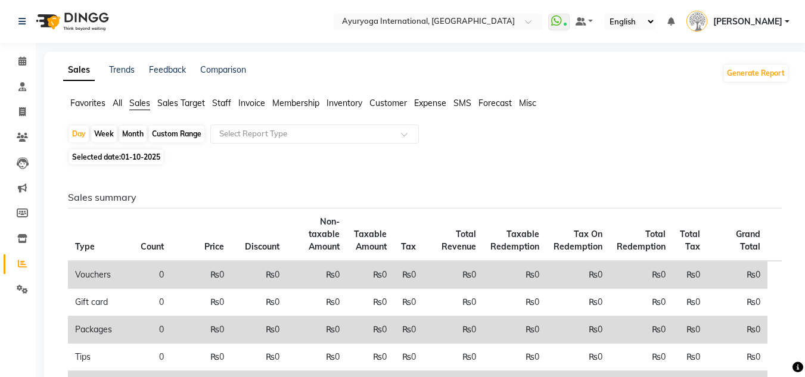
click at [176, 102] on span "Sales Target" at bounding box center [181, 103] width 48 height 11
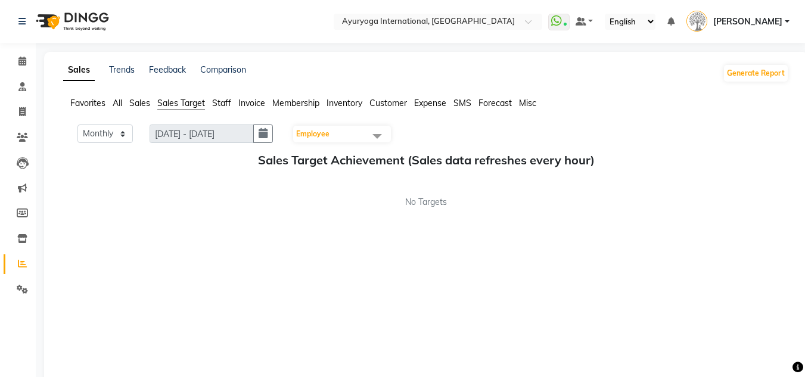
click at [225, 101] on span "Staff" at bounding box center [221, 103] width 19 height 11
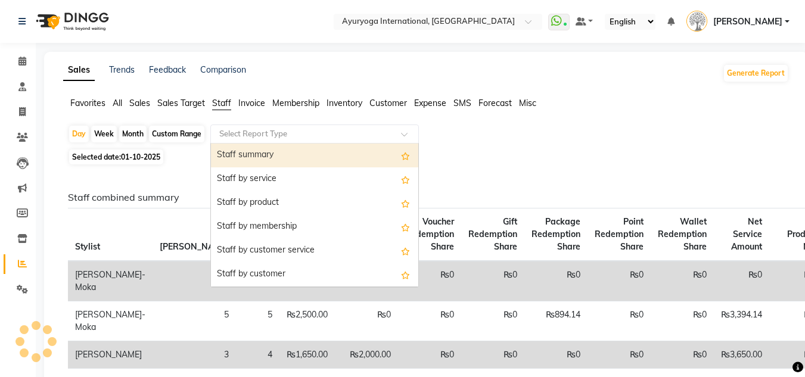
click at [237, 132] on input "text" at bounding box center [303, 134] width 172 height 12
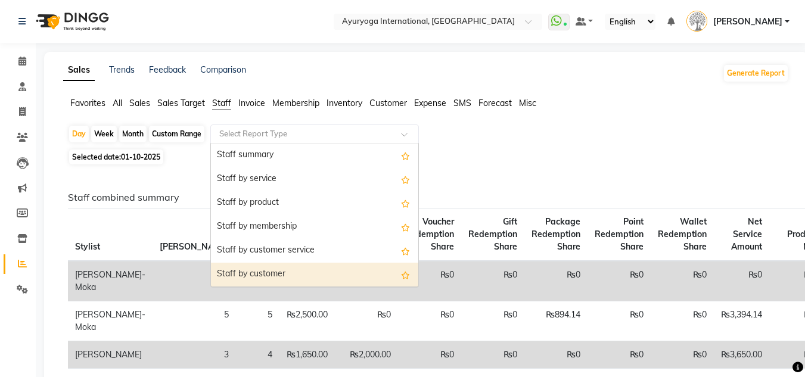
click at [296, 269] on div "Staff by customer" at bounding box center [314, 275] width 207 height 24
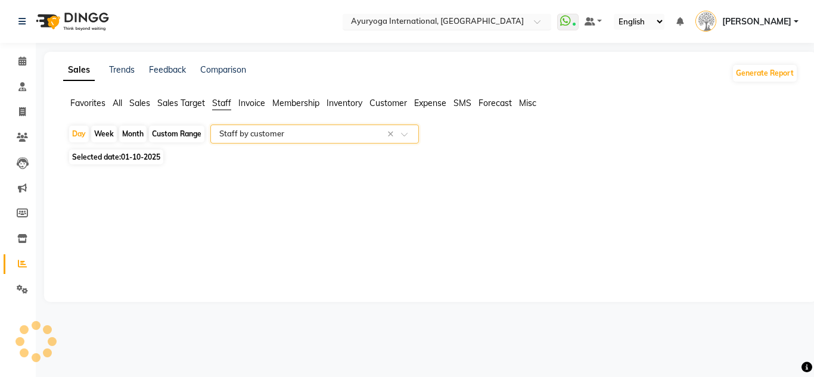
select select "full_report"
select select "csv"
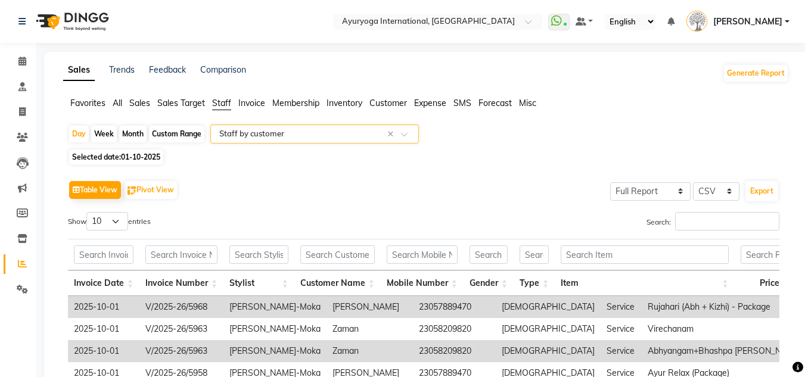
scroll to position [119, 0]
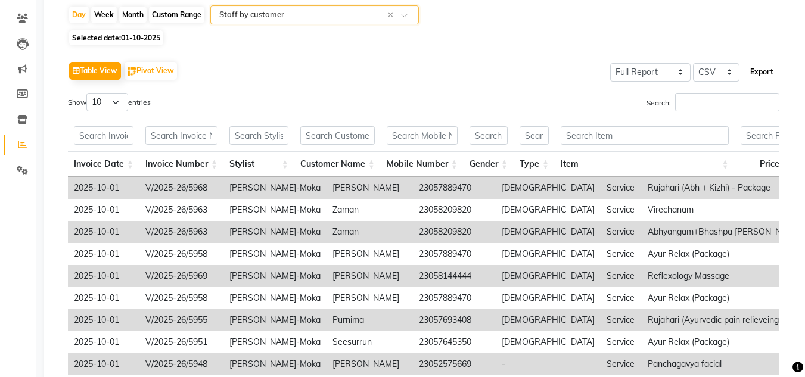
click at [764, 69] on button "Export" at bounding box center [761, 72] width 33 height 20
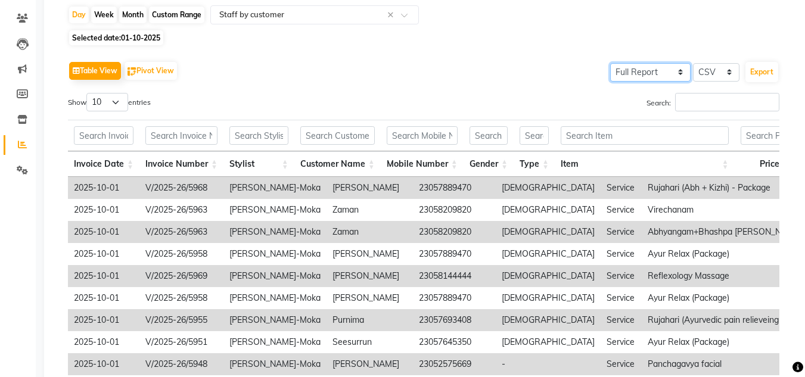
click at [654, 74] on select "Select Full Report Filtered Report" at bounding box center [650, 72] width 80 height 18
click at [611, 63] on select "Select Full Report Filtered Report" at bounding box center [650, 72] width 80 height 18
click at [114, 101] on select "10 25 50 100" at bounding box center [107, 102] width 42 height 18
select select "100"
click at [88, 93] on select "10 25 50 100" at bounding box center [107, 102] width 42 height 18
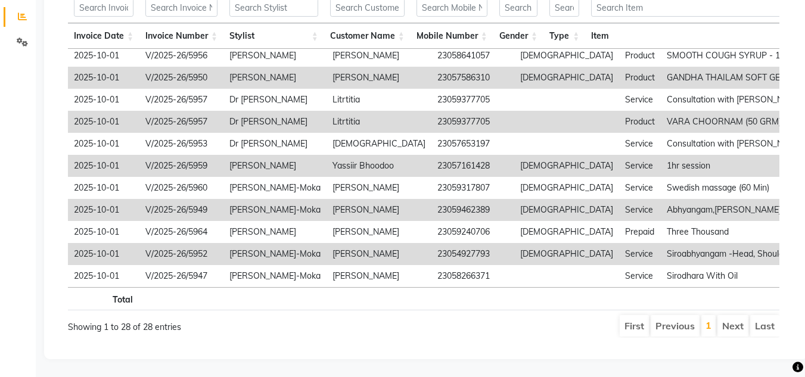
scroll to position [0, 0]
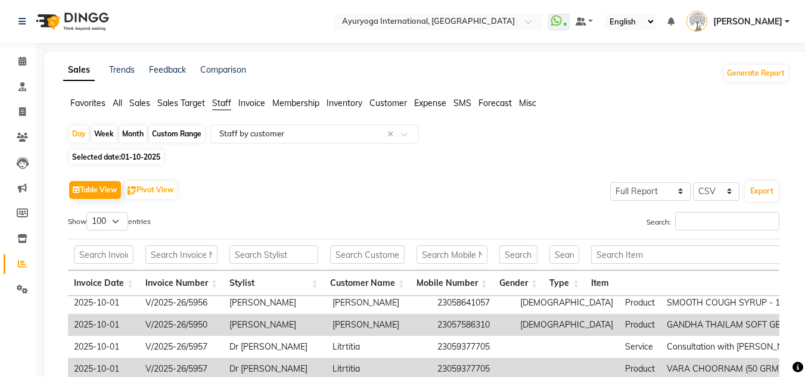
click at [128, 133] on div "Month" at bounding box center [132, 134] width 27 height 17
select select "10"
select select "2025"
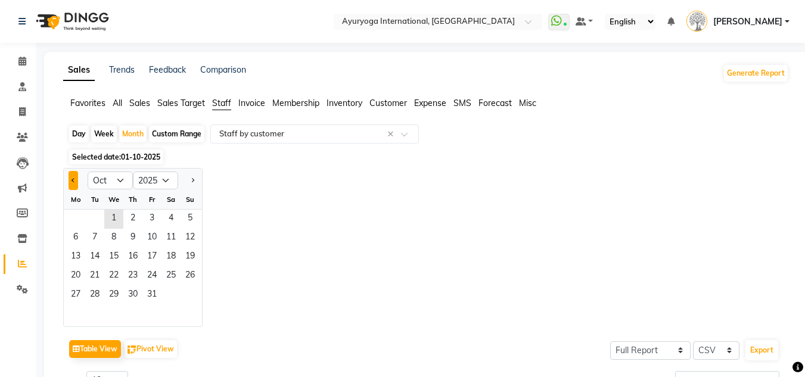
click at [75, 180] on span "Previous month" at bounding box center [73, 180] width 4 height 4
select select "9"
click at [125, 251] on span "18" at bounding box center [132, 257] width 19 height 19
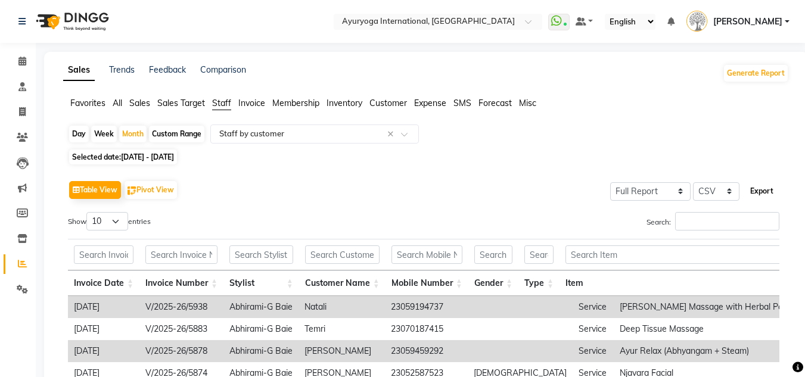
click at [760, 195] on button "Export" at bounding box center [761, 191] width 33 height 20
click at [22, 70] on link "Calendar" at bounding box center [18, 62] width 29 height 20
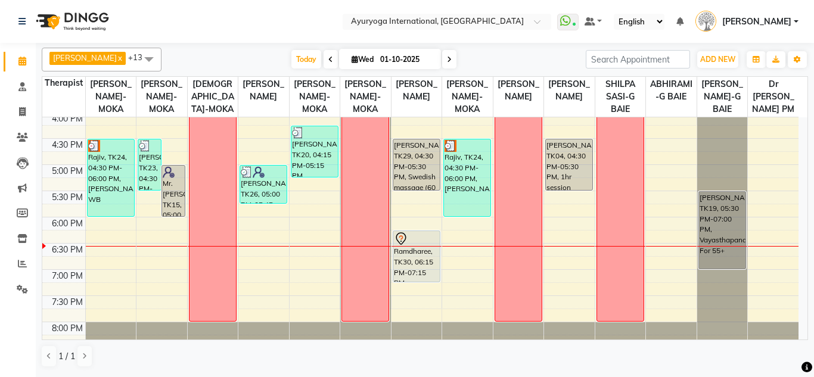
scroll to position [417, 0]
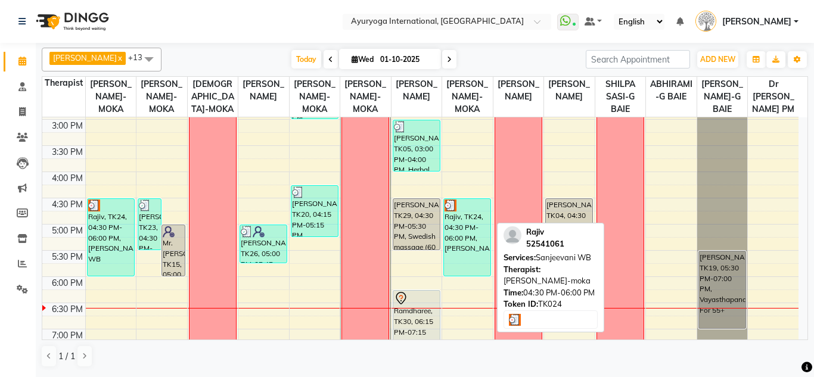
click at [467, 235] on div "Rajiv, TK24, 04:30 PM-06:00 PM, [PERSON_NAME]" at bounding box center [467, 237] width 46 height 77
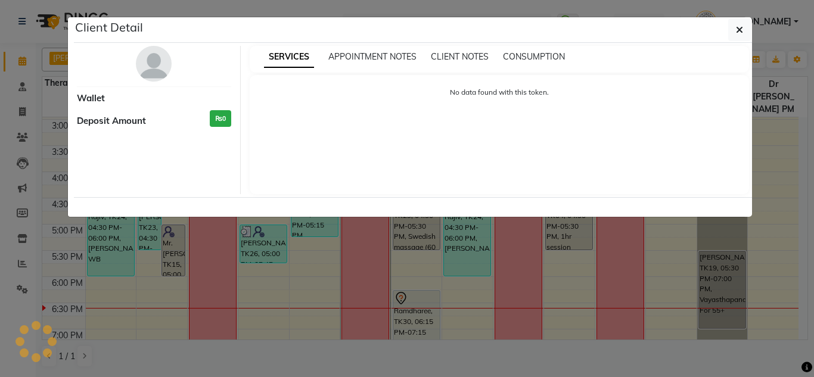
select select "3"
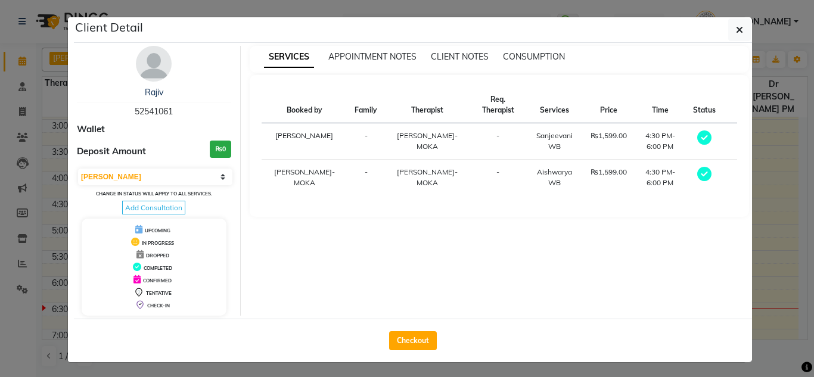
click at [147, 86] on div "Rajiv" at bounding box center [154, 92] width 154 height 13
click at [148, 90] on link "Rajiv" at bounding box center [154, 92] width 18 height 11
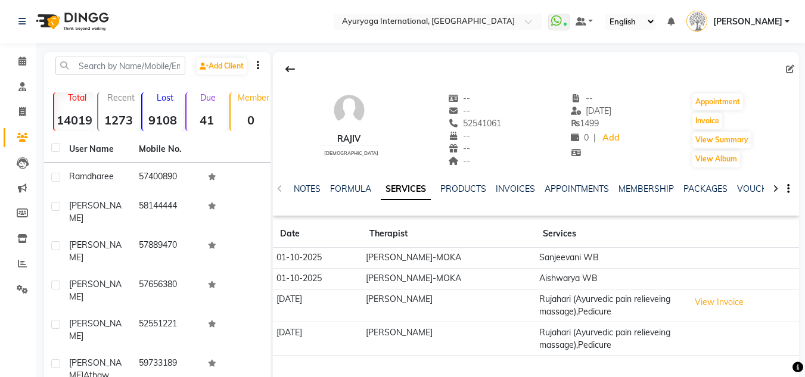
click at [709, 195] on div "NOTES FORMULA SERVICES PRODUCTS INVOICES APPOINTMENTS MEMBERSHIP PACKAGES VOUCH…" at bounding box center [522, 194] width 456 height 22
click at [712, 192] on link "PACKAGES" at bounding box center [705, 188] width 44 height 11
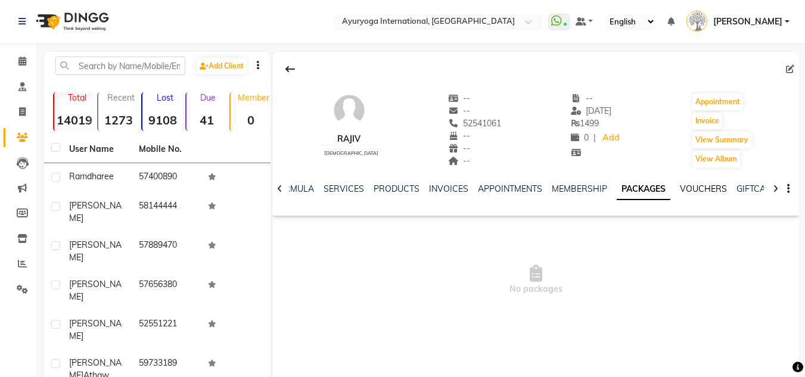
click at [704, 192] on link "VOUCHERS" at bounding box center [703, 188] width 47 height 11
click at [612, 190] on link "PACKAGES" at bounding box center [629, 188] width 44 height 11
click at [27, 65] on span at bounding box center [22, 62] width 21 height 14
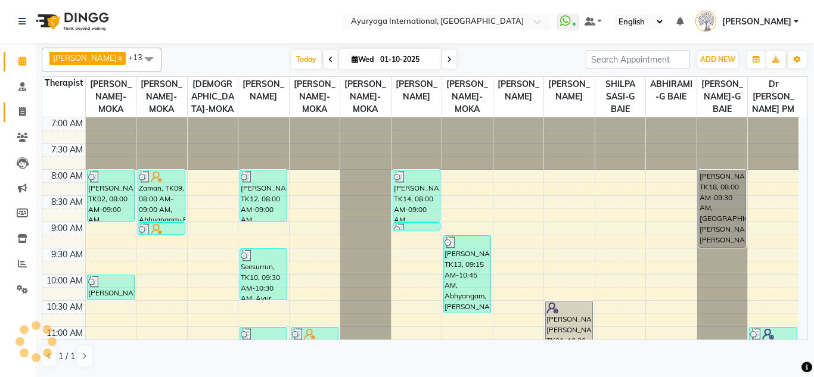
click at [14, 108] on span at bounding box center [22, 112] width 21 height 14
select select "service"
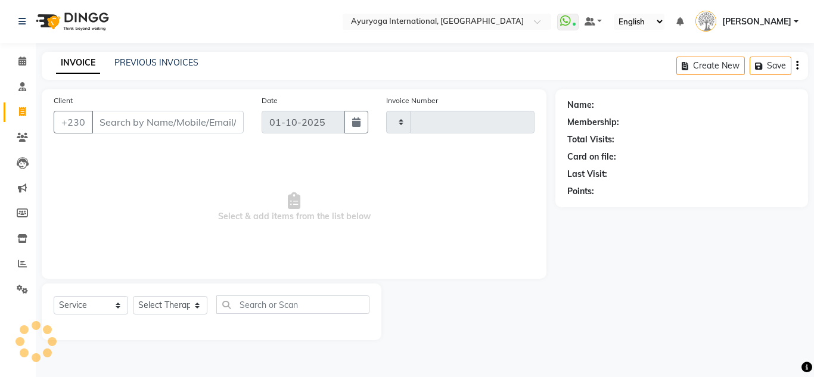
type input "5970"
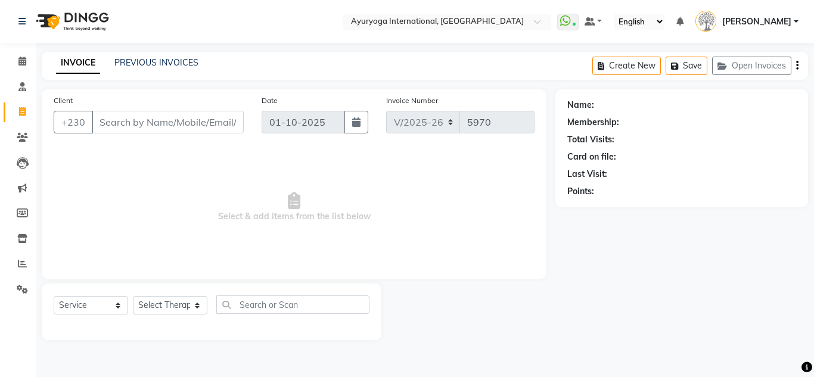
click at [201, 61] on div "INVOICE PREVIOUS INVOICES" at bounding box center [127, 64] width 171 height 14
click at [193, 64] on link "PREVIOUS INVOICES" at bounding box center [156, 62] width 84 height 11
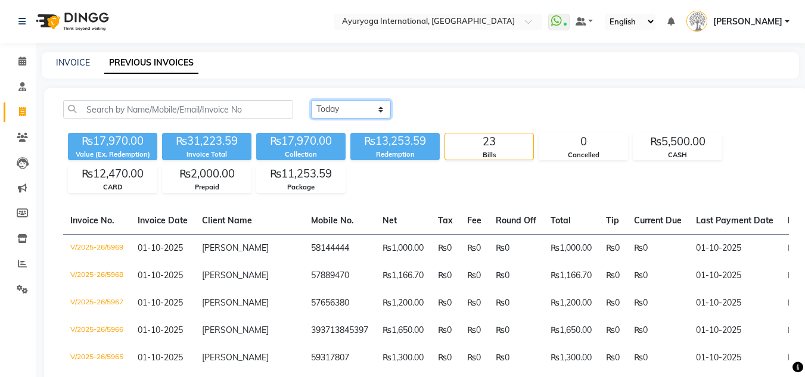
click at [361, 116] on select "[DATE] [DATE] Custom Range" at bounding box center [351, 109] width 80 height 18
click at [311, 100] on select "[DATE] [DATE] Custom Range" at bounding box center [351, 109] width 80 height 18
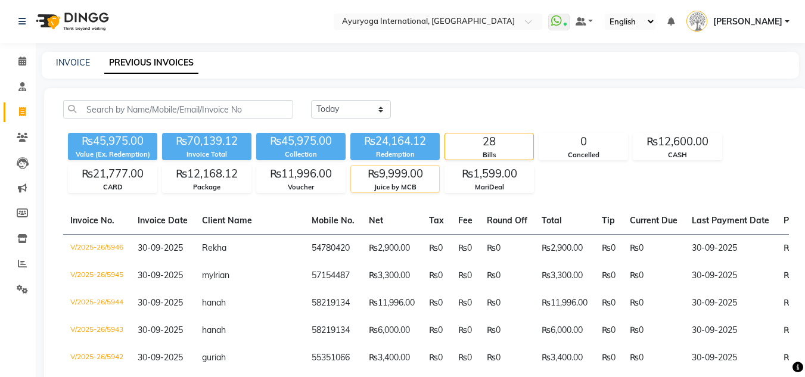
click at [424, 166] on div "₨9,999.00" at bounding box center [395, 174] width 88 height 17
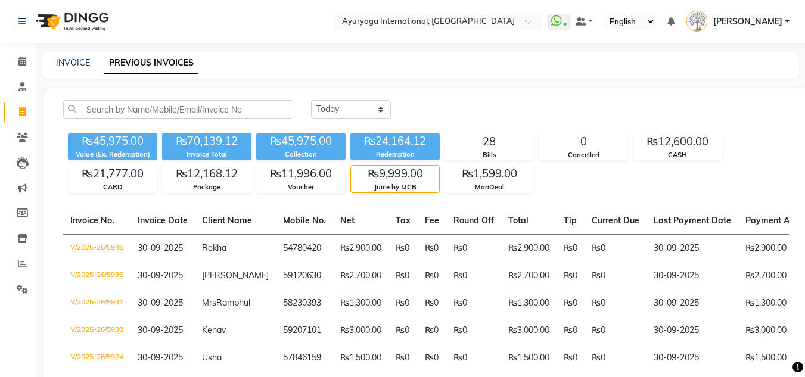
scroll to position [119, 0]
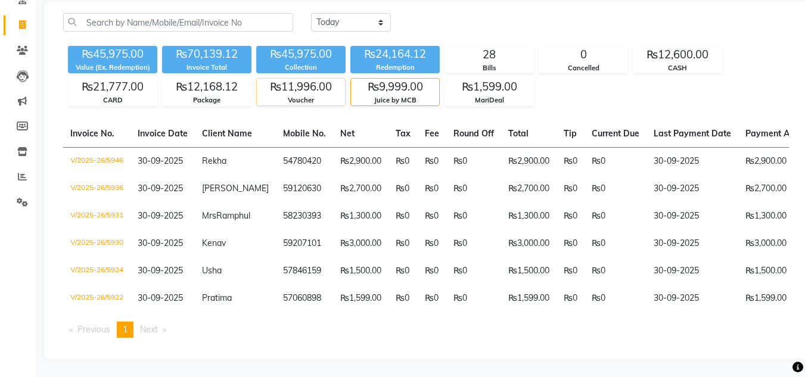
click at [300, 79] on div "₨11,996.00" at bounding box center [301, 87] width 88 height 17
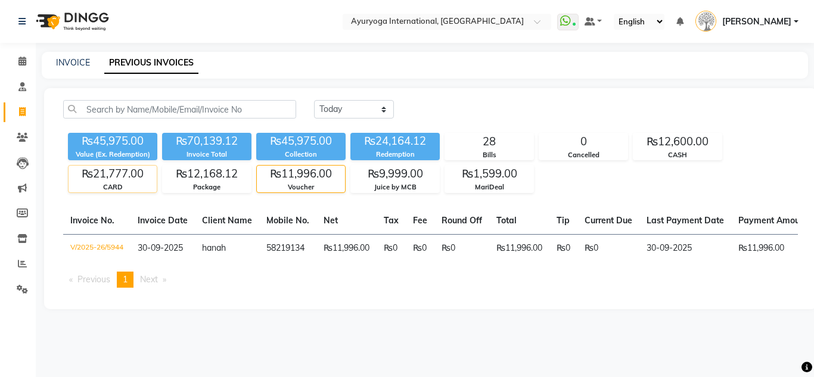
click at [122, 184] on div "CARD" at bounding box center [113, 187] width 88 height 10
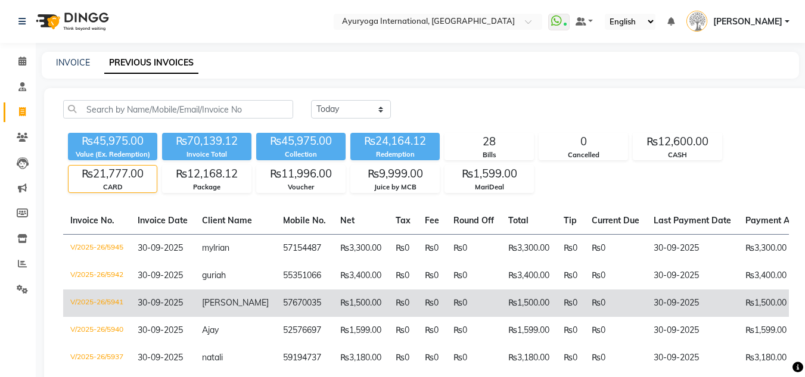
scroll to position [151, 0]
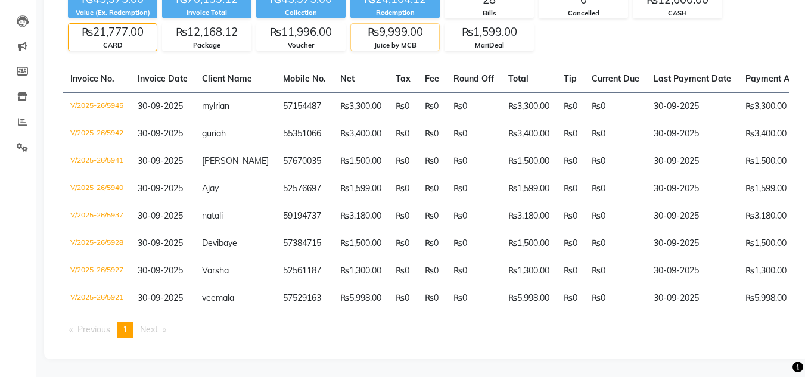
click at [403, 28] on div "₨9,999.00" at bounding box center [395, 32] width 88 height 17
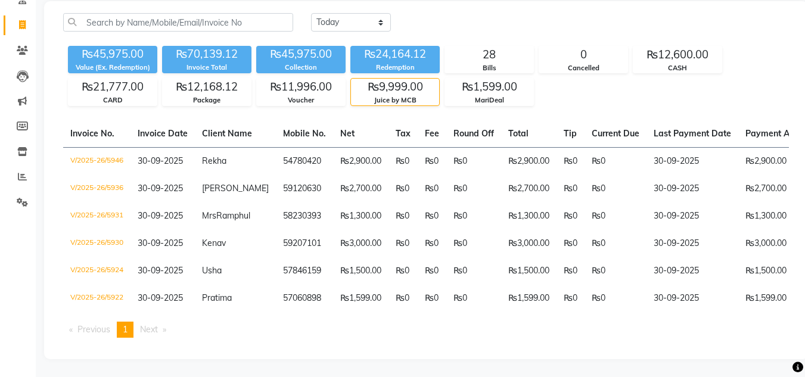
scroll to position [120, 0]
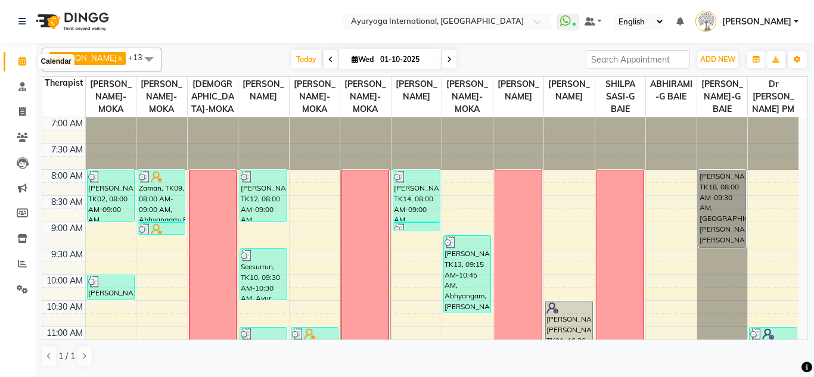
click at [31, 64] on span at bounding box center [22, 62] width 21 height 14
click at [23, 62] on icon at bounding box center [22, 61] width 8 height 9
click at [27, 114] on span at bounding box center [22, 112] width 21 height 14
select select "service"
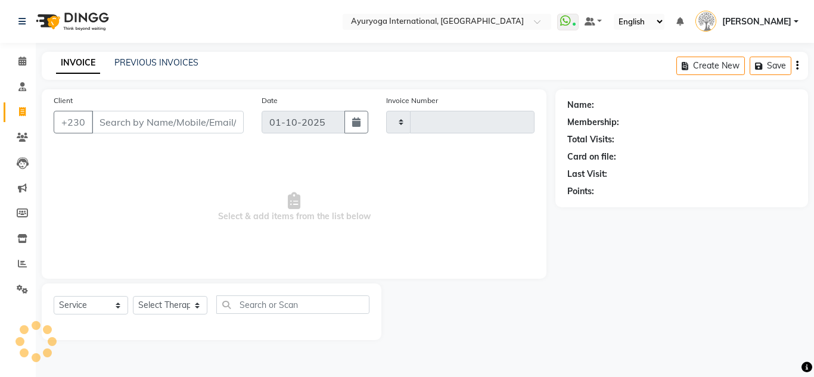
type input "5970"
select select "730"
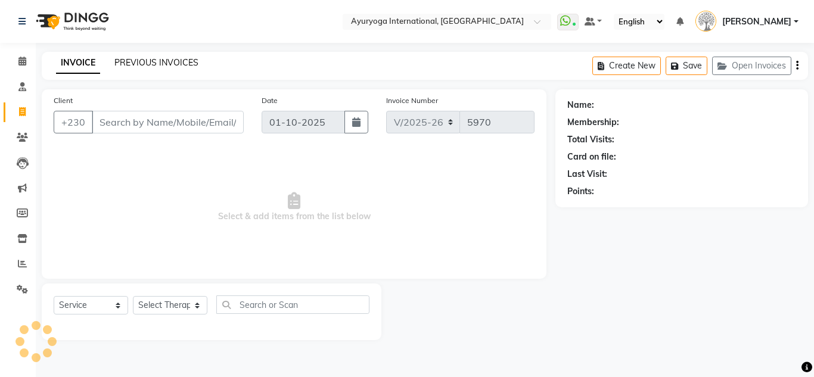
click at [189, 67] on link "PREVIOUS INVOICES" at bounding box center [156, 62] width 84 height 11
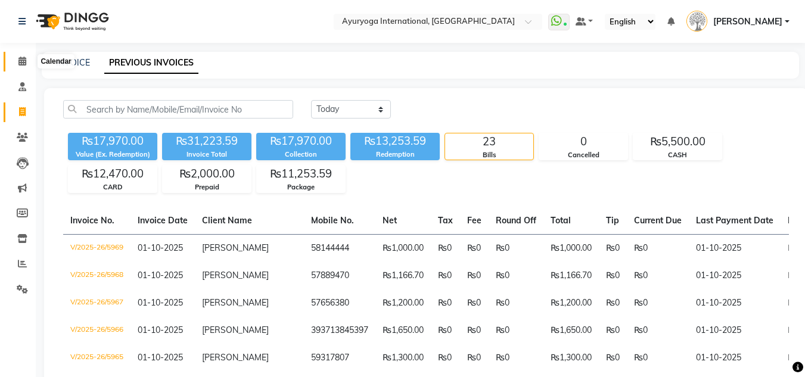
click at [29, 62] on span at bounding box center [22, 62] width 21 height 14
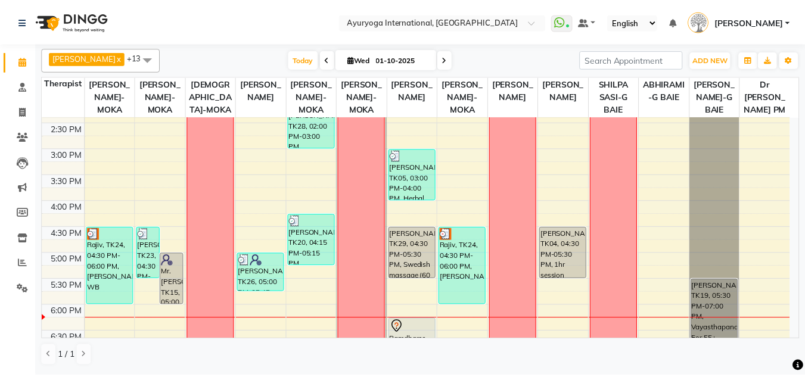
scroll to position [411, 0]
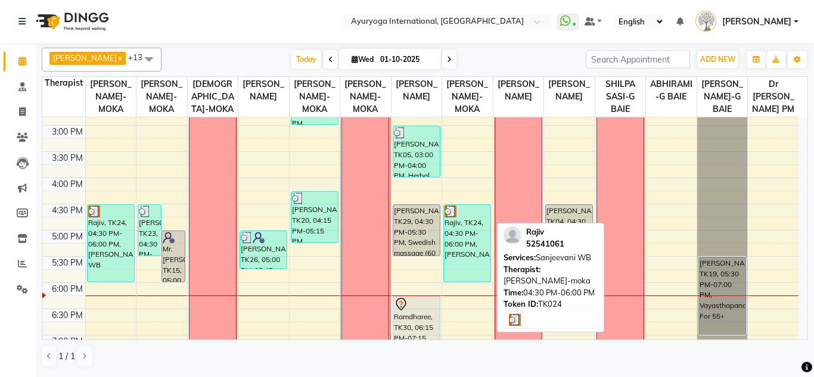
click at [450, 217] on img at bounding box center [450, 212] width 12 height 12
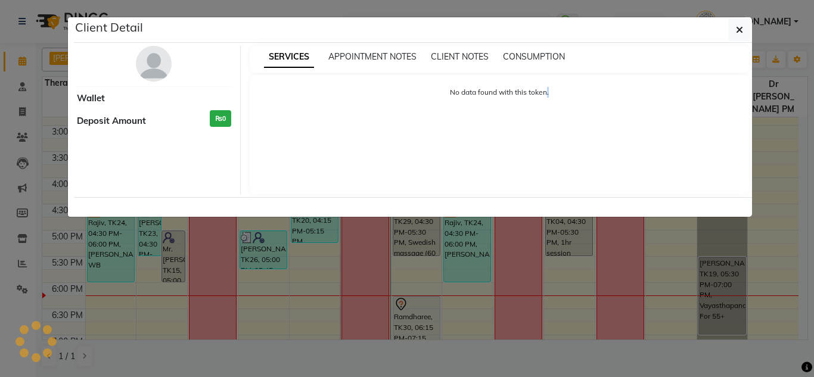
click at [450, 223] on ngb-modal-window "Client Detail Wallet Deposit Amount ₨0 SERVICES APPOINTMENT NOTES CLIENT NOTES …" at bounding box center [407, 188] width 814 height 377
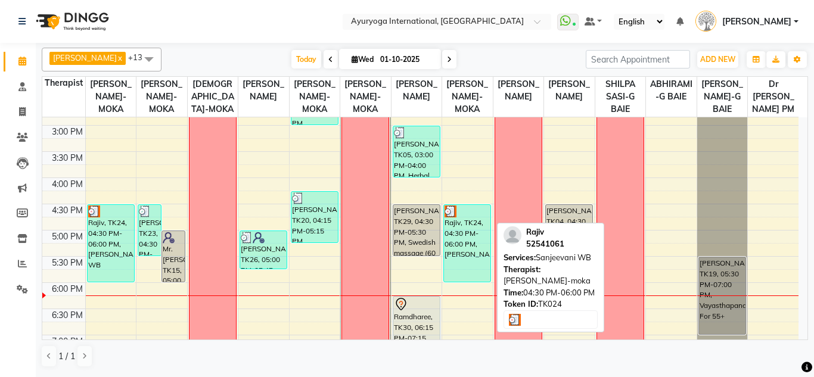
click at [450, 217] on img at bounding box center [450, 212] width 12 height 12
select select "3"
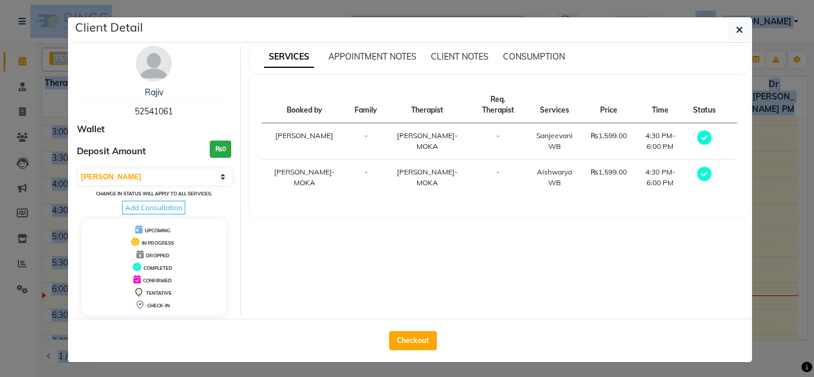
click at [450, 223] on div "SERVICES APPOINTMENT NOTES CLIENT NOTES CONSUMPTION Booked by Family Therapist …" at bounding box center [500, 181] width 518 height 270
click at [413, 349] on button "Checkout" at bounding box center [413, 340] width 48 height 19
select select "service"
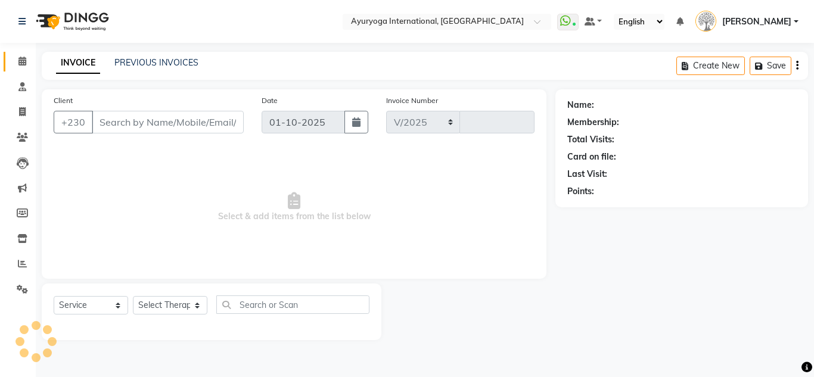
select select "730"
type input "5970"
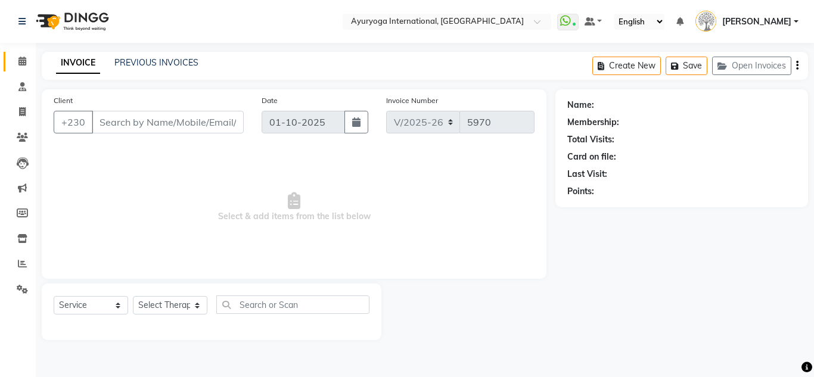
type input "52541061"
select select "50739"
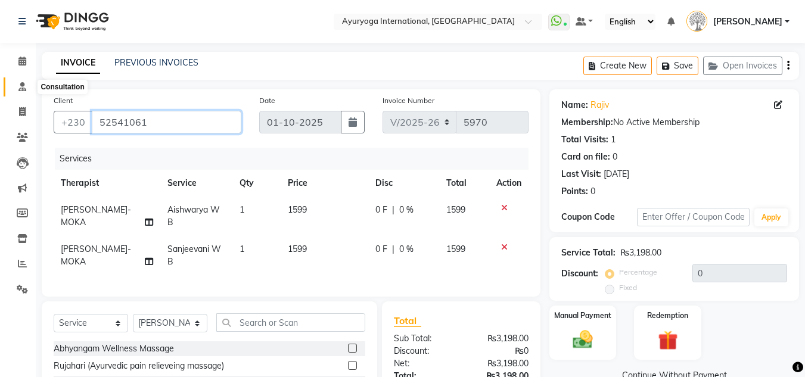
drag, startPoint x: 142, startPoint y: 122, endPoint x: 23, endPoint y: 91, distance: 122.4
click at [23, 91] on app-home "Select Location × Ayuryoga International, Mount Ory Rd WhatsApp Status ✕ Status…" at bounding box center [402, 247] width 805 height 495
click at [23, 62] on icon at bounding box center [22, 61] width 8 height 9
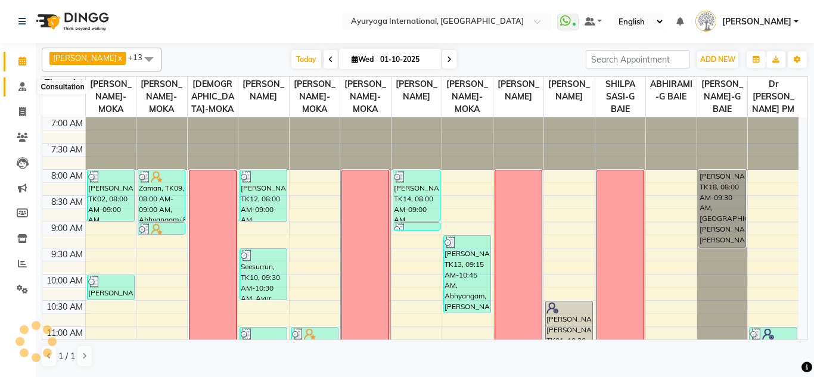
click at [21, 88] on icon at bounding box center [22, 86] width 8 height 9
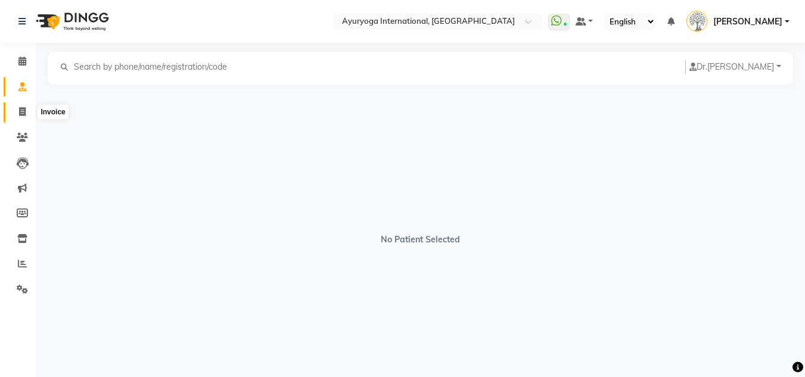
click at [29, 107] on span at bounding box center [22, 112] width 21 height 14
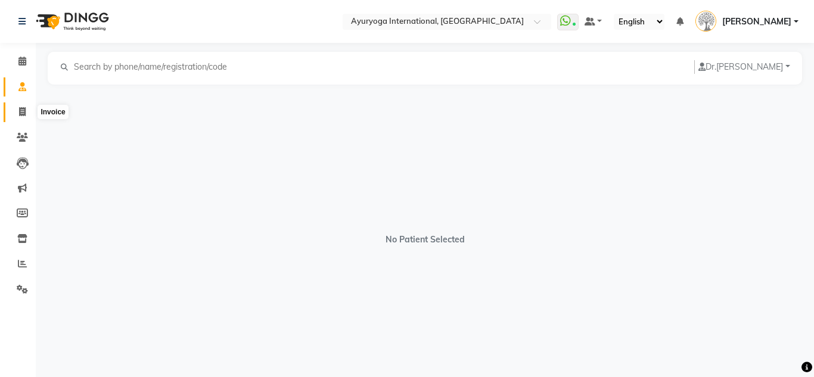
select select "service"
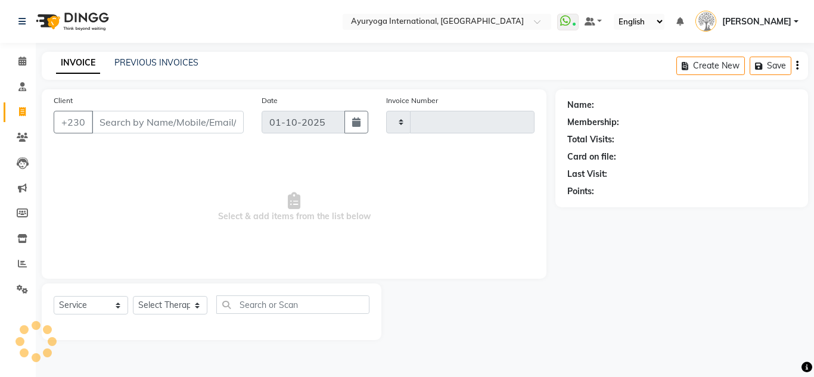
type input "5970"
select select "730"
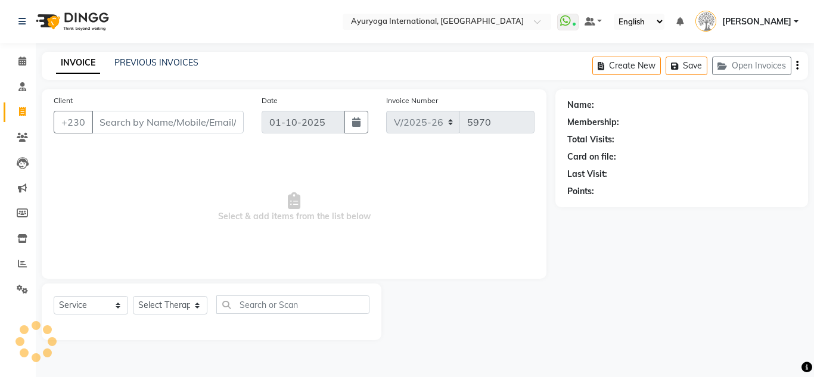
click at [153, 125] on input "Client" at bounding box center [168, 122] width 152 height 23
type input "52541061"
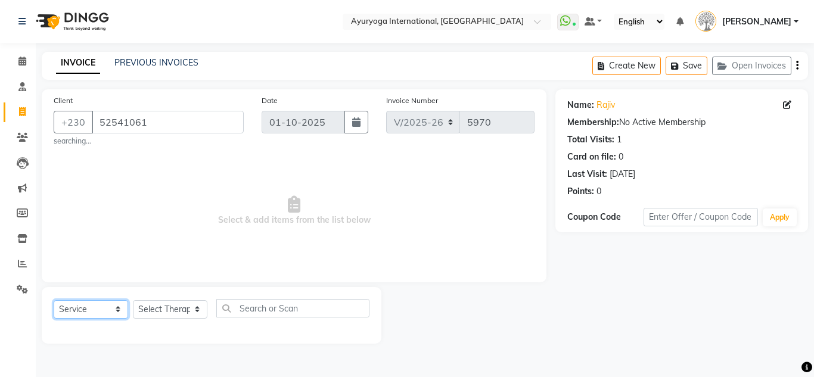
click at [117, 305] on select "Select Service Product Membership Package Voucher Prepaid Gift Card" at bounding box center [91, 309] width 74 height 18
select select "V"
click at [54, 300] on select "Select Service Product Membership Package Voucher Prepaid Gift Card" at bounding box center [91, 309] width 74 height 18
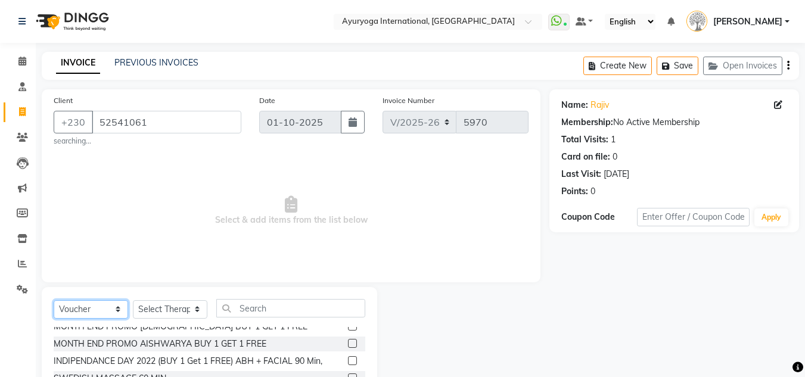
scroll to position [119, 0]
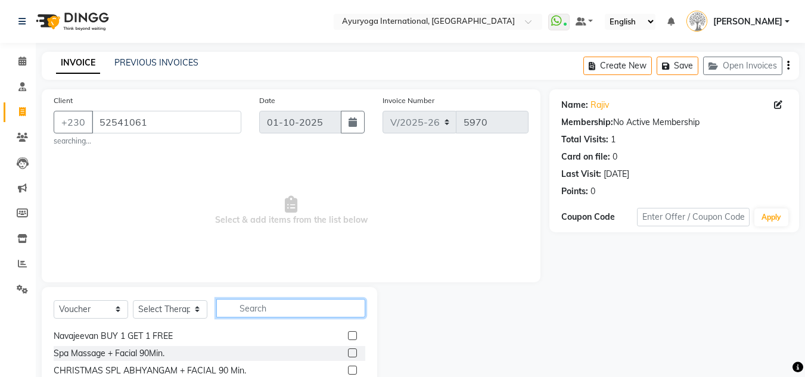
click at [279, 309] on input "text" at bounding box center [290, 308] width 149 height 18
click at [275, 308] on input "text" at bounding box center [290, 308] width 149 height 18
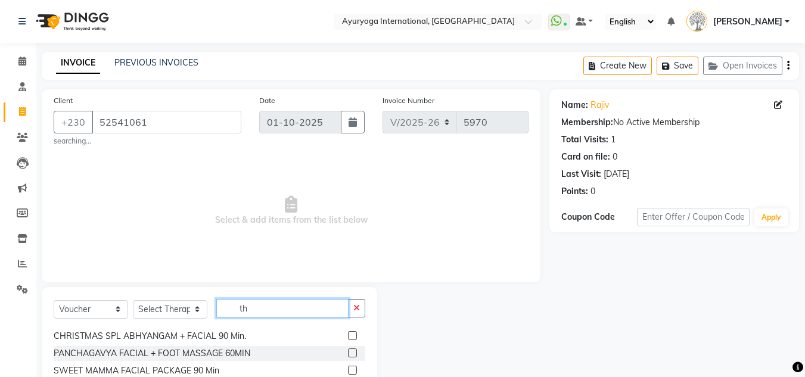
scroll to position [0, 0]
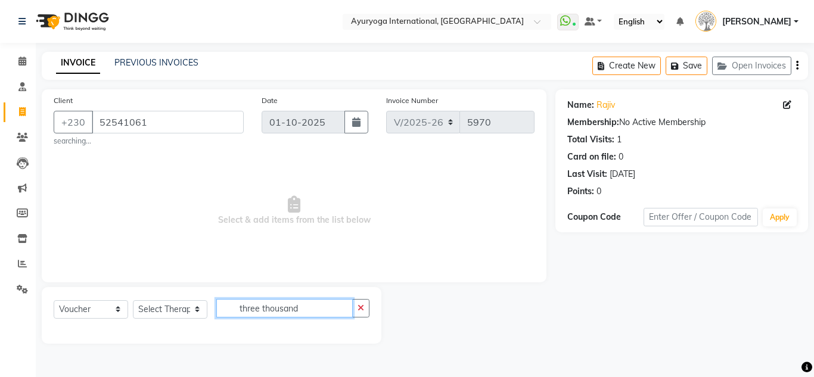
type input "three thousand"
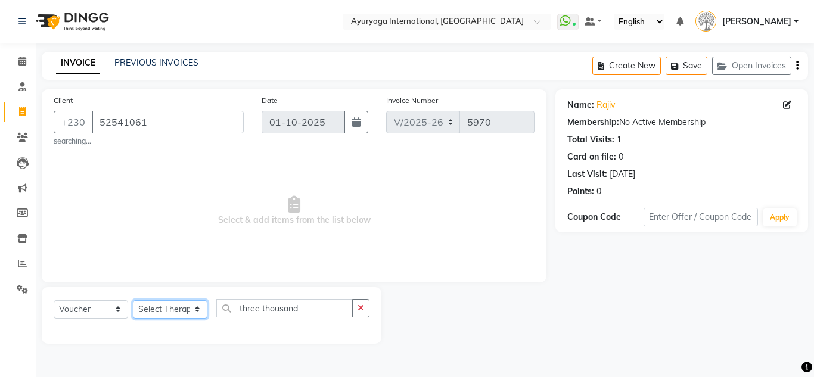
click at [176, 313] on select "Select Therapist ABHIRAMI-G BAIE ABHIRAM-MOKA ADHITHYA-MOKA ALEENA-MOKA ANAGHA-…" at bounding box center [170, 309] width 74 height 18
select select "92660"
click at [133, 300] on select "Select Therapist ABHIRAMI-G BAIE ABHIRAM-MOKA ADHITHYA-MOKA ALEENA-MOKA ANAGHA-…" at bounding box center [170, 309] width 74 height 18
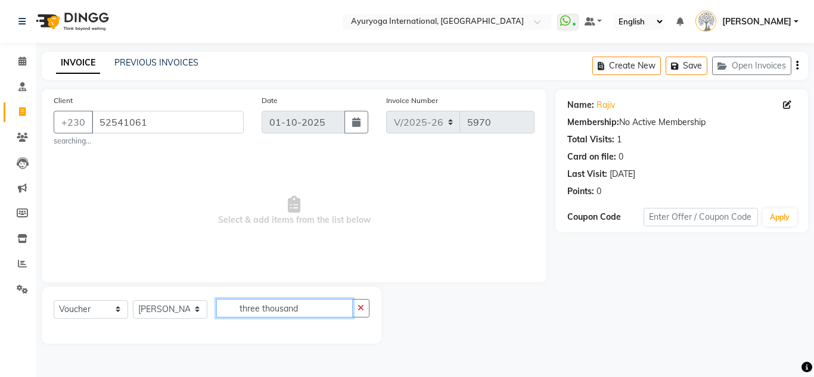
click at [310, 313] on input "three thousand" at bounding box center [284, 308] width 136 height 18
type input "t"
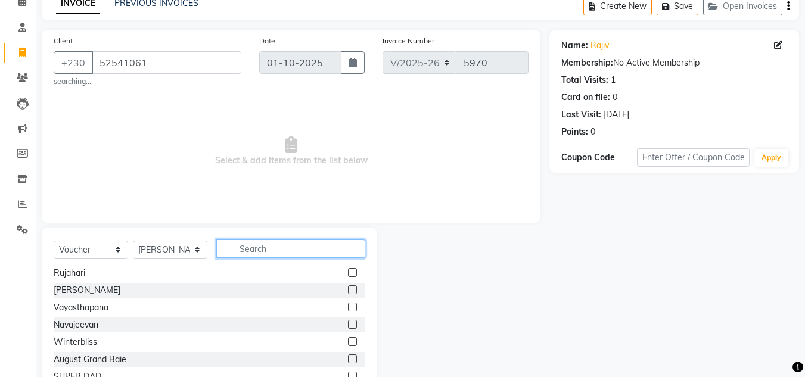
scroll to position [104, 0]
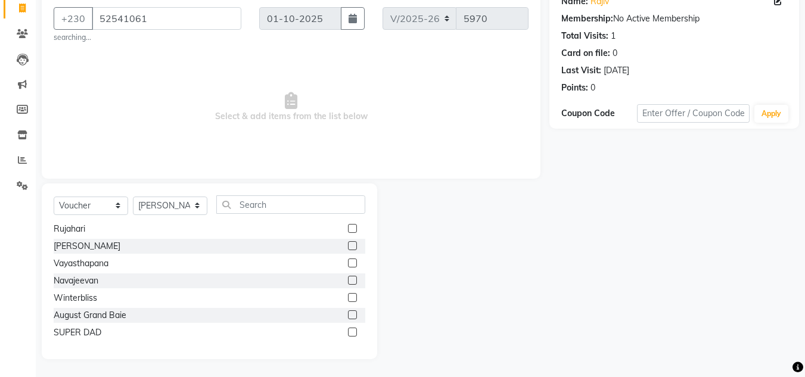
click at [348, 281] on label at bounding box center [352, 280] width 9 height 9
click at [348, 281] on input "checkbox" at bounding box center [352, 281] width 8 height 8
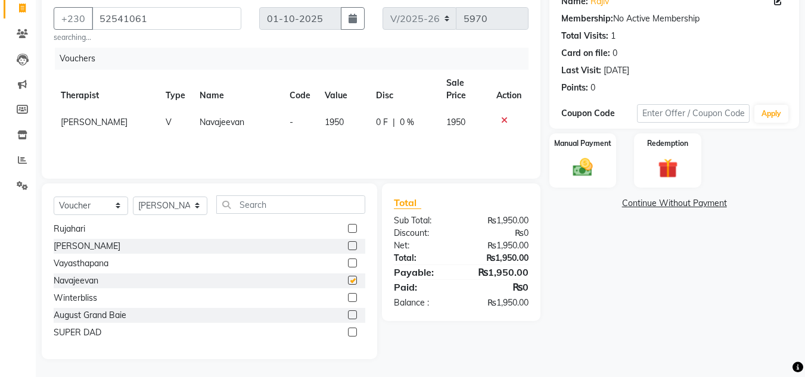
checkbox input "false"
click at [501, 120] on icon at bounding box center [504, 120] width 7 height 8
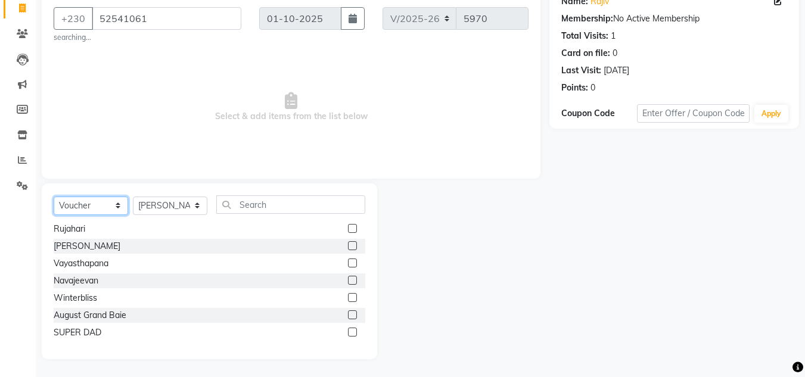
click at [115, 205] on select "Select Service Product Membership Package Voucher Prepaid Gift Card" at bounding box center [91, 206] width 74 height 18
click at [54, 197] on select "Select Service Product Membership Package Voucher Prepaid Gift Card" at bounding box center [91, 206] width 74 height 18
click at [348, 229] on label at bounding box center [352, 228] width 9 height 9
click at [348, 229] on input "checkbox" at bounding box center [352, 229] width 8 height 8
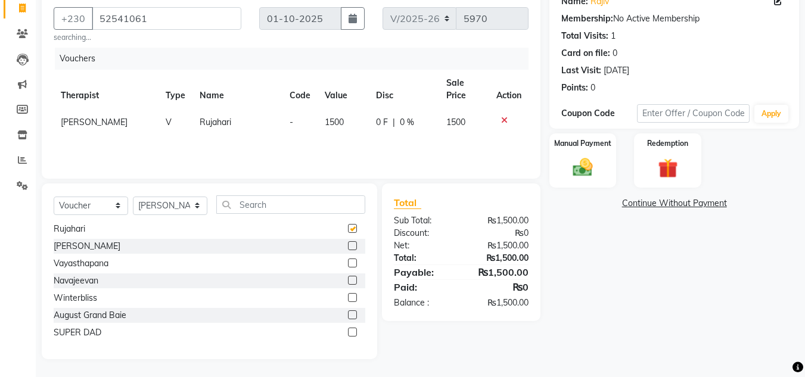
checkbox input "false"
click at [506, 122] on icon at bounding box center [504, 120] width 7 height 8
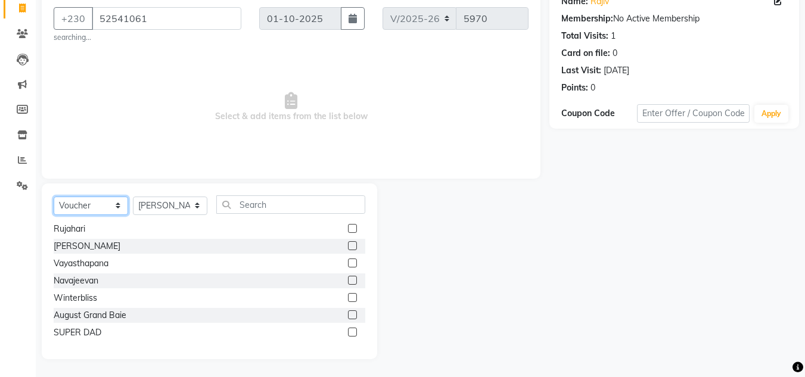
click at [105, 206] on select "Select Service Product Membership Package Voucher Prepaid Gift Card" at bounding box center [91, 206] width 74 height 18
click at [54, 197] on select "Select Service Product Membership Package Voucher Prepaid Gift Card" at bounding box center [91, 206] width 74 height 18
click at [273, 206] on input "text" at bounding box center [290, 204] width 149 height 18
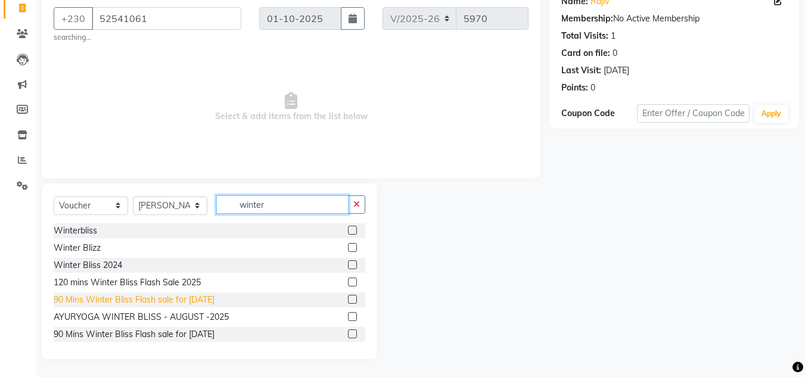
scroll to position [2, 0]
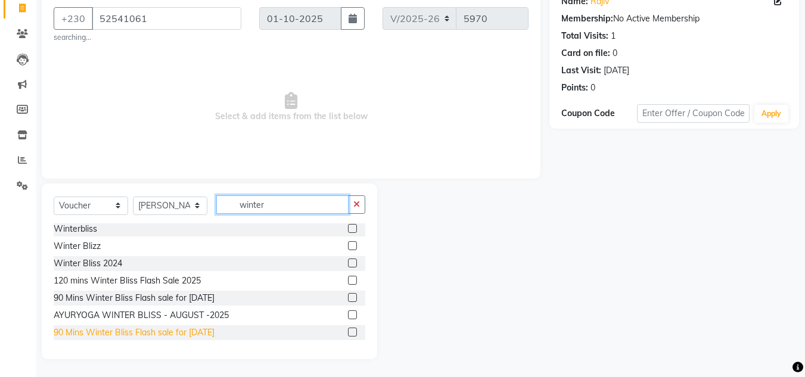
type input "winter"
click at [214, 331] on div "90 Mins Winter Bliss Flash sale for September 2025" at bounding box center [134, 332] width 161 height 13
click at [229, 323] on div "AYURYOGA WINTER BLISS - AUGUST -2025" at bounding box center [210, 315] width 312 height 15
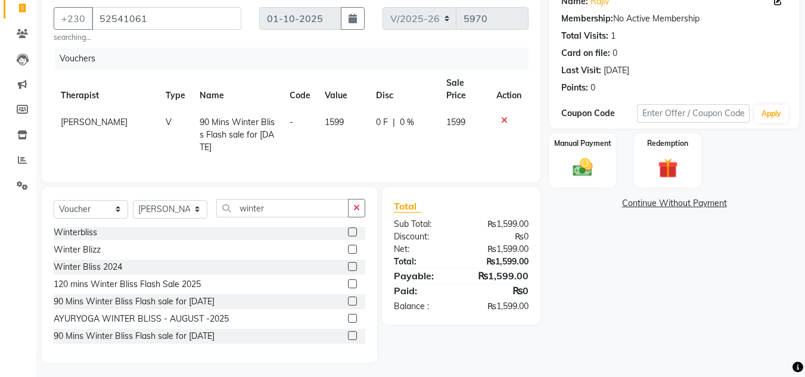
click at [309, 343] on div "90 Mins Winter Bliss Flash sale for September 2025" at bounding box center [210, 336] width 312 height 15
click at [348, 340] on label at bounding box center [352, 335] width 9 height 9
click at [348, 340] on input "checkbox" at bounding box center [352, 336] width 8 height 8
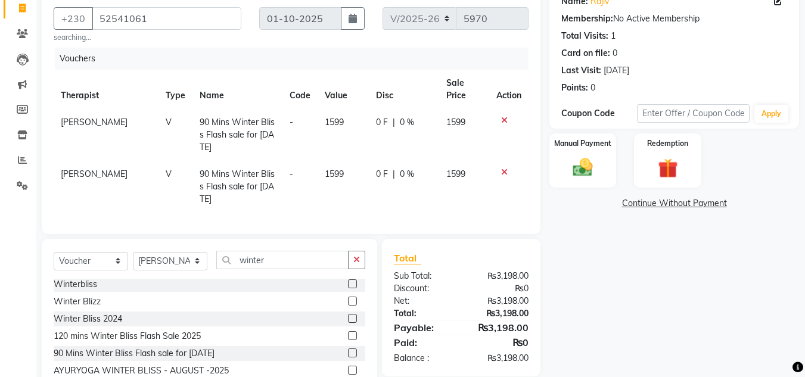
checkbox input "false"
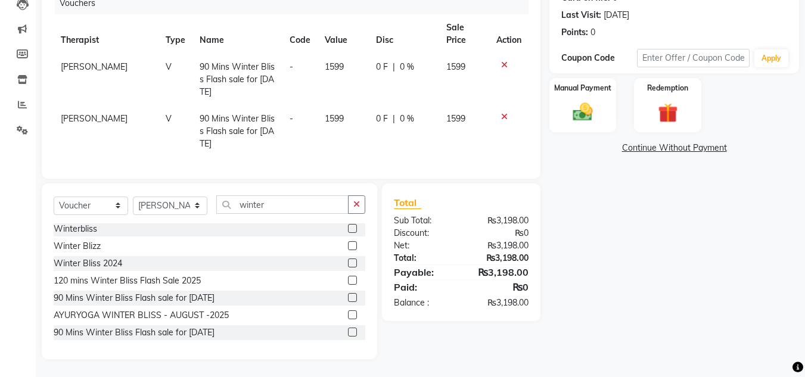
scroll to position [49, 0]
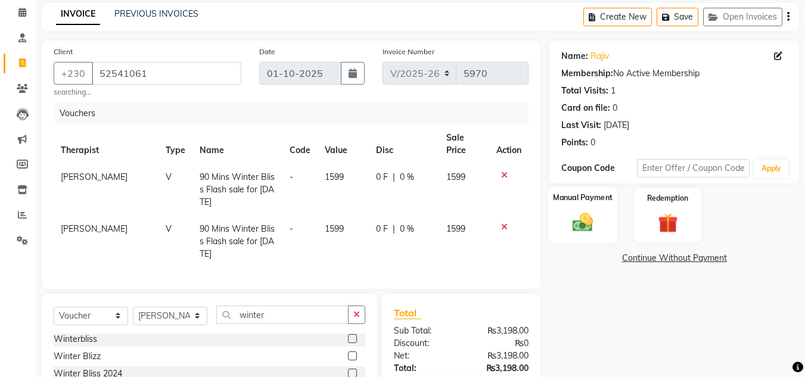
click at [587, 229] on img at bounding box center [582, 223] width 33 height 24
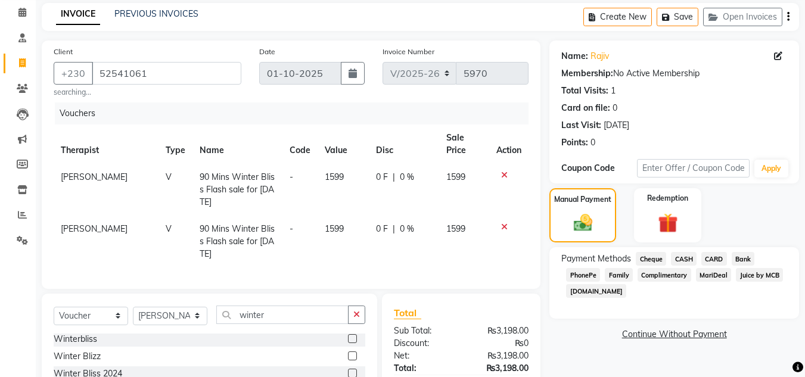
click at [748, 276] on span "Juice by MCB" at bounding box center [759, 275] width 47 height 14
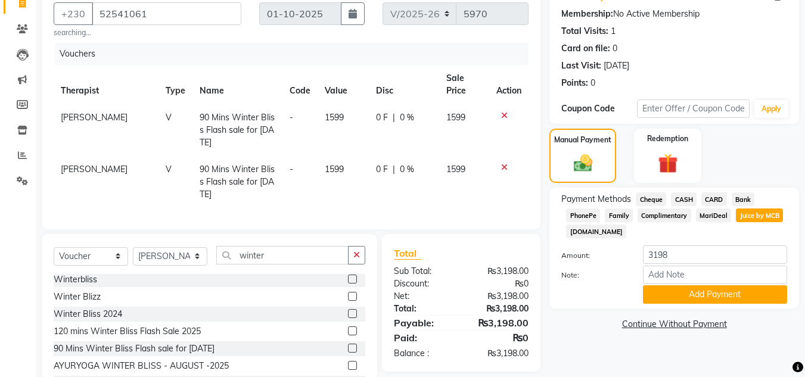
scroll to position [168, 0]
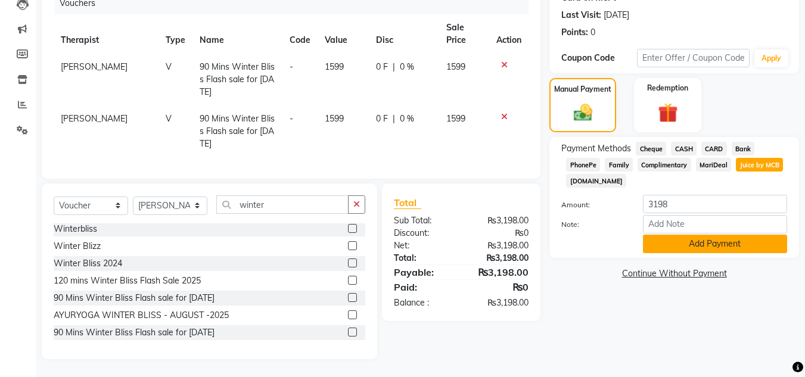
click at [723, 241] on button "Add Payment" at bounding box center [715, 244] width 144 height 18
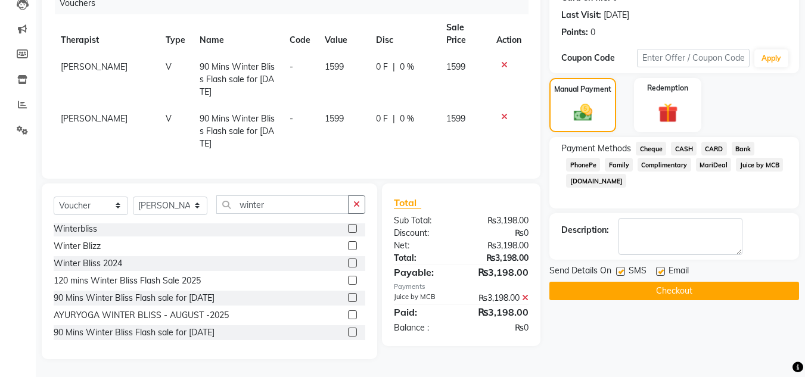
click at [680, 282] on button "Checkout" at bounding box center [674, 291] width 250 height 18
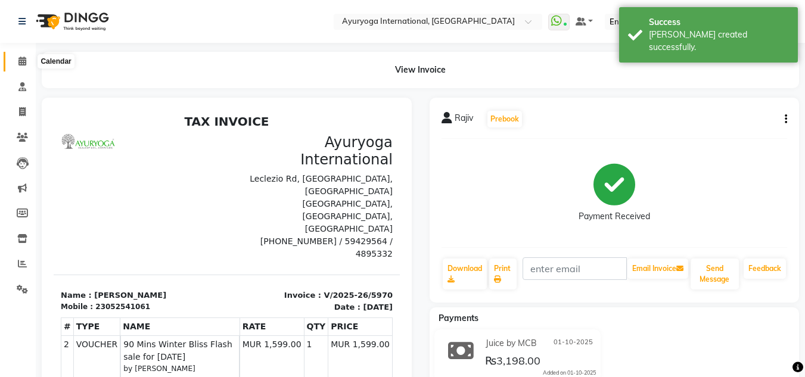
click at [17, 61] on span at bounding box center [22, 62] width 21 height 14
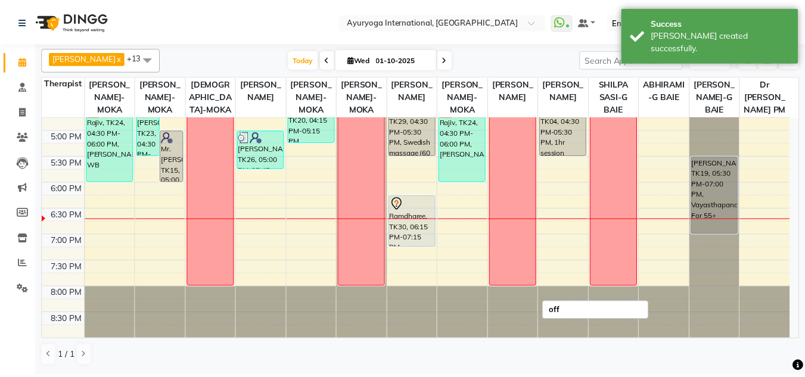
scroll to position [405, 0]
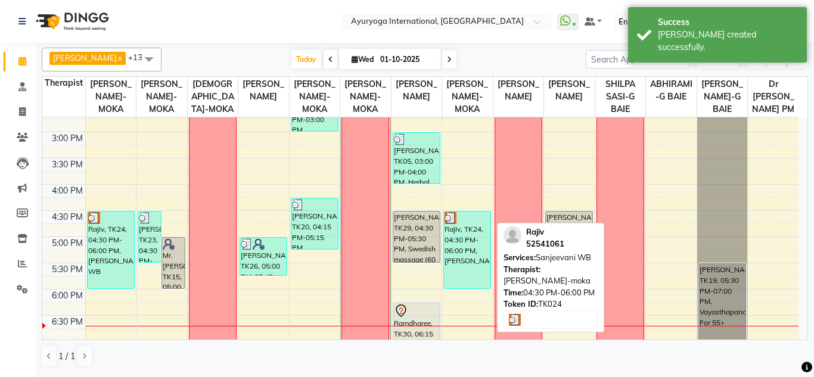
click at [483, 224] on div at bounding box center [466, 218] width 45 height 12
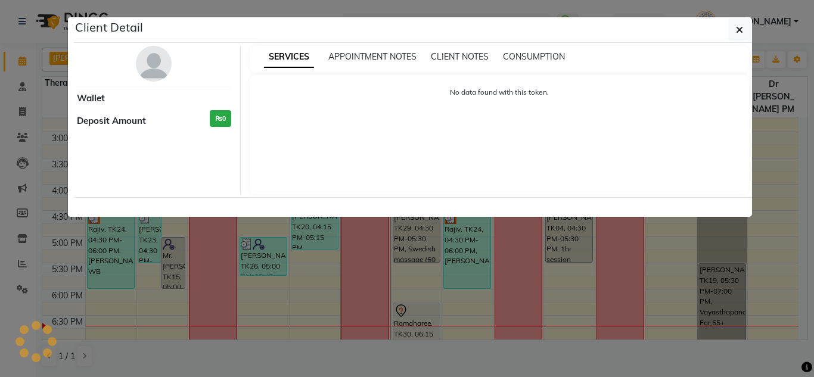
select select "3"
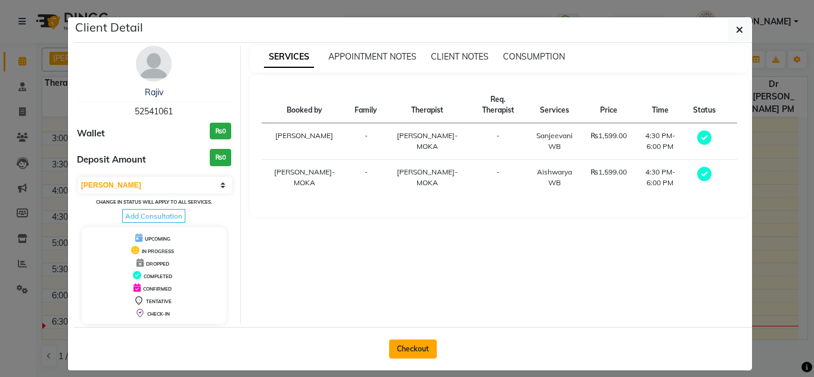
click at [410, 350] on button "Checkout" at bounding box center [413, 349] width 48 height 19
select select "service"
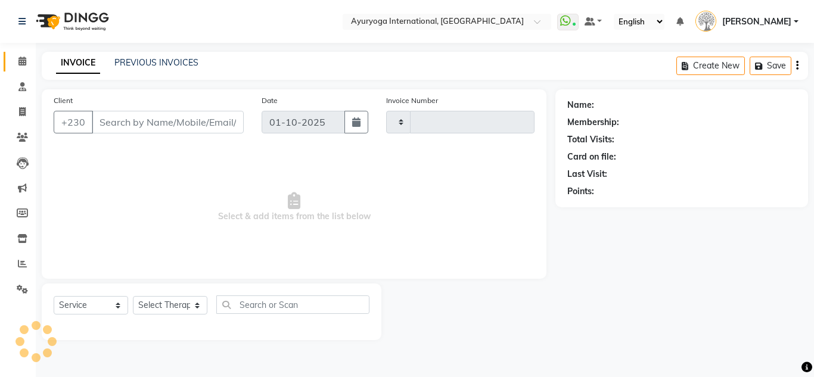
type input "5971"
select select "730"
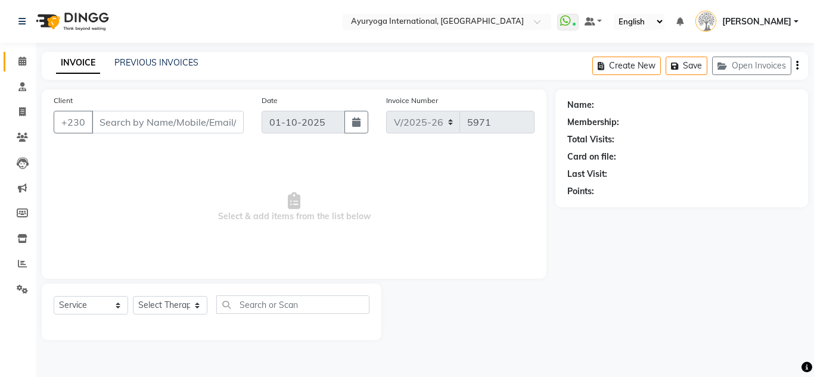
type input "52541061"
select select "50739"
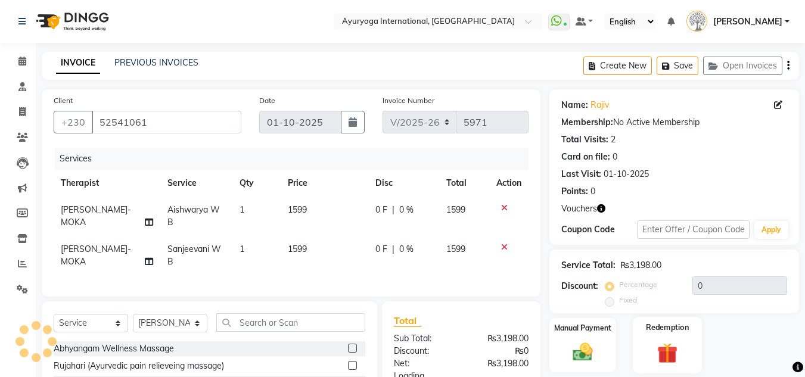
click at [665, 329] on label "Redemption" at bounding box center [667, 327] width 43 height 11
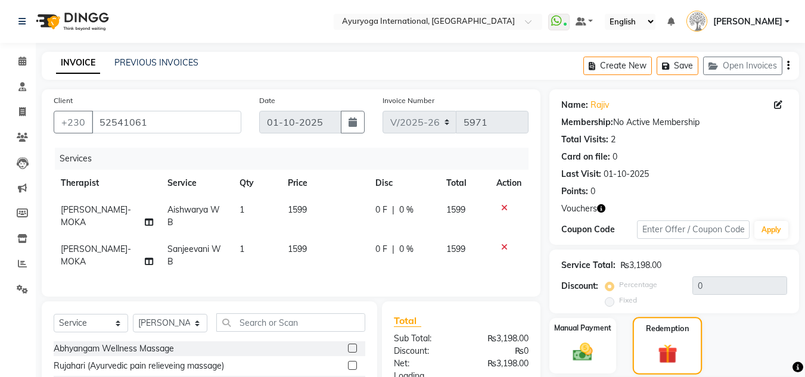
scroll to position [115, 0]
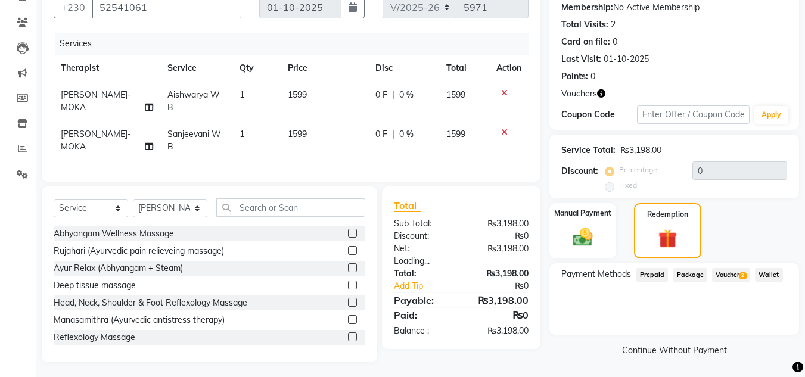
click at [725, 275] on span "Voucher 2" at bounding box center [731, 275] width 38 height 14
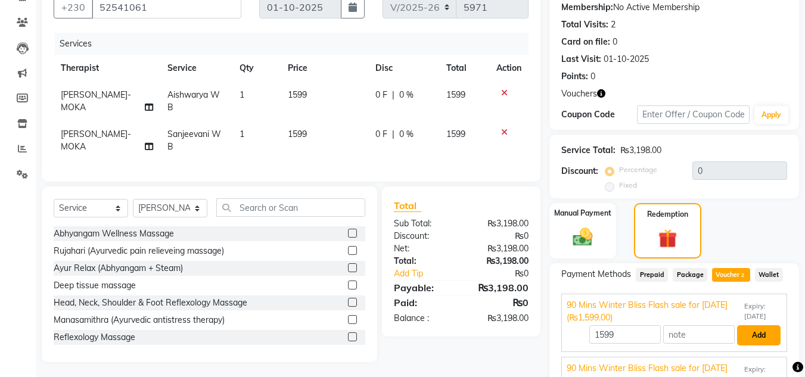
click at [758, 329] on button "Add" at bounding box center [758, 335] width 43 height 20
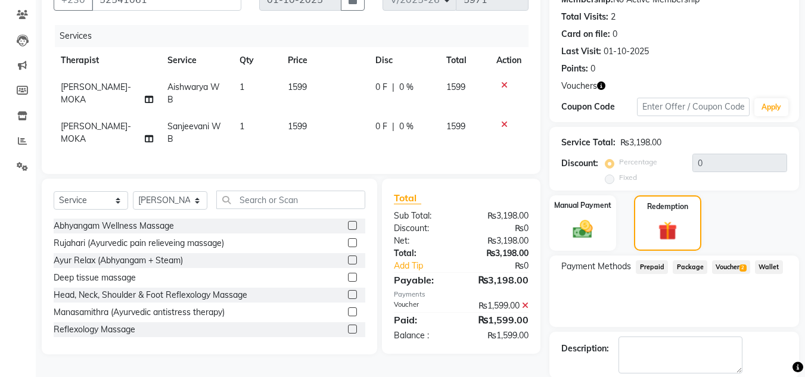
scroll to position [182, 0]
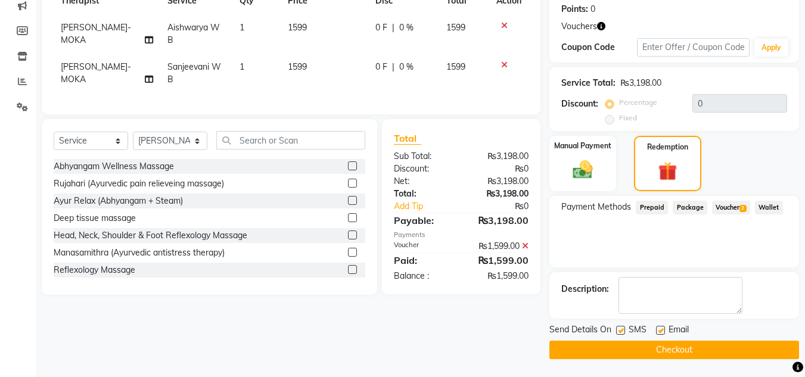
click at [727, 208] on span "Voucher 2" at bounding box center [731, 208] width 38 height 14
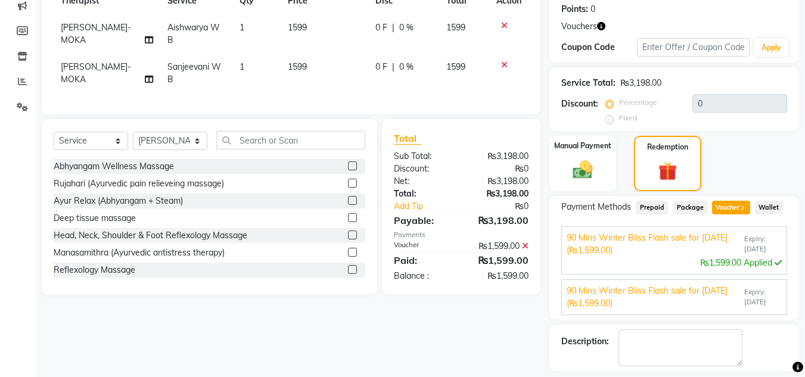
click at [621, 293] on span "90 Mins Winter Bliss Flash sale for September 2025 (₨1,599.00)" at bounding box center [654, 297] width 175 height 25
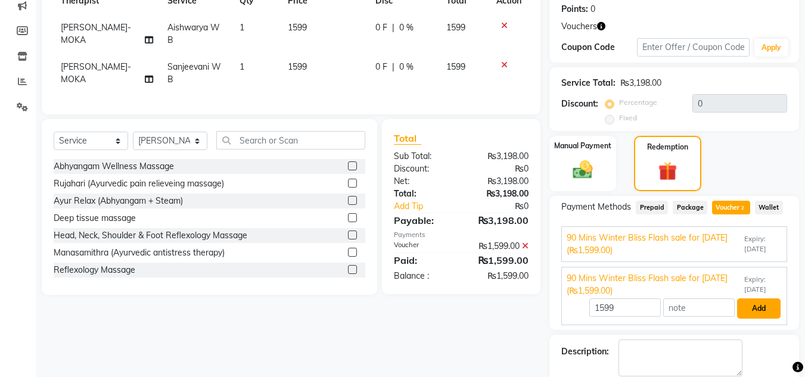
click at [754, 309] on button "Add" at bounding box center [758, 308] width 43 height 20
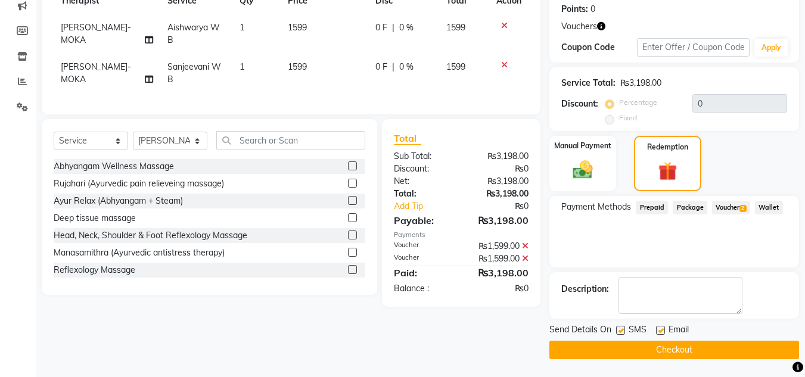
click at [656, 341] on button "Checkout" at bounding box center [674, 350] width 250 height 18
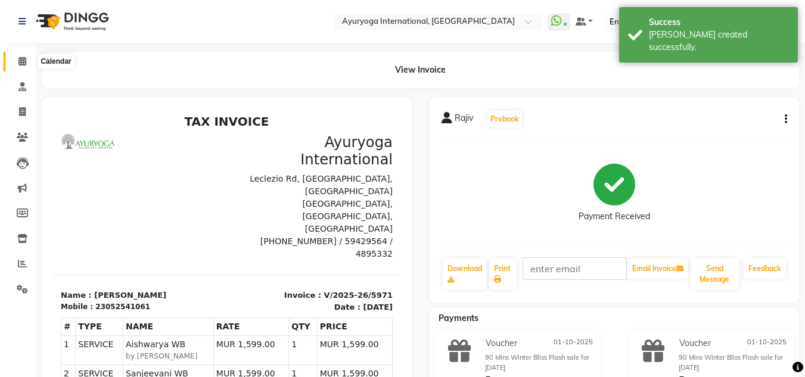
click at [27, 60] on span at bounding box center [22, 62] width 21 height 14
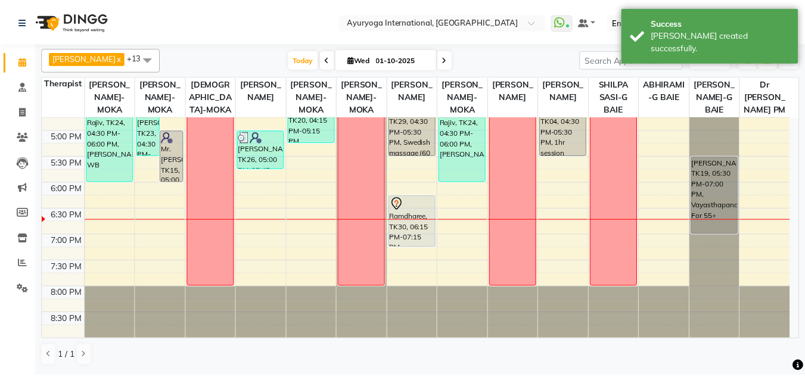
scroll to position [464, 0]
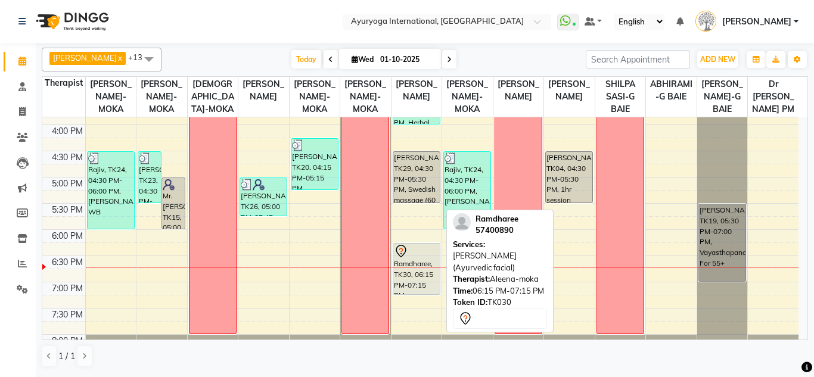
click at [431, 276] on div "Ramdharee, TK30, 06:15 PM-07:15 PM, [PERSON_NAME] (Ayurvedic facial)" at bounding box center [416, 269] width 46 height 51
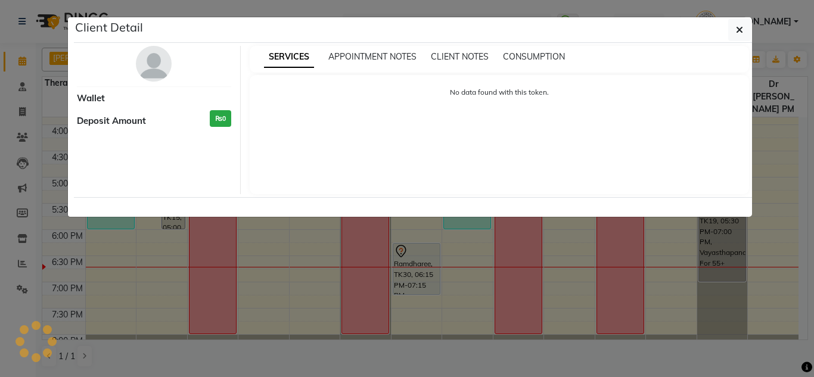
select select "7"
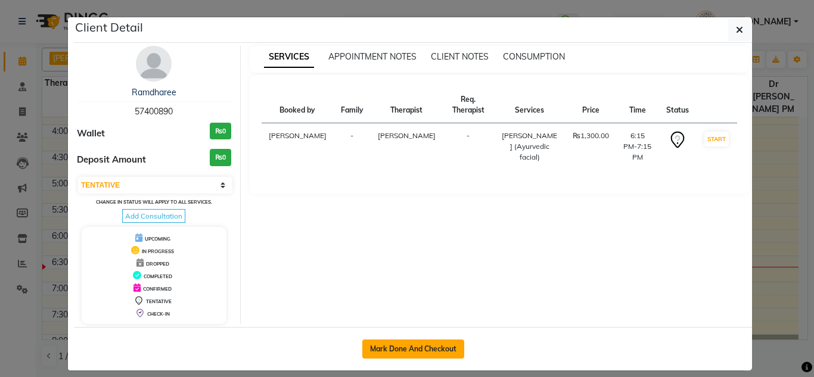
click at [424, 353] on button "Mark Done And Checkout" at bounding box center [413, 349] width 102 height 19
select select "service"
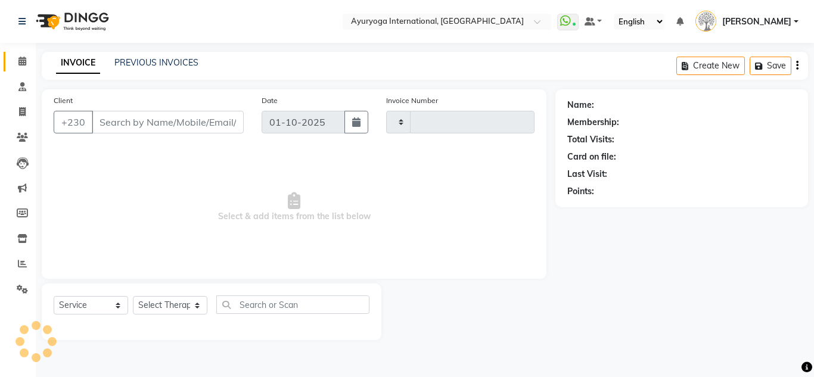
type input "5972"
select select "730"
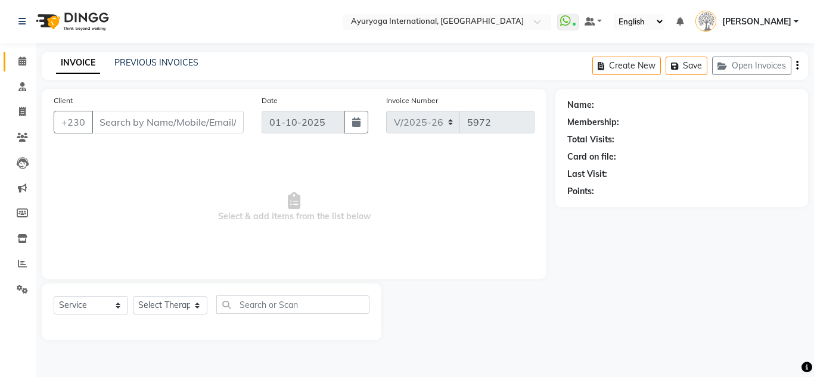
type input "57400890"
select select "80876"
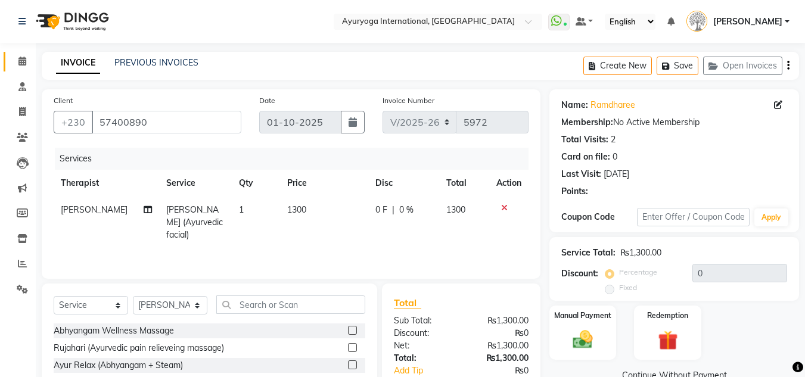
scroll to position [60, 0]
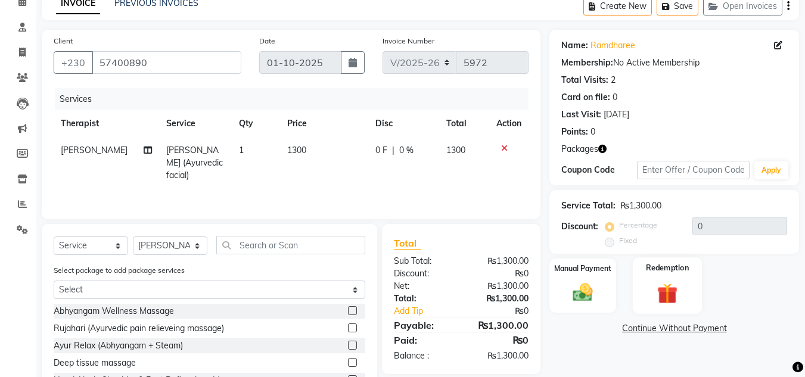
click at [667, 297] on img at bounding box center [667, 294] width 33 height 26
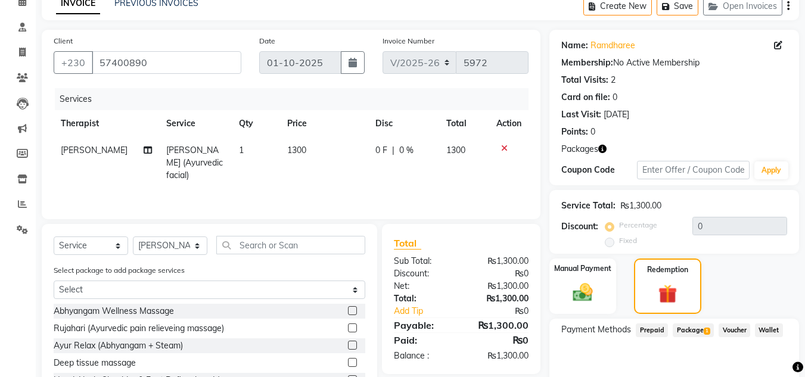
click at [693, 332] on span "Package 1" at bounding box center [693, 330] width 41 height 14
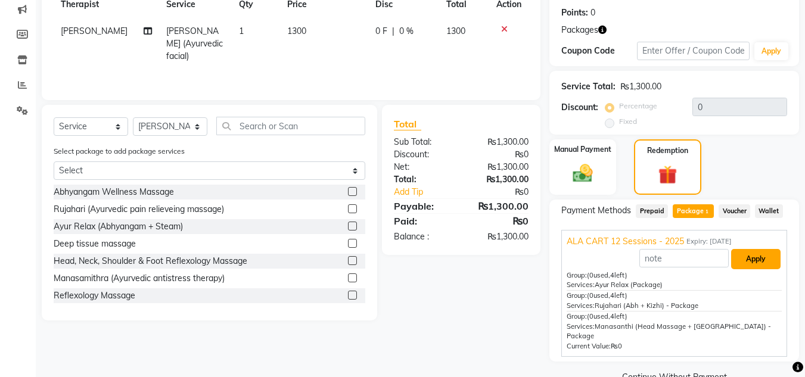
click at [765, 261] on button "Apply" at bounding box center [755, 259] width 49 height 20
type input "ALA CART 12 Sessions - 2025"
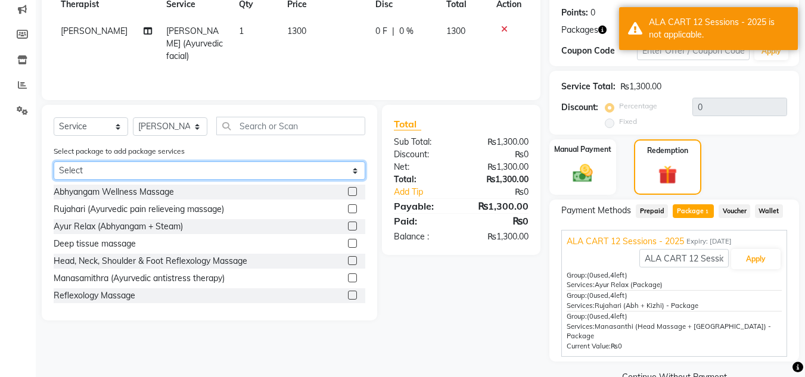
click at [235, 171] on select "Select ALA CART 12 Sessions - 2025" at bounding box center [210, 170] width 312 height 18
select select "1: Object"
click at [54, 161] on select "Select ALA CART 12 Sessions - 2025" at bounding box center [210, 170] width 312 height 18
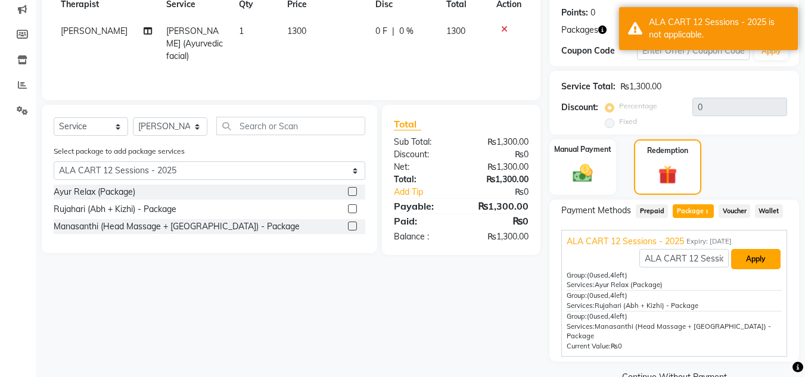
click at [748, 263] on button "Apply" at bounding box center [755, 259] width 49 height 20
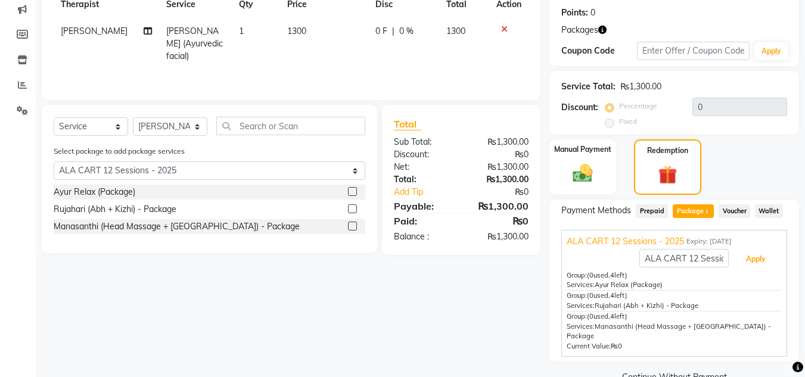
scroll to position [60, 0]
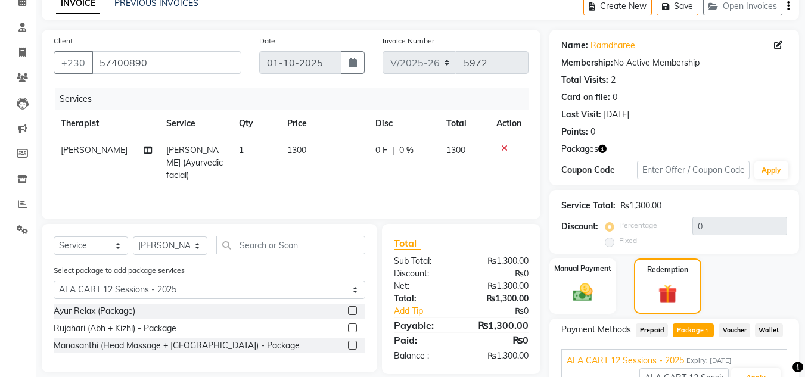
click at [161, 313] on div "Ayur Relax (Package)" at bounding box center [210, 311] width 312 height 15
click at [354, 312] on label at bounding box center [352, 310] width 9 height 9
click at [354, 312] on input "checkbox" at bounding box center [352, 311] width 8 height 8
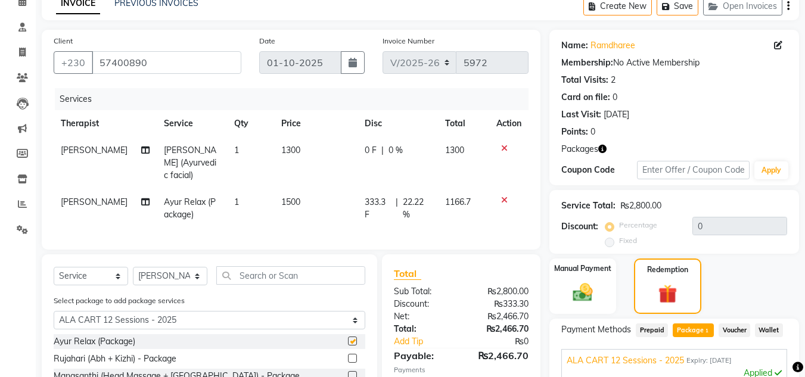
checkbox input "false"
click at [499, 148] on div at bounding box center [508, 148] width 25 height 8
click at [502, 148] on icon at bounding box center [504, 148] width 7 height 8
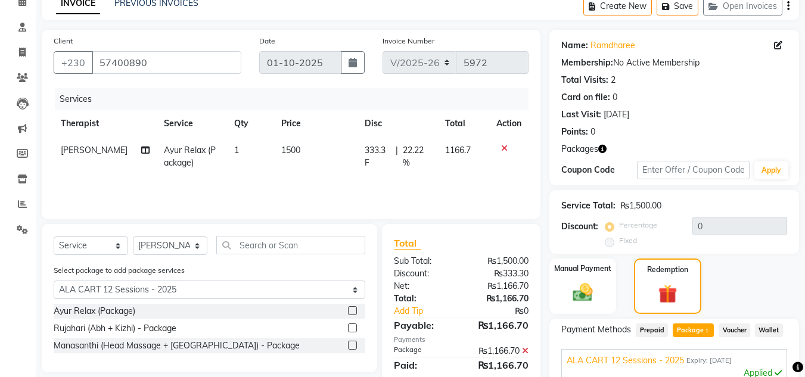
scroll to position [238, 0]
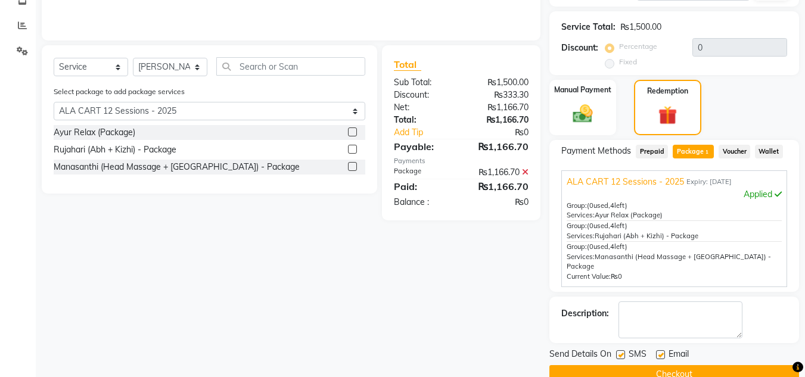
click at [671, 365] on button "Checkout" at bounding box center [674, 374] width 250 height 18
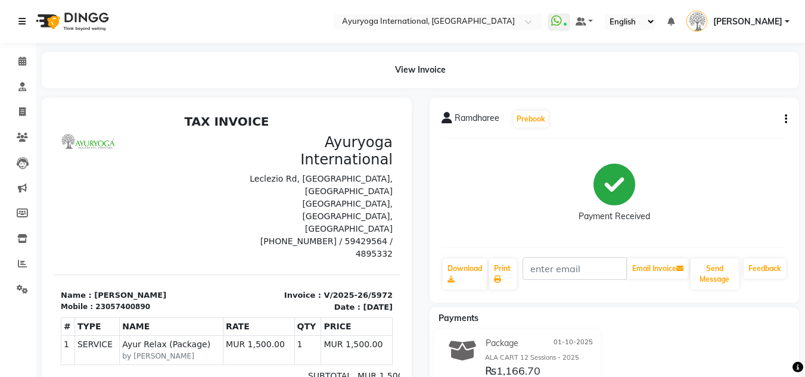
click at [18, 19] on icon at bounding box center [21, 21] width 7 height 8
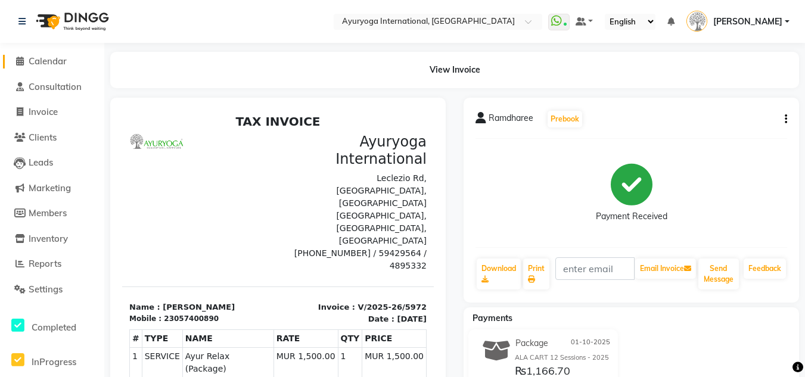
click at [42, 65] on span "Calendar" at bounding box center [48, 60] width 38 height 11
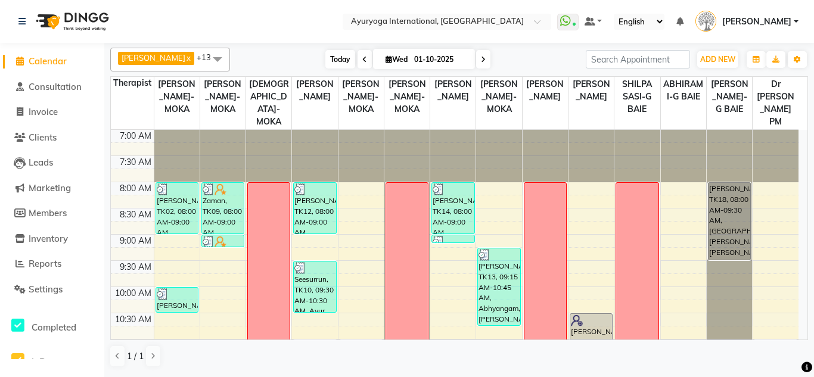
click at [329, 56] on span "Today" at bounding box center [340, 59] width 30 height 18
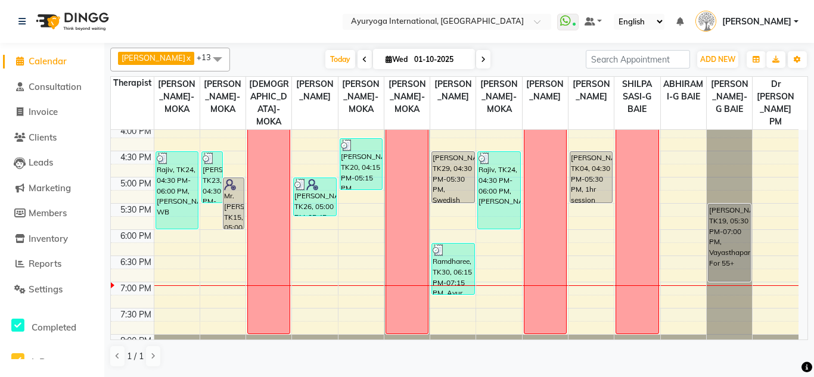
scroll to position [536, 0]
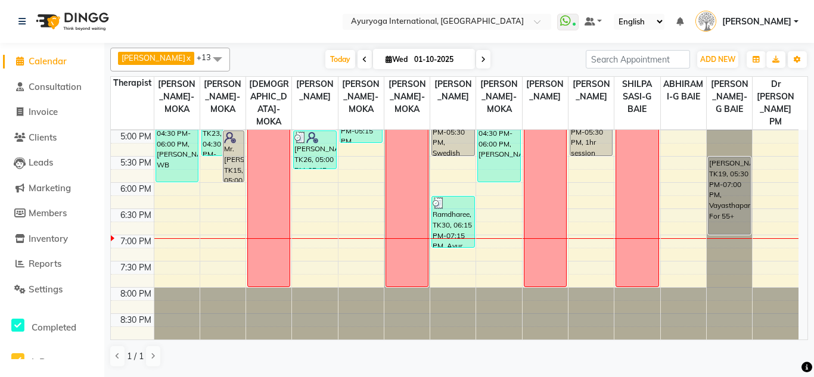
click at [484, 60] on icon at bounding box center [483, 59] width 5 height 7
type input "02-10-2025"
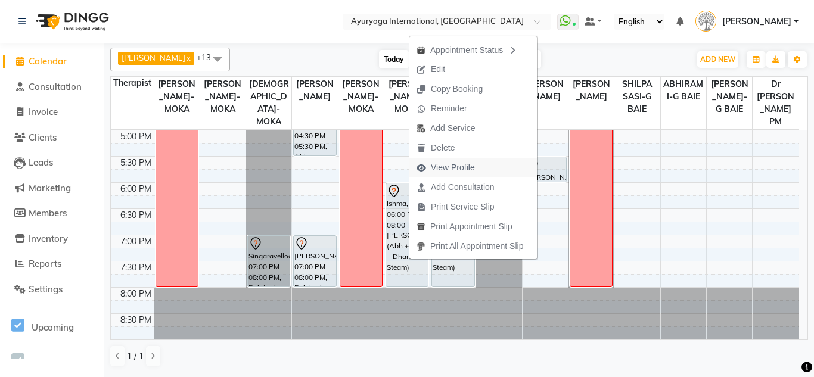
click at [452, 169] on span "View Profile" at bounding box center [453, 167] width 44 height 13
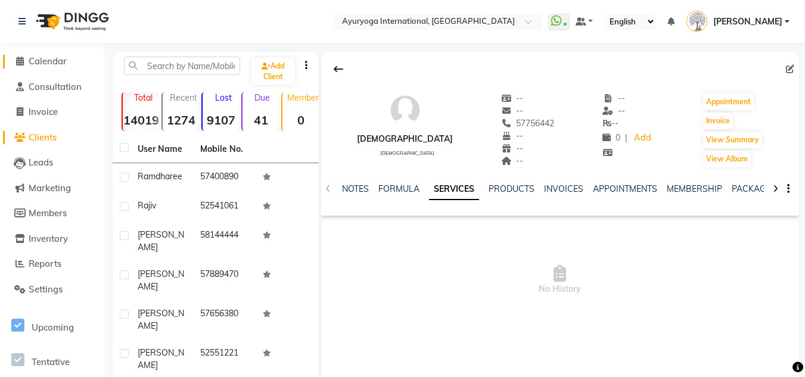
click at [17, 58] on icon at bounding box center [20, 61] width 8 height 9
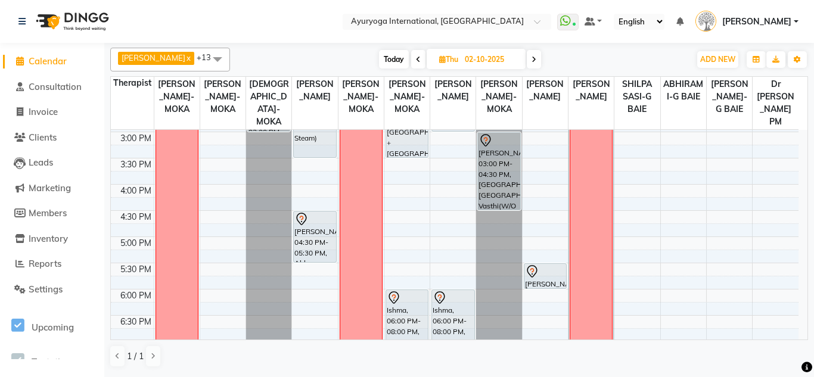
scroll to position [536, 0]
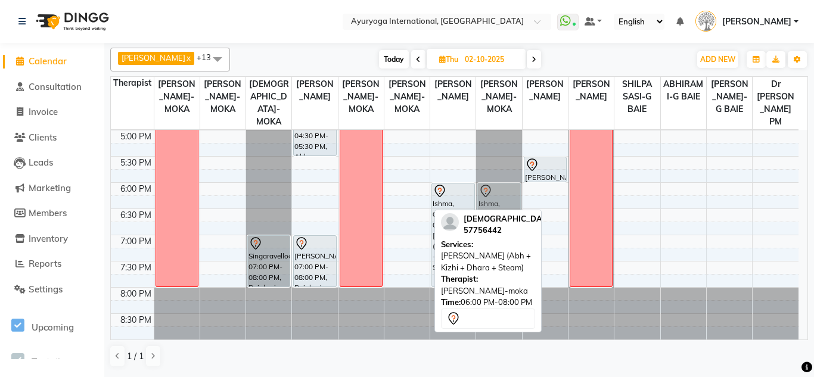
drag, startPoint x: 394, startPoint y: 243, endPoint x: 474, endPoint y: 238, distance: 80.6
click at [474, 238] on div "ADHITHYA-MOKA x ABHIRAM-MOKA x SIDDARTH-MOKA x VISHNU-MOKA x ANAGHA-MOKA x KAVY…" at bounding box center [459, 207] width 698 height 329
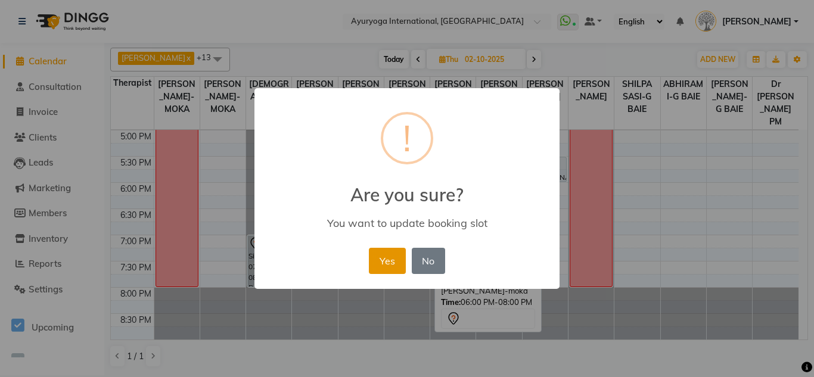
click at [392, 260] on button "Yes" at bounding box center [387, 261] width 36 height 26
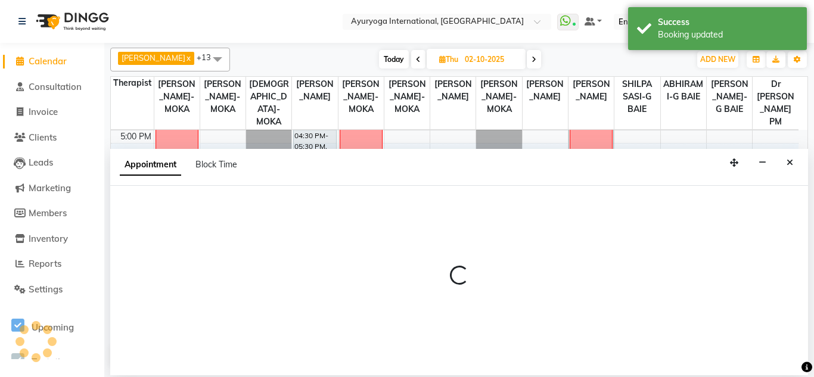
select select "36055"
select select "tentative"
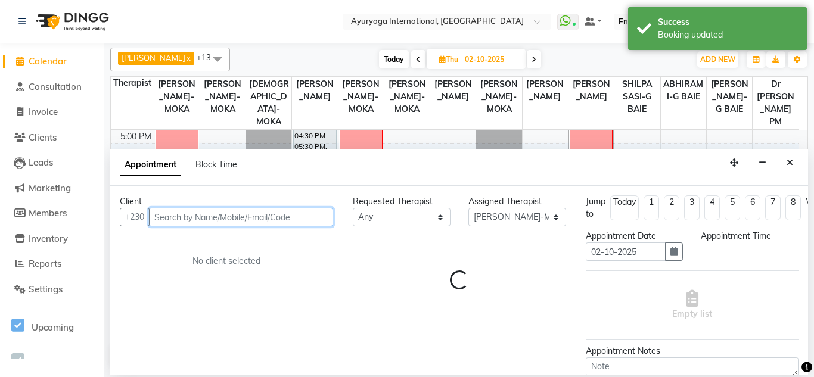
select select "1080"
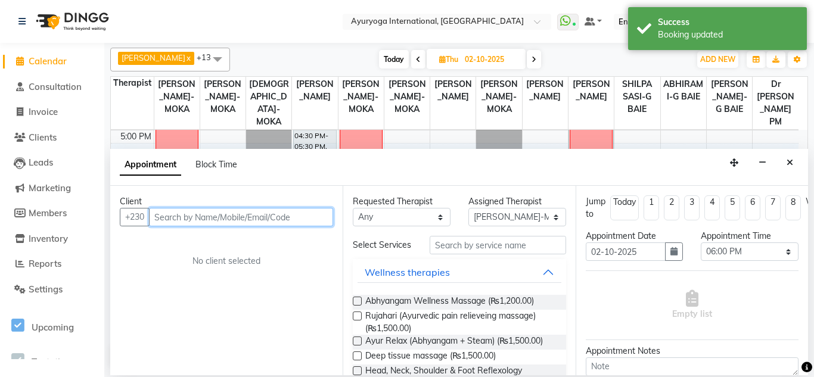
click at [208, 220] on input "text" at bounding box center [241, 217] width 184 height 18
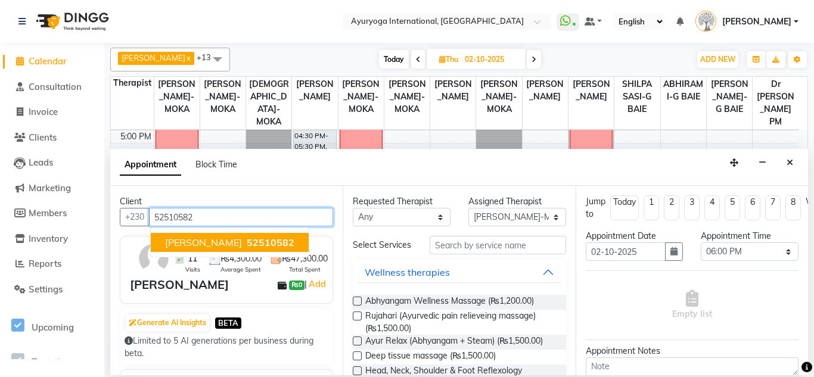
click at [244, 245] on ngb-highlight "52510582" at bounding box center [269, 243] width 50 height 12
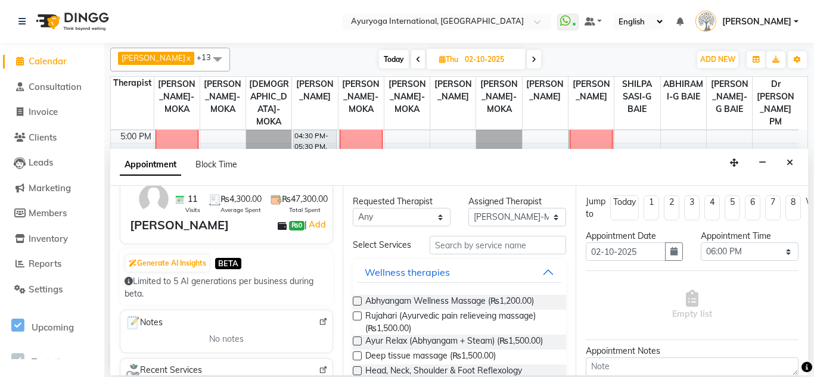
scroll to position [119, 0]
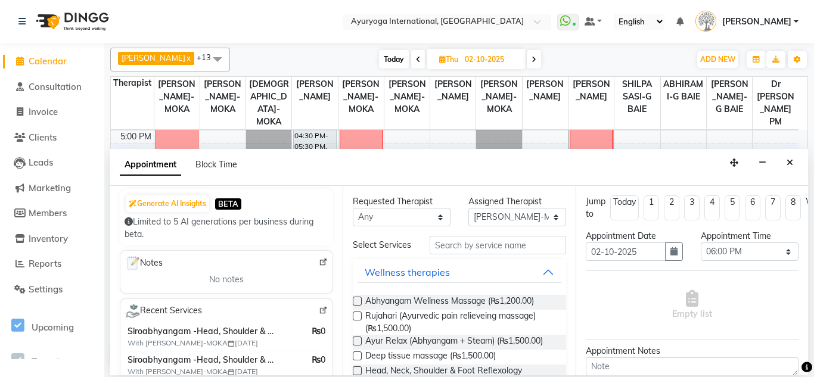
type input "52510582"
click at [506, 241] on input "text" at bounding box center [498, 245] width 136 height 18
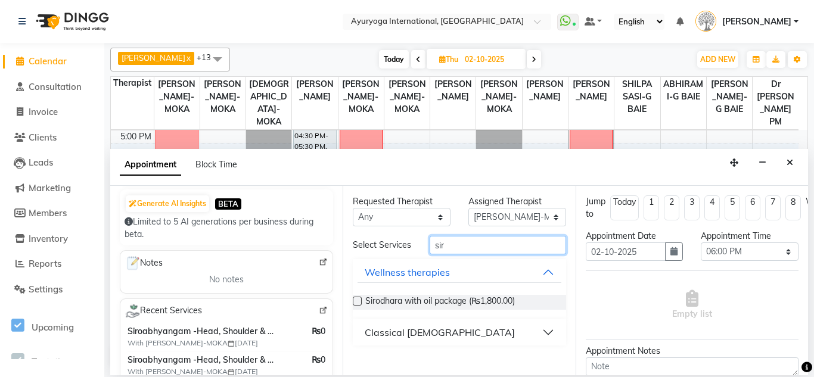
type input "sir"
click at [377, 338] on div "Classical [DEMOGRAPHIC_DATA]" at bounding box center [440, 332] width 150 height 14
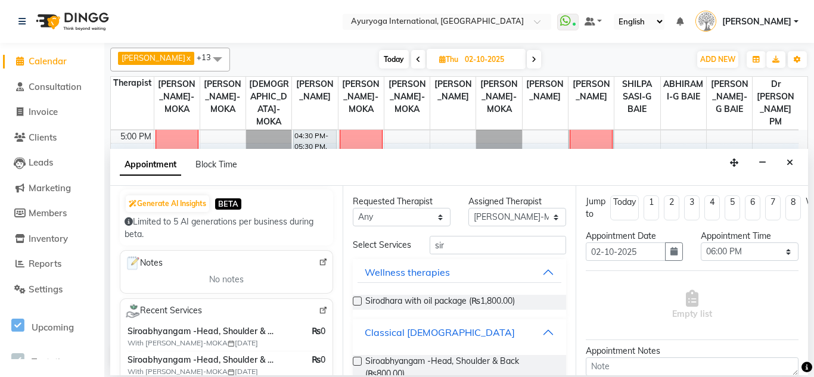
scroll to position [60, 0]
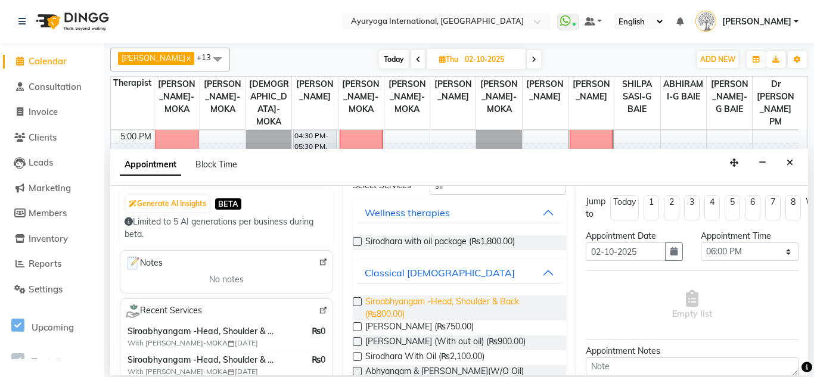
click at [427, 307] on span "Siroabhyangam -Head, Shoulder & Back (₨800.00)" at bounding box center [460, 307] width 191 height 25
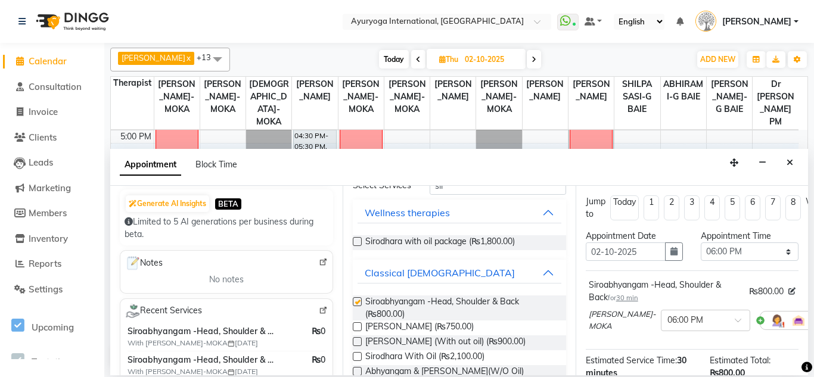
checkbox input "false"
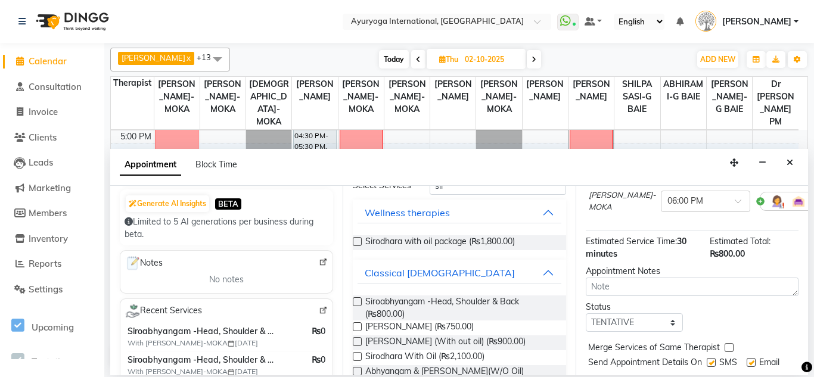
scroll to position [170, 0]
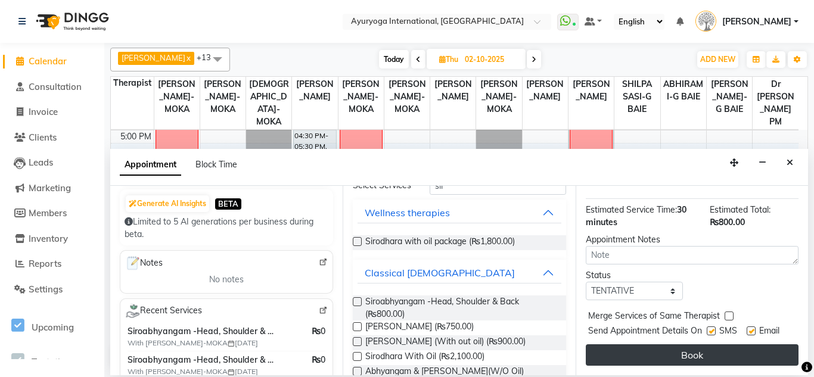
click at [637, 351] on button "Book" at bounding box center [692, 354] width 213 height 21
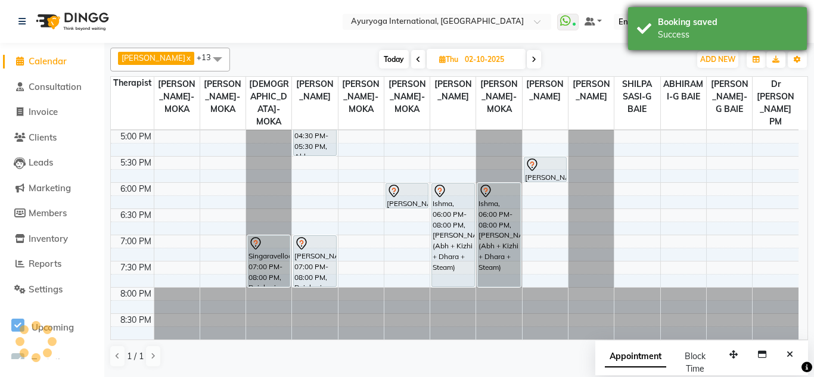
click at [705, 37] on div "Success" at bounding box center [728, 35] width 140 height 13
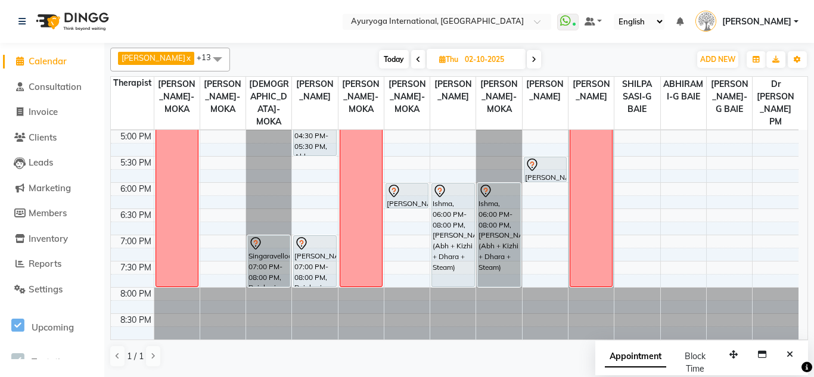
click at [445, 58] on icon at bounding box center [442, 59] width 7 height 8
select select "10"
select select "2025"
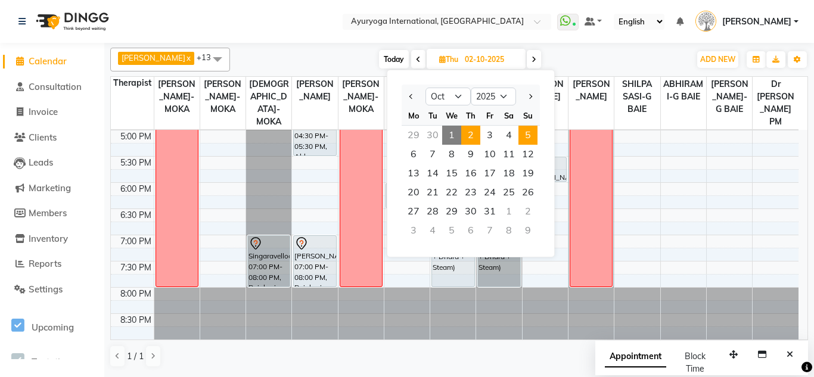
click at [530, 134] on span "5" at bounding box center [527, 135] width 19 height 19
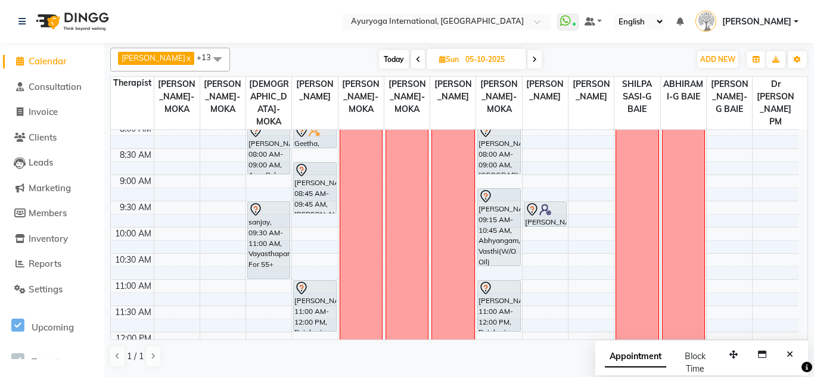
scroll to position [0, 0]
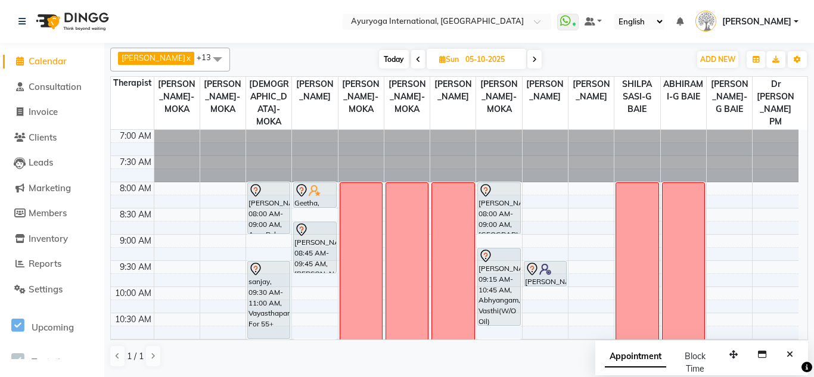
click at [415, 62] on span at bounding box center [418, 59] width 14 height 18
type input "04-10-2025"
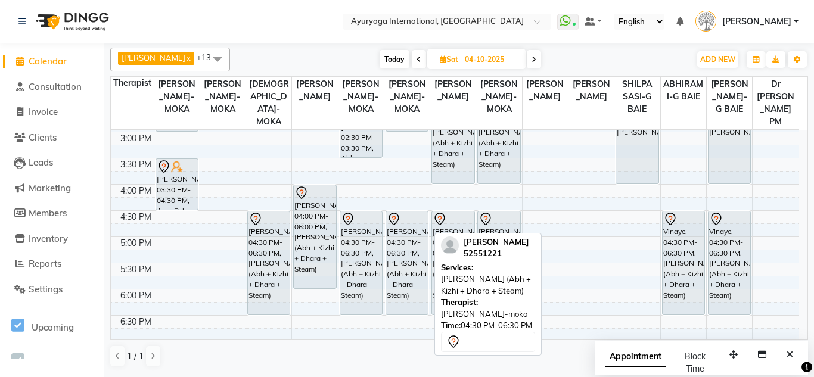
scroll to position [357, 0]
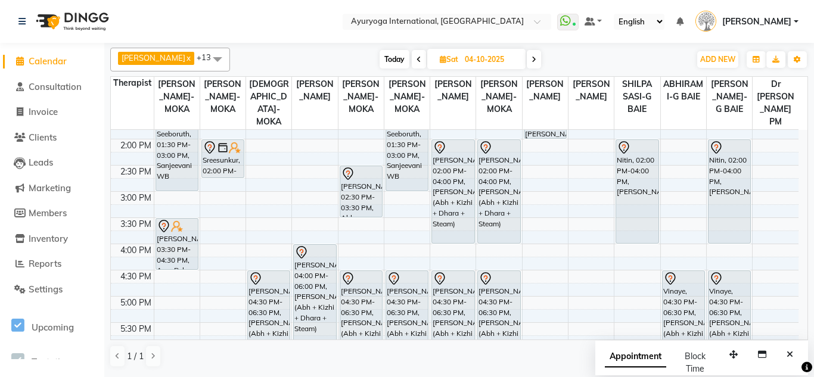
click at [394, 219] on div "7:00 AM 7:30 AM 8:00 AM 8:30 AM 9:00 AM 9:30 AM 10:00 AM 10:30 AM 11:00 AM 11:3…" at bounding box center [454, 138] width 687 height 733
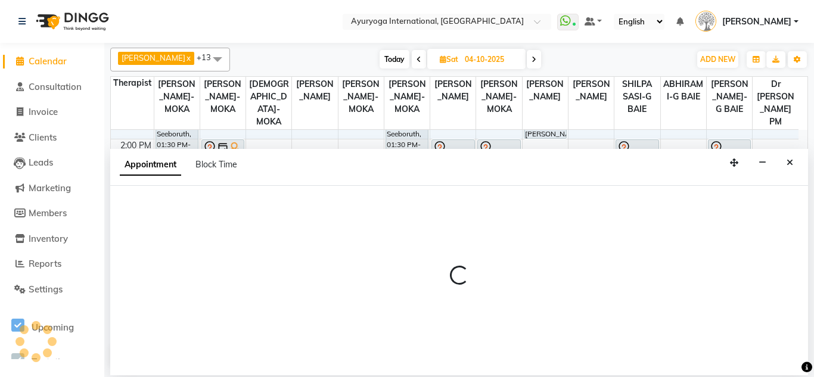
select select "36055"
select select "915"
select select "tentative"
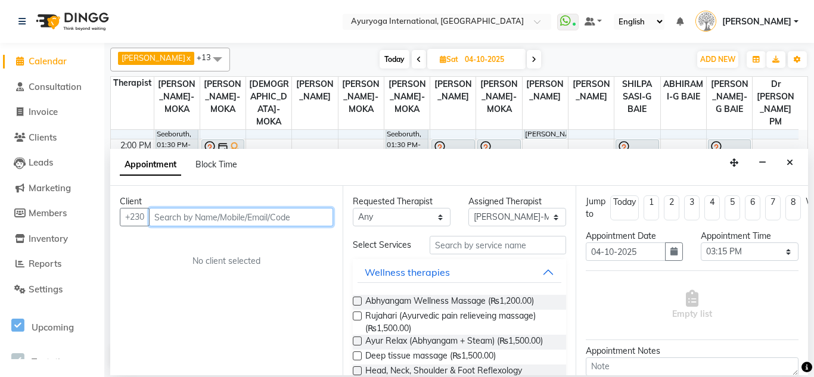
click at [196, 220] on input "text" at bounding box center [241, 217] width 184 height 18
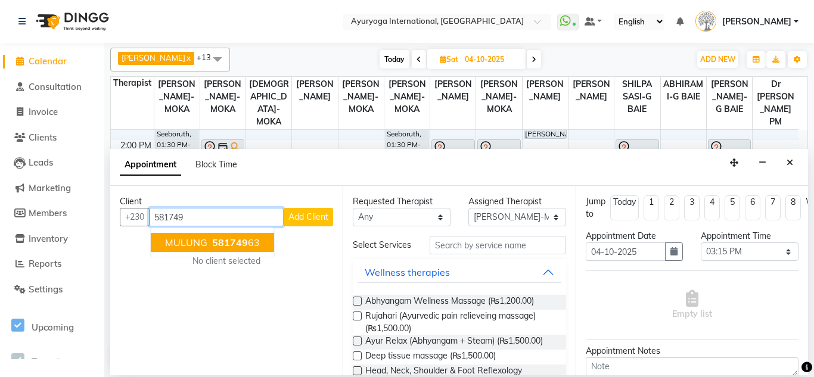
click at [262, 244] on button "MULUNG 581749 63" at bounding box center [212, 242] width 123 height 19
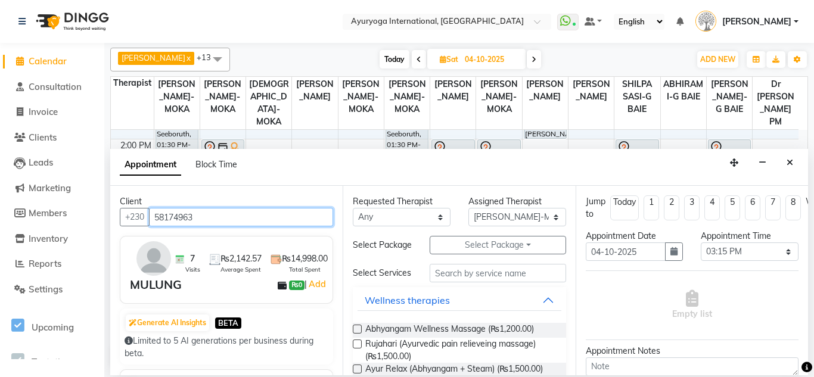
drag, startPoint x: 155, startPoint y: 220, endPoint x: 194, endPoint y: 203, distance: 42.4
click at [194, 203] on div "Client +230 58174963 7 Visits ₨2,142.57 Average Spent ₨14,998.00 Total Spent MU…" at bounding box center [226, 280] width 232 height 189
type input "58174963"
drag, startPoint x: 194, startPoint y: 203, endPoint x: 153, endPoint y: 213, distance: 42.3
click at [153, 213] on input "58174963" at bounding box center [241, 217] width 184 height 18
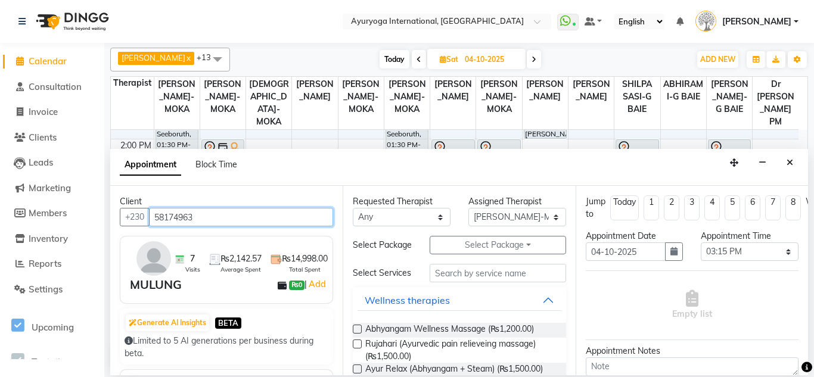
drag, startPoint x: 156, startPoint y: 213, endPoint x: 197, endPoint y: 221, distance: 41.8
click at [197, 221] on input "58174963" at bounding box center [241, 217] width 184 height 18
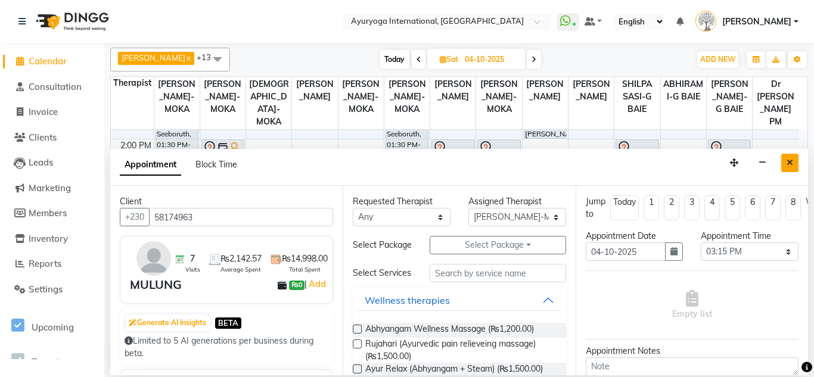
click at [795, 165] on button "Close" at bounding box center [789, 163] width 17 height 18
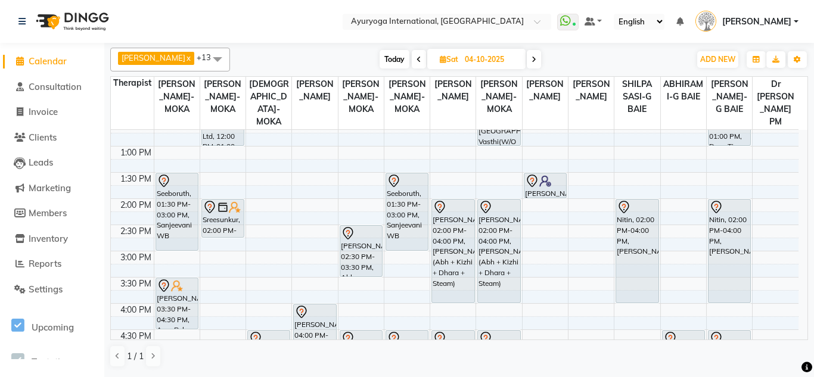
scroll to position [238, 0]
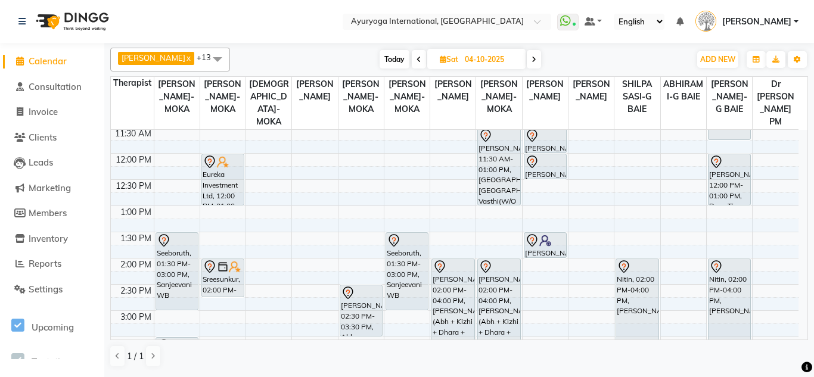
click at [534, 65] on span at bounding box center [534, 59] width 14 height 18
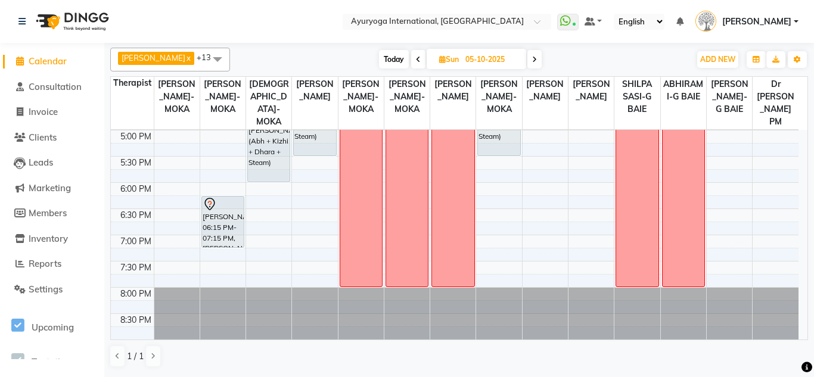
scroll to position [477, 0]
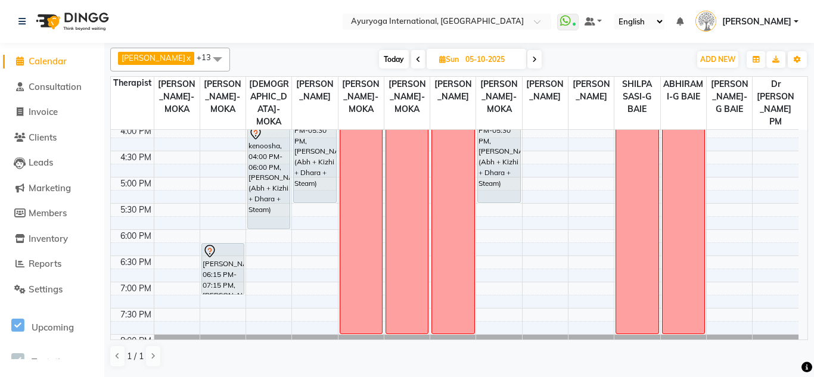
click at [414, 59] on span at bounding box center [418, 59] width 14 height 18
type input "04-10-2025"
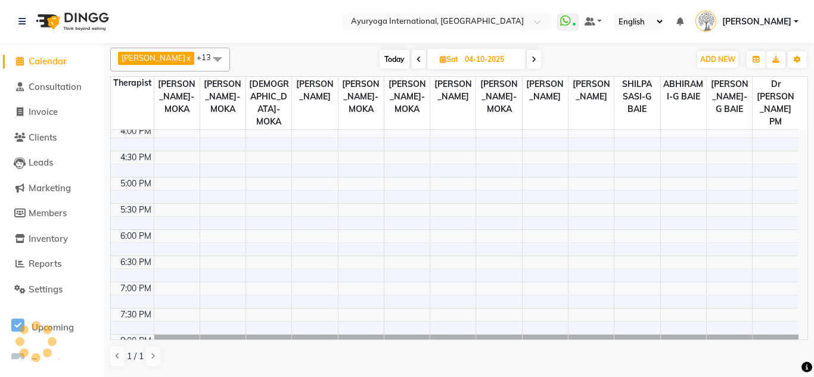
scroll to position [357, 0]
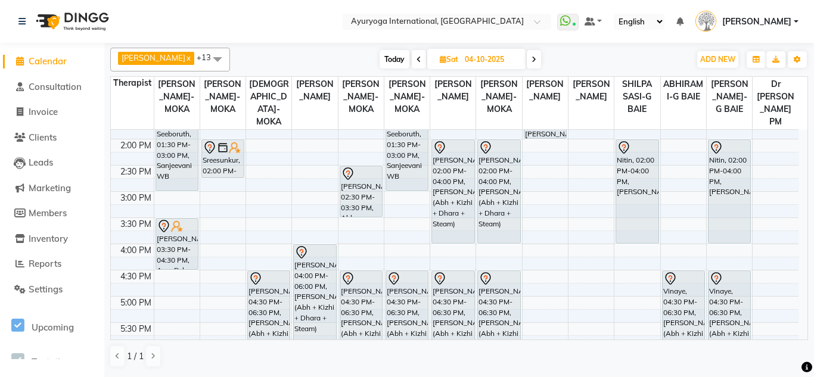
click at [392, 219] on div "7:00 AM 7:30 AM 8:00 AM 8:30 AM 9:00 AM 9:30 AM 10:00 AM 10:30 AM 11:00 AM 11:3…" at bounding box center [454, 138] width 687 height 733
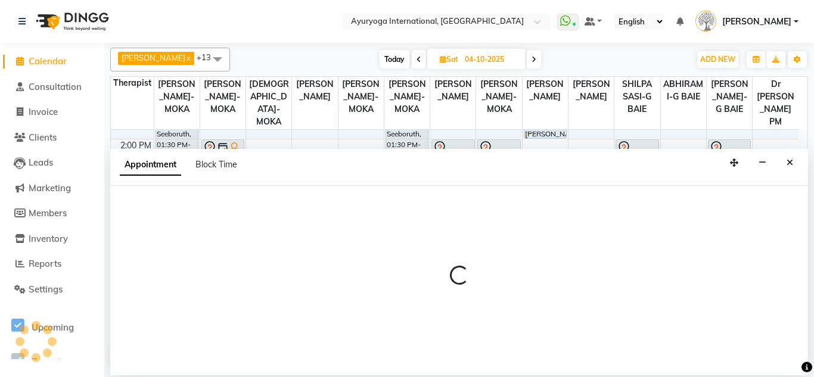
select select "36055"
select select "tentative"
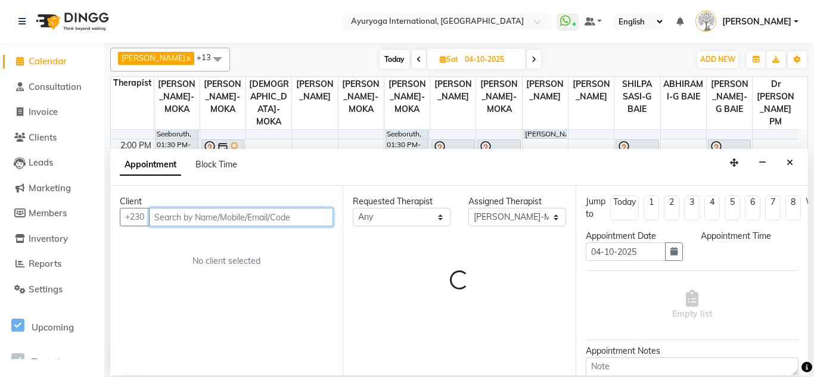
select select "915"
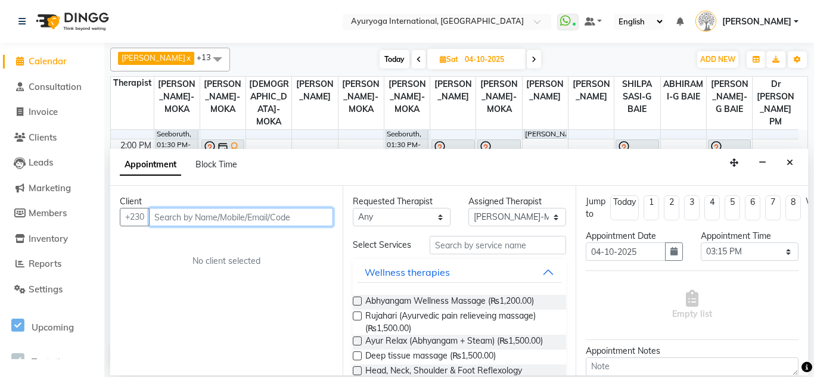
click at [194, 215] on input "text" at bounding box center [241, 217] width 184 height 18
paste input "58174963"
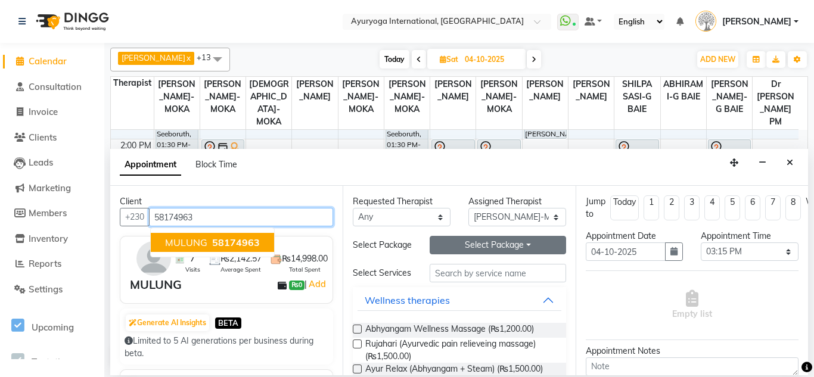
type input "58174963"
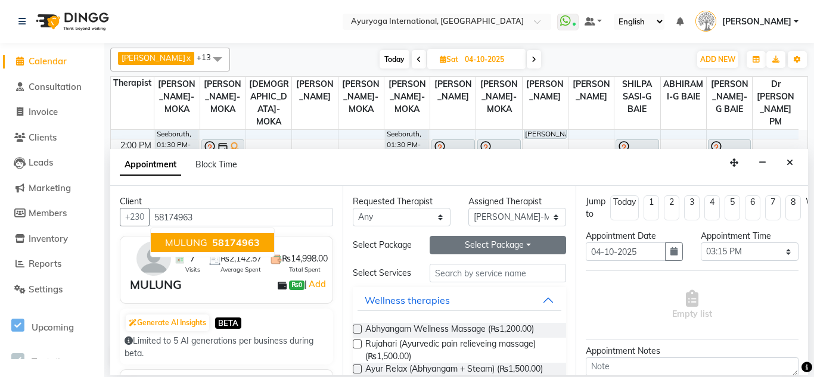
click at [456, 244] on button "Select Package Toggle Dropdown" at bounding box center [498, 245] width 136 height 18
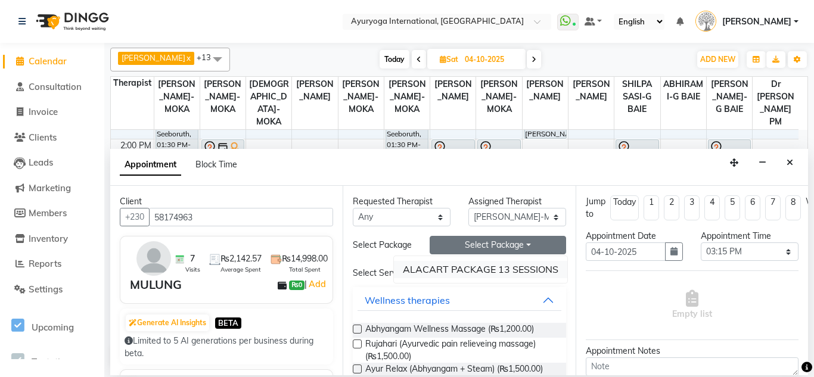
click at [466, 278] on li "ALACART PACKAGE 13 SESSIONS" at bounding box center [480, 269] width 173 height 17
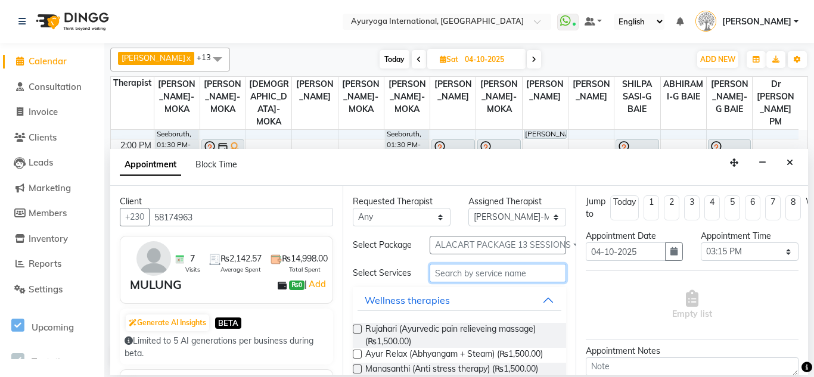
click at [462, 282] on input "text" at bounding box center [498, 273] width 136 height 18
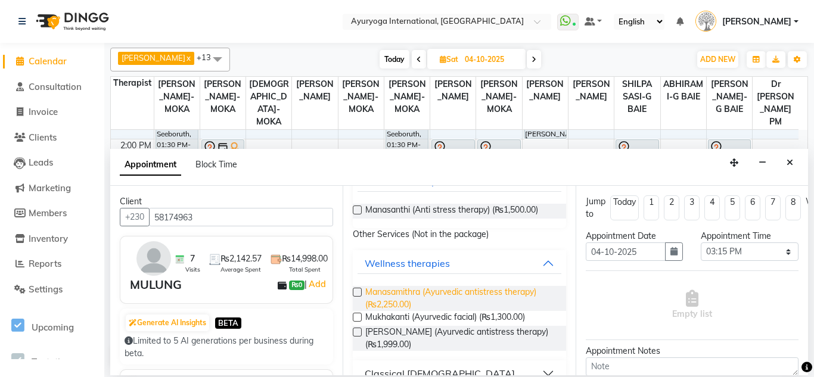
scroll to position [179, 0]
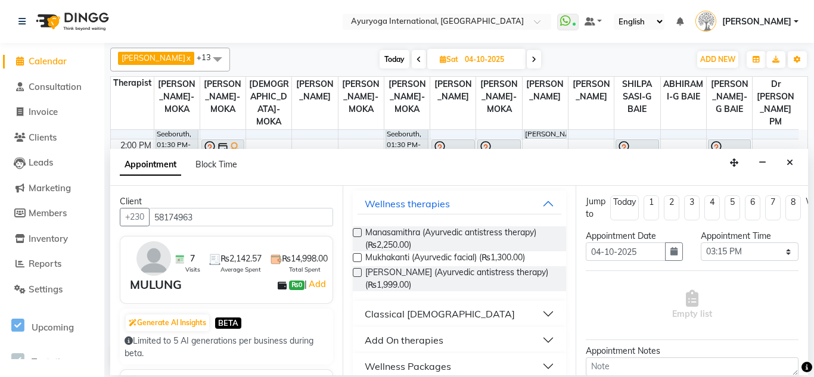
type input "ant"
click at [393, 321] on div "Classical [DEMOGRAPHIC_DATA]" at bounding box center [440, 314] width 150 height 14
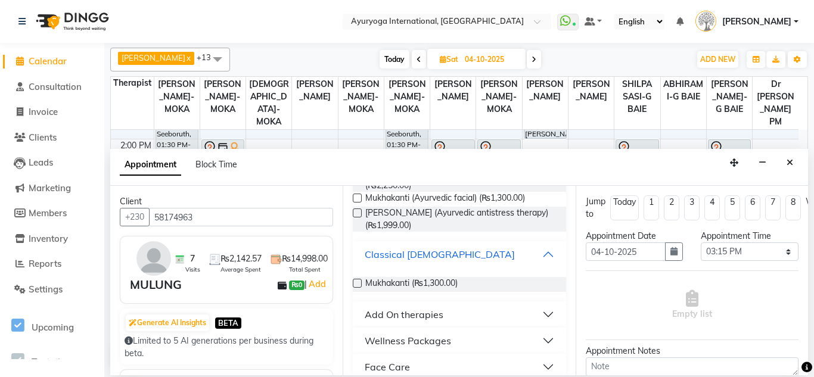
scroll to position [275, 0]
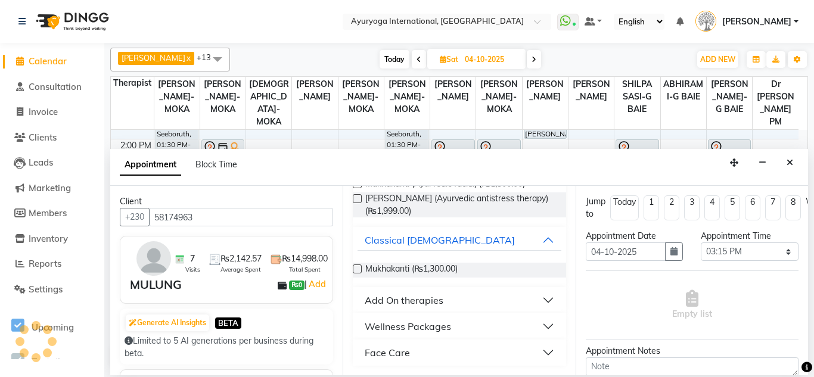
click at [382, 347] on div "Face Care" at bounding box center [387, 353] width 45 height 14
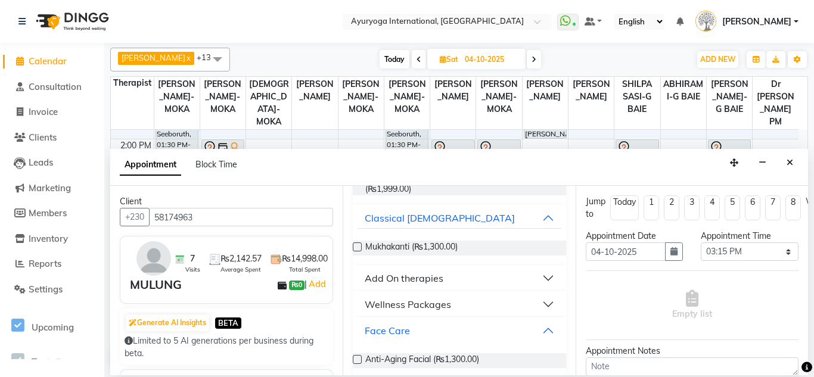
scroll to position [309, 0]
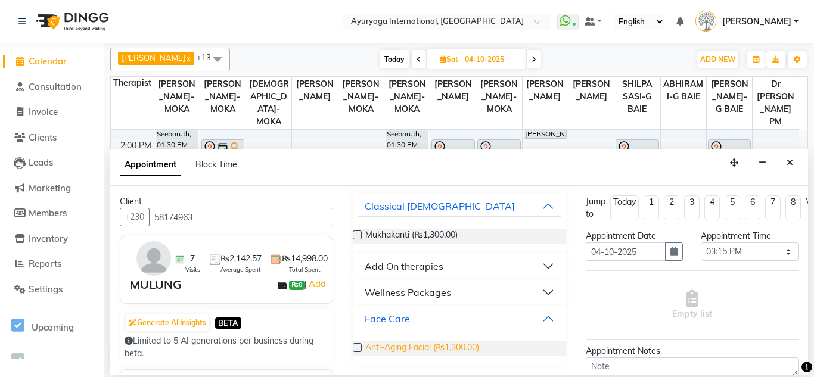
click at [391, 341] on span "Anti-Aging Facial (₨1,300.00)" at bounding box center [422, 348] width 114 height 15
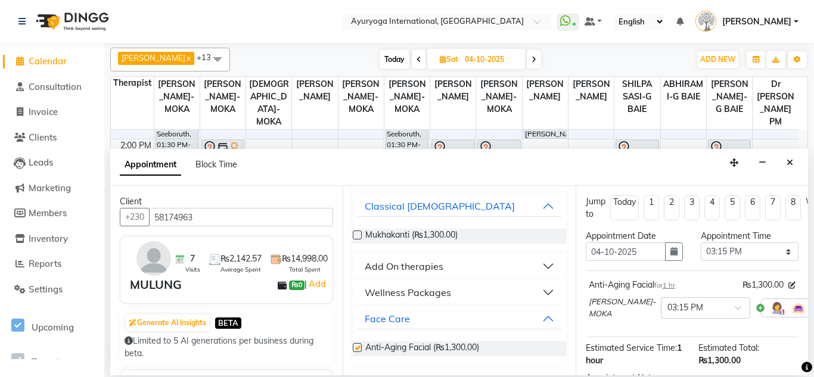
checkbox input "false"
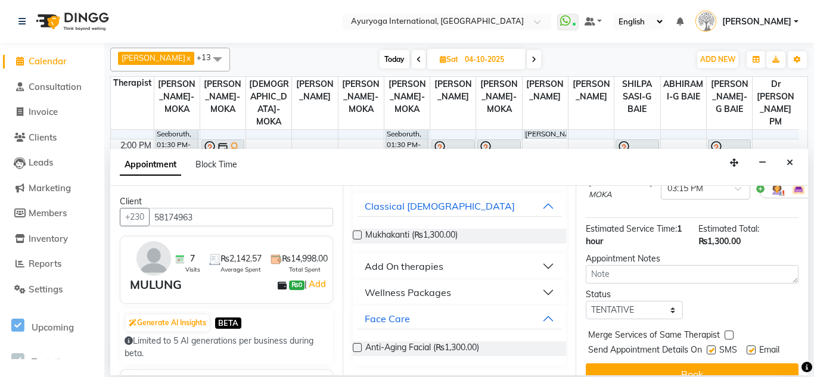
scroll to position [157, 0]
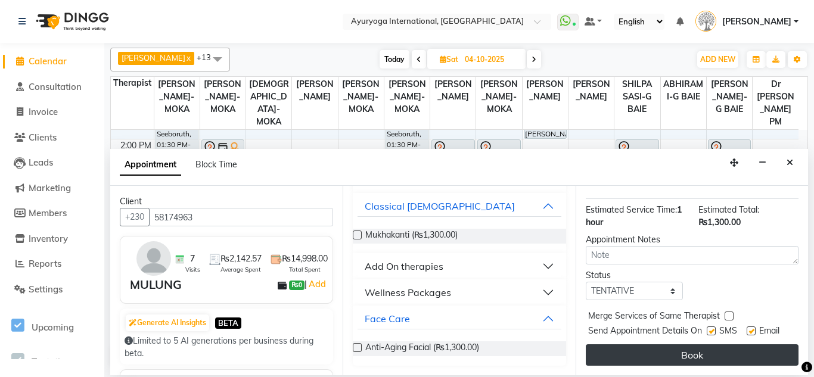
click at [630, 344] on button "Book" at bounding box center [692, 354] width 213 height 21
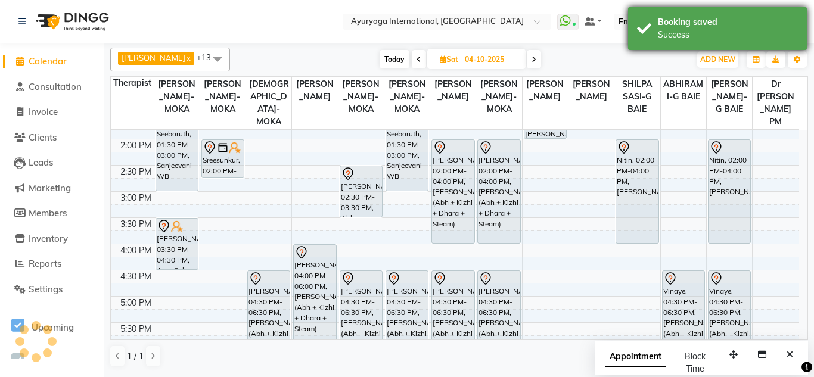
click at [698, 27] on div "Booking saved" at bounding box center [728, 22] width 140 height 13
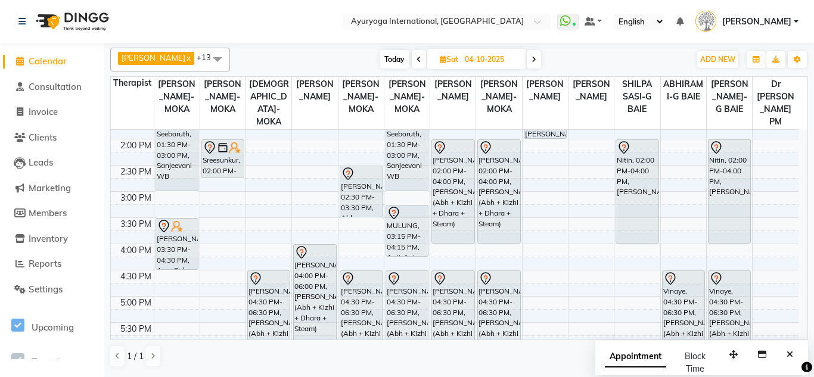
click at [390, 60] on span "Today" at bounding box center [394, 59] width 30 height 18
type input "01-10-2025"
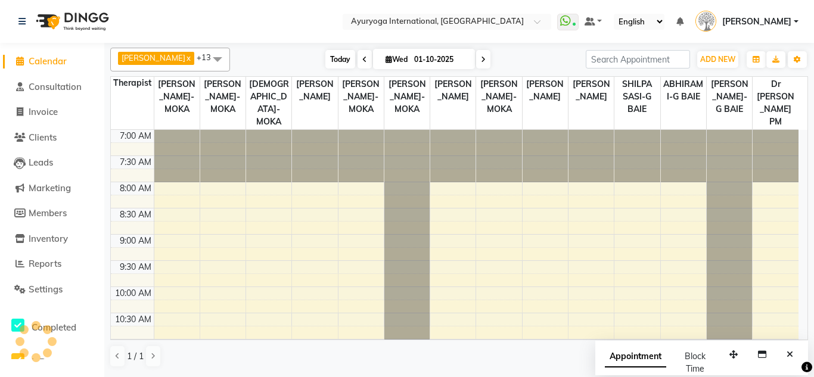
scroll to position [536, 0]
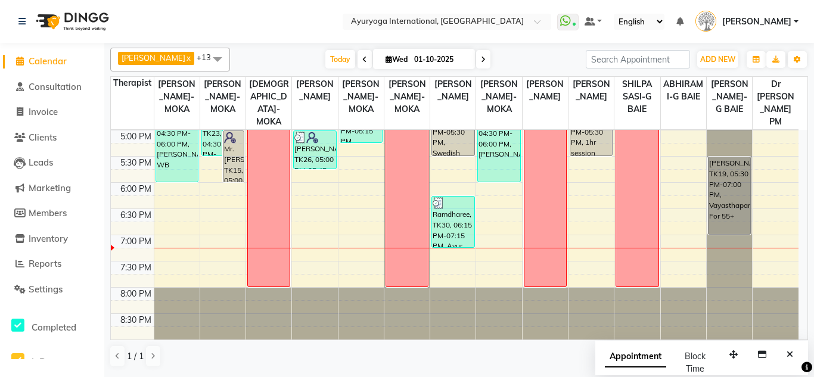
click at [391, 55] on span "Wed" at bounding box center [396, 59] width 28 height 9
select select "10"
select select "2025"
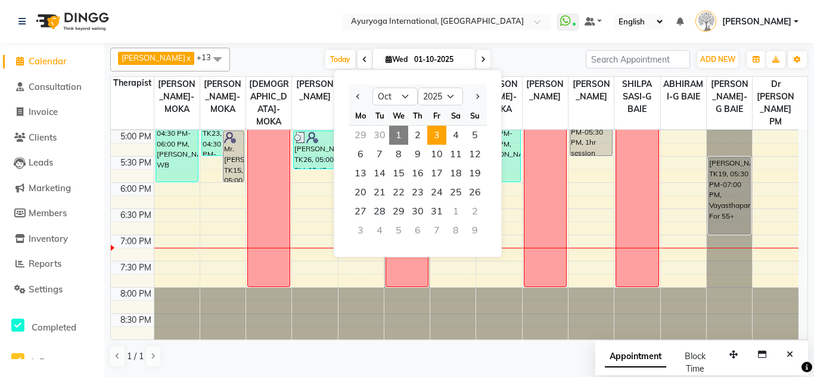
click at [428, 137] on span "3" at bounding box center [436, 135] width 19 height 19
type input "03-10-2025"
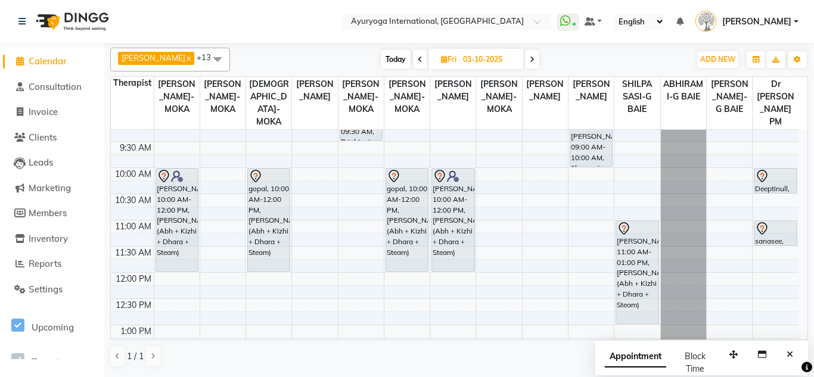
scroll to position [60, 0]
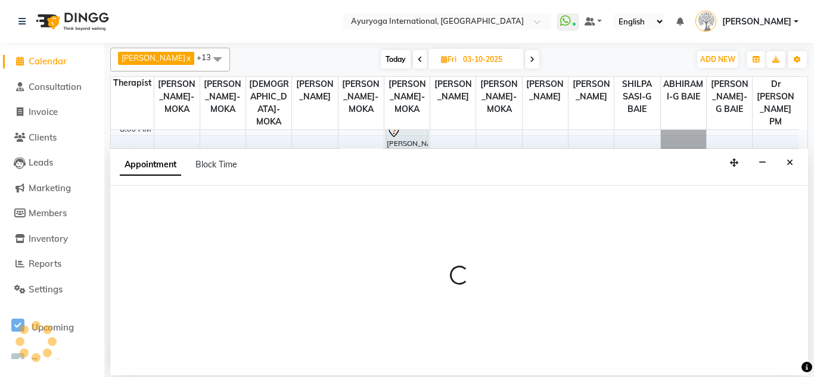
select select "77771"
select select "600"
select select "tentative"
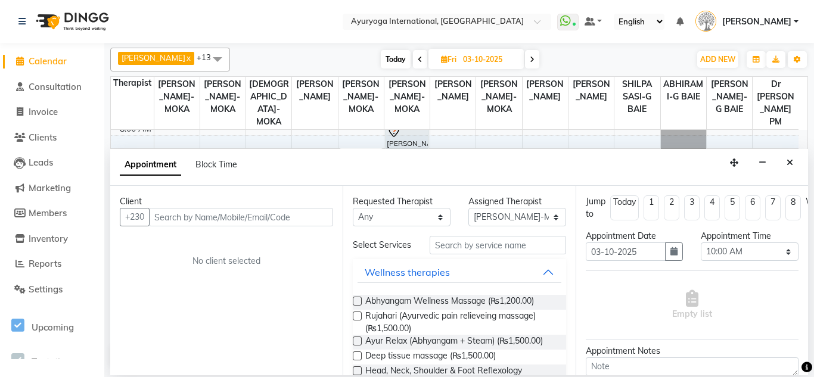
click at [193, 220] on input "text" at bounding box center [241, 217] width 184 height 18
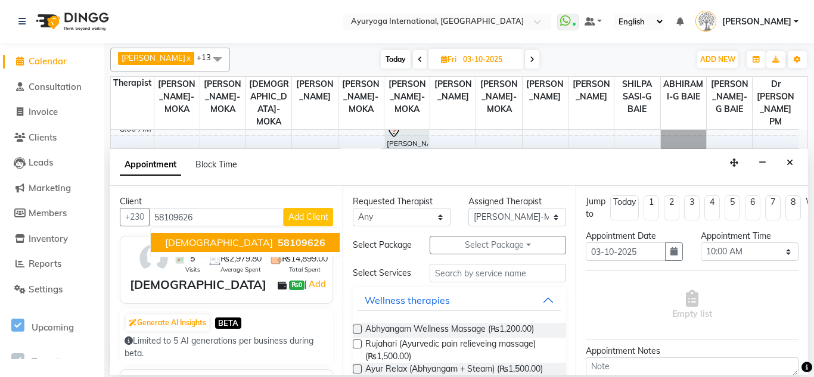
click at [278, 243] on span "58109626" at bounding box center [302, 243] width 48 height 12
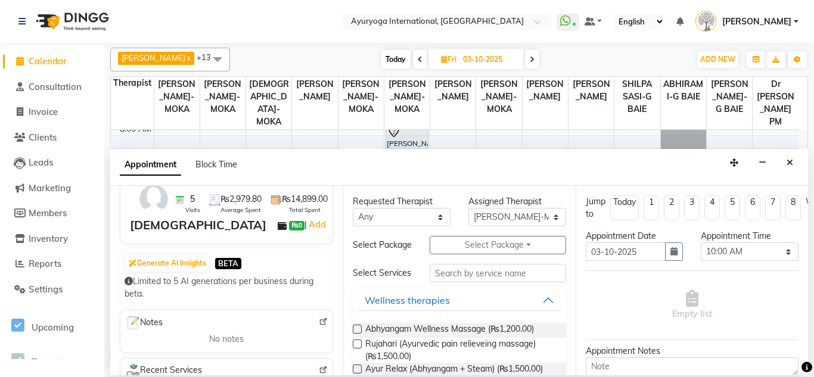
scroll to position [179, 0]
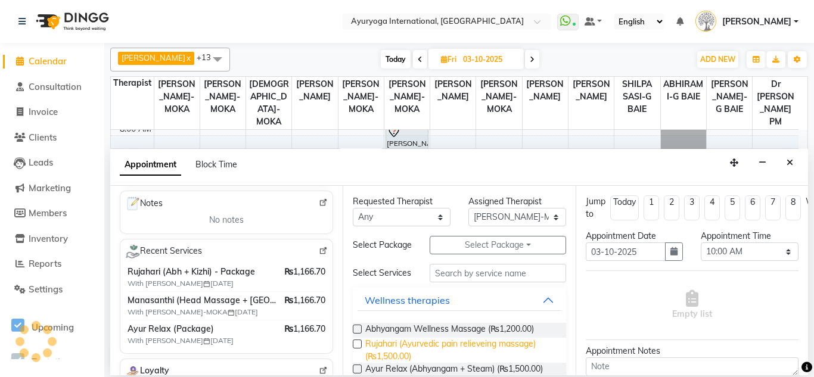
type input "58109626"
click at [369, 352] on span "Rujahari (Ayurvedic pain relieveing massage) (₨1,500.00)" at bounding box center [460, 350] width 191 height 25
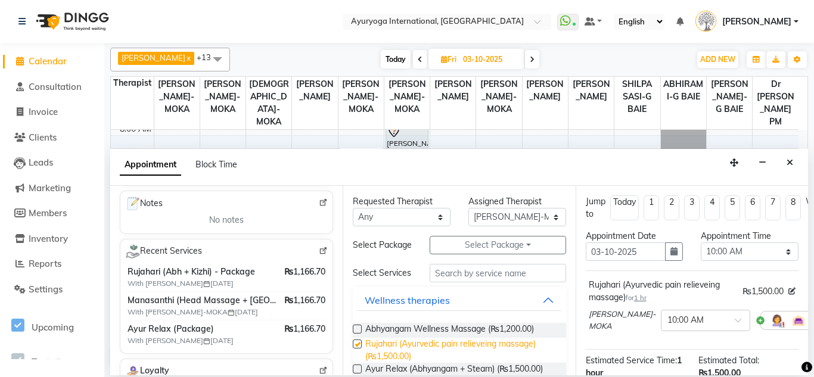
checkbox input "false"
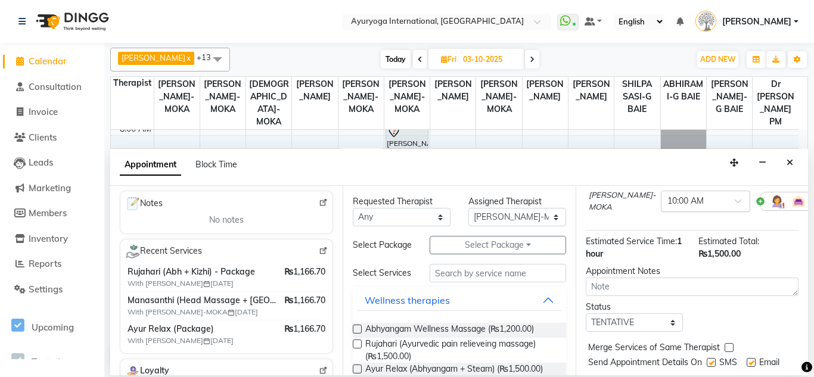
scroll to position [170, 0]
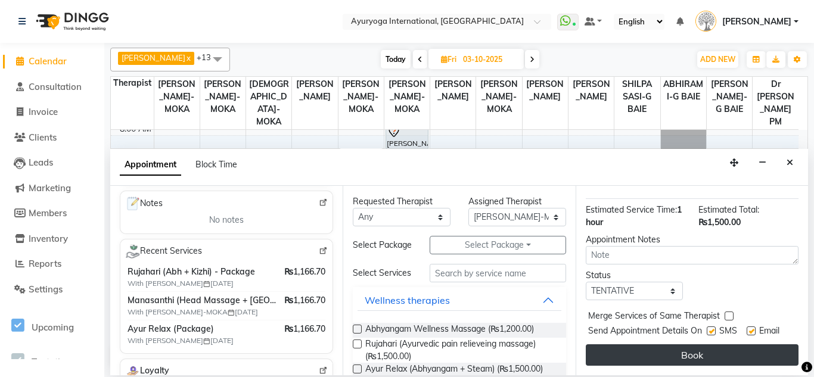
click at [627, 346] on button "Book" at bounding box center [692, 354] width 213 height 21
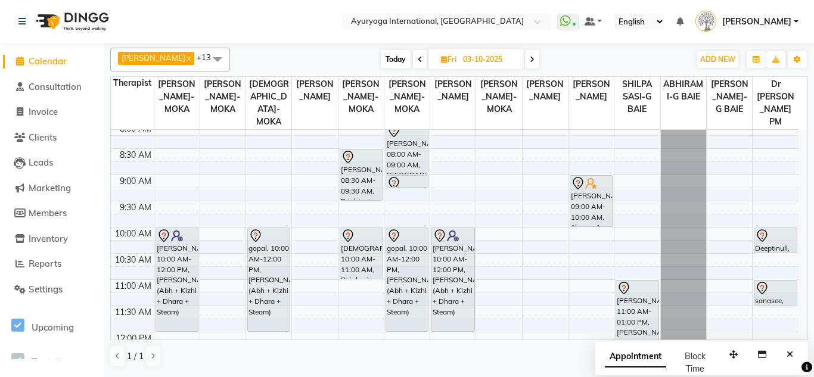
click at [405, 63] on span "Today" at bounding box center [396, 59] width 30 height 18
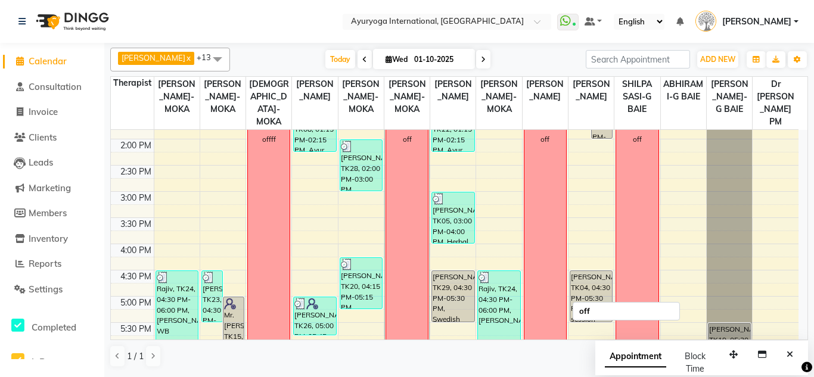
scroll to position [536, 0]
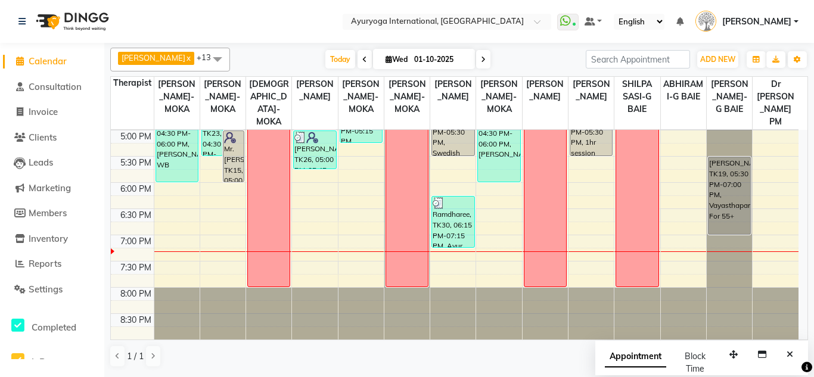
click at [481, 55] on span at bounding box center [483, 59] width 14 height 18
type input "02-10-2025"
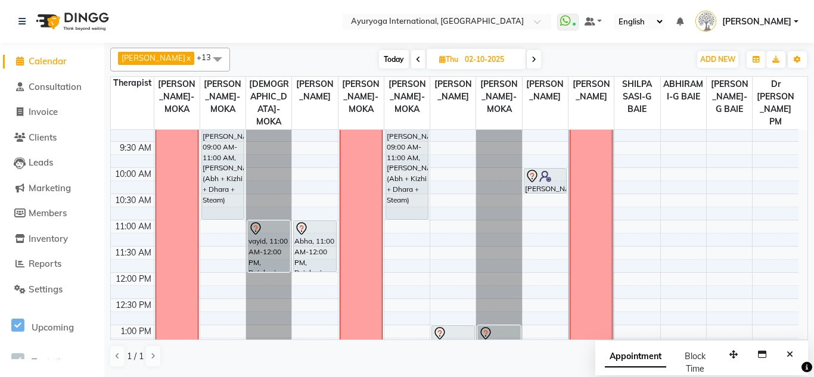
scroll to position [0, 0]
